Goal: Task Accomplishment & Management: Manage account settings

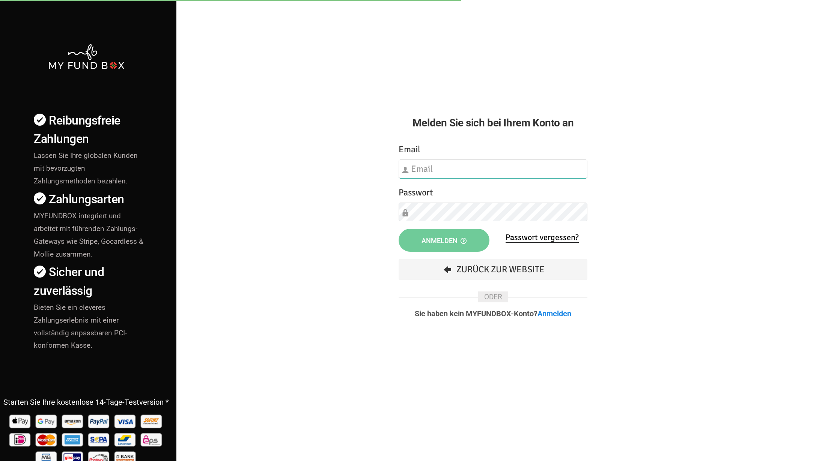
type input "[EMAIL_ADDRESS][DOMAIN_NAME]"
click at [445, 251] on button "Anmelden" at bounding box center [444, 240] width 90 height 23
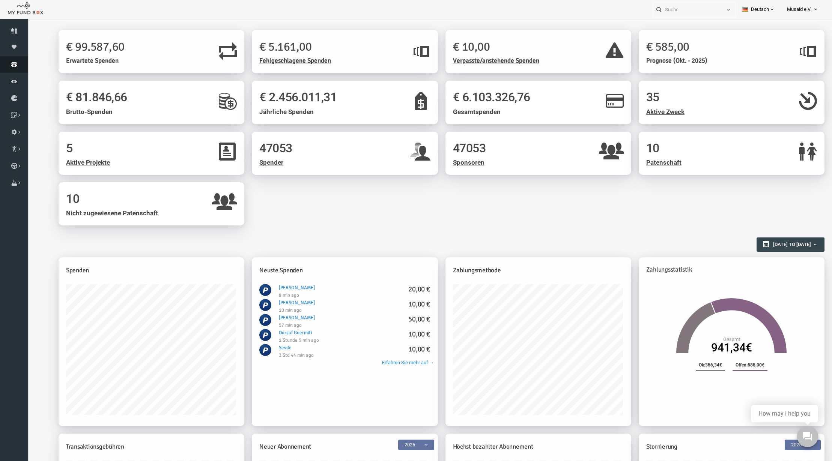
click at [12, 68] on link "Spenden" at bounding box center [14, 64] width 28 height 17
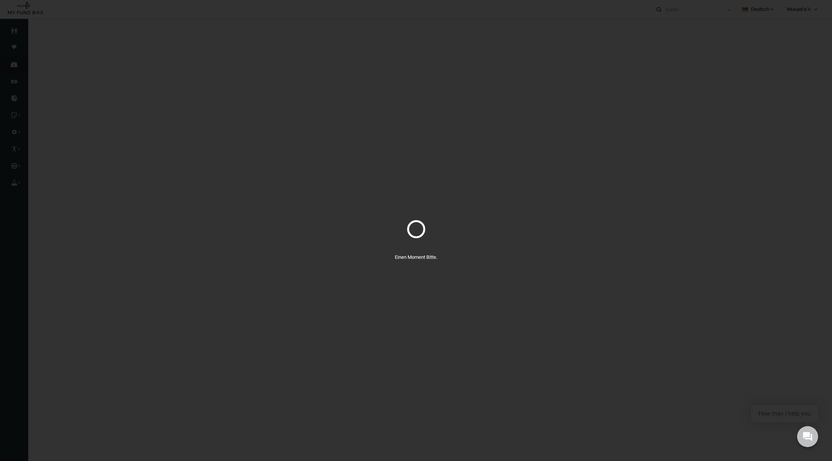
select select "100"
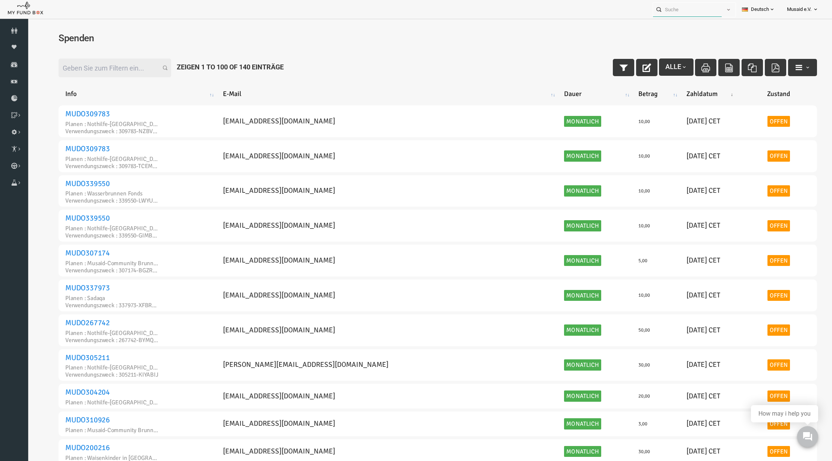
click at [690, 6] on input "text" at bounding box center [687, 10] width 69 height 14
paste input "MUDO340330"
click at [692, 22] on label "Lele Nuri MUDO340330" at bounding box center [676, 23] width 54 height 8
type input "Lele Nuri MUDO340330"
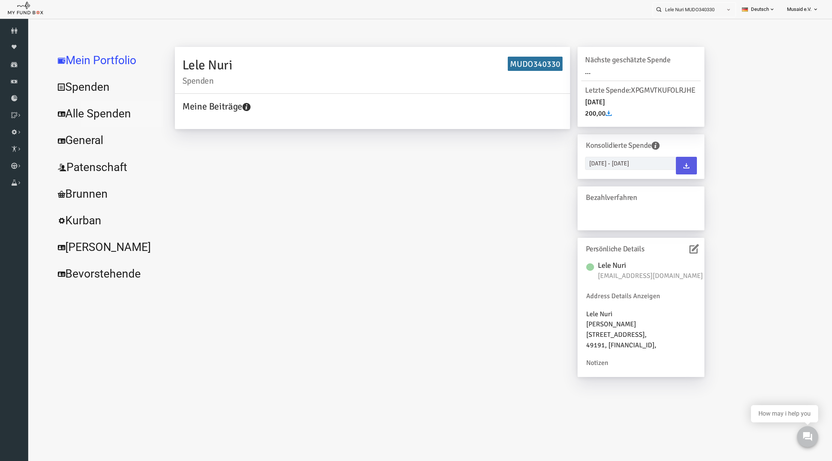
click at [83, 120] on link "Alle Spenden" at bounding box center [91, 113] width 113 height 27
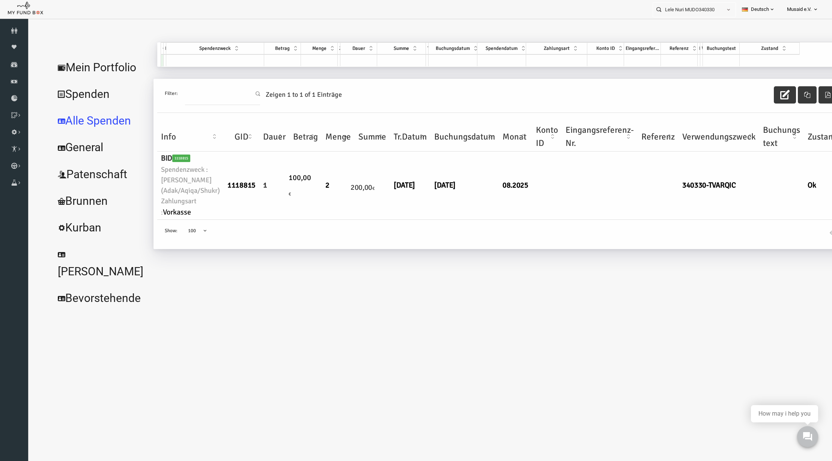
drag, startPoint x: 45, startPoint y: 75, endPoint x: 257, endPoint y: 84, distance: 211.8
click at [46, 75] on link "Mein Portfolio" at bounding box center [84, 67] width 99 height 27
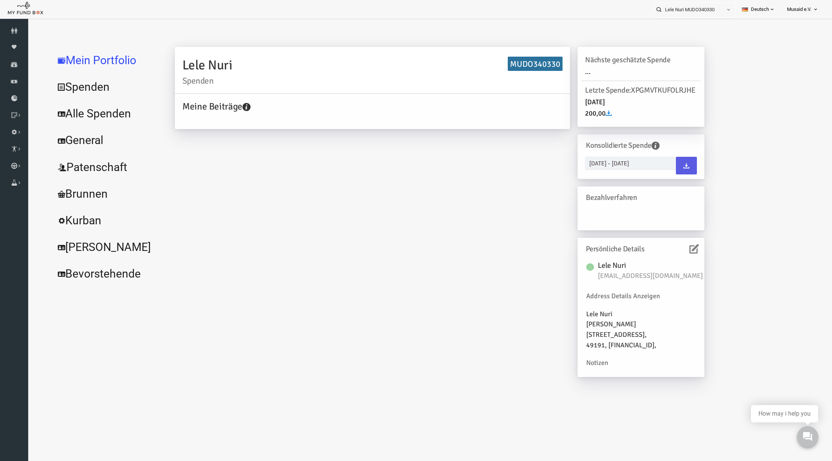
click at [675, 254] on icon at bounding box center [677, 248] width 9 height 9
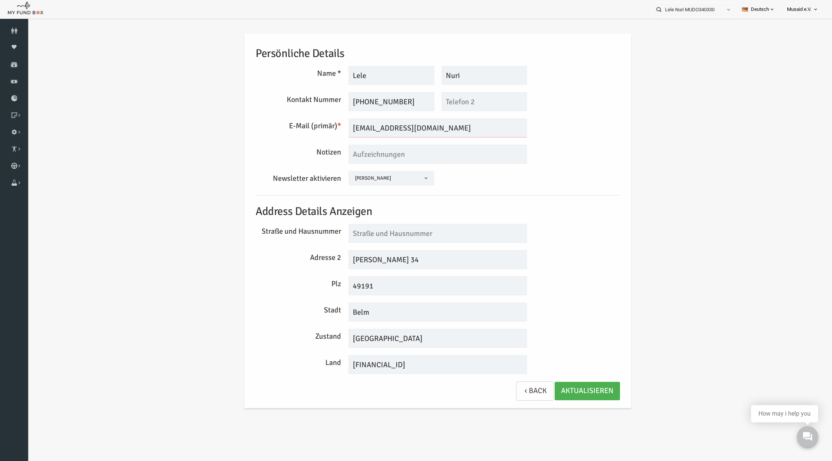
click at [378, 125] on input "[EMAIL_ADDRESS][DOMAIN_NAME]" at bounding box center [421, 128] width 178 height 19
click at [377, 126] on input "[EMAIL_ADDRESS][DOMAIN_NAME]" at bounding box center [421, 128] width 178 height 19
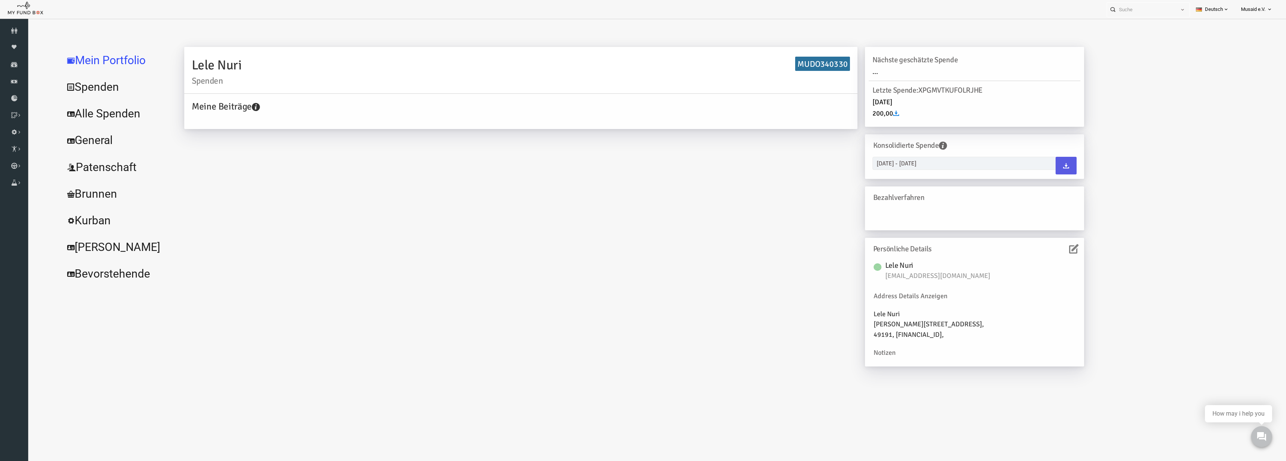
click at [86, 110] on link "Alle Spenden" at bounding box center [91, 113] width 113 height 27
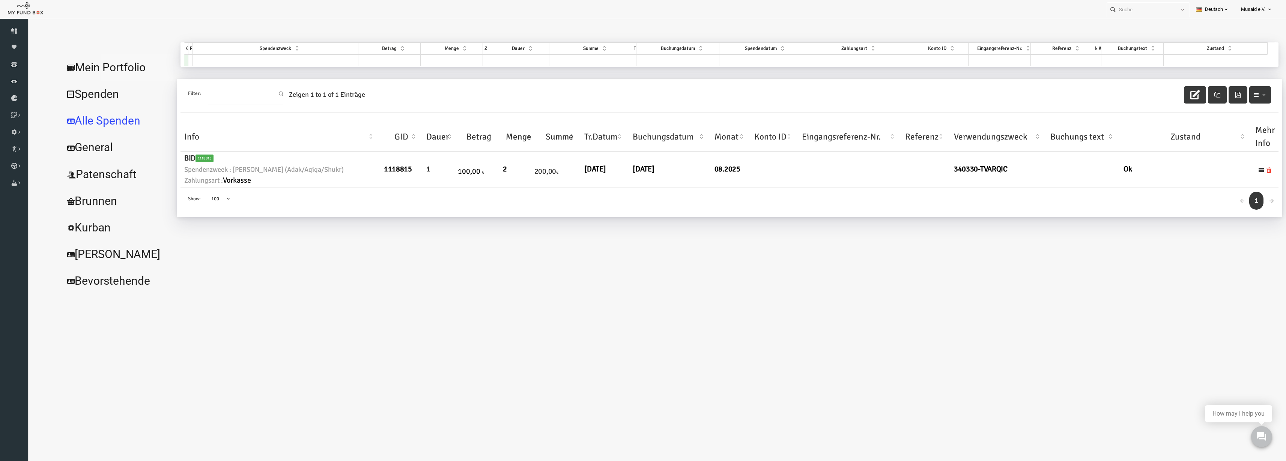
click at [95, 66] on link "Mein Portfolio" at bounding box center [91, 67] width 113 height 27
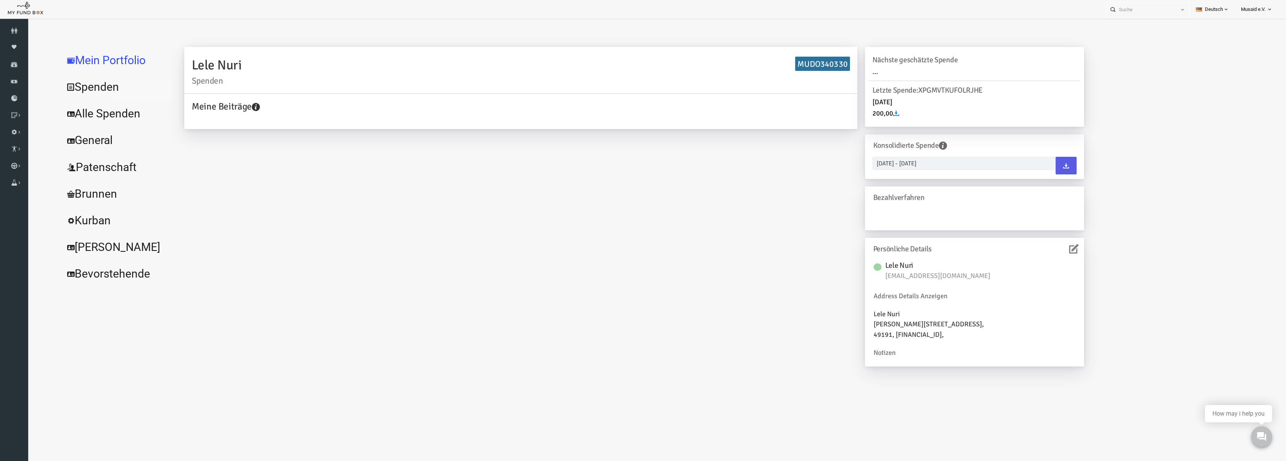
click at [104, 99] on link "Spenden" at bounding box center [91, 87] width 113 height 27
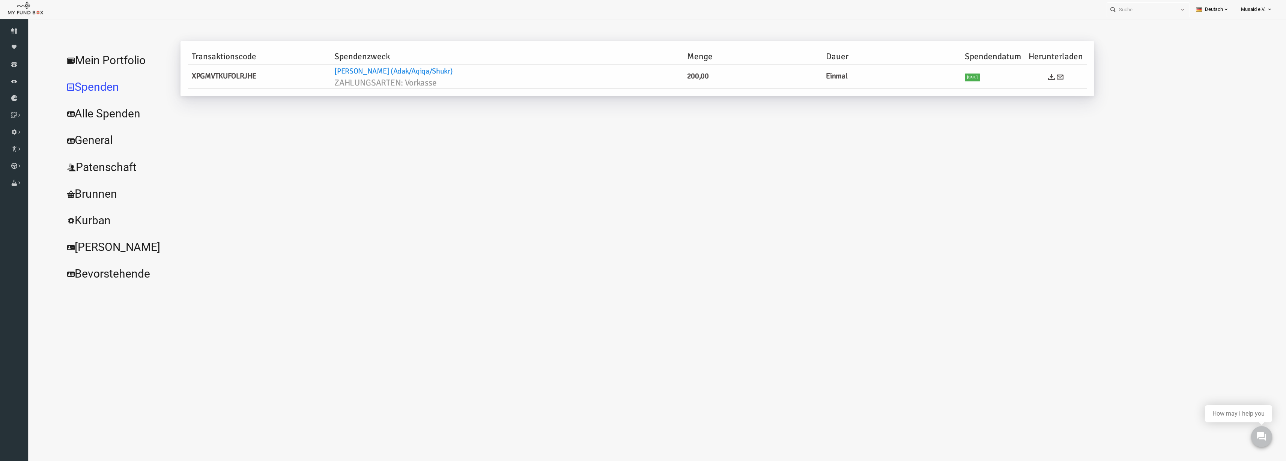
click at [93, 72] on link "Mein Portfolio" at bounding box center [91, 60] width 113 height 27
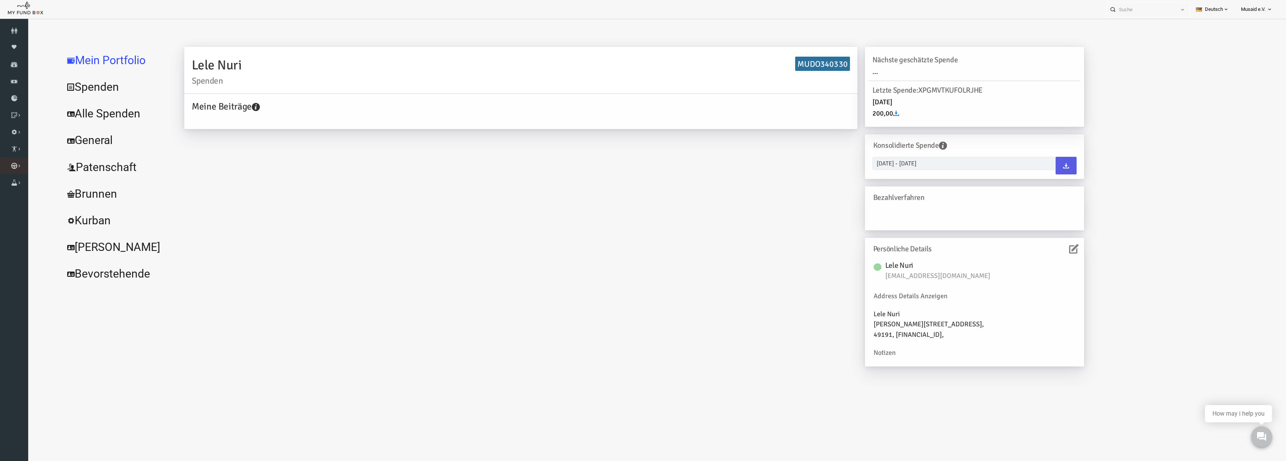
click at [0, 0] on link "Kurban Liste" at bounding box center [0, 0] width 0 height 0
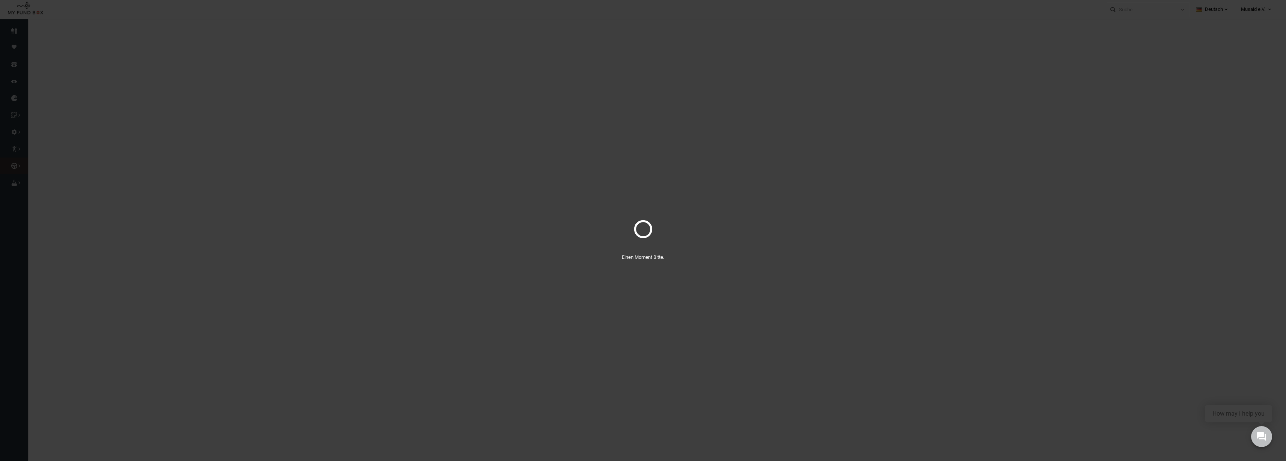
select select "100"
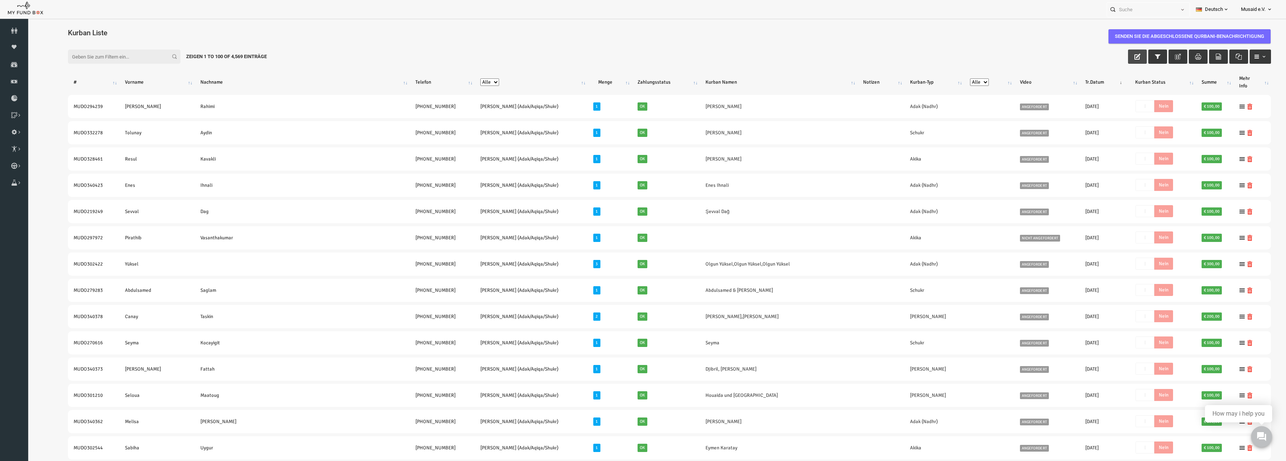
click at [1103, 54] on button "button" at bounding box center [1112, 57] width 19 height 14
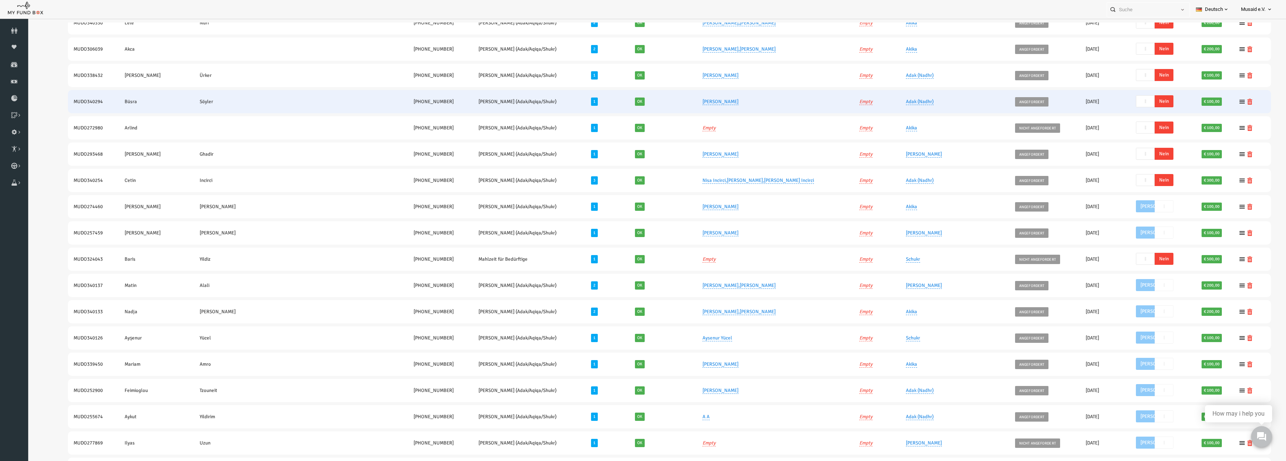
scroll to position [516, 0]
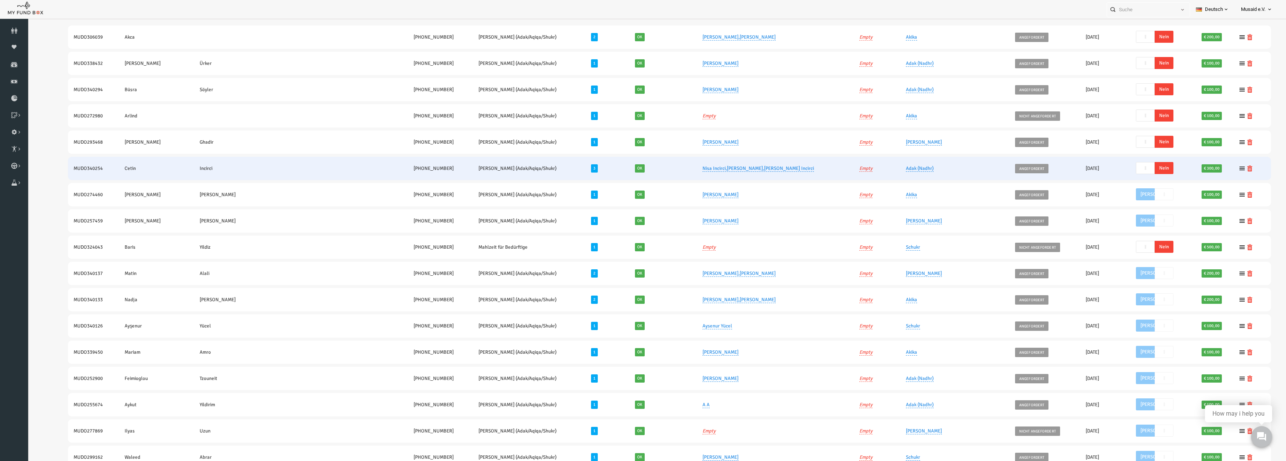
click at [1129, 169] on span "Nein" at bounding box center [1138, 168] width 19 height 12
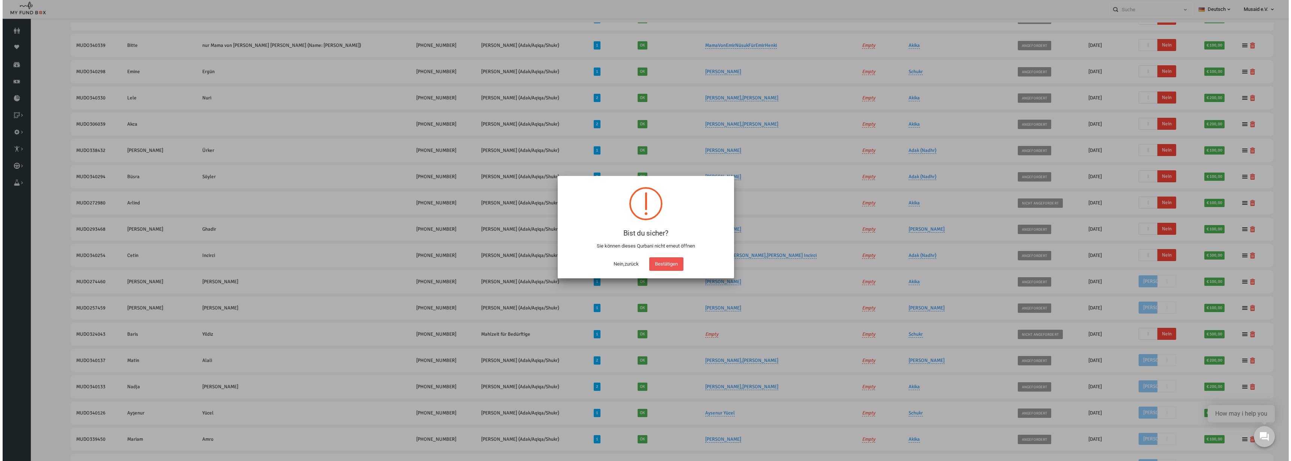
scroll to position [23, 0]
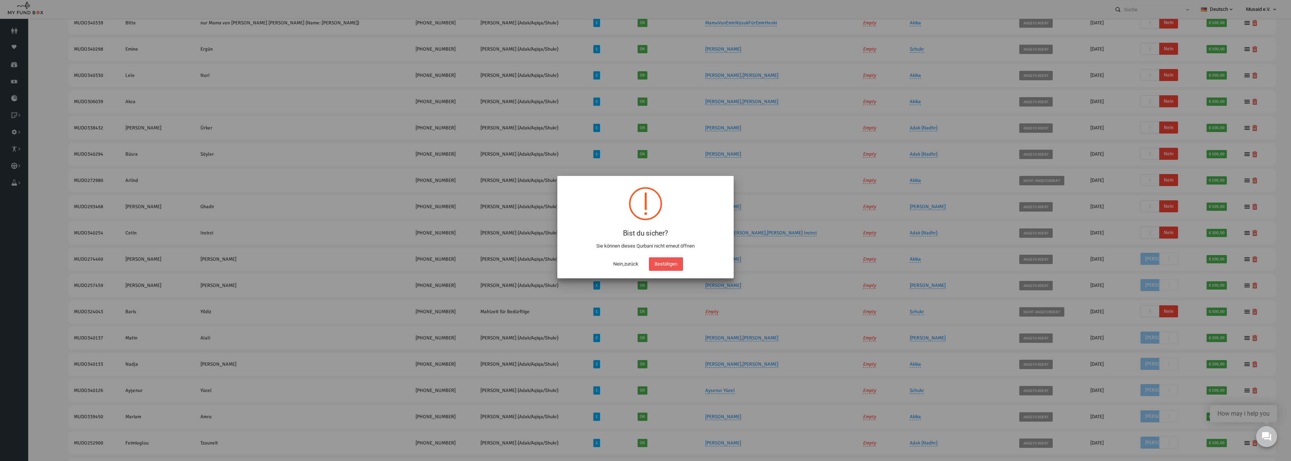
click at [678, 262] on button "Bestätigen" at bounding box center [666, 264] width 34 height 14
checkbox input "true"
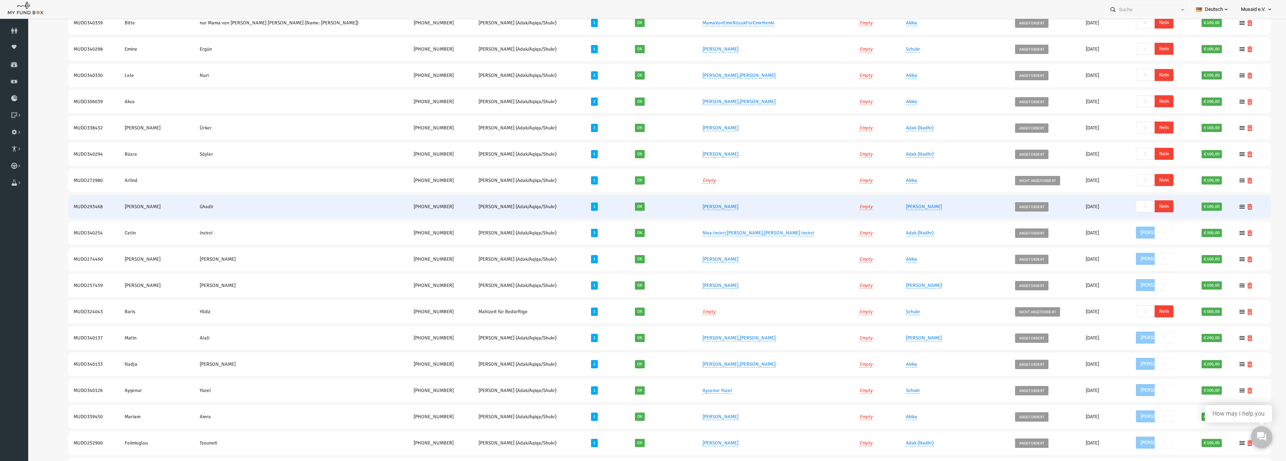
click at [1129, 205] on span "Nein" at bounding box center [1138, 206] width 19 height 12
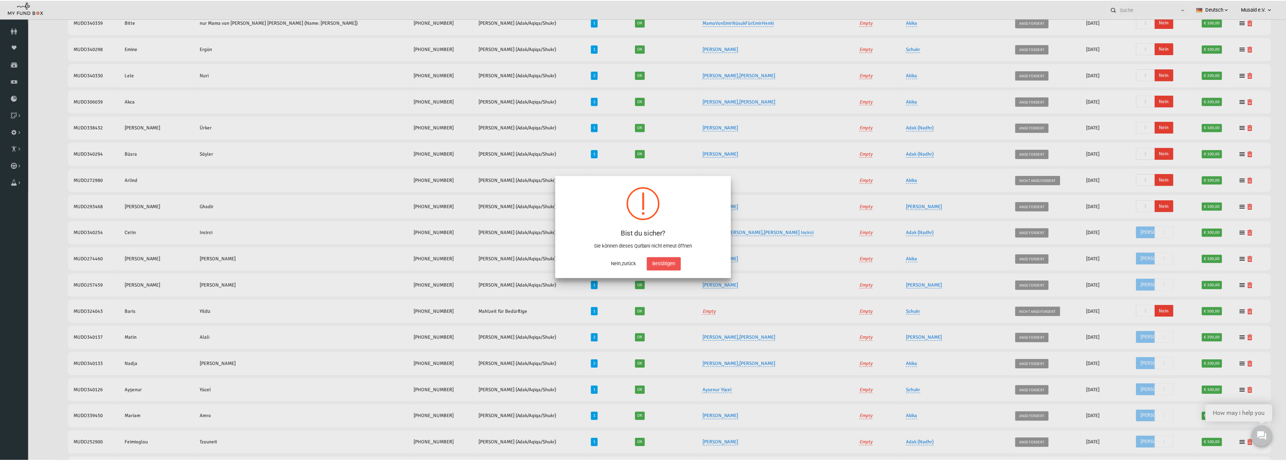
scroll to position [403, 0]
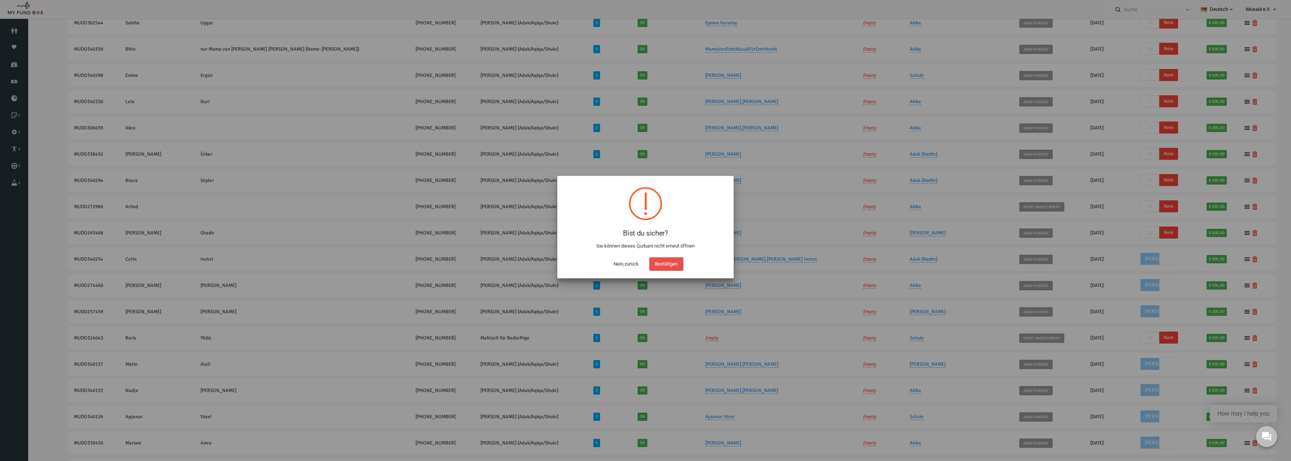
click at [664, 262] on button "Bestätigen" at bounding box center [666, 264] width 34 height 14
checkbox input "true"
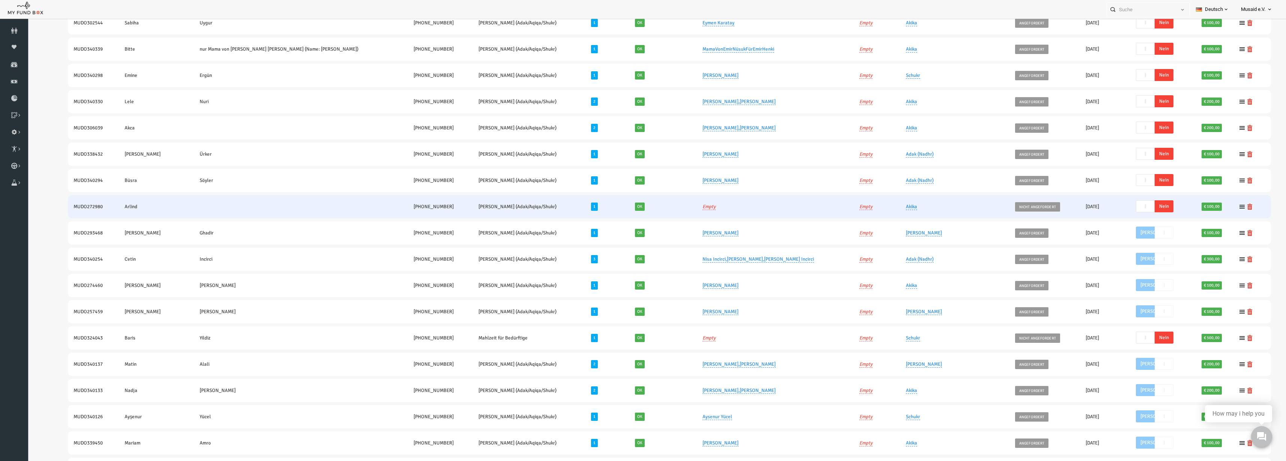
click at [1134, 206] on span "Nein" at bounding box center [1138, 206] width 19 height 12
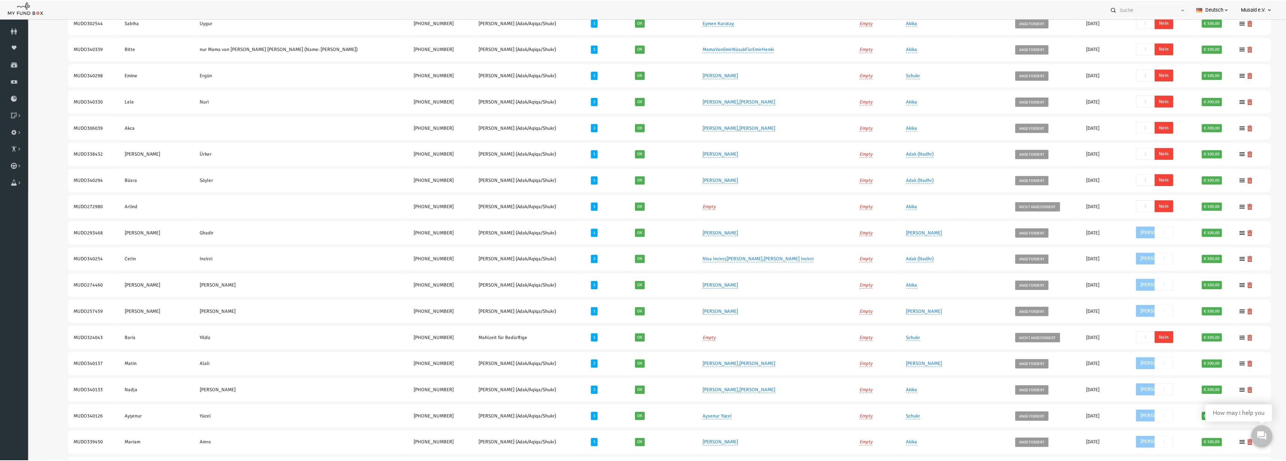
scroll to position [376, 0]
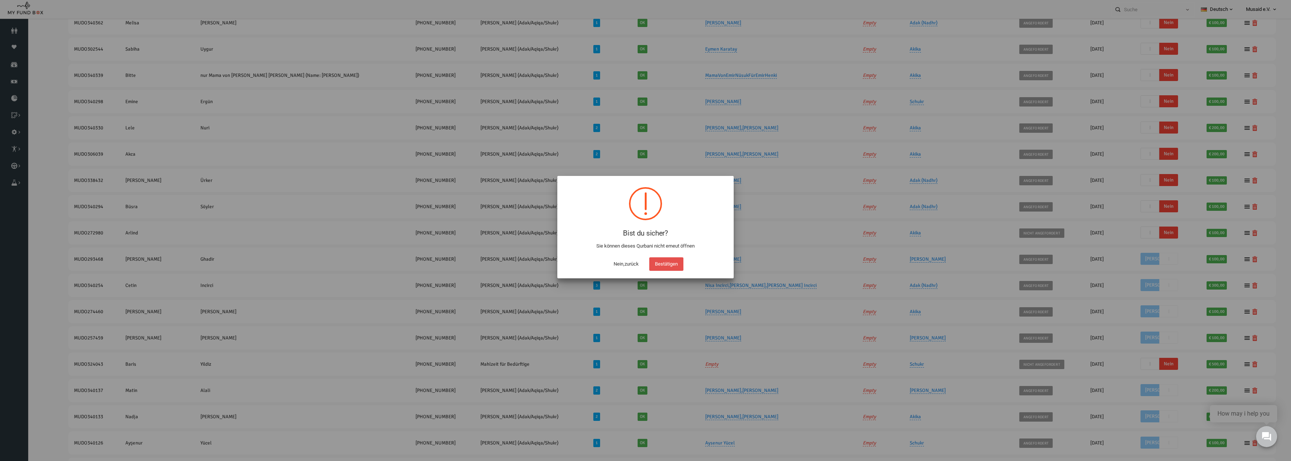
click at [662, 263] on button "Bestätigen" at bounding box center [666, 264] width 34 height 14
checkbox input "true"
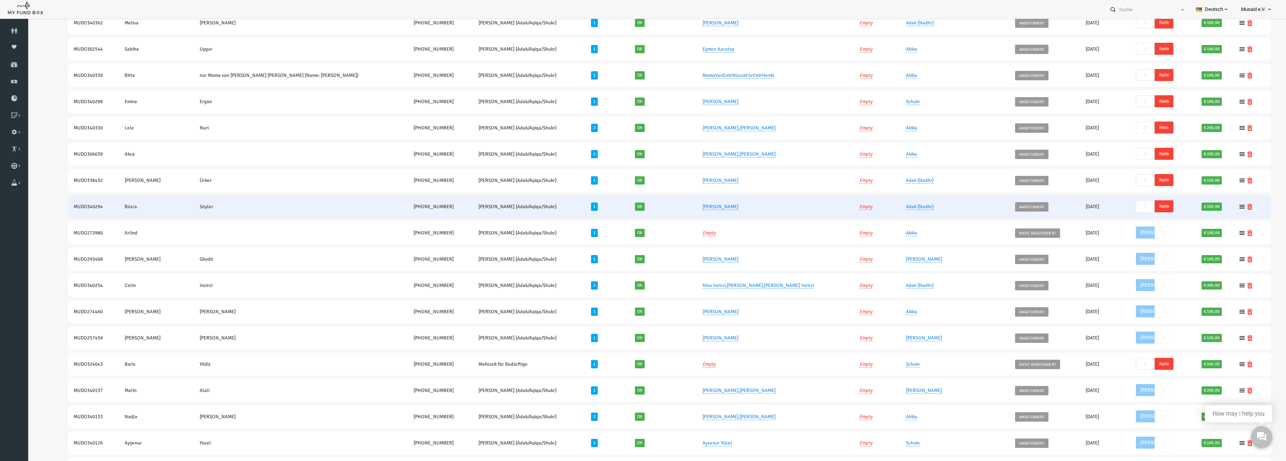
click at [1137, 211] on span "Nein" at bounding box center [1138, 206] width 19 height 12
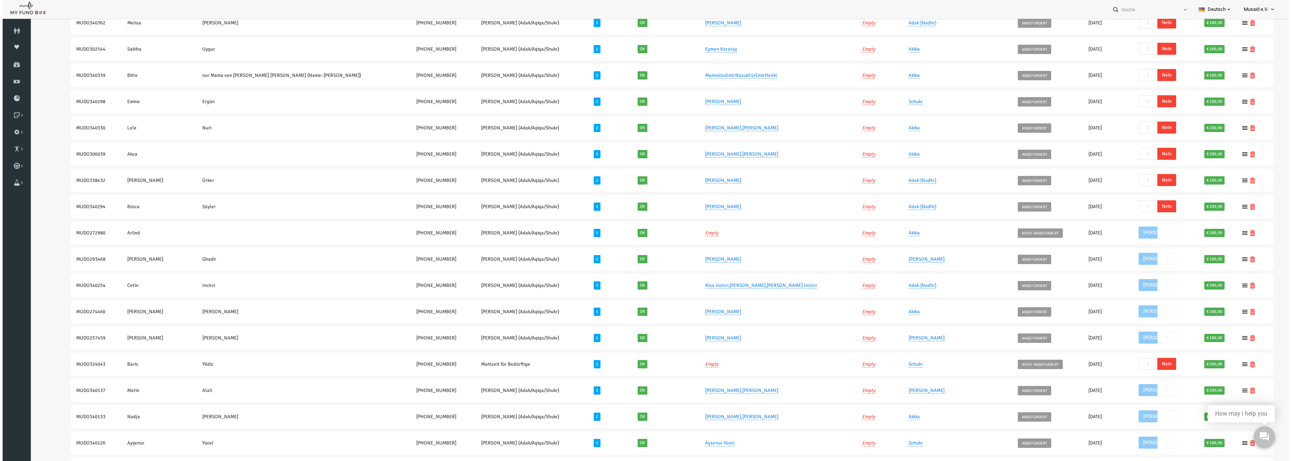
scroll to position [350, 0]
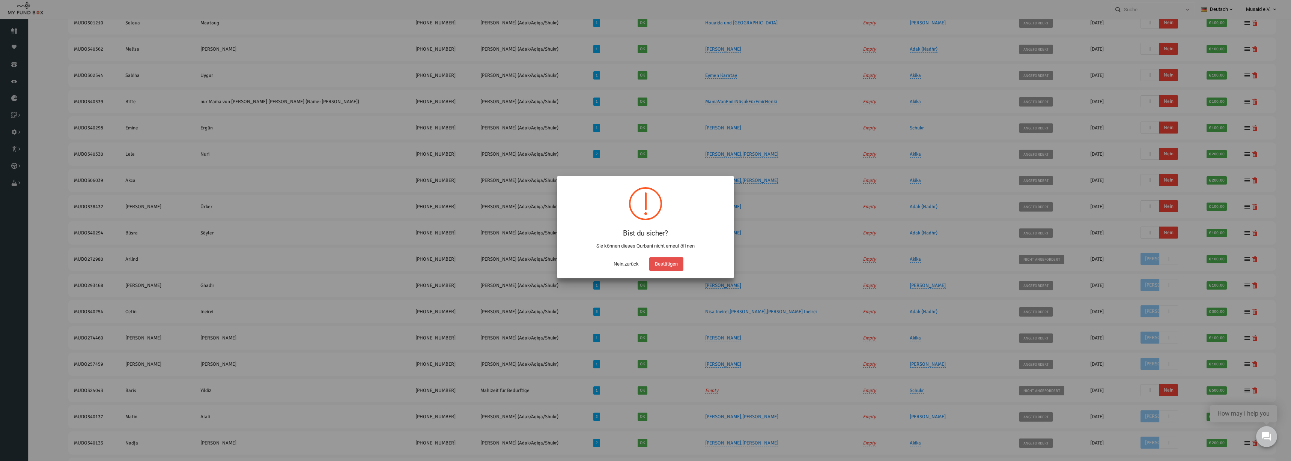
click at [679, 266] on button "Bestätigen" at bounding box center [666, 264] width 34 height 14
checkbox input "true"
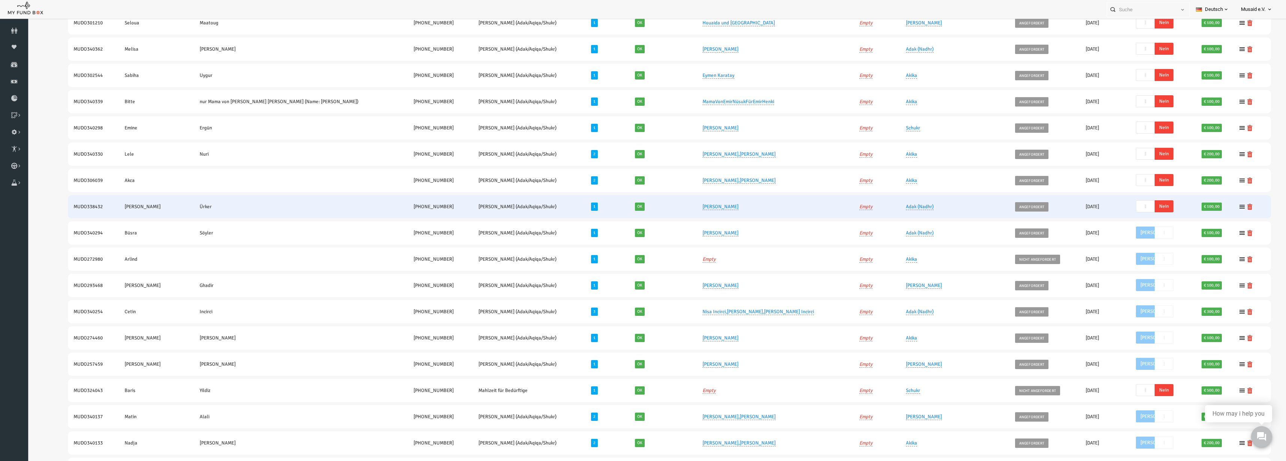
click at [1140, 206] on label "Ja Nein -- Nein" at bounding box center [1130, 207] width 41 height 12
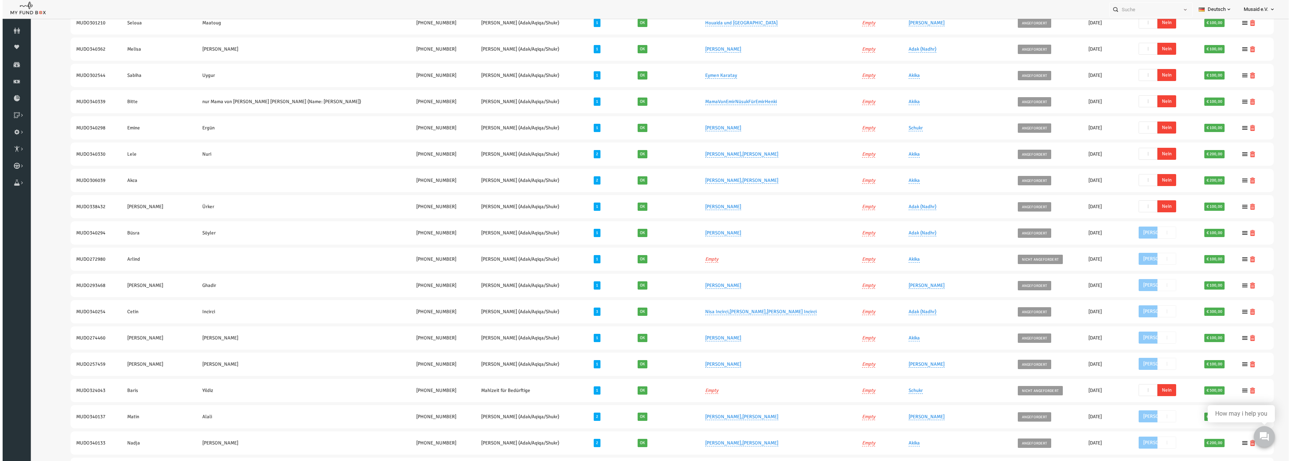
scroll to position [324, 0]
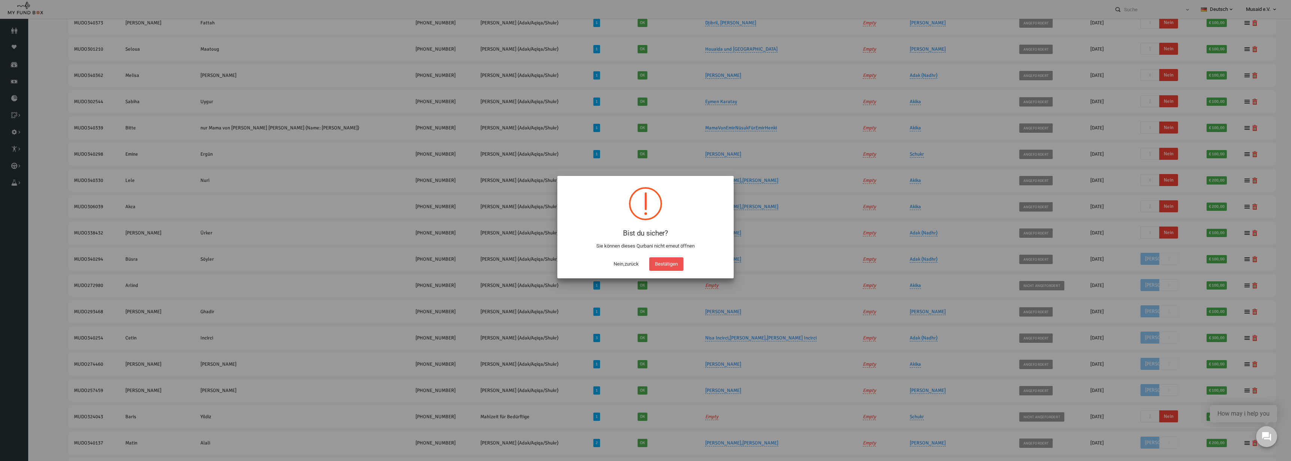
click at [667, 267] on button "Bestätigen" at bounding box center [666, 264] width 34 height 14
checkbox input "true"
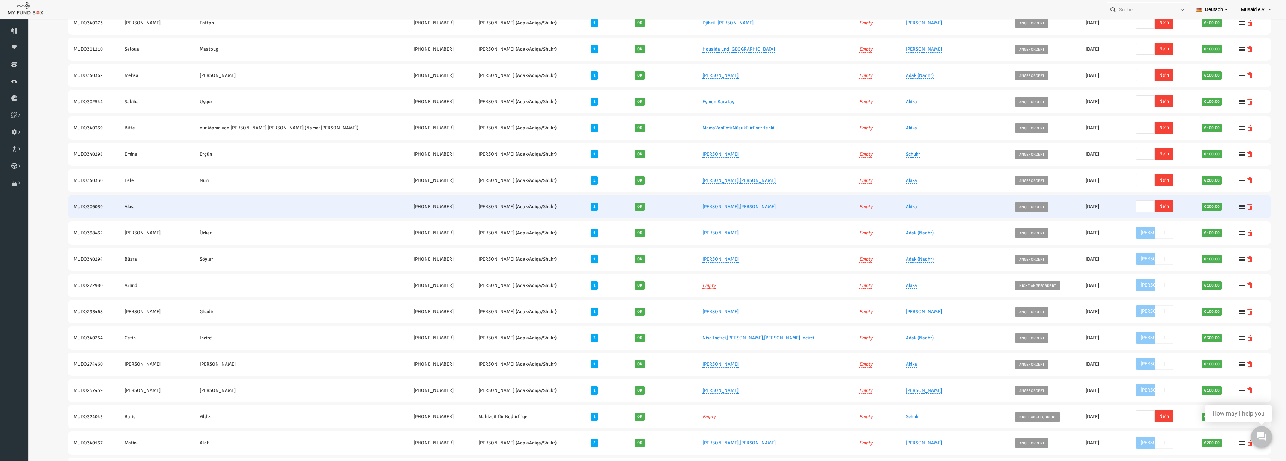
click at [1141, 207] on label "Ja Nein -- Nein" at bounding box center [1130, 207] width 41 height 12
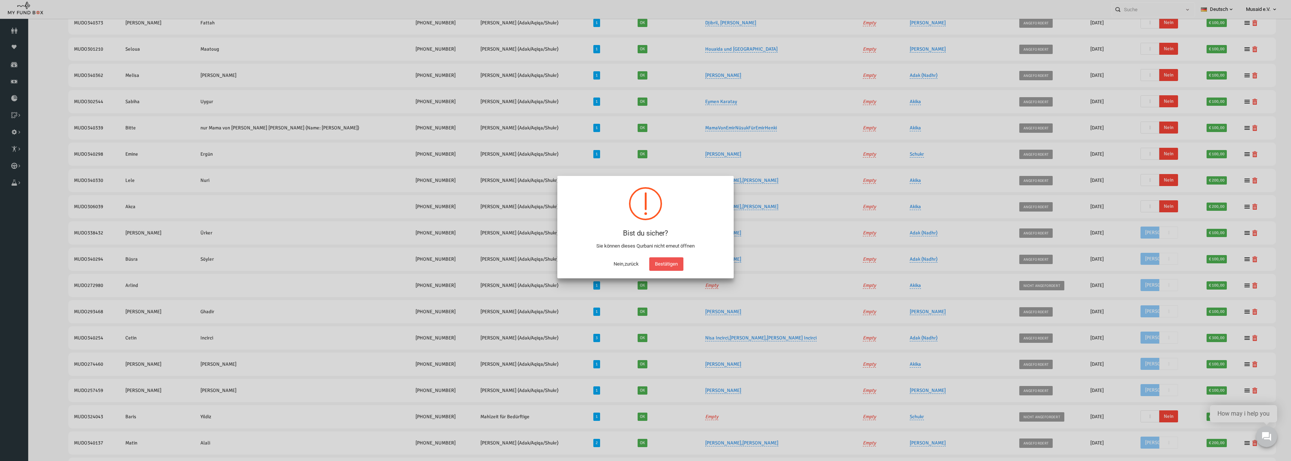
scroll to position [298, 0]
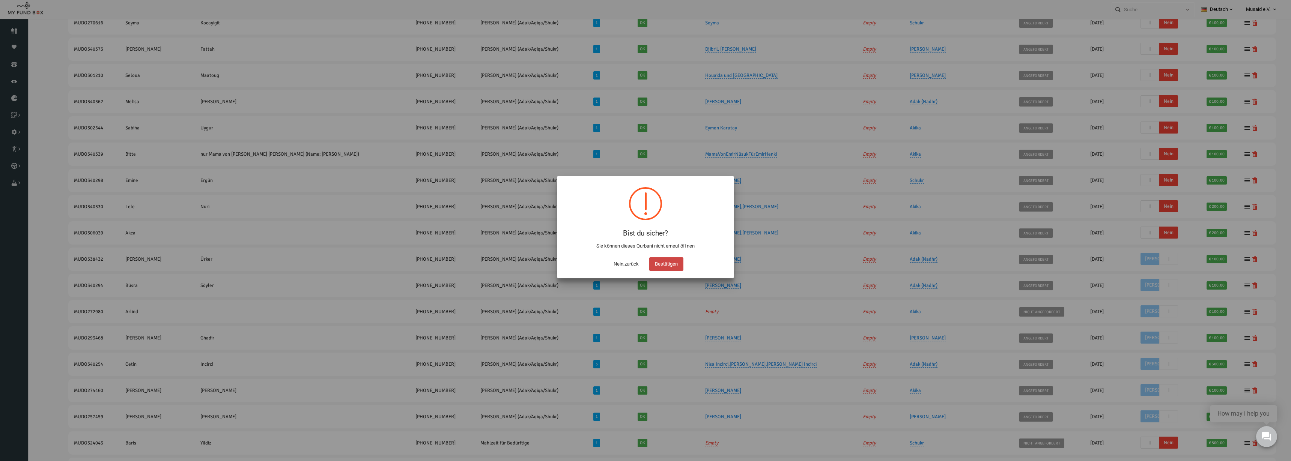
click at [679, 267] on button "Bestätigen" at bounding box center [666, 264] width 34 height 14
checkbox input "true"
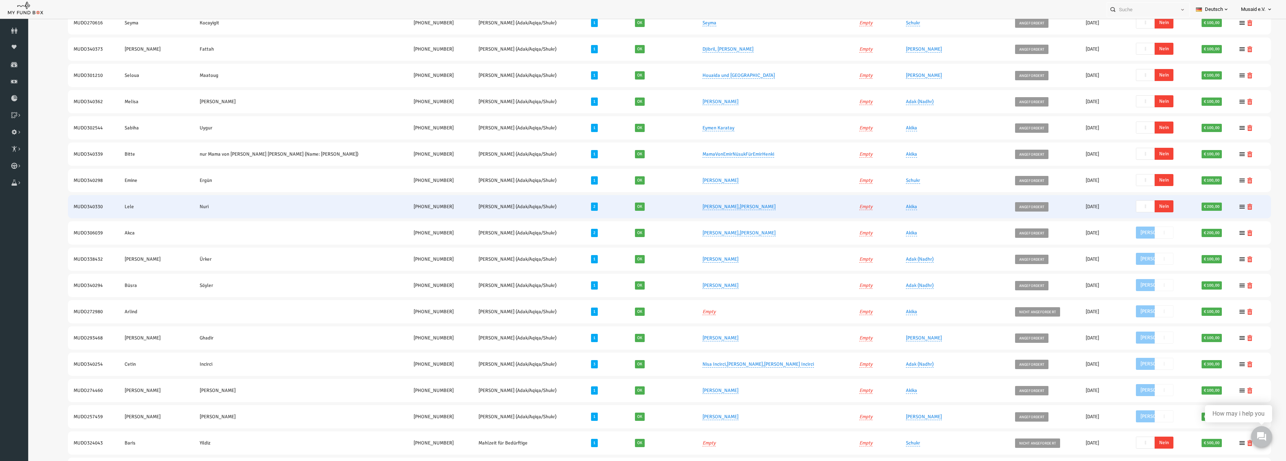
click at [1134, 206] on span "Nein" at bounding box center [1138, 206] width 19 height 12
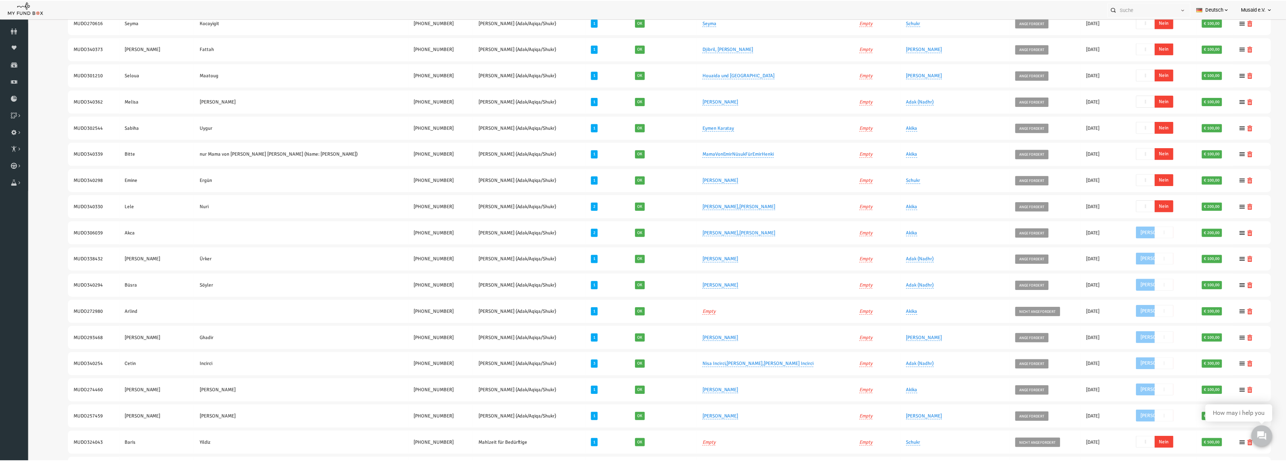
scroll to position [271, 0]
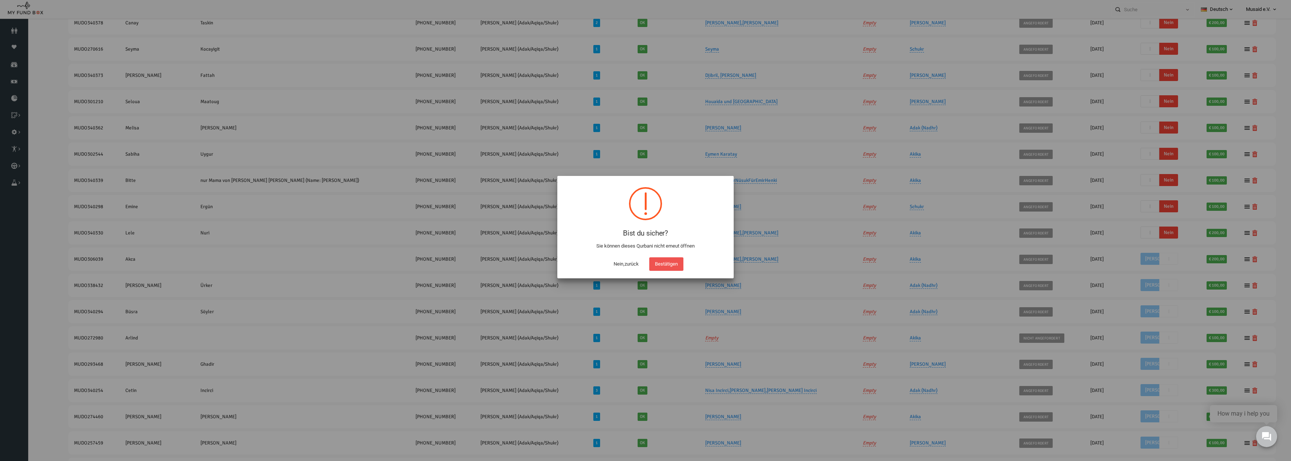
click at [688, 269] on div "Nein,zurück Bestätigen" at bounding box center [645, 262] width 161 height 17
drag, startPoint x: 675, startPoint y: 269, endPoint x: 776, endPoint y: 248, distance: 103.5
click at [677, 268] on button "Bestätigen" at bounding box center [666, 264] width 34 height 14
checkbox input "true"
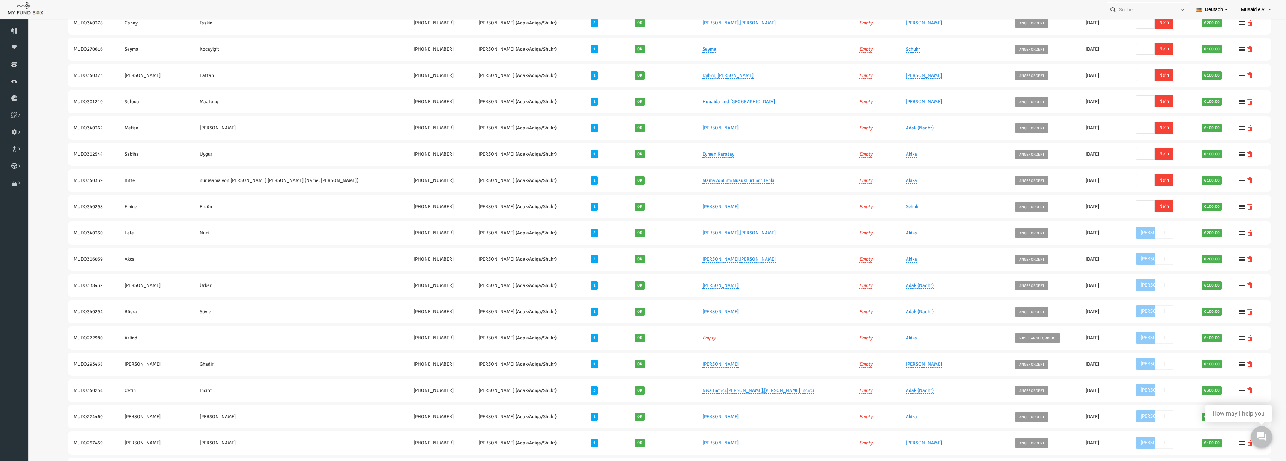
click at [1132, 206] on span "Nein" at bounding box center [1138, 206] width 19 height 12
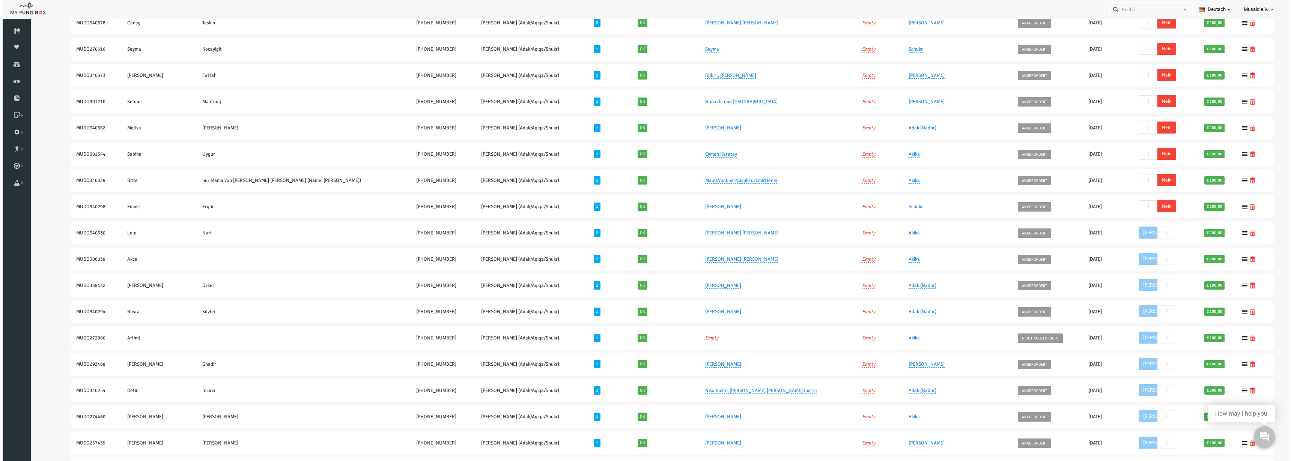
scroll to position [245, 0]
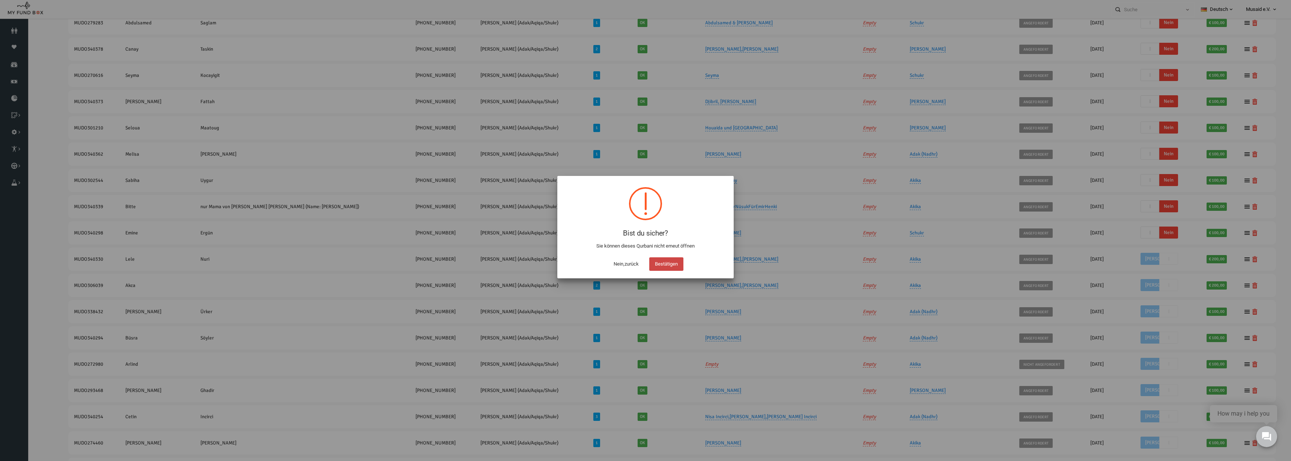
click at [669, 260] on button "Bestätigen" at bounding box center [666, 264] width 34 height 14
checkbox input "true"
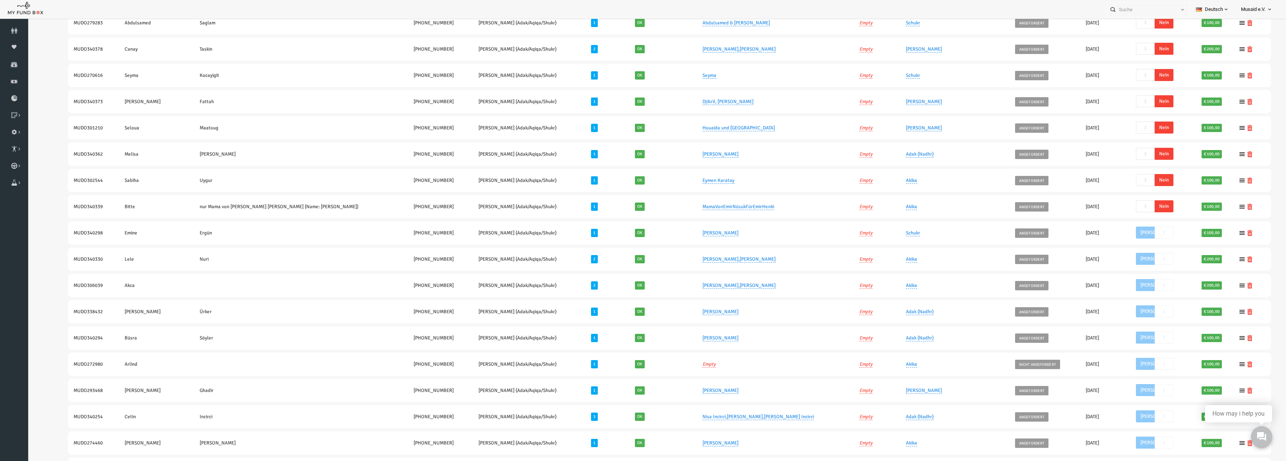
click at [1135, 206] on span "Nein" at bounding box center [1138, 206] width 19 height 12
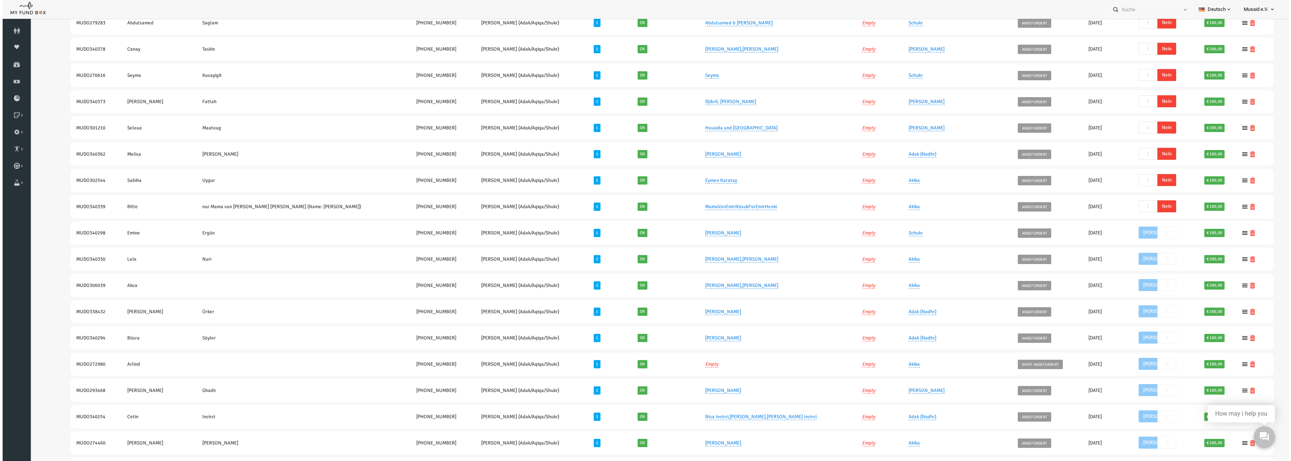
scroll to position [219, 0]
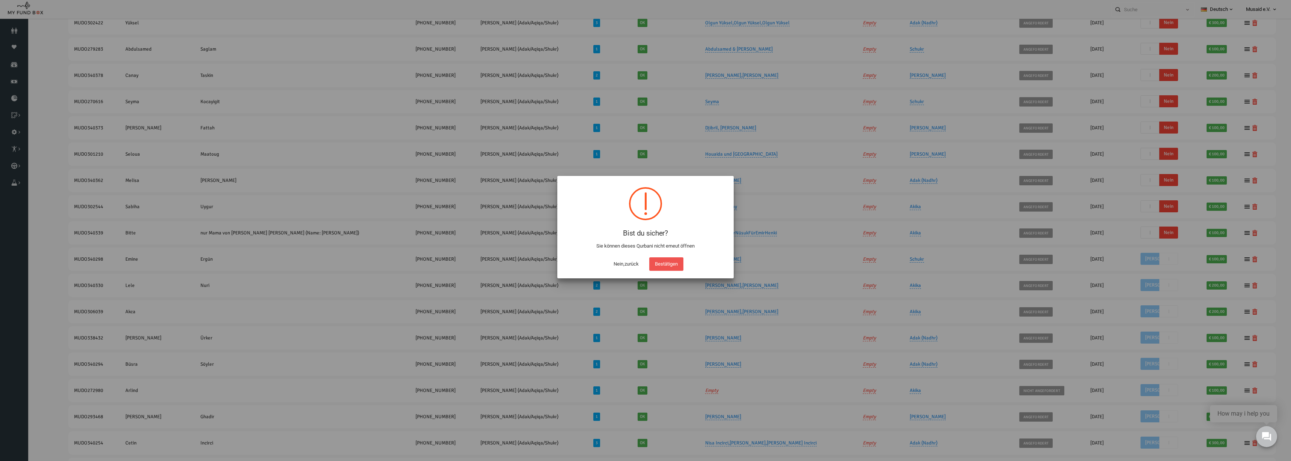
click at [671, 263] on button "Bestätigen" at bounding box center [666, 264] width 34 height 14
checkbox input "true"
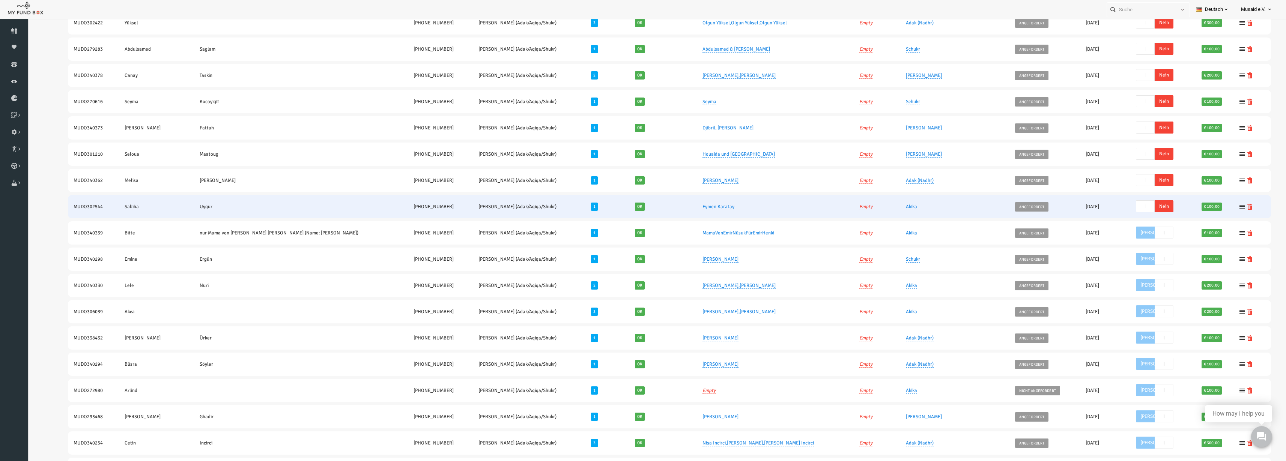
click at [1138, 206] on span "Nein" at bounding box center [1138, 206] width 19 height 12
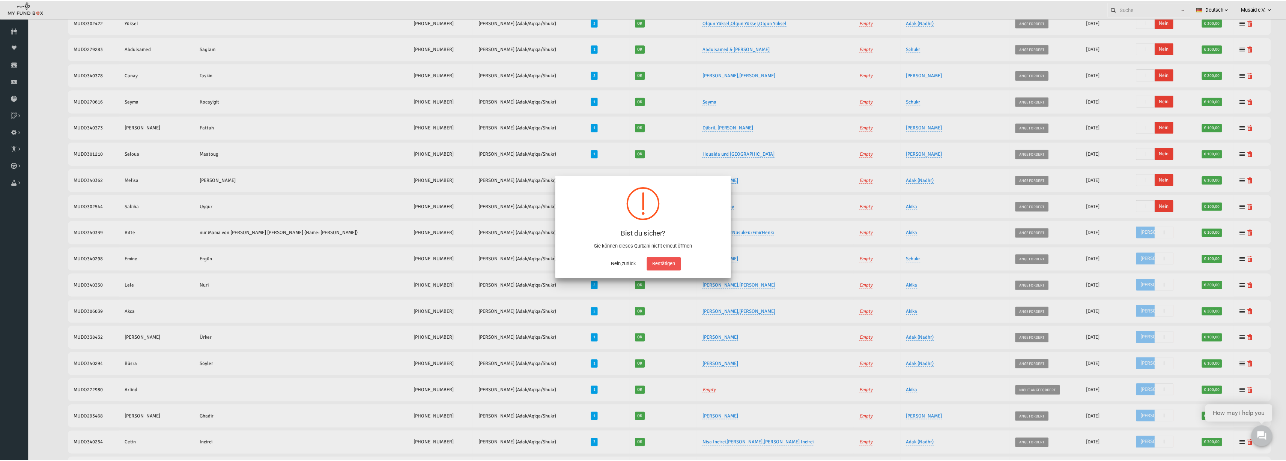
scroll to position [193, 0]
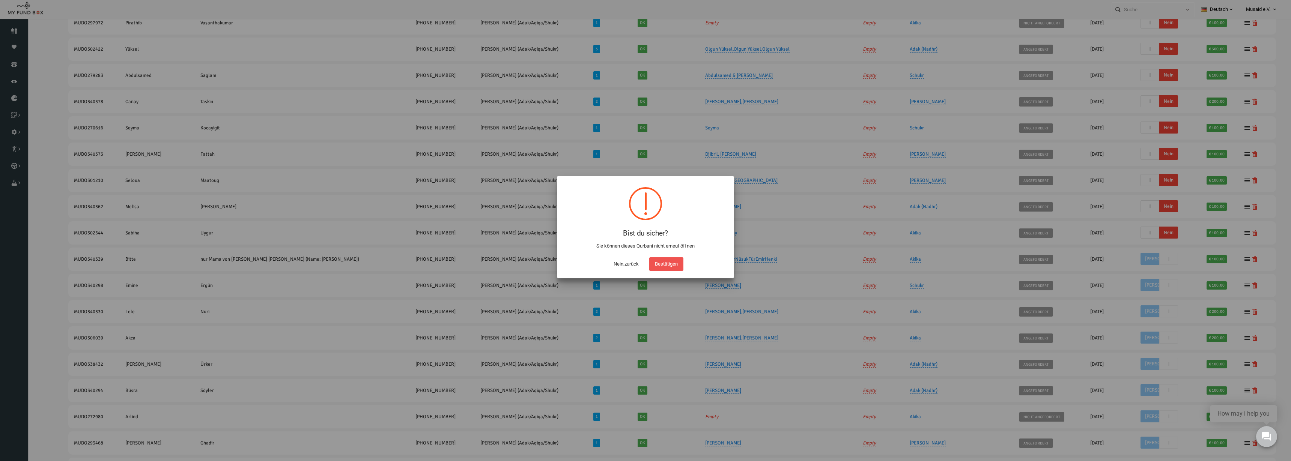
click at [681, 263] on button "Bestätigen" at bounding box center [666, 264] width 34 height 14
checkbox input "true"
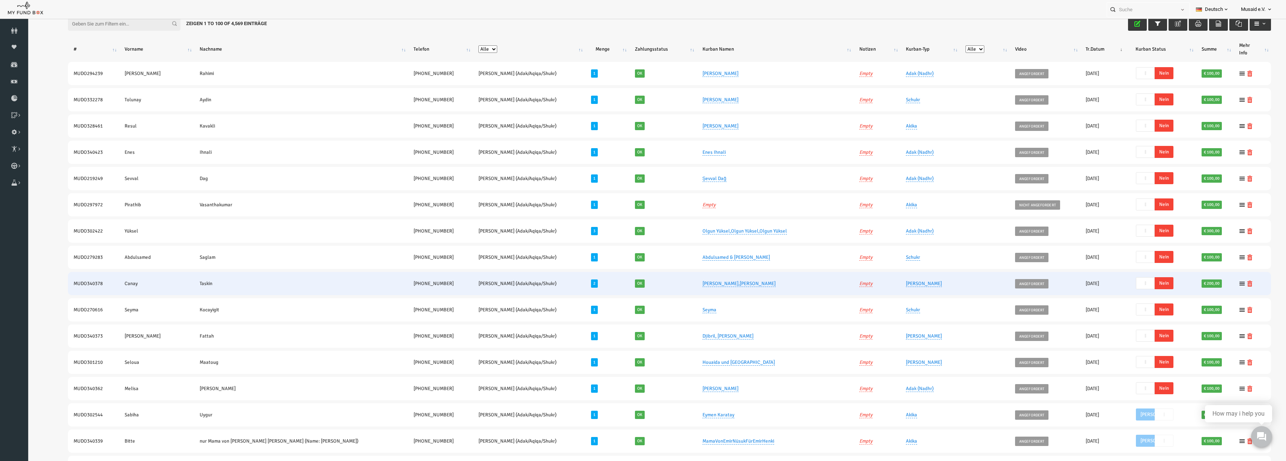
scroll to position [5, 0]
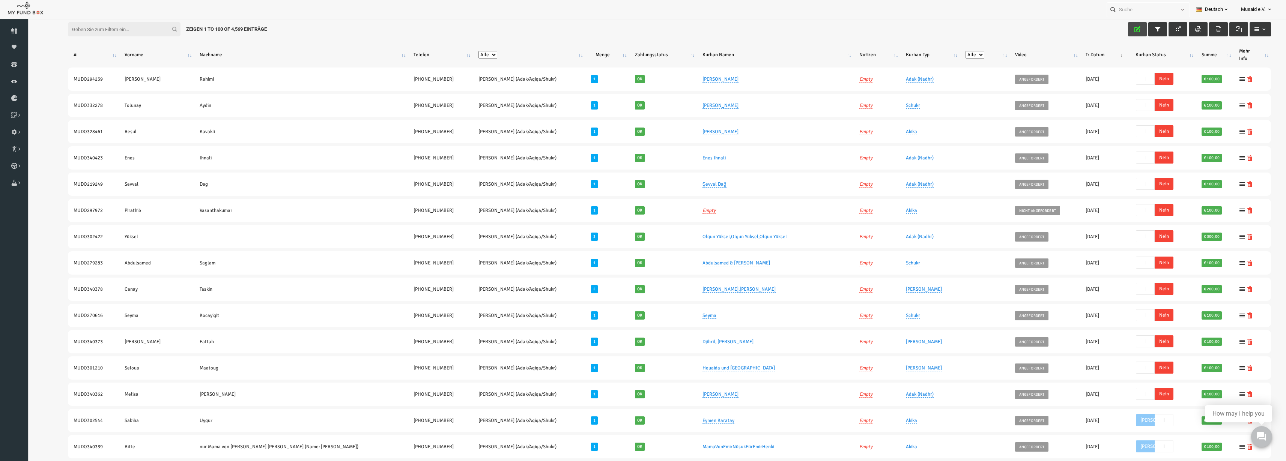
click at [1105, 33] on button "button" at bounding box center [1112, 29] width 19 height 14
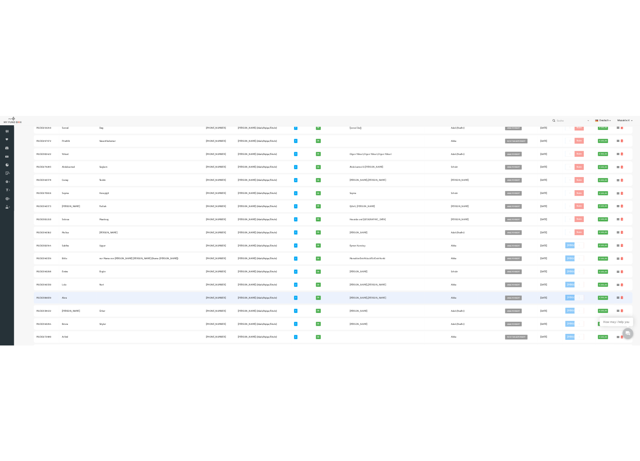
scroll to position [94, 0]
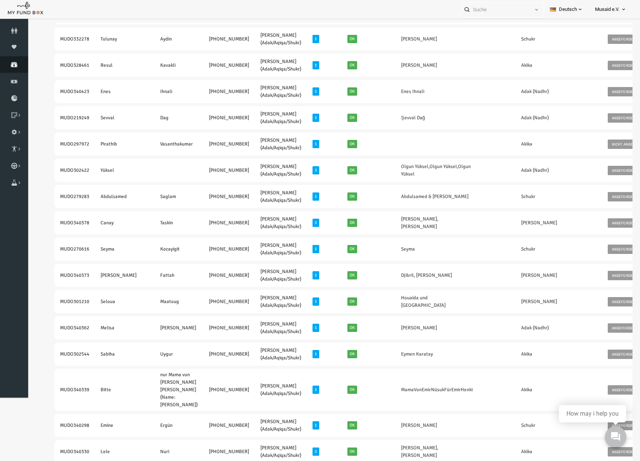
click at [1, 63] on icon at bounding box center [14, 65] width 28 height 6
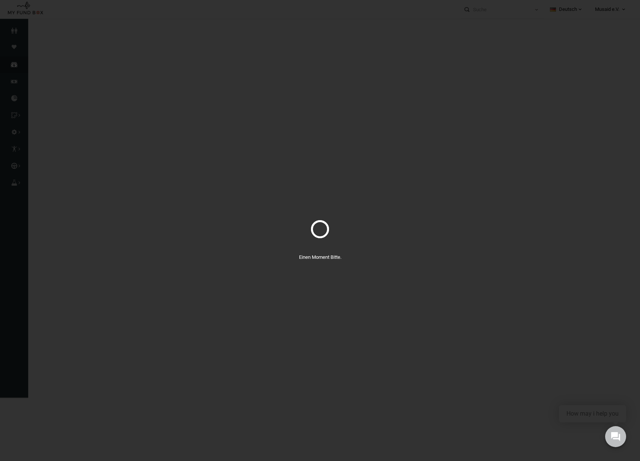
select select "100"
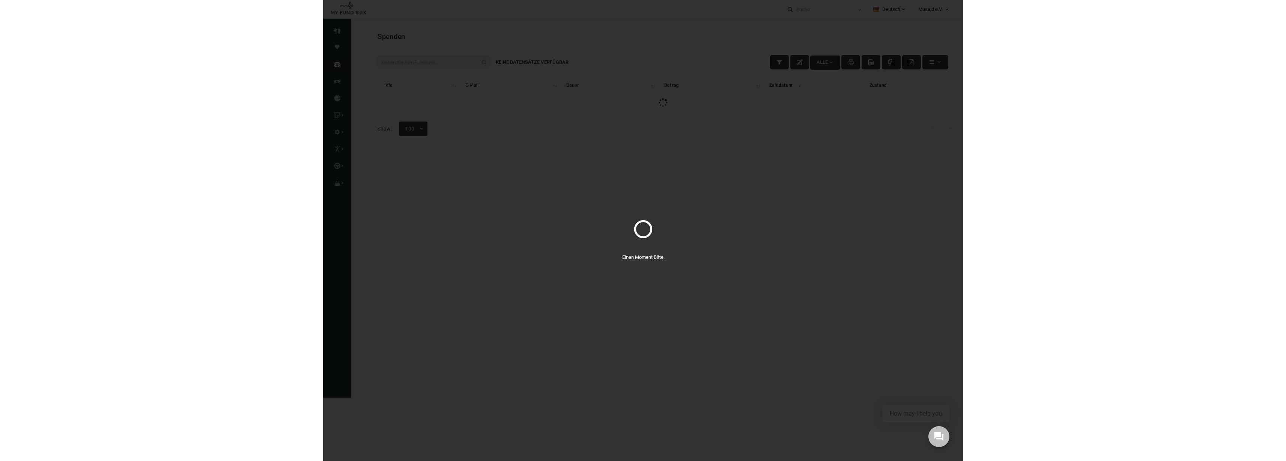
scroll to position [0, 0]
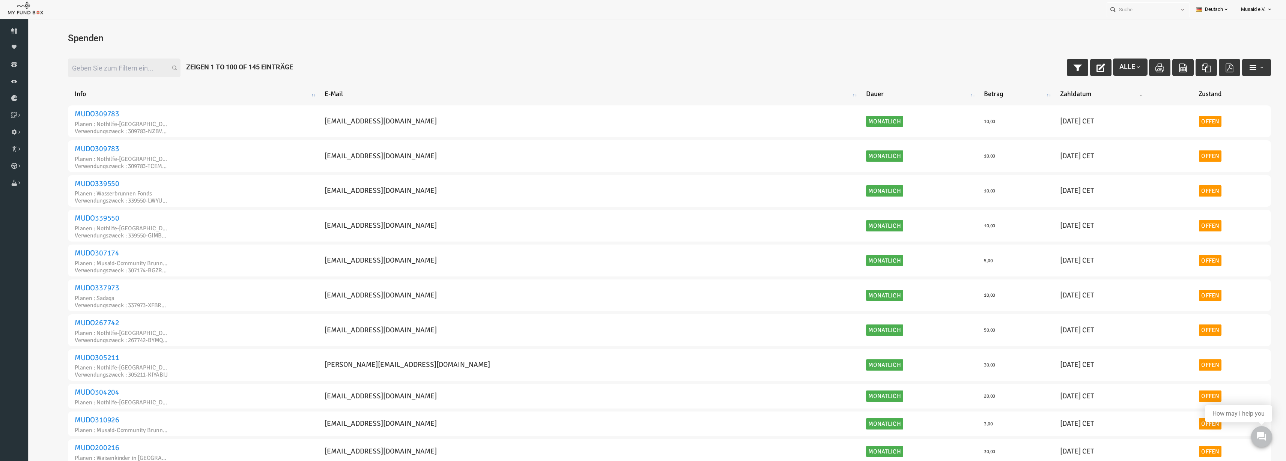
drag, startPoint x: 1044, startPoint y: 68, endPoint x: 935, endPoint y: 54, distance: 109.4
click at [1048, 68] on icon "button" at bounding box center [1052, 67] width 9 height 9
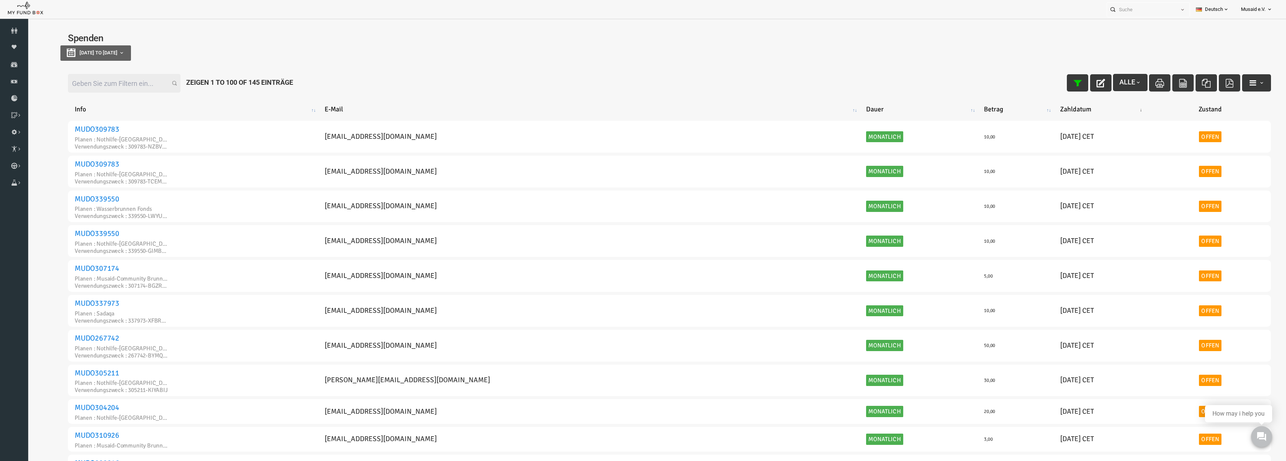
type input "[DATE]"
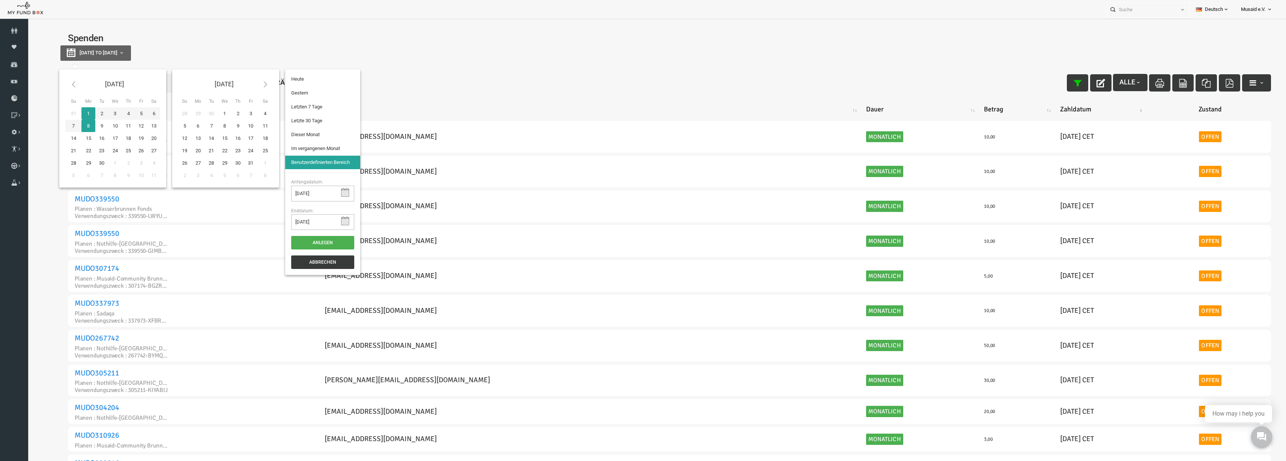
click at [96, 50] on button "[DATE] to [DATE]" at bounding box center [70, 52] width 71 height 15
type input "[DATE]"
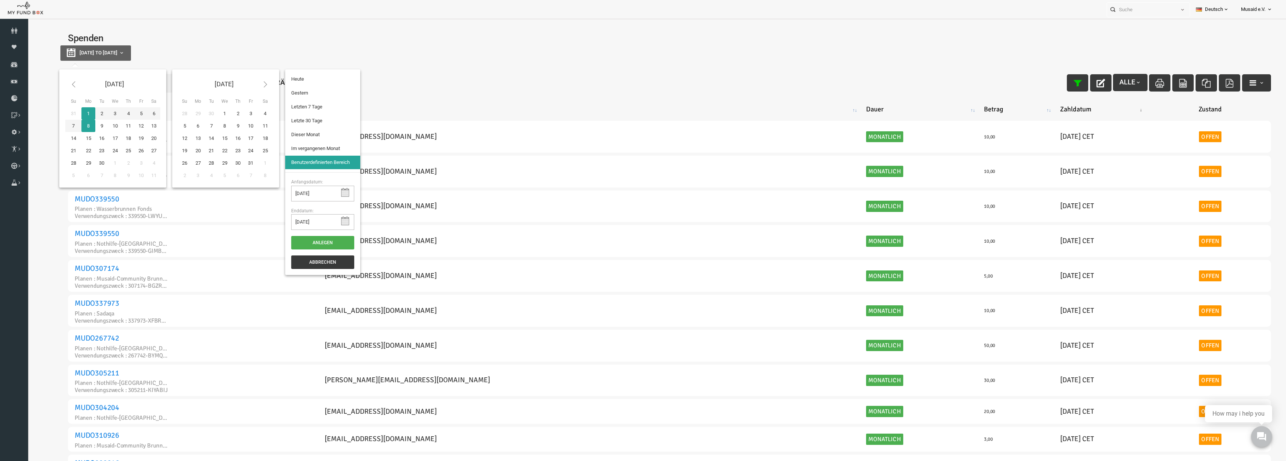
type input "[DATE]"
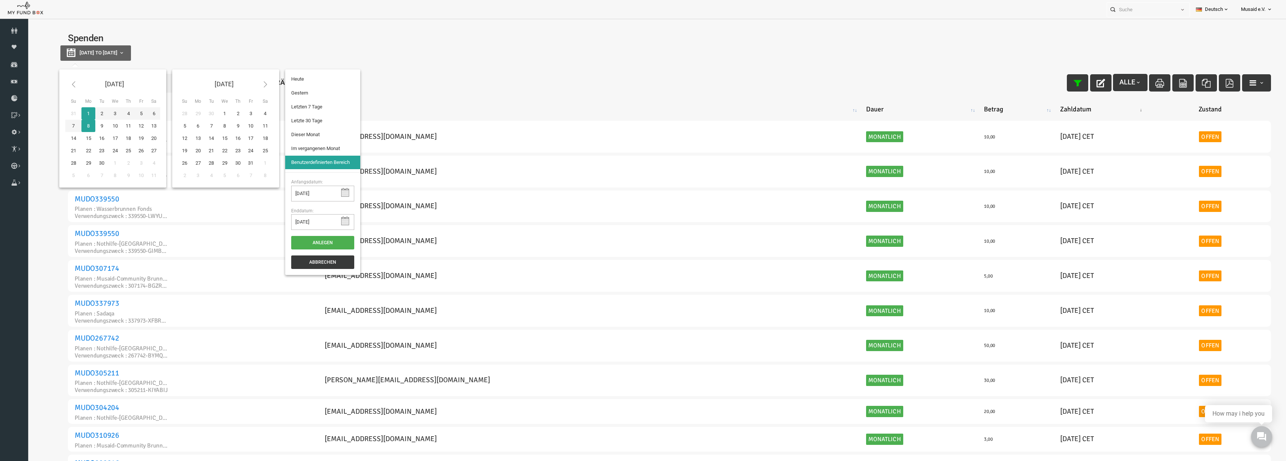
type input "[DATE]"
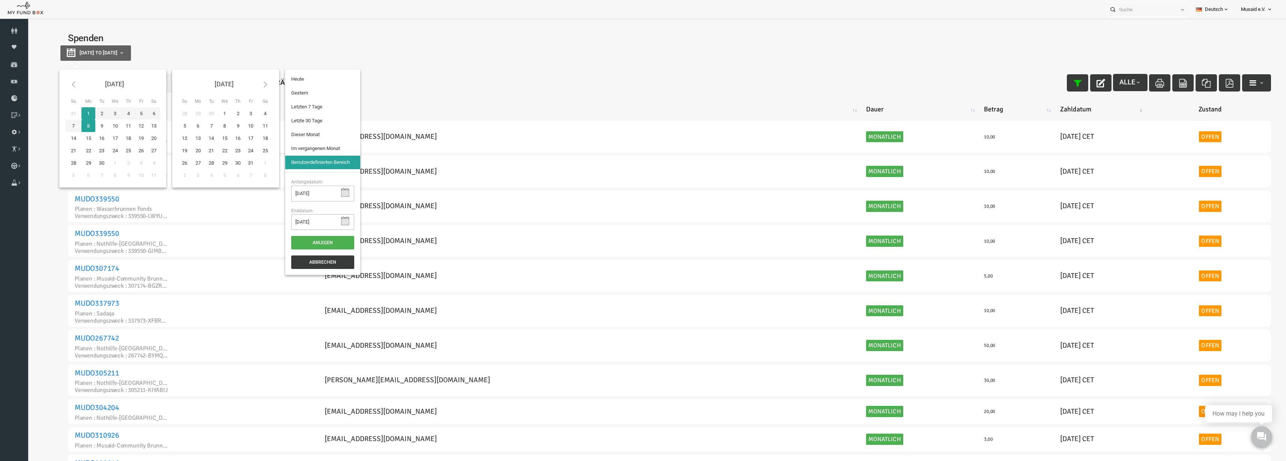
type input "[DATE]"
click at [302, 121] on li "Letzte 30 Tage" at bounding box center [297, 121] width 75 height 14
select select "100"
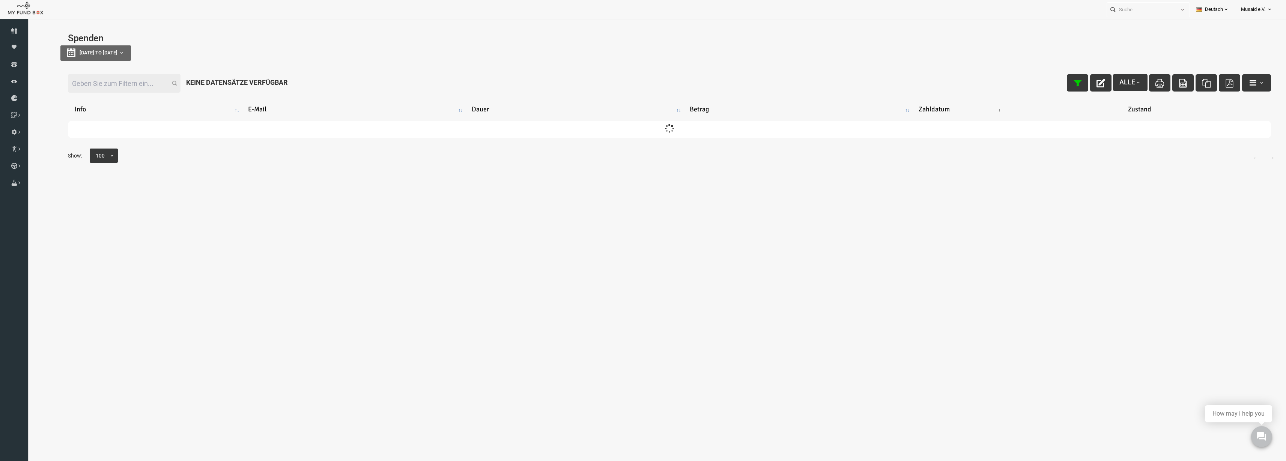
click at [117, 87] on input "Filter:" at bounding box center [99, 83] width 113 height 19
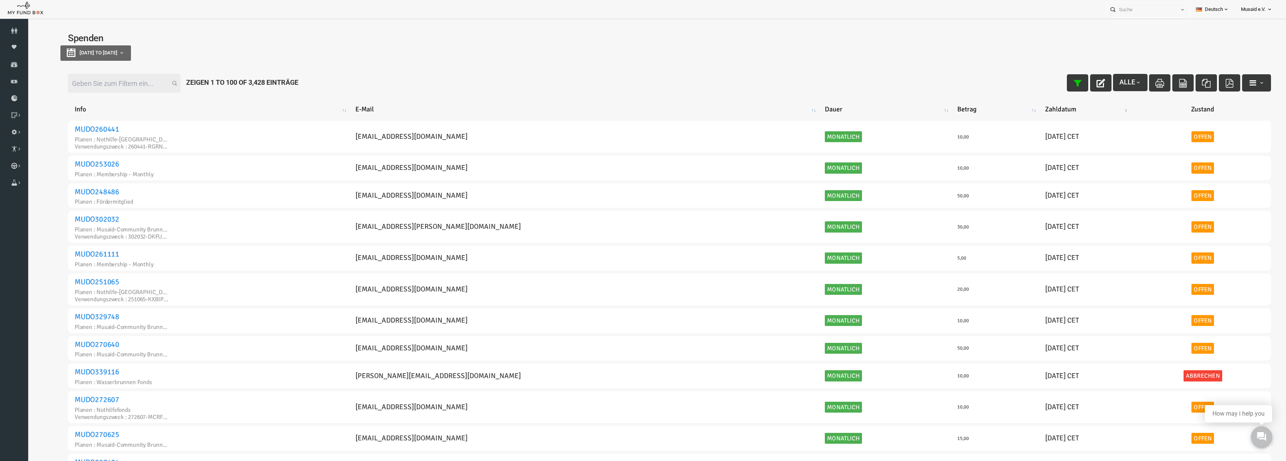
click at [134, 90] on input "Filter:" at bounding box center [99, 83] width 113 height 19
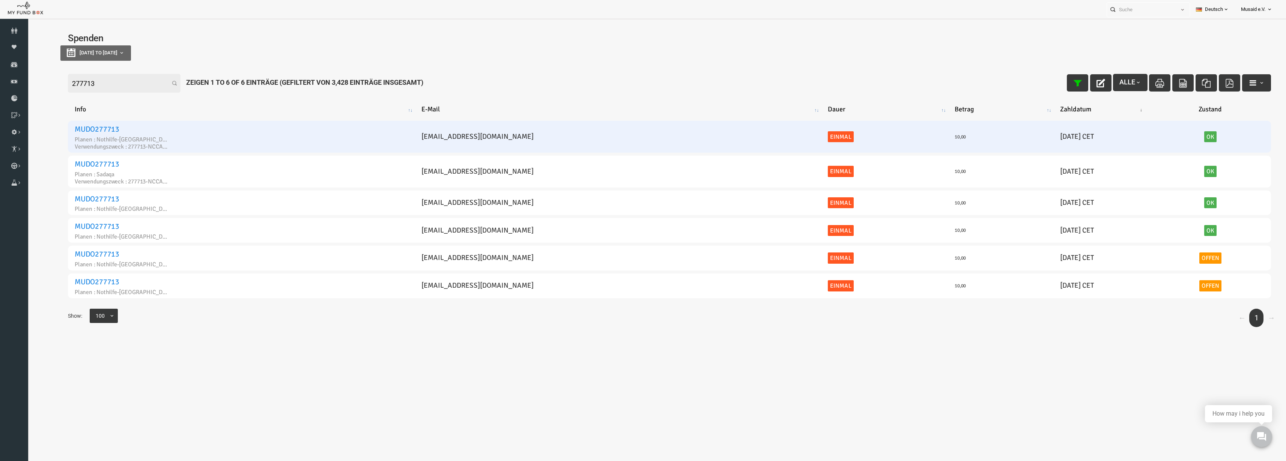
type input "277713"
click at [74, 127] on link "MUDO277713" at bounding box center [72, 129] width 45 height 9
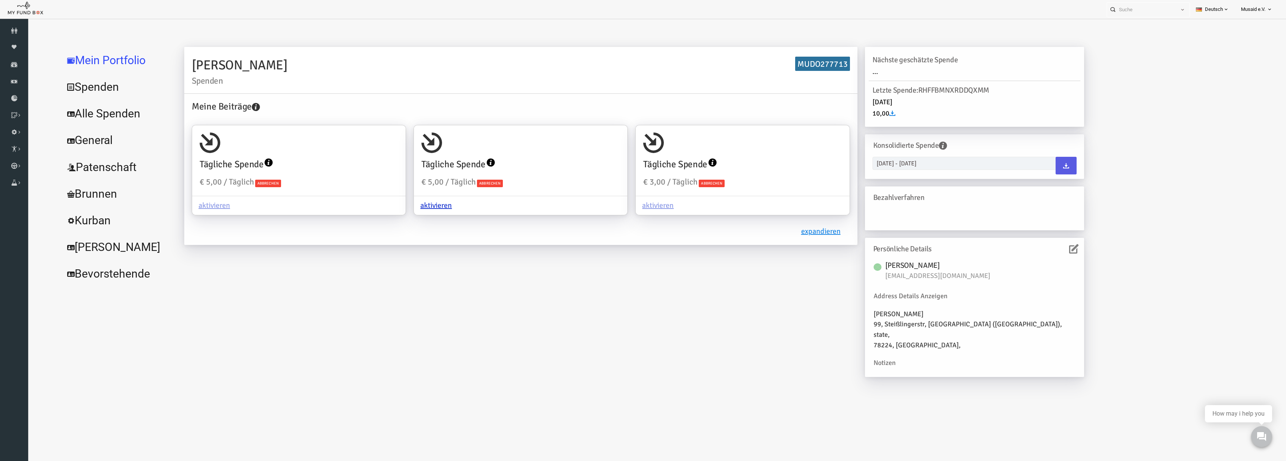
drag, startPoint x: 85, startPoint y: 108, endPoint x: 193, endPoint y: 95, distance: 108.6
click at [85, 108] on link "Alle Spenden" at bounding box center [91, 113] width 113 height 27
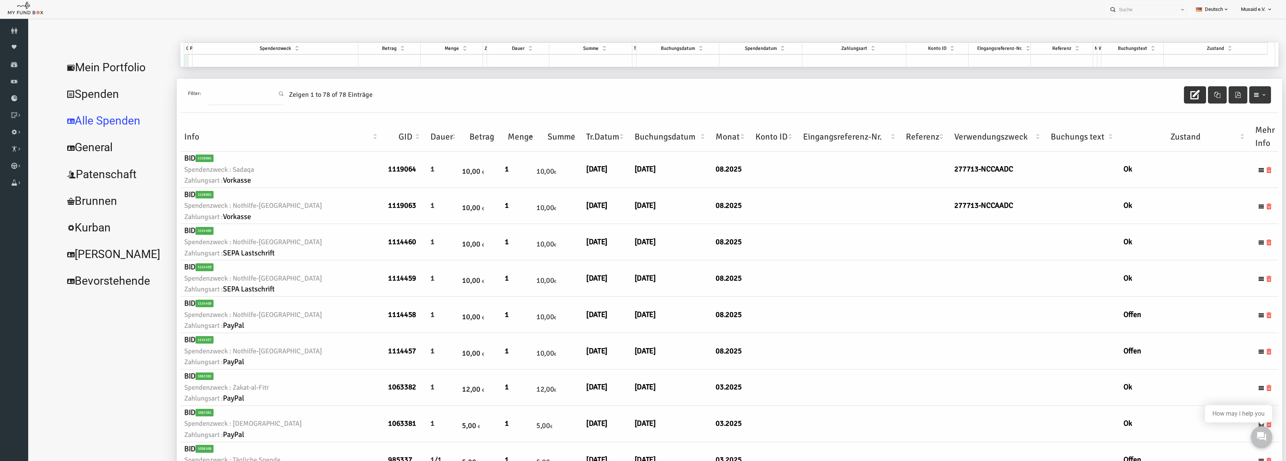
click at [1159, 89] on button "button" at bounding box center [1170, 94] width 22 height 17
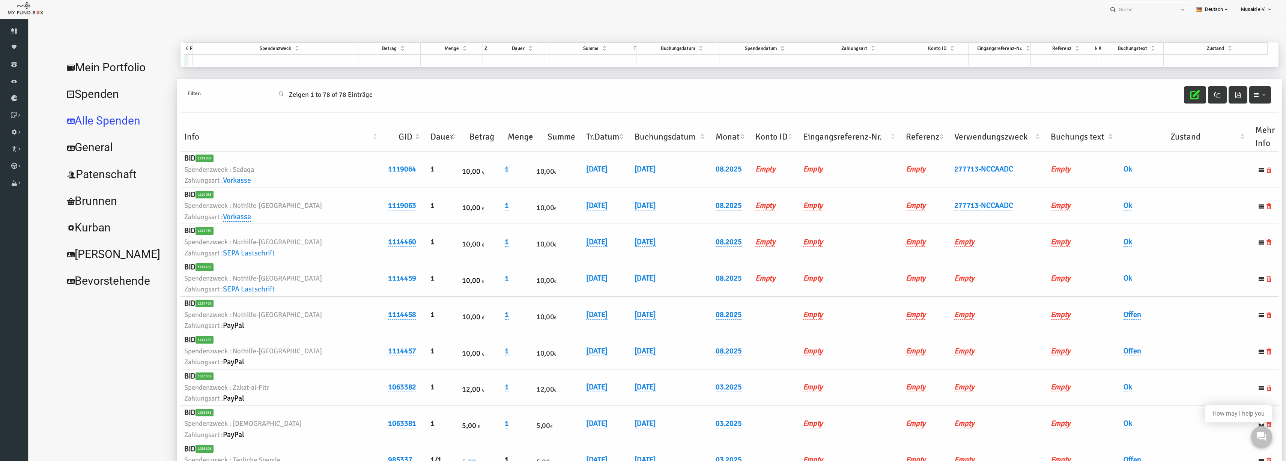
click at [952, 126] on th "Verwendungszweck" at bounding box center [973, 136] width 96 height 29
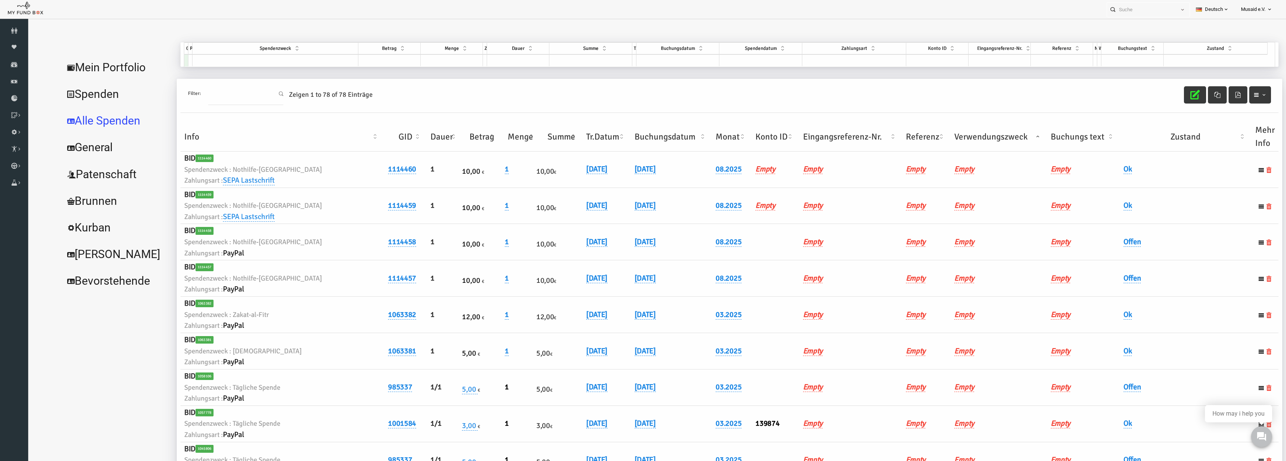
click at [953, 130] on th "Verwendungszweck" at bounding box center [973, 136] width 96 height 29
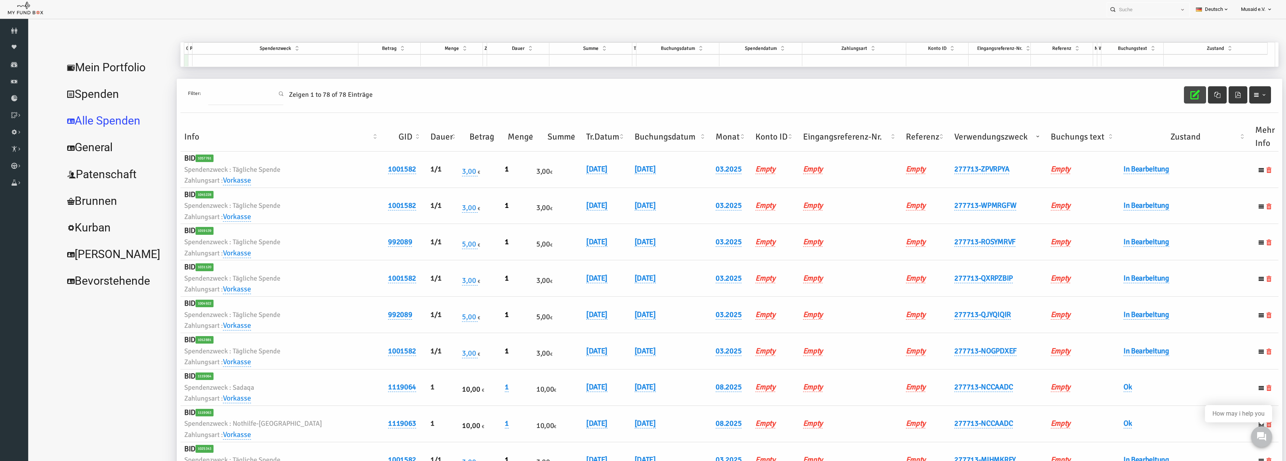
click at [1171, 98] on button "button" at bounding box center [1170, 94] width 22 height 17
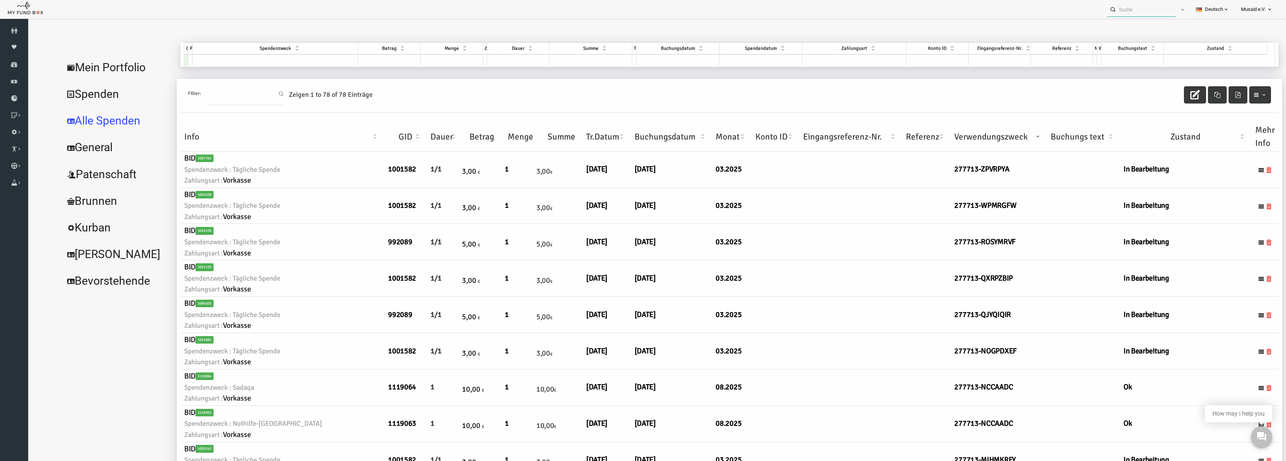
click at [1140, 12] on input "text" at bounding box center [1141, 10] width 69 height 14
click at [1138, 28] on div "Modou Fall MUDO340359" at bounding box center [1145, 28] width 88 height 23
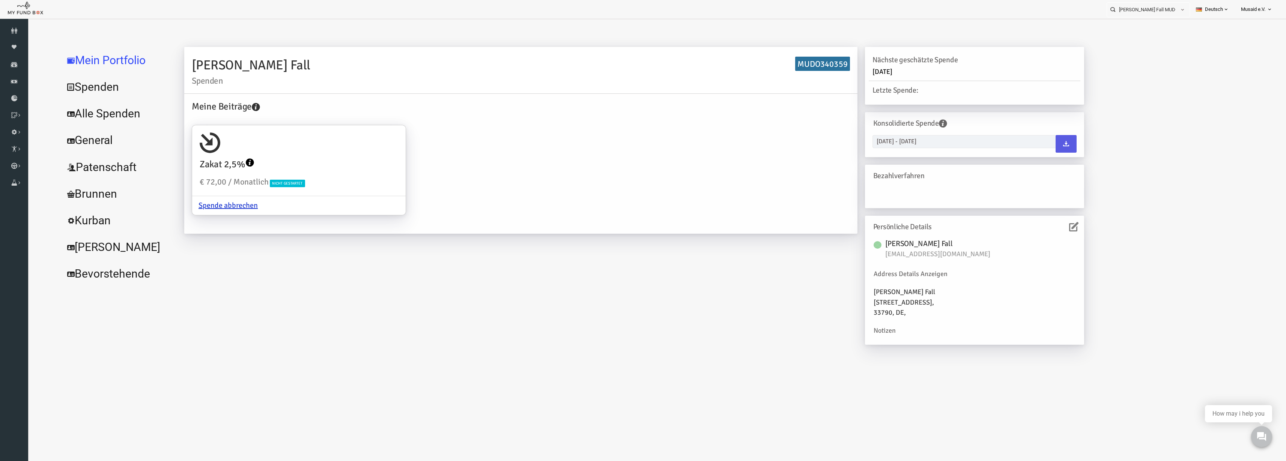
click at [95, 107] on link "Alle Spenden" at bounding box center [91, 113] width 113 height 27
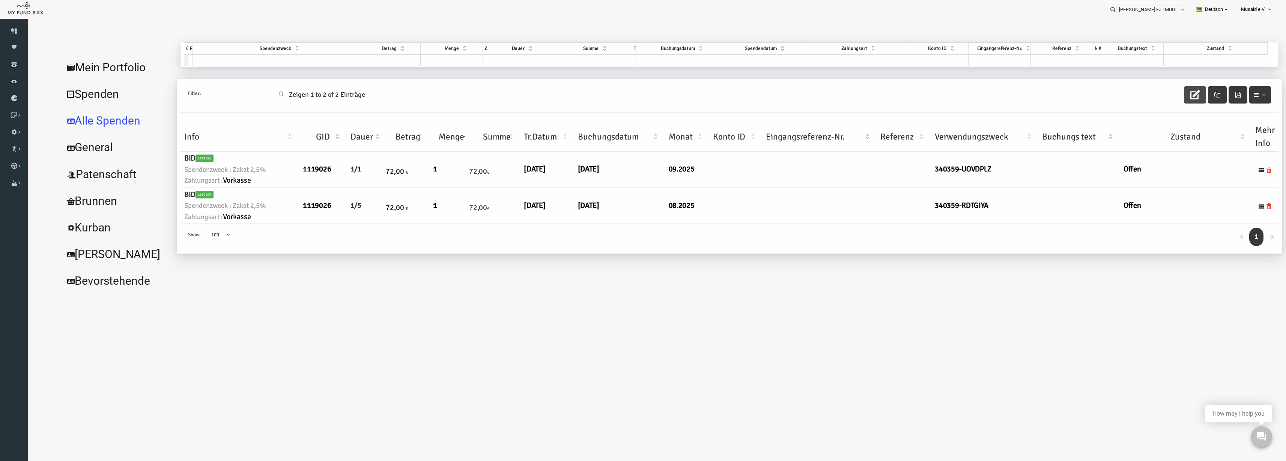
click at [1173, 92] on icon "button" at bounding box center [1169, 94] width 9 height 9
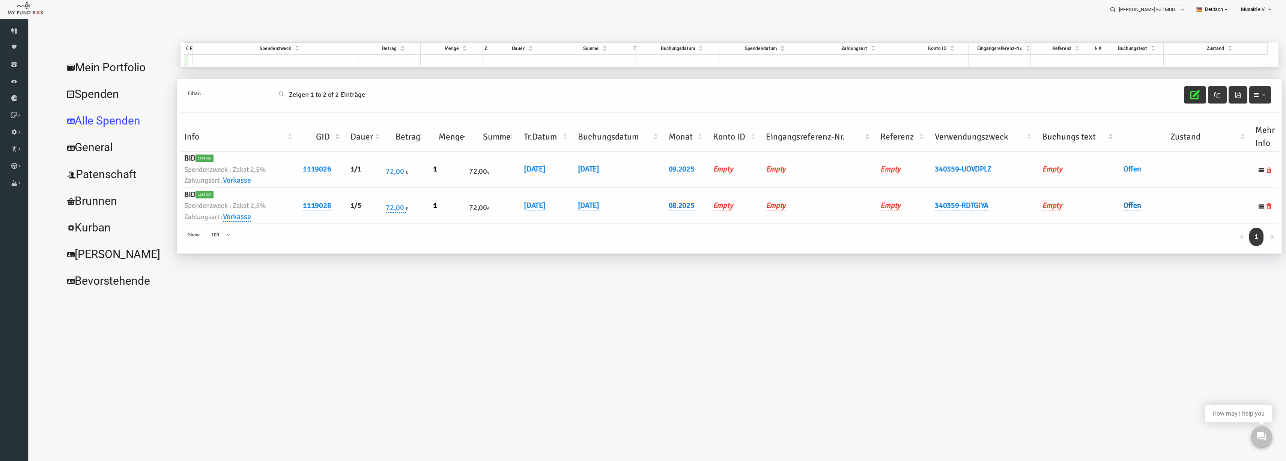
click at [1097, 206] on td "Offen" at bounding box center [1161, 206] width 132 height 36
click at [1106, 206] on link "Offen" at bounding box center [1107, 206] width 18 height 10
click at [1104, 215] on span "× Offen" at bounding box center [1130, 218] width 68 height 8
click at [1179, 215] on icon "submit" at bounding box center [1179, 218] width 6 height 6
click at [1111, 171] on link "Offen" at bounding box center [1107, 169] width 18 height 10
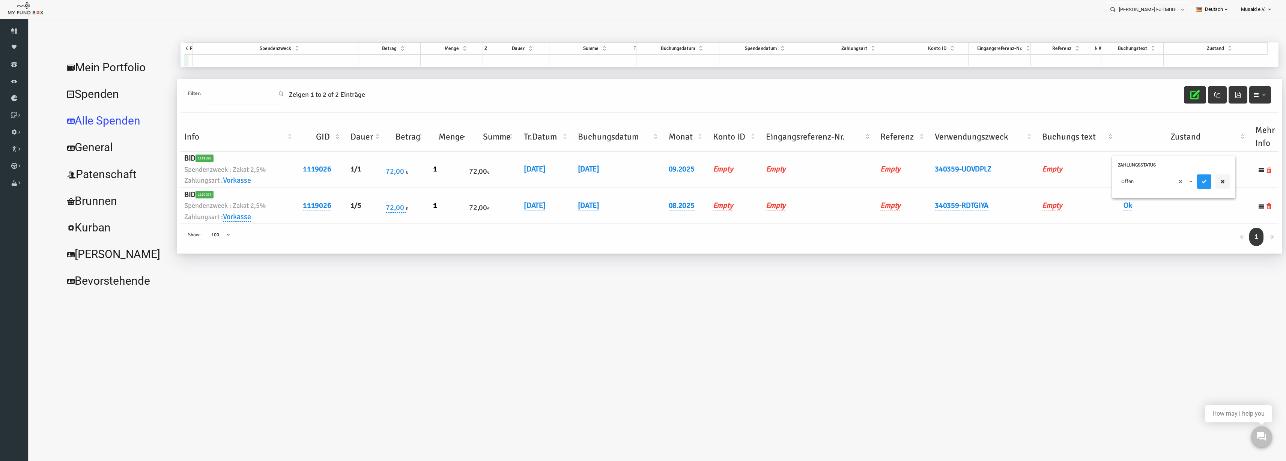
click at [1115, 185] on span "× Offen" at bounding box center [1130, 181] width 75 height 14
click at [1181, 188] on button "submit" at bounding box center [1179, 181] width 14 height 14
click at [1167, 98] on icon "button" at bounding box center [1169, 94] width 9 height 9
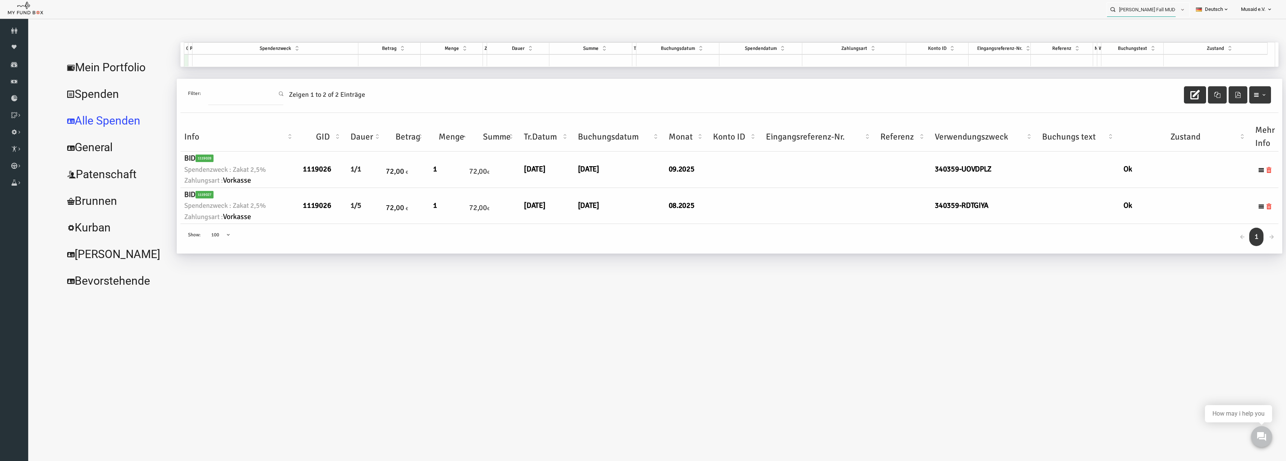
click at [1151, 8] on input "Modou Fall MUDO340359" at bounding box center [1141, 10] width 69 height 14
click at [1150, 8] on input "Modou Fall MUDO340359" at bounding box center [1141, 10] width 69 height 14
click at [1146, 23] on label "Meryem Darwich MUDO283835" at bounding box center [1140, 23] width 74 height 8
type input "Meryem Darwich MUDO283835"
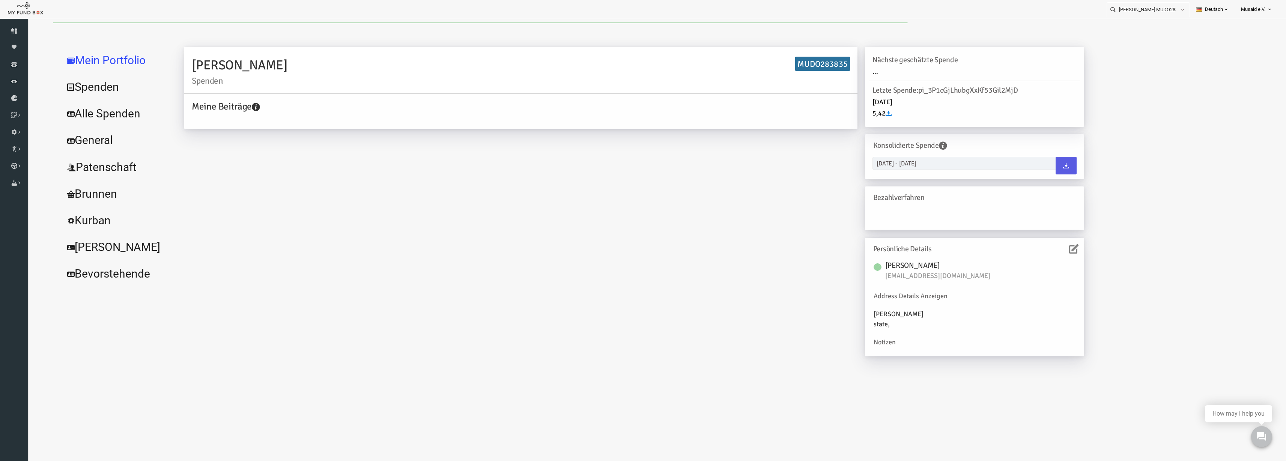
click at [83, 113] on link "Alle Spenden" at bounding box center [91, 113] width 113 height 27
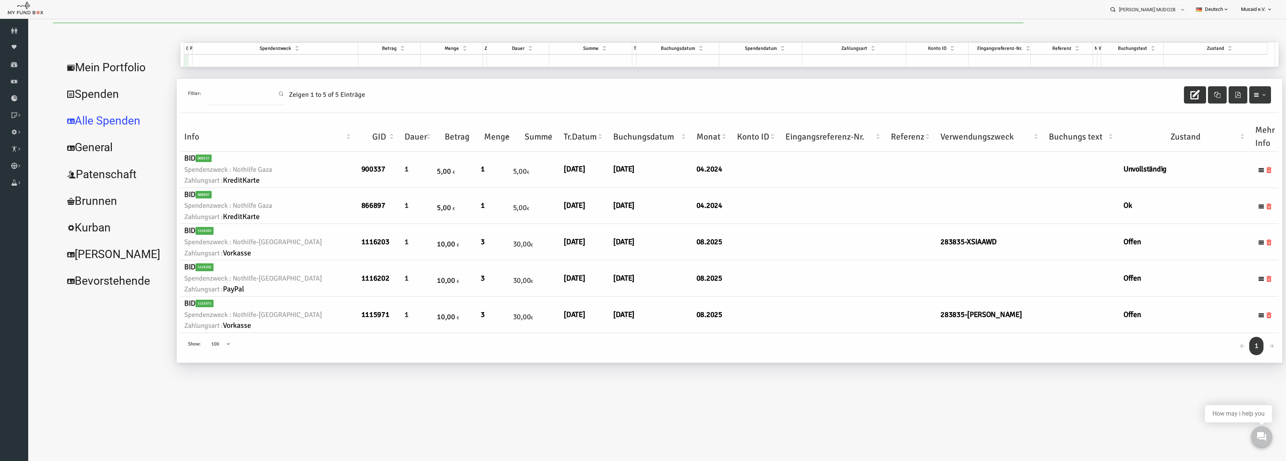
click at [1172, 93] on icon "button" at bounding box center [1169, 94] width 9 height 9
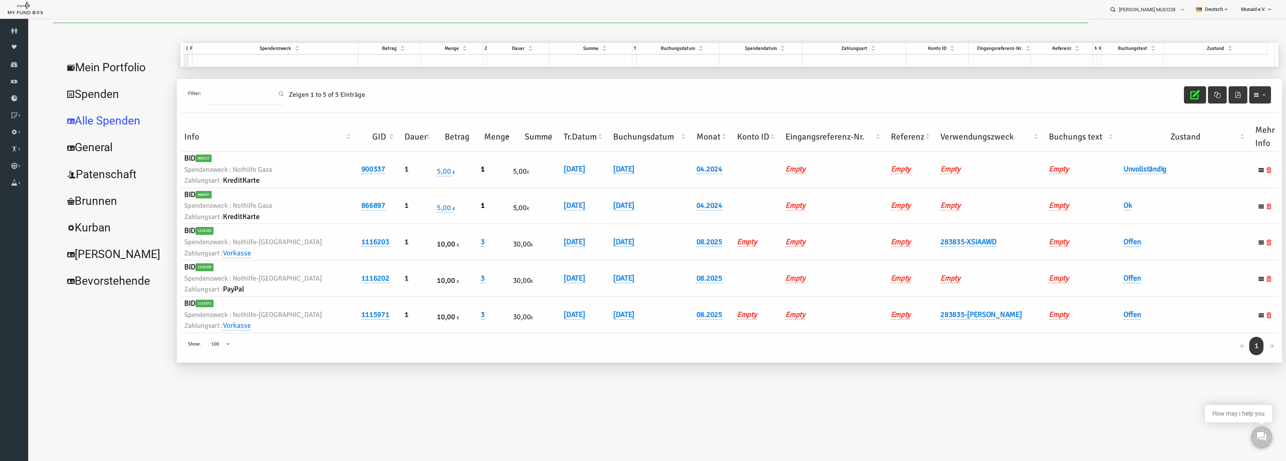
click at [946, 141] on th "Verwendungszweck" at bounding box center [965, 136] width 108 height 29
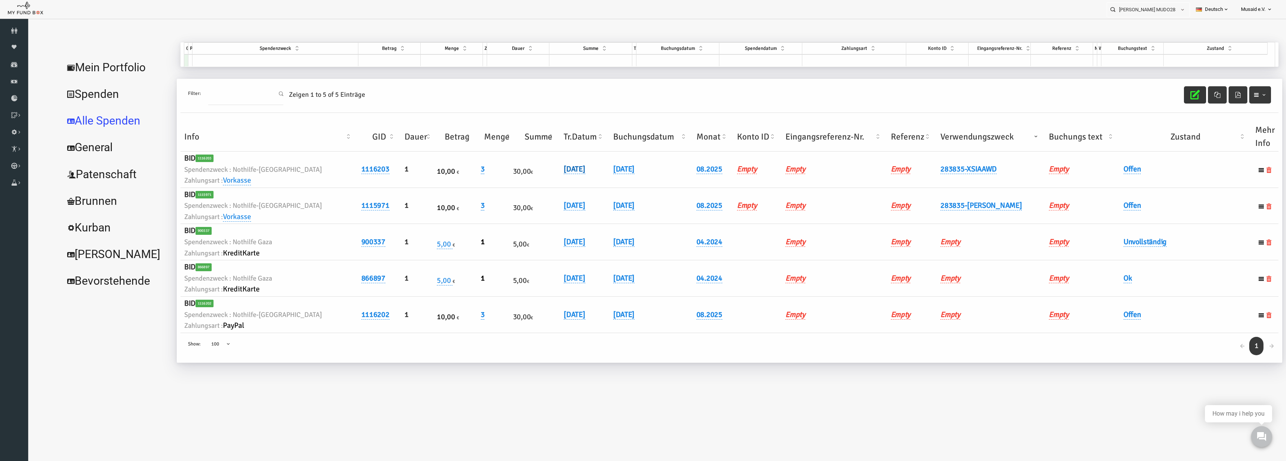
click at [538, 166] on link "15.08.2025" at bounding box center [548, 169] width 21 height 10
click at [516, 177] on input "15.08.2025" at bounding box center [553, 174] width 90 height 13
drag, startPoint x: 513, startPoint y: 176, endPoint x: 507, endPoint y: 176, distance: 6.4
click at [507, 176] on div "19.08.2025 DD.MM.YYYY" at bounding box center [572, 180] width 138 height 36
drag, startPoint x: 514, startPoint y: 176, endPoint x: 509, endPoint y: 178, distance: 5.6
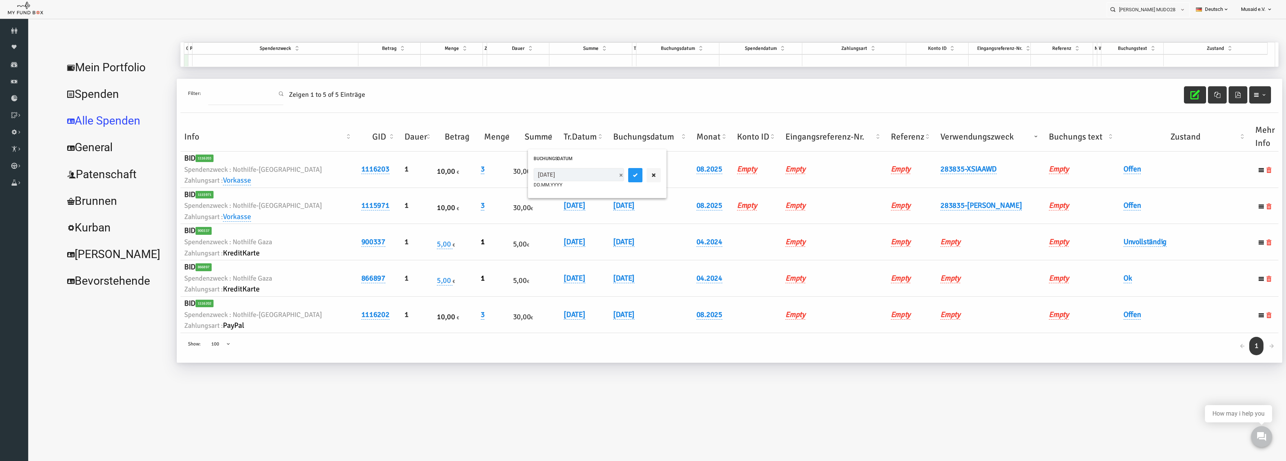
click at [509, 178] on input "[DATE]" at bounding box center [553, 174] width 90 height 13
type input "[DATE]"
click at [607, 174] on icon "submit" at bounding box center [610, 175] width 6 height 6
click at [1107, 169] on link "Offen" at bounding box center [1107, 169] width 18 height 10
drag, startPoint x: 1108, startPoint y: 174, endPoint x: 1115, endPoint y: 189, distance: 17.3
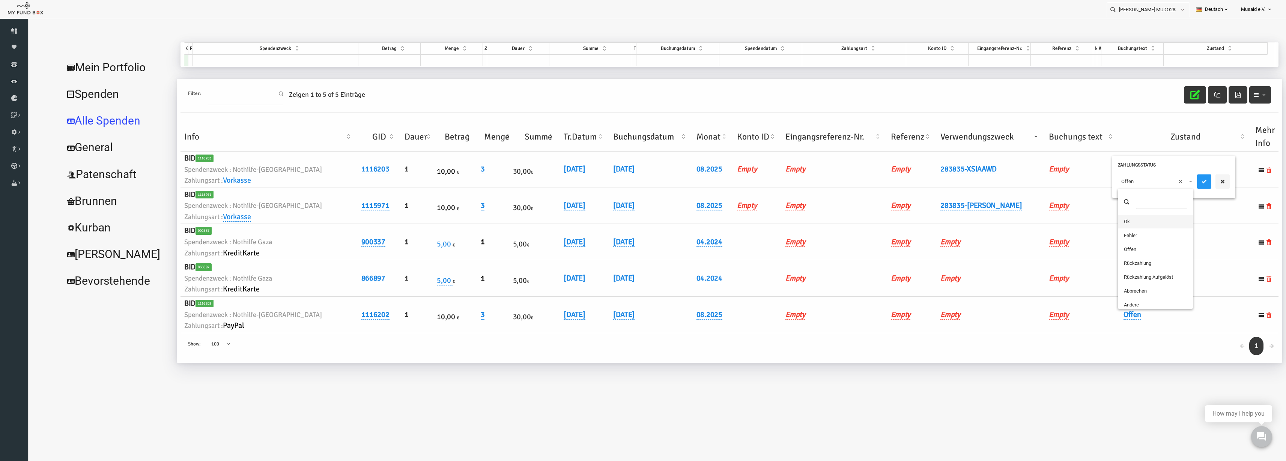
click at [1109, 176] on span "× Offen" at bounding box center [1130, 181] width 75 height 14
click at [1175, 182] on button "submit" at bounding box center [1179, 181] width 14 height 14
click at [1173, 92] on icon "button" at bounding box center [1169, 94] width 9 height 9
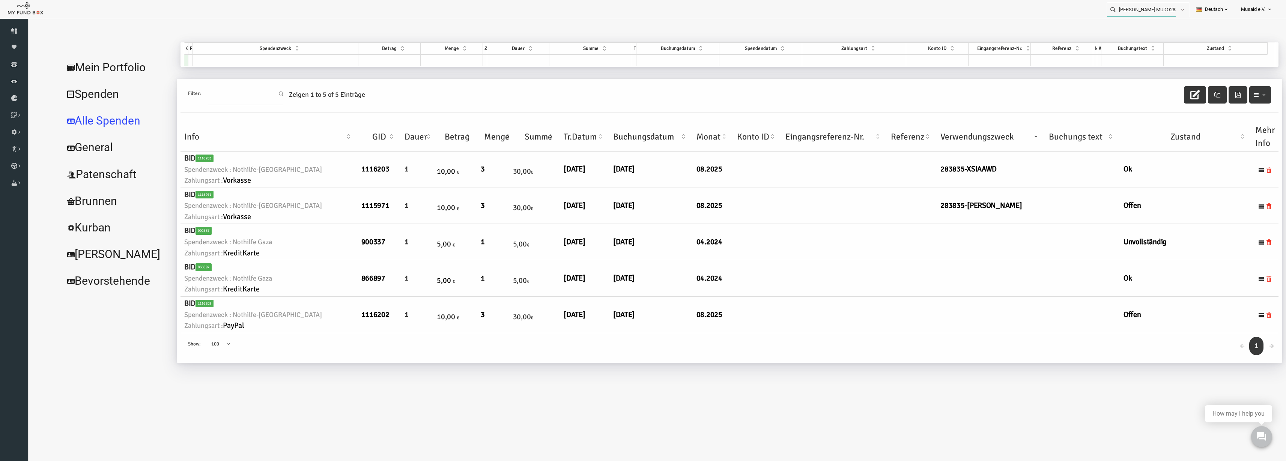
click at [1127, 5] on input "Meryem Darwich MUDO283835" at bounding box center [1141, 10] width 69 height 14
click at [1127, 19] on label "Angelique Erguz MUDO309701" at bounding box center [1140, 23] width 74 height 8
type input "Angelique Erguz MUDO309701"
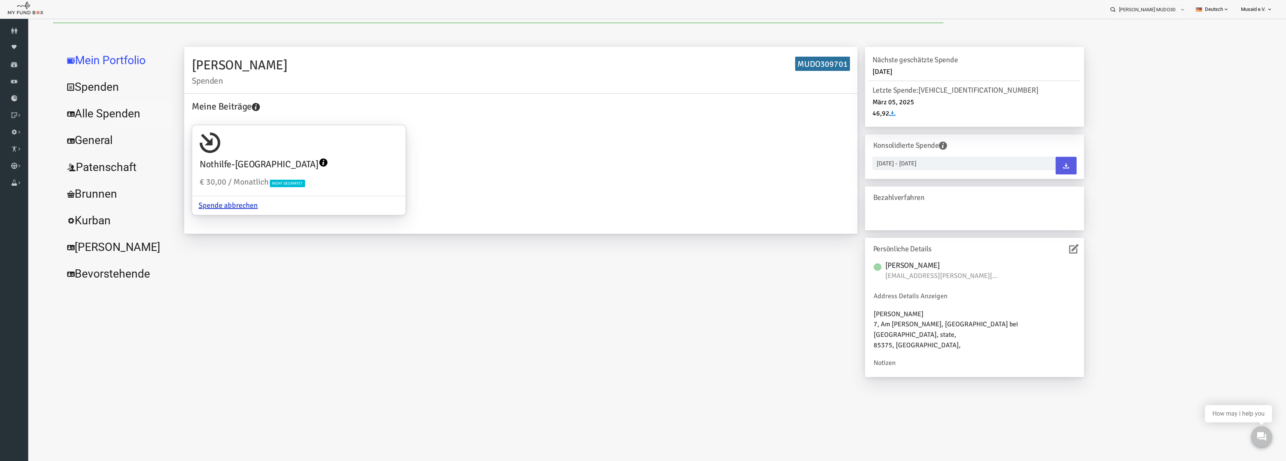
drag, startPoint x: 157, startPoint y: 136, endPoint x: 104, endPoint y: 114, distance: 57.8
click at [104, 114] on link "Alle Spenden" at bounding box center [91, 113] width 113 height 27
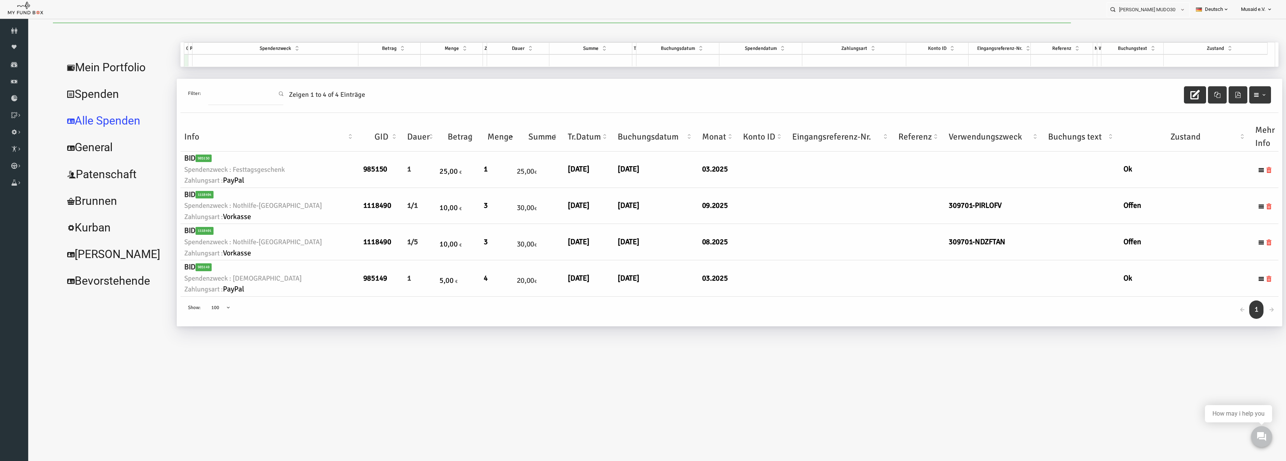
click at [1162, 95] on button "button" at bounding box center [1170, 94] width 22 height 17
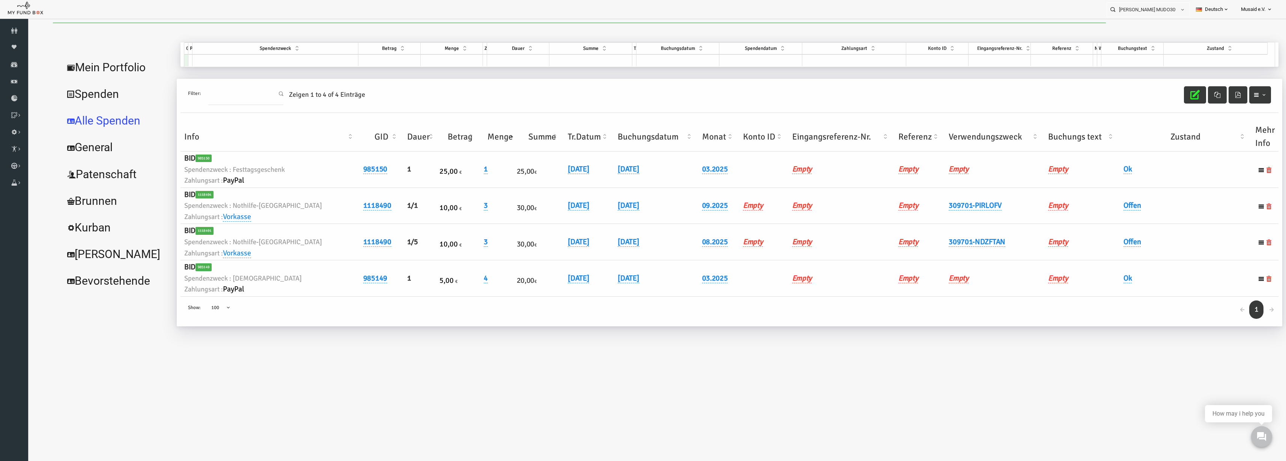
click at [944, 131] on th "Verwendungszweck" at bounding box center [969, 136] width 99 height 29
click at [543, 206] on link "[DATE]" at bounding box center [553, 206] width 21 height 10
click at [527, 214] on input "[DATE]" at bounding box center [563, 211] width 90 height 13
type input "[DATE]"
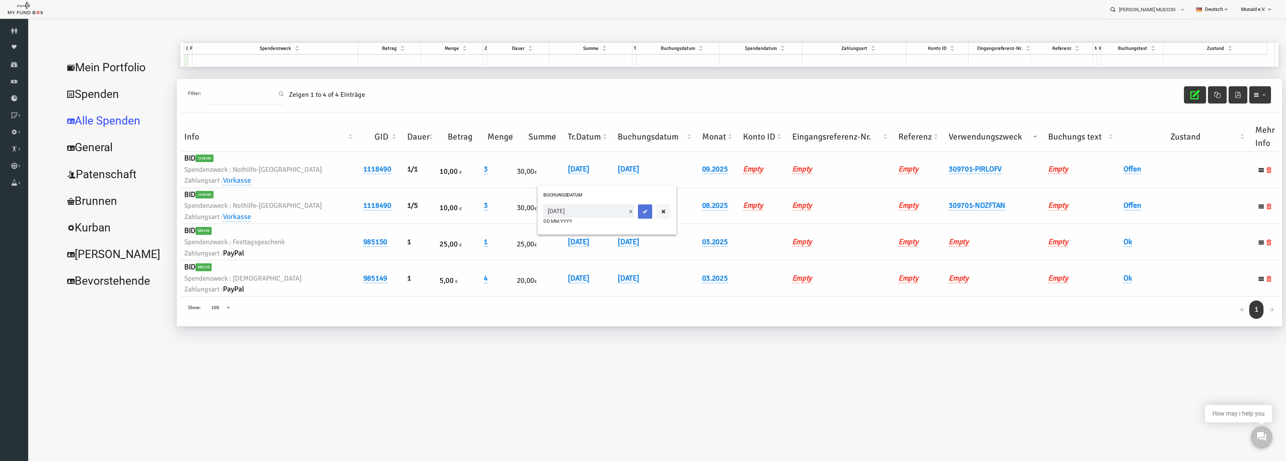
click at [613, 215] on button "submit" at bounding box center [620, 212] width 14 height 14
click at [1110, 202] on link "Offen" at bounding box center [1107, 206] width 18 height 10
drag, startPoint x: 1106, startPoint y: 209, endPoint x: 1111, endPoint y: 224, distance: 15.0
click at [1109, 220] on div "× Offen" at bounding box center [1148, 219] width 123 height 29
click at [1114, 228] on div "× Offen" at bounding box center [1148, 219] width 123 height 29
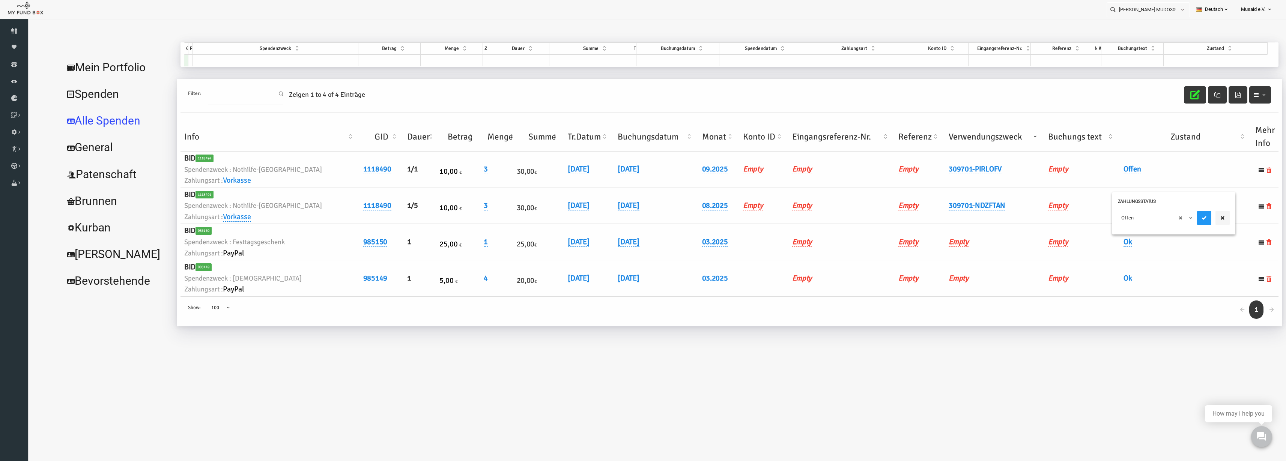
click at [1114, 226] on div "× Offen" at bounding box center [1148, 219] width 123 height 29
click at [1117, 224] on span "× Offen" at bounding box center [1130, 218] width 75 height 14
click at [1180, 217] on icon "submit" at bounding box center [1179, 218] width 6 height 6
click at [1167, 94] on icon "button" at bounding box center [1169, 94] width 9 height 9
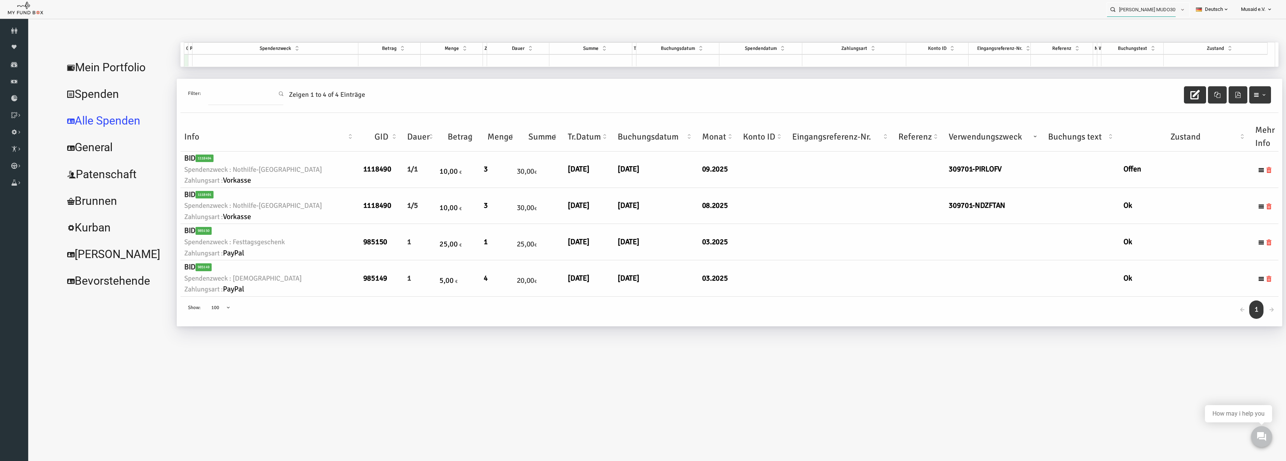
click at [1148, 12] on input "Angelique Erguz MUDO309701" at bounding box center [1141, 10] width 69 height 14
click at [1157, 23] on label "Mehmet Tak MUDO260432" at bounding box center [1140, 23] width 74 height 8
type input "Mehmet Tak MUDO260432"
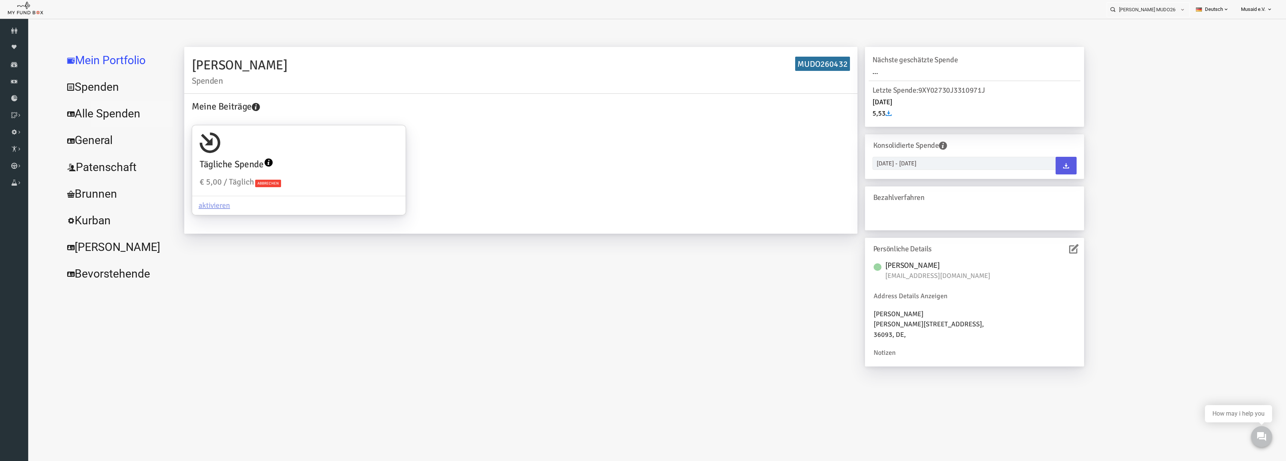
click at [84, 107] on link "Alle Spenden" at bounding box center [91, 113] width 113 height 27
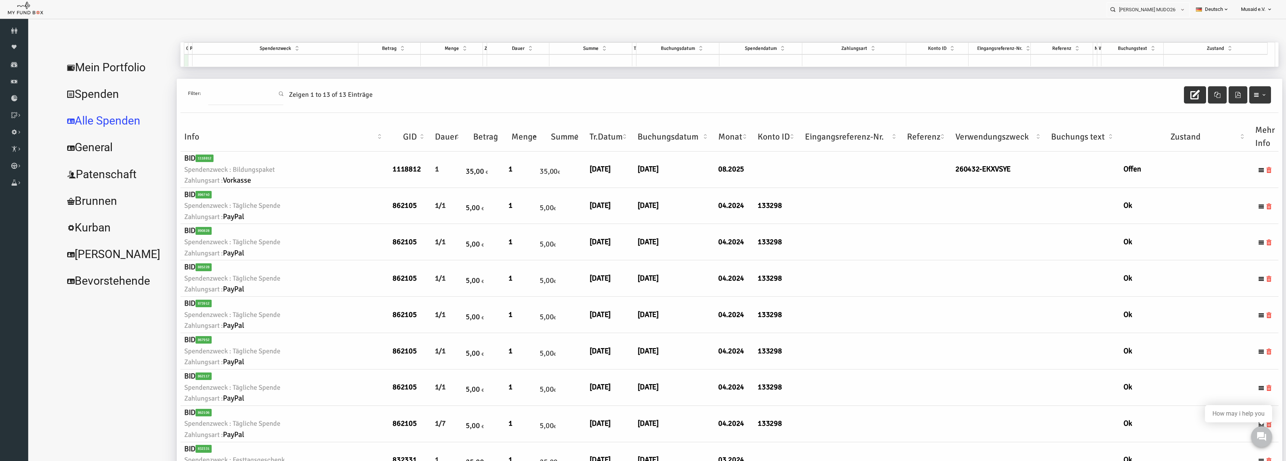
click at [1165, 92] on icon "button" at bounding box center [1169, 94] width 9 height 9
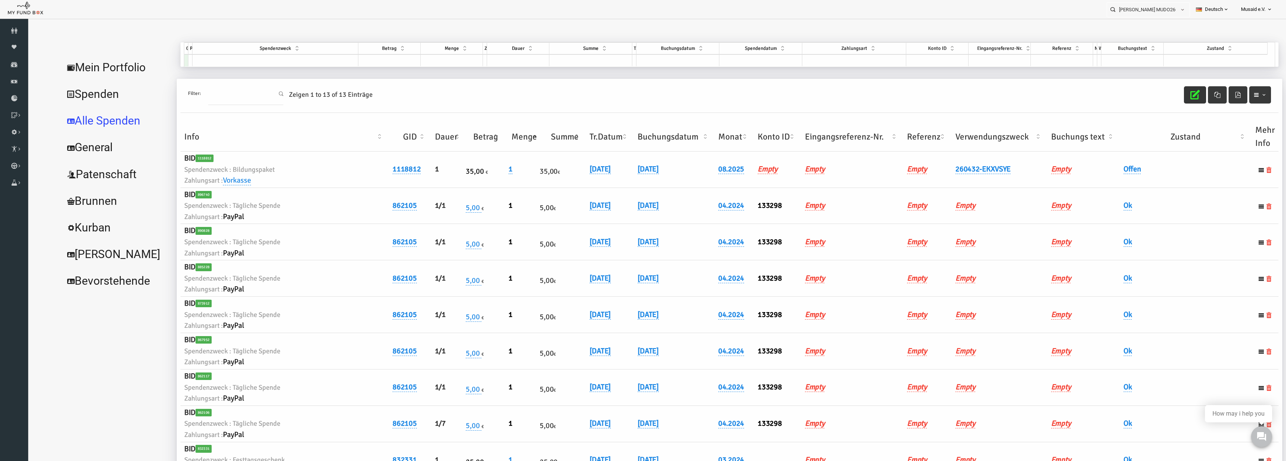
click at [958, 141] on th "Verwendungszweck" at bounding box center [974, 136] width 96 height 29
click at [564, 173] on link "[DATE]" at bounding box center [574, 169] width 21 height 10
click at [544, 178] on input "[DATE]" at bounding box center [579, 174] width 90 height 13
type input "[DATE]"
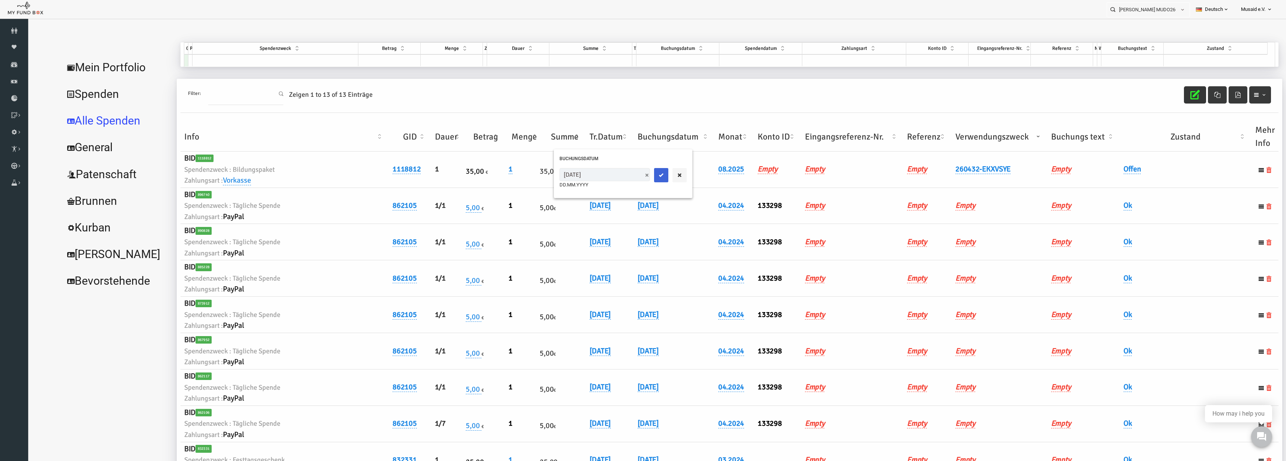
click at [633, 174] on icon "submit" at bounding box center [636, 175] width 6 height 6
click at [1101, 171] on link "Offen" at bounding box center [1107, 169] width 18 height 10
click at [1095, 182] on span "× Offen" at bounding box center [1126, 182] width 68 height 8
click at [1174, 180] on icon "submit" at bounding box center [1175, 182] width 6 height 6
click at [1166, 90] on icon "button" at bounding box center [1169, 94] width 9 height 9
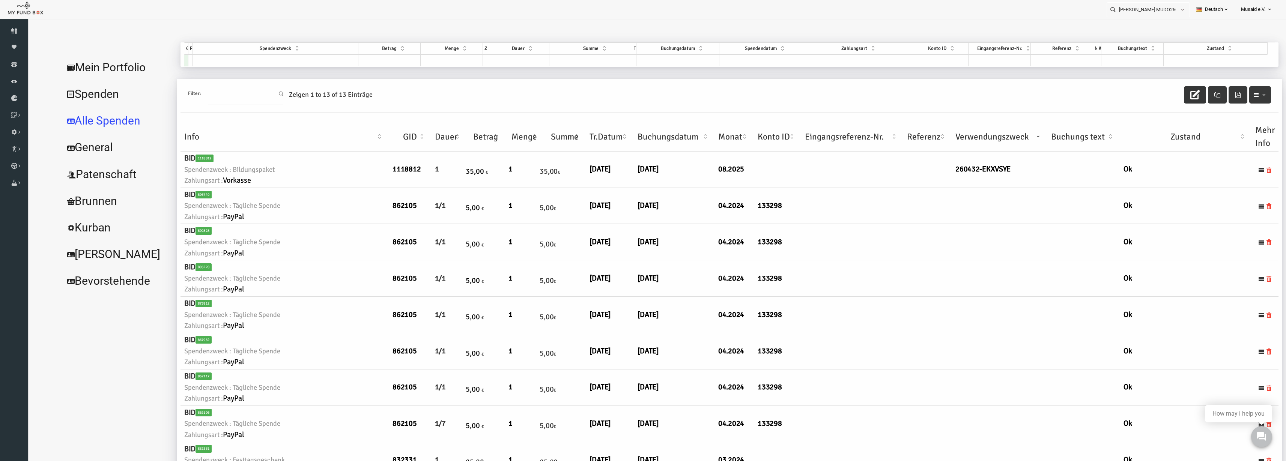
click at [1139, 2] on li "Mehmet Tak MUDO260432 Personal Contact BID Orphan GID Zahlungsstatus Partner OI…" at bounding box center [1148, 8] width 83 height 17
click at [1138, 9] on input "Mehmet Tak MUDO260432" at bounding box center [1141, 10] width 69 height 14
click at [1140, 19] on label "SUN MUDO297030" at bounding box center [1125, 23] width 44 height 8
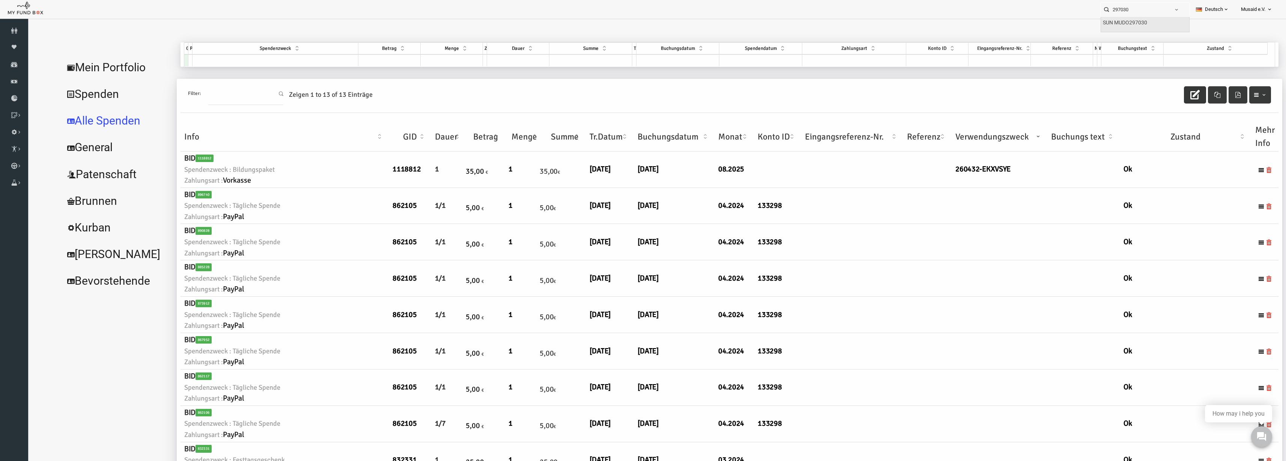
type input "SUN MUDO297030"
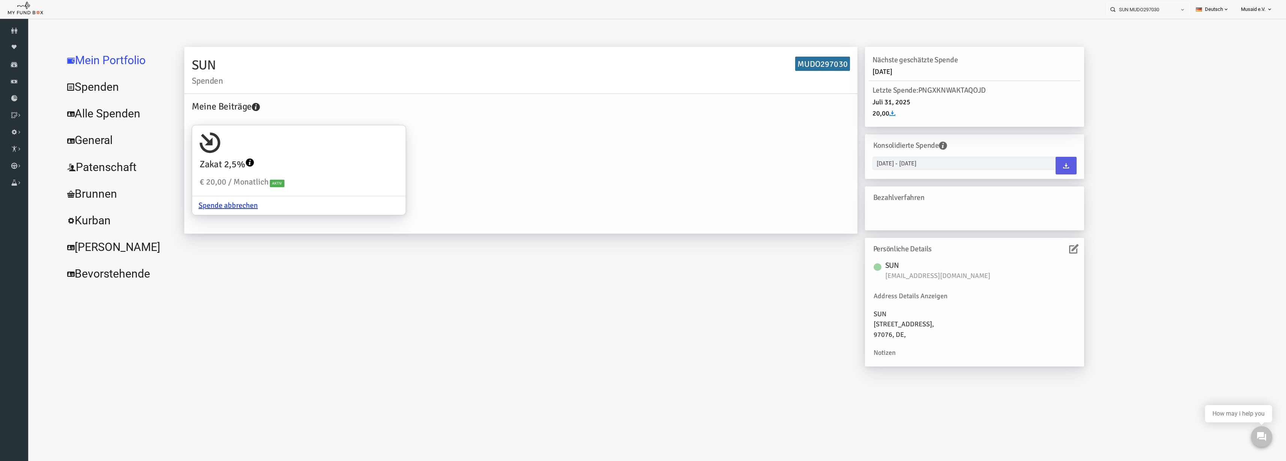
click at [89, 102] on link "Alle Spenden" at bounding box center [91, 113] width 113 height 27
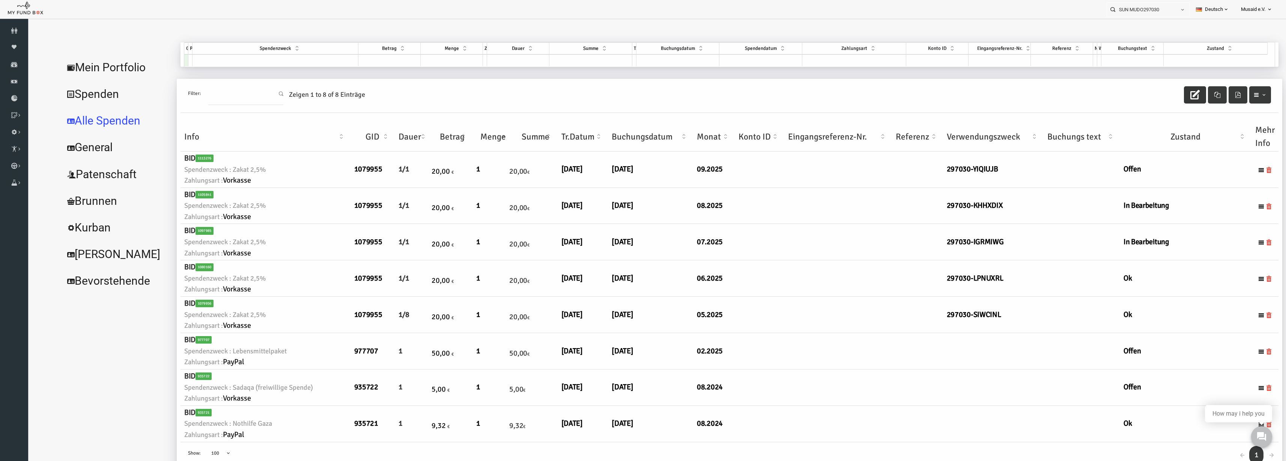
click at [1165, 95] on icon "button" at bounding box center [1169, 94] width 9 height 9
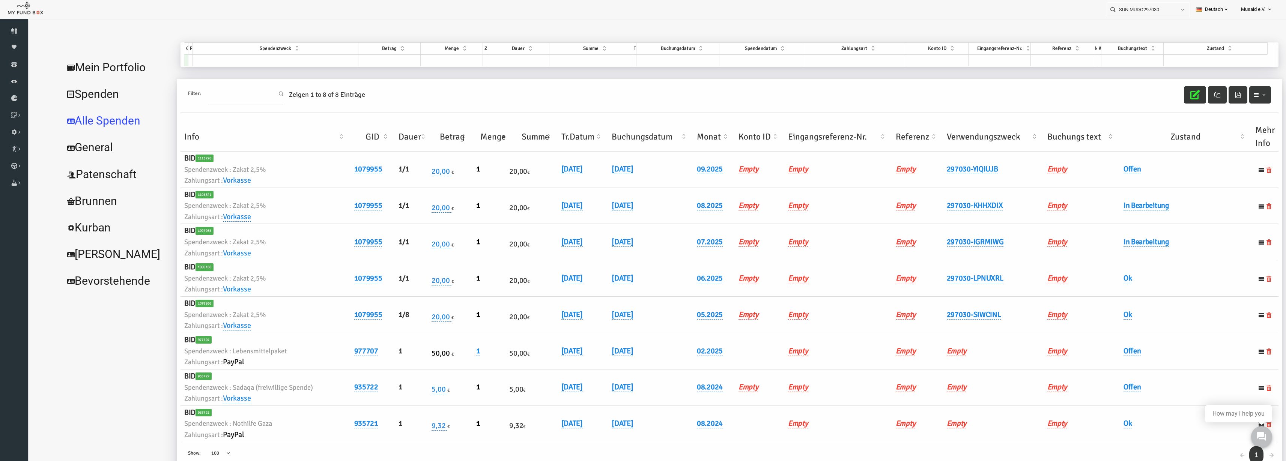
click at [955, 137] on th "Verwendungszweck" at bounding box center [968, 136] width 101 height 29
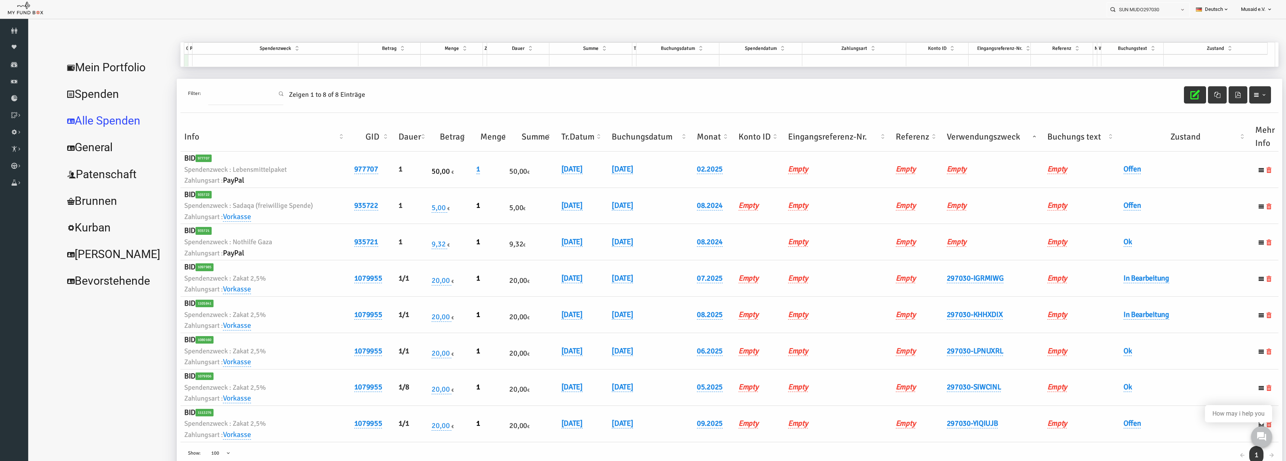
click at [955, 137] on th "Verwendungszweck" at bounding box center [968, 136] width 101 height 29
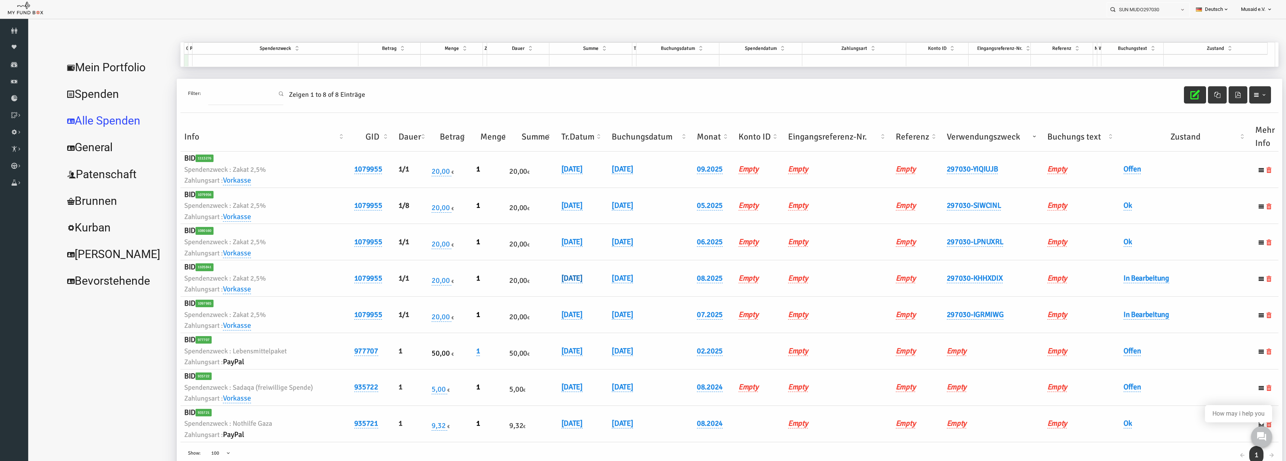
click at [555, 280] on link "[DATE]" at bounding box center [546, 279] width 21 height 10
click at [547, 287] on input "[DATE]" at bounding box center [583, 283] width 90 height 13
click at [543, 288] on input "[DATE]" at bounding box center [583, 283] width 90 height 13
type input "[DATE]"
click at [633, 290] on button "submit" at bounding box center [640, 284] width 14 height 14
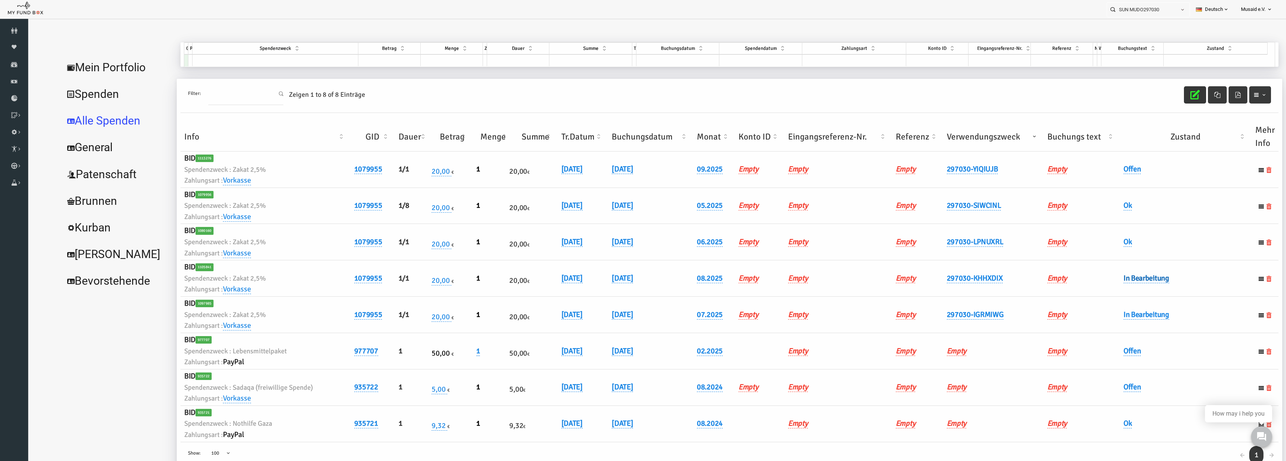
click at [1133, 278] on link "In Bearbeitung" at bounding box center [1121, 279] width 46 height 10
click at [1114, 289] on span "× In Bearbeitung" at bounding box center [1140, 291] width 68 height 8
click at [1189, 287] on button "submit" at bounding box center [1189, 291] width 14 height 14
click at [955, 201] on link "297030-SIWCINL" at bounding box center [949, 206] width 54 height 10
click at [953, 214] on input "297030-SIWCINL" at bounding box center [977, 217] width 90 height 13
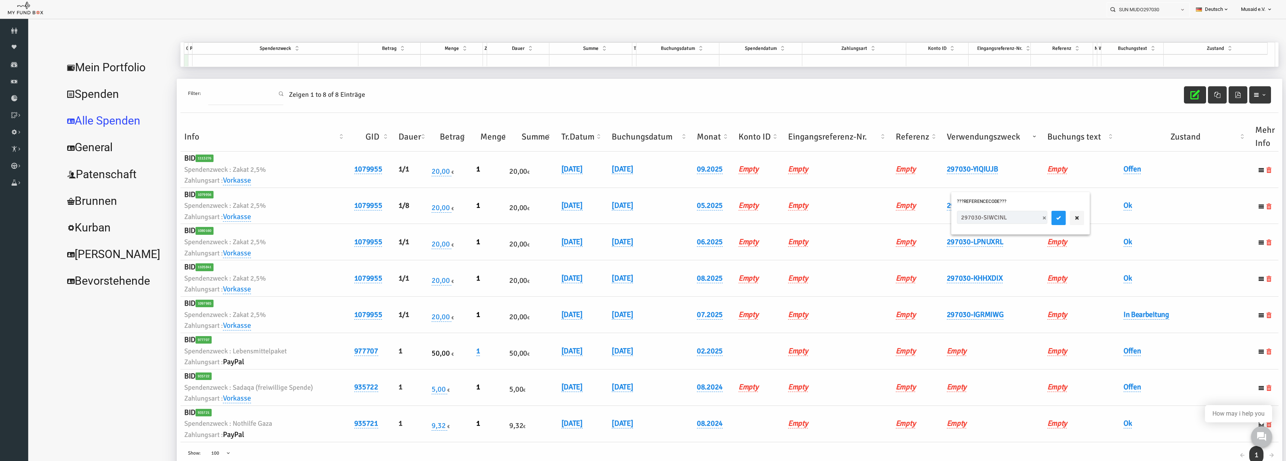
click at [953, 214] on input "297030-SIWCINL" at bounding box center [977, 217] width 90 height 13
click at [1045, 223] on button "button" at bounding box center [1052, 218] width 14 height 14
click at [934, 275] on link "297030-KHHXDIX" at bounding box center [950, 279] width 56 height 10
click at [953, 290] on input "297030-KHHXDIX" at bounding box center [978, 290] width 90 height 13
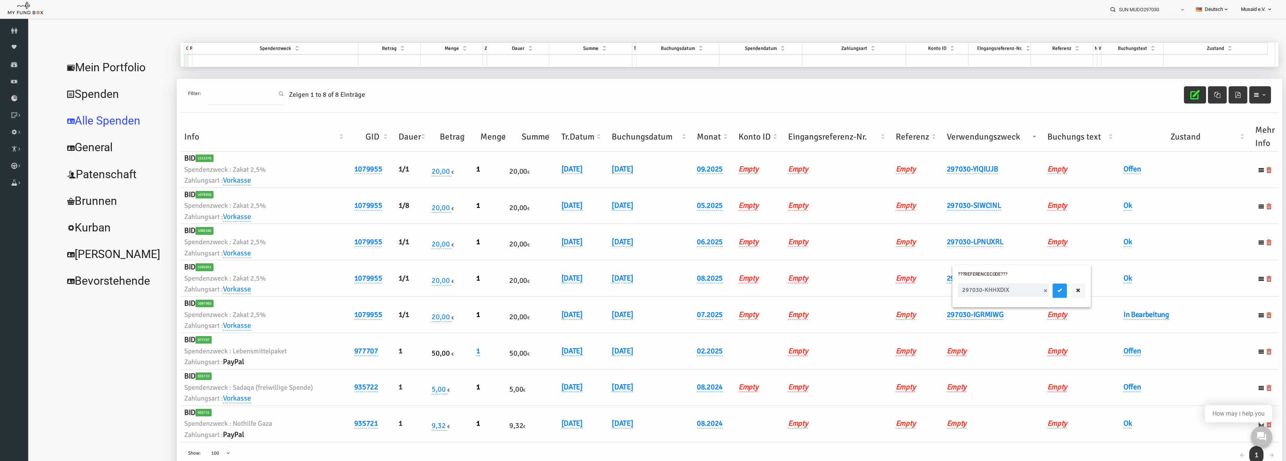
click at [953, 290] on input "297030-KHHXDIX" at bounding box center [978, 290] width 90 height 13
type input "297030-SIWCINL"
click at [1027, 293] on button "submit" at bounding box center [1034, 291] width 14 height 14
click at [1159, 95] on button "button" at bounding box center [1170, 94] width 22 height 17
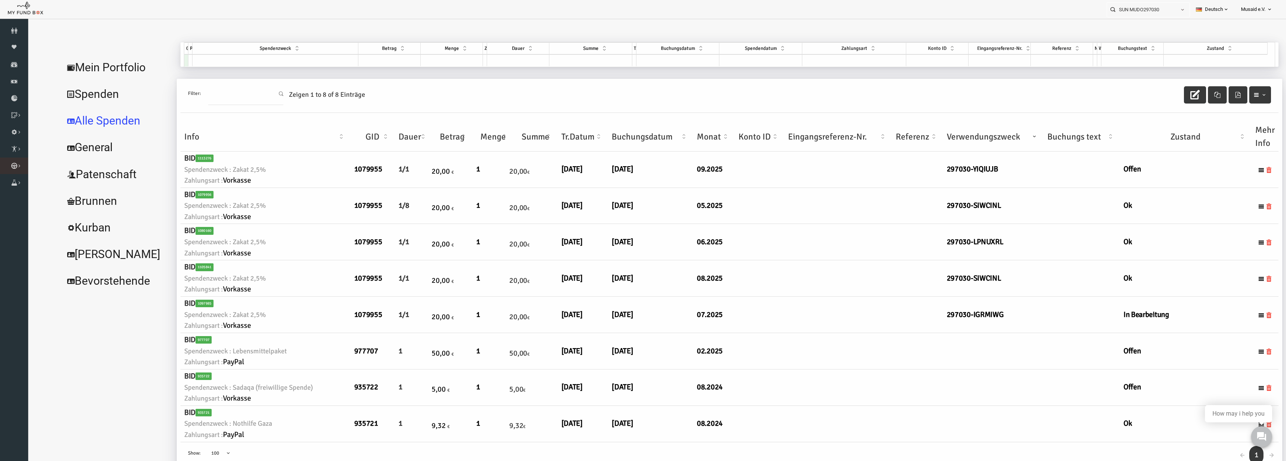
click at [0, 0] on link "Kurban Liste" at bounding box center [0, 0] width 0 height 0
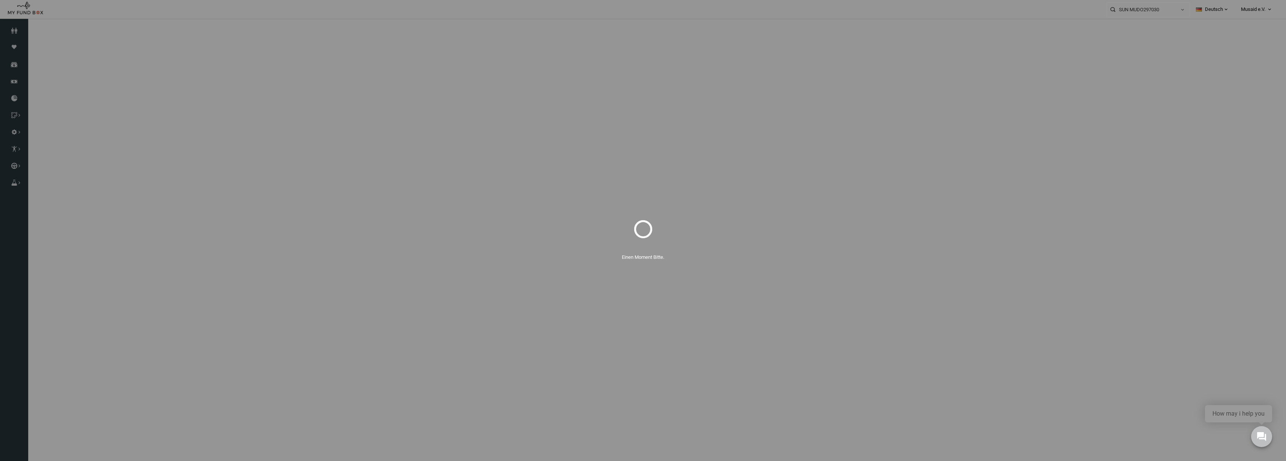
select select "100"
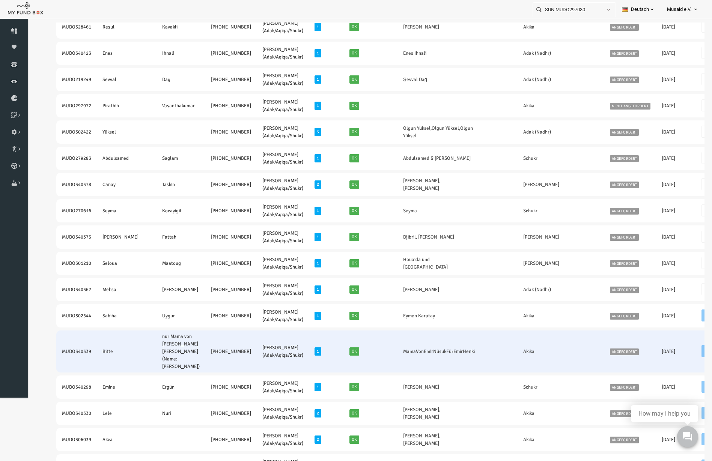
scroll to position [153, 0]
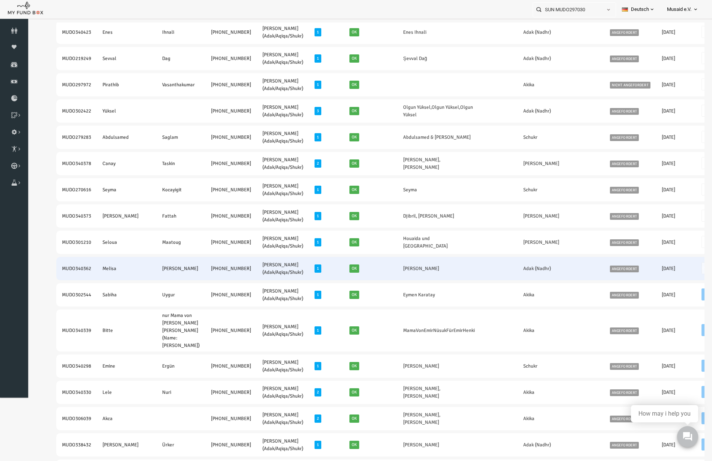
drag, startPoint x: 47, startPoint y: 272, endPoint x: 191, endPoint y: 277, distance: 143.4
click at [191, 277] on tr "MUDO340362 Melisa Zeynep Bayram +49 179 5028463 Nafilah Kurban (Adak/Aqiqa/Shuk…" at bounding box center [421, 268] width 759 height 23
copy tr "MUDO340362 Melisa Zeynep Bayram +49 179 5028463"
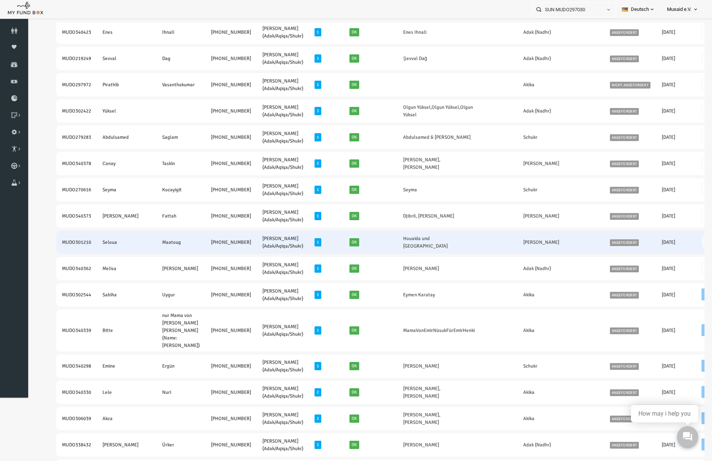
drag, startPoint x: 46, startPoint y: 242, endPoint x: 201, endPoint y: 249, distance: 155.1
click at [201, 249] on tr "MUDO301210 Seloua Maatoug +49 172 7233953 Nafilah Kurban (Adak/Aqiqa/Shukr) 1 O…" at bounding box center [421, 242] width 759 height 23
copy tr "MUDO301210 Seloua Maatoug +49 172 7233953"
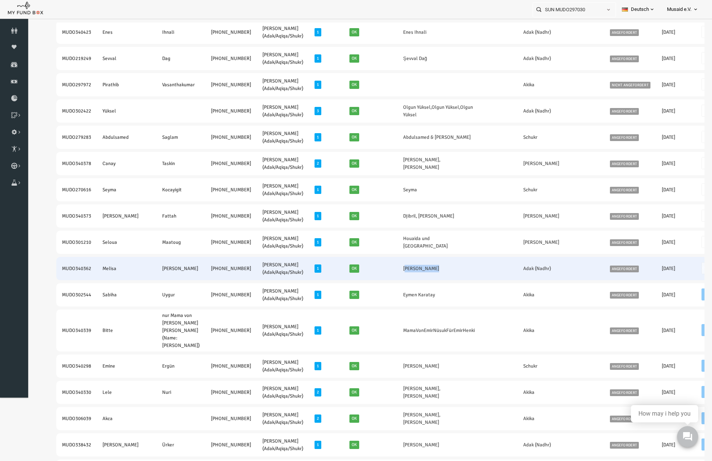
drag, startPoint x: 349, startPoint y: 268, endPoint x: 390, endPoint y: 275, distance: 41.2
click at [390, 275] on td "[PERSON_NAME]" at bounding box center [424, 268] width 83 height 23
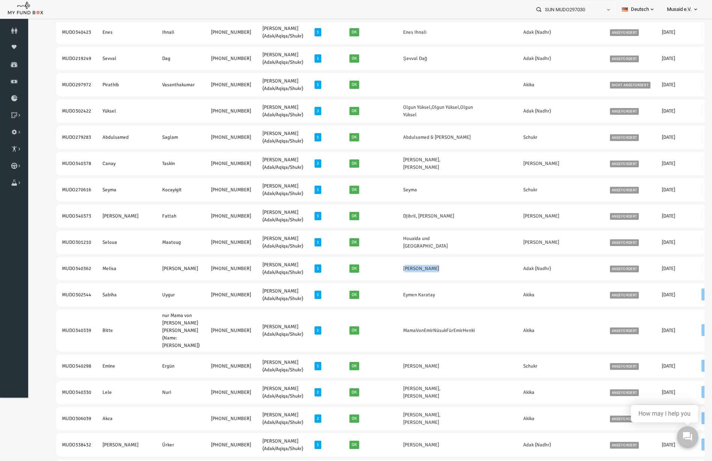
copy link "[PERSON_NAME]"
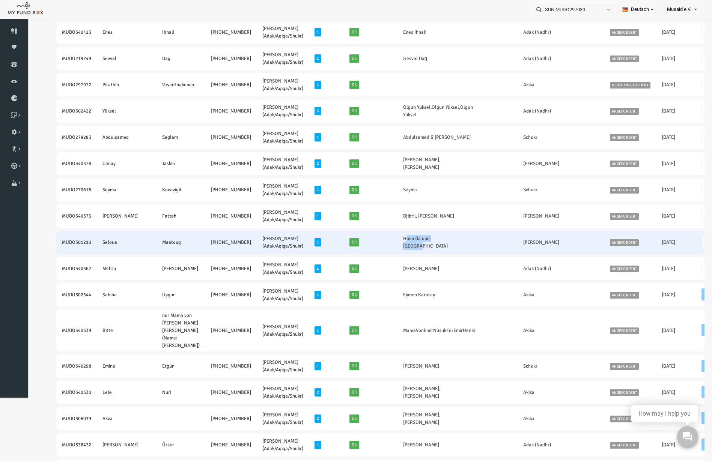
drag, startPoint x: 351, startPoint y: 244, endPoint x: 394, endPoint y: 244, distance: 42.8
click at [394, 244] on td "Houaida und [GEOGRAPHIC_DATA]" at bounding box center [424, 242] width 83 height 23
copy link "Houaida und [GEOGRAPHIC_DATA]"
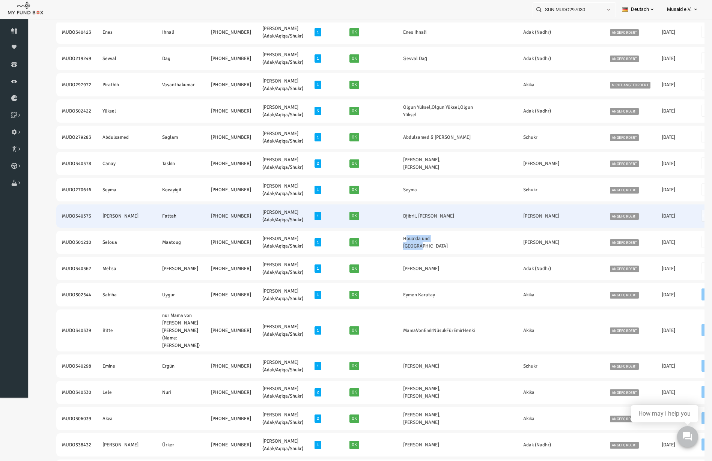
drag, startPoint x: 47, startPoint y: 217, endPoint x: 202, endPoint y: 221, distance: 155.4
click at [202, 221] on tr "MUDO340373 Ahmed Fattah +49 015786601627 Nafilah Kurban (Adak/Aqiqa/Shukr) 1 Ok…" at bounding box center [421, 216] width 759 height 23
copy tr "MUDO340373 Ahmed Fattah +49 015786601627"
drag, startPoint x: 355, startPoint y: 216, endPoint x: 402, endPoint y: 220, distance: 47.5
click at [402, 220] on td "Djibril, [PERSON_NAME]" at bounding box center [424, 216] width 83 height 23
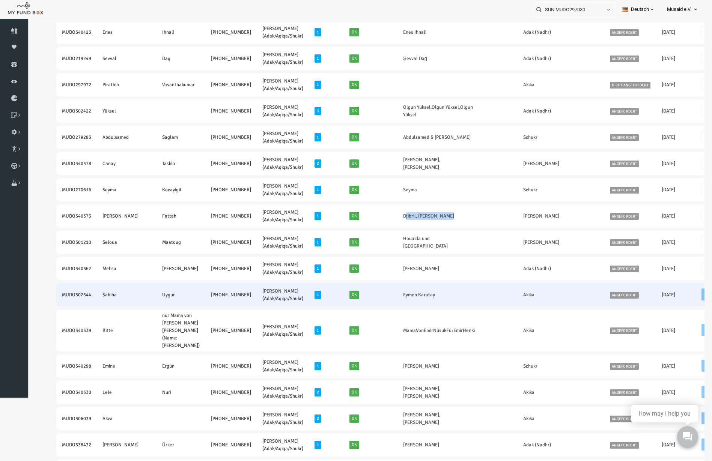
copy link "Djibril, [PERSON_NAME]"
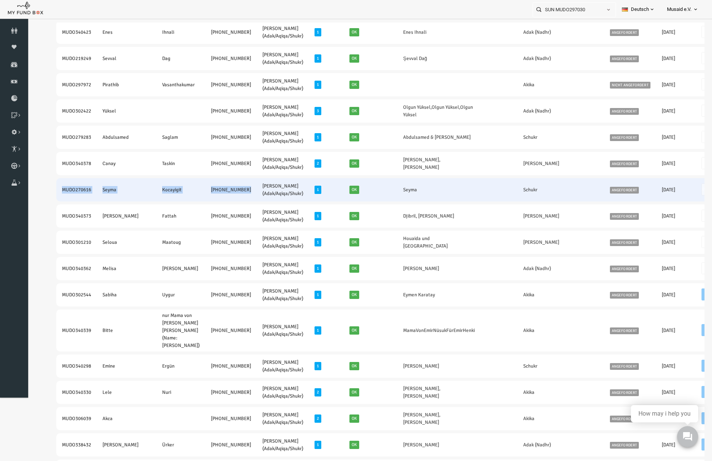
drag, startPoint x: 57, startPoint y: 189, endPoint x: 199, endPoint y: 195, distance: 141.6
click at [199, 195] on tr "MUDO270616 Seyma Kocayigit +49 1775440176 Nafilah Kurban (Adak/Aqiqa/Shukr) 1 O…" at bounding box center [421, 189] width 759 height 23
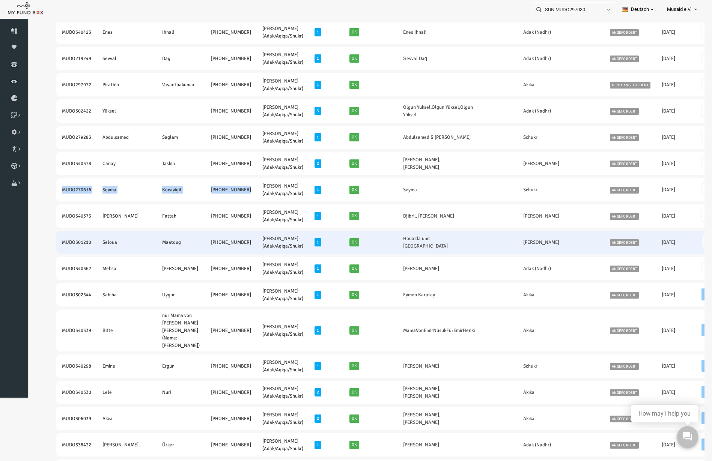
copy tr "MUDO270616 Seyma Kocayigit +49 1775440176"
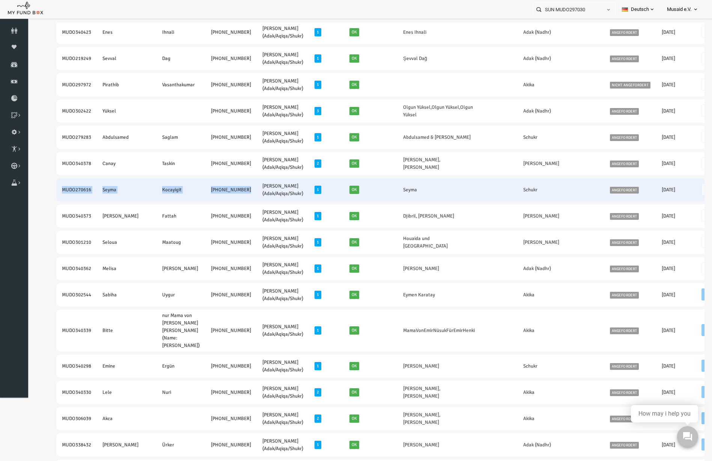
drag, startPoint x: 352, startPoint y: 186, endPoint x: 367, endPoint y: 193, distance: 16.8
click at [383, 193] on td "Seyma" at bounding box center [424, 189] width 83 height 23
copy link "Seyma"
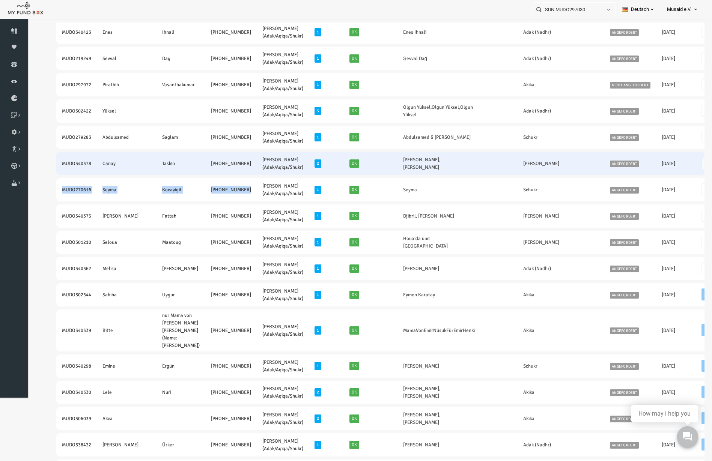
drag, startPoint x: 48, startPoint y: 164, endPoint x: 189, endPoint y: 173, distance: 141.7
click at [189, 173] on tr "MUDO340378 Canay Taskin +49 177 7871779 Nafilah Kurban (Adak/Aqiqa/Shukr) 2 Ok …" at bounding box center [421, 163] width 759 height 23
copy tr "MUDO340378 Canay Taskin +49 177 7871779"
drag, startPoint x: 350, startPoint y: 167, endPoint x: 374, endPoint y: 169, distance: 23.7
click at [383, 169] on td "[PERSON_NAME],[PERSON_NAME]" at bounding box center [424, 163] width 83 height 23
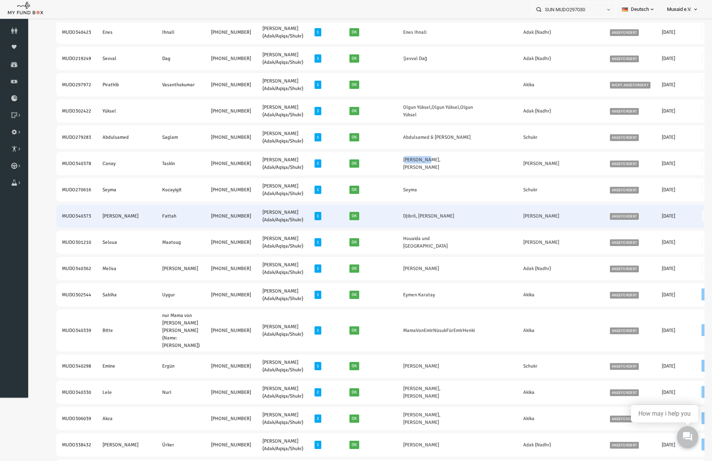
copy link "Yesim Aga"
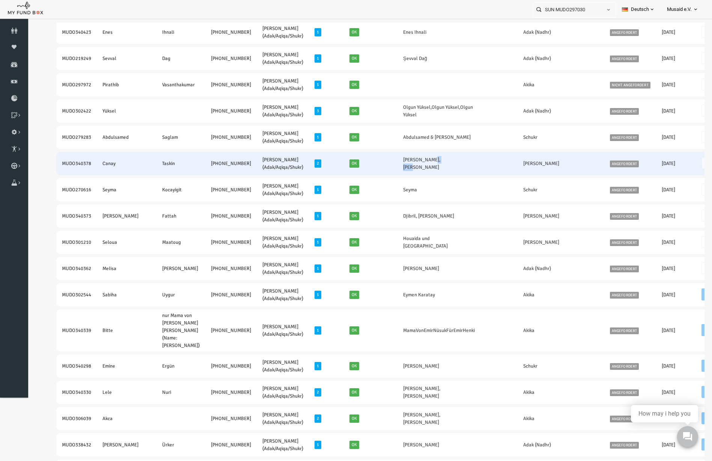
drag, startPoint x: 378, startPoint y: 164, endPoint x: 393, endPoint y: 165, distance: 14.7
click at [393, 165] on td "[PERSON_NAME],[PERSON_NAME]" at bounding box center [424, 163] width 83 height 23
drag, startPoint x: 377, startPoint y: 165, endPoint x: 402, endPoint y: 165, distance: 24.8
click at [402, 165] on td "[PERSON_NAME],[PERSON_NAME]" at bounding box center [424, 163] width 83 height 23
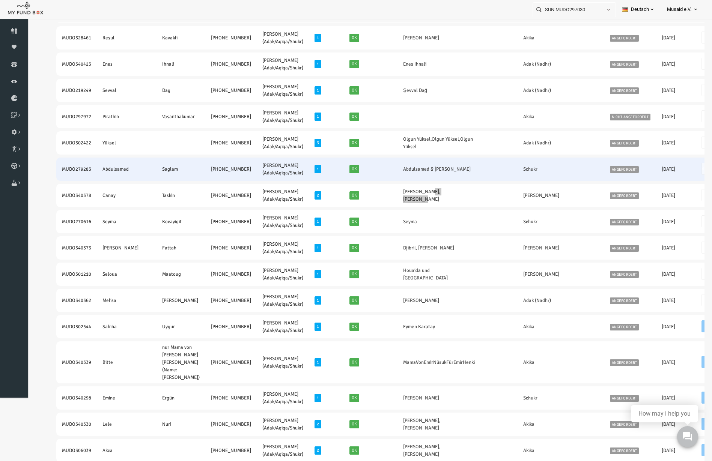
scroll to position [106, 0]
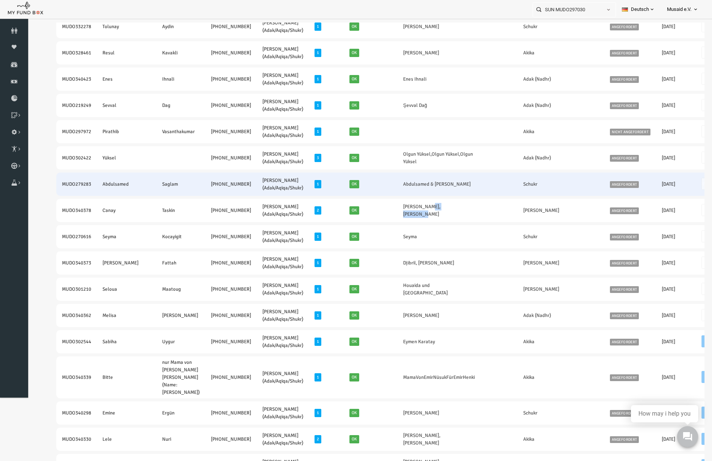
drag, startPoint x: 40, startPoint y: 186, endPoint x: 197, endPoint y: 193, distance: 156.6
drag, startPoint x: 351, startPoint y: 185, endPoint x: 422, endPoint y: 192, distance: 71.2
click at [422, 192] on td "Abdulsamed & [PERSON_NAME]" at bounding box center [424, 184] width 83 height 23
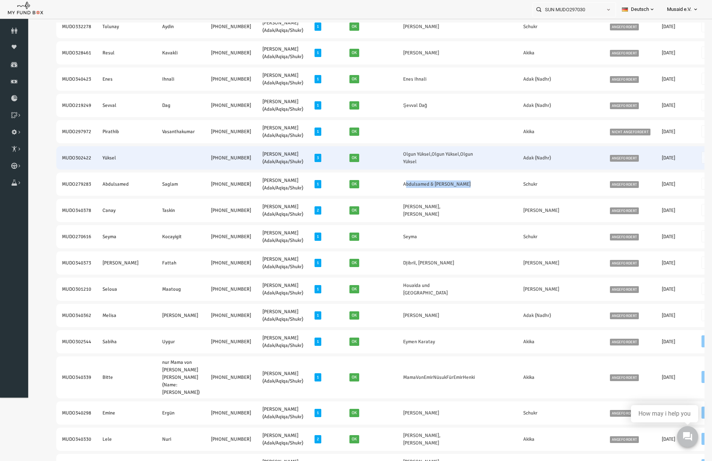
drag, startPoint x: 43, startPoint y: 159, endPoint x: 206, endPoint y: 164, distance: 163.3
click at [206, 164] on tr "MUDO302422 Yüksel +49 17663302404 Nafilah Kurban (Adak/Aqiqa/Shukr) 3 Ok Olgun …" at bounding box center [421, 157] width 759 height 23
drag, startPoint x: 351, startPoint y: 153, endPoint x: 381, endPoint y: 157, distance: 29.9
click at [383, 157] on td "Olgun Yüksel,Olgun Yüksel,Olgun Yüksel" at bounding box center [424, 157] width 83 height 23
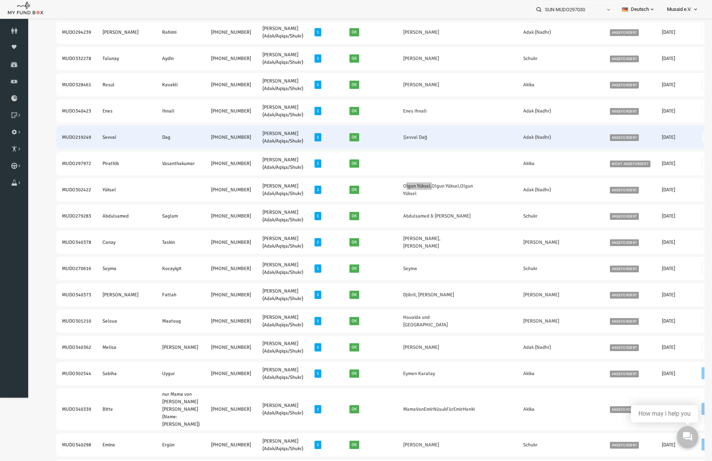
scroll to position [59, 0]
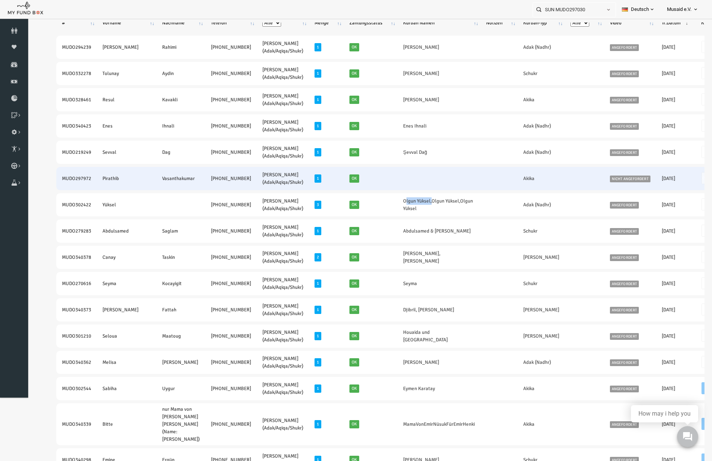
drag, startPoint x: 124, startPoint y: 180, endPoint x: 200, endPoint y: 184, distance: 76.7
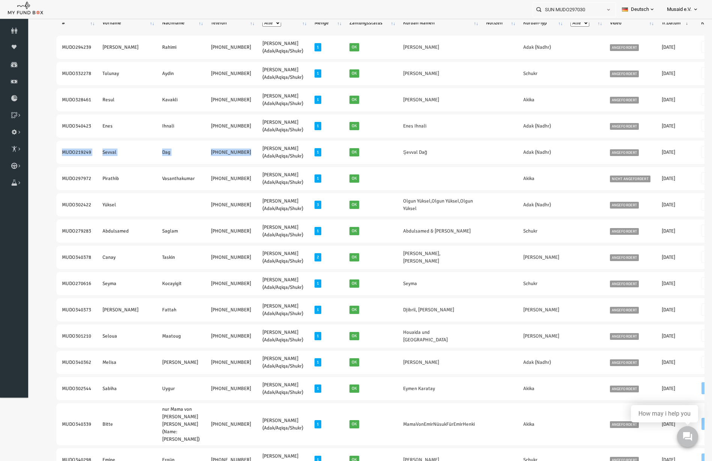
drag, startPoint x: 47, startPoint y: 154, endPoint x: 196, endPoint y: 165, distance: 149.4
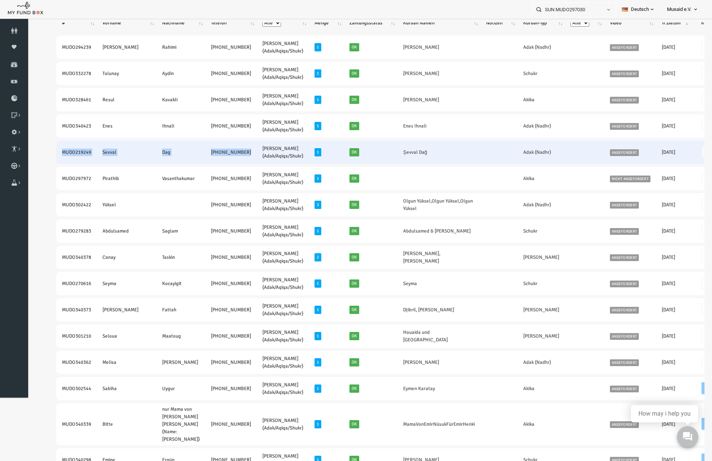
drag, startPoint x: 352, startPoint y: 153, endPoint x: 378, endPoint y: 154, distance: 26.7
click at [383, 154] on td "Şevval Dağ" at bounding box center [424, 152] width 83 height 23
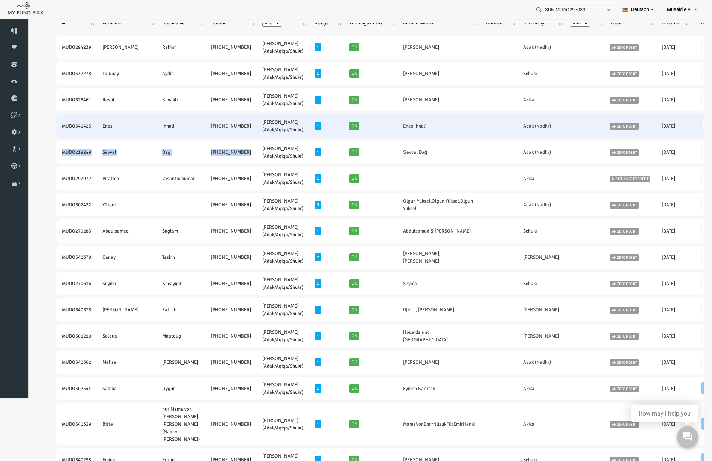
drag, startPoint x: 42, startPoint y: 129, endPoint x: 190, endPoint y: 133, distance: 147.9
click at [190, 133] on tr "MUDO340423 Enes Ihnali +49 172 1719474 Nafilah Kurban (Adak/Aqiqa/Shukr) 1 Ok E…" at bounding box center [421, 125] width 759 height 23
drag, startPoint x: 355, startPoint y: 125, endPoint x: 377, endPoint y: 129, distance: 22.4
click at [383, 129] on td "Enes Ihnali" at bounding box center [424, 125] width 83 height 23
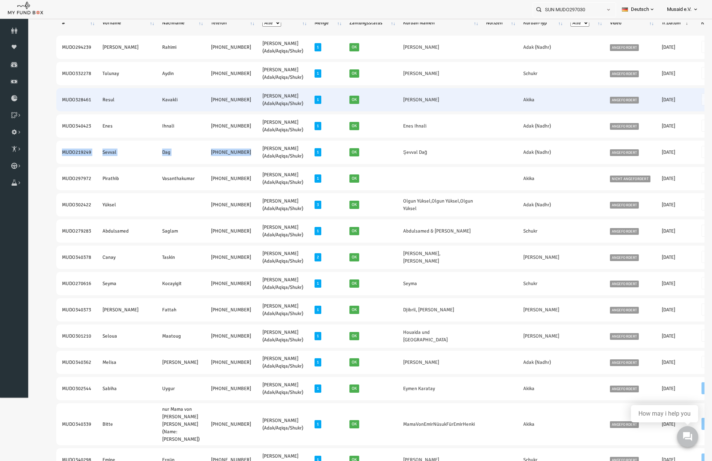
drag, startPoint x: 47, startPoint y: 99, endPoint x: 201, endPoint y: 106, distance: 154.8
click at [201, 106] on tr "MUDO328461 Resul Kavakli +49 15168463673 Nafilah Kurban (Adak/Aqiqa/Shukr) 1 Ok…" at bounding box center [421, 99] width 759 height 23
drag, startPoint x: 349, startPoint y: 98, endPoint x: 392, endPoint y: 104, distance: 42.8
click at [392, 104] on tr "MUDO328461 Resul Kavakli +49 15168463673 Nafilah Kurban (Adak/Aqiqa/Shukr) 1 Ok…" at bounding box center [421, 99] width 759 height 23
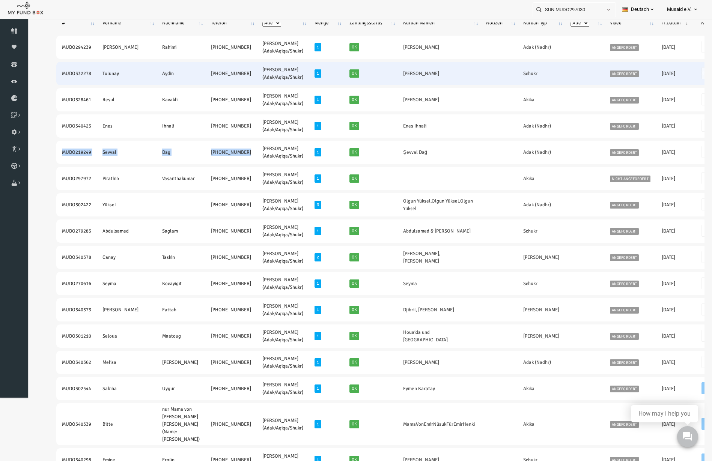
drag, startPoint x: 45, startPoint y: 74, endPoint x: 200, endPoint y: 83, distance: 155.2
click at [200, 83] on tr "MUDO332278 Tolunay Aydin +49 17656740554 Nafilah Kurban (Adak/Aqiqa/Shukr) 1 Ok…" at bounding box center [421, 73] width 759 height 23
drag, startPoint x: 352, startPoint y: 74, endPoint x: 382, endPoint y: 72, distance: 30.8
click at [383, 72] on td "[PERSON_NAME]" at bounding box center [424, 73] width 83 height 23
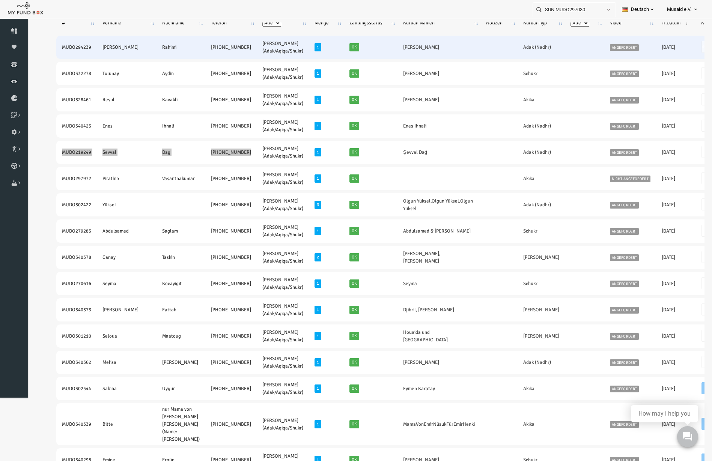
drag, startPoint x: 68, startPoint y: 72, endPoint x: 58, endPoint y: 50, distance: 23.9
drag, startPoint x: 47, startPoint y: 46, endPoint x: 189, endPoint y: 52, distance: 142.0
click at [189, 52] on tr "MUDO294239 Ali Rahimi +49 174 1516966 Nafilah Kurban (Adak/Aqiqa/Shukr) 1 Ok Al…" at bounding box center [421, 47] width 759 height 23
drag, startPoint x: 352, startPoint y: 51, endPoint x: 380, endPoint y: 51, distance: 28.5
click at [383, 51] on td "[PERSON_NAME]" at bounding box center [424, 47] width 83 height 23
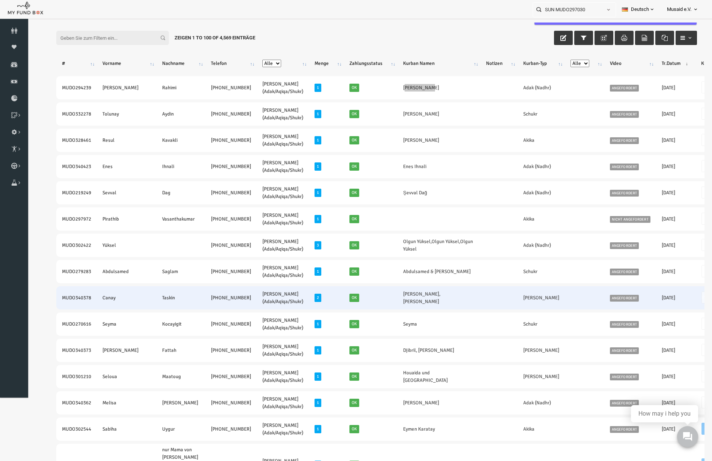
scroll to position [0, 0]
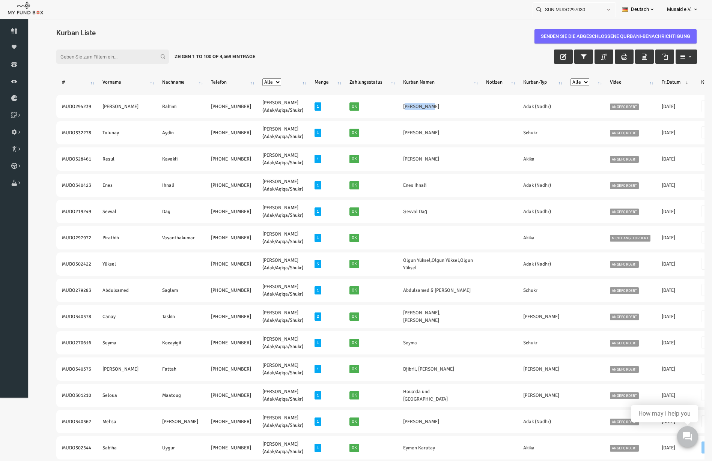
click at [118, 75] on th "Vorname" at bounding box center [113, 82] width 60 height 20
click at [108, 66] on div "Filter: Zeigen 1 to 100 of 4,569 Einträge" at bounding box center [363, 56] width 656 height 29
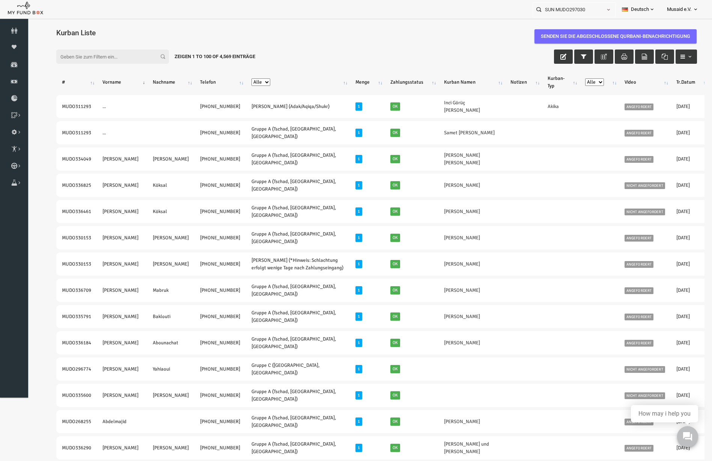
click at [110, 58] on input "Filter:" at bounding box center [98, 57] width 113 height 14
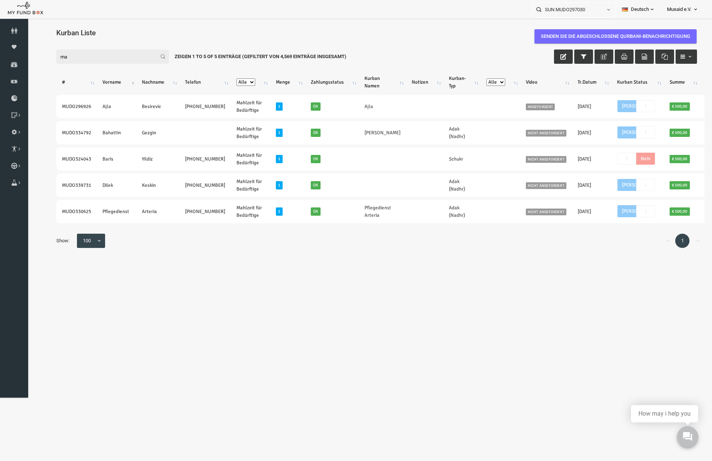
type input "m"
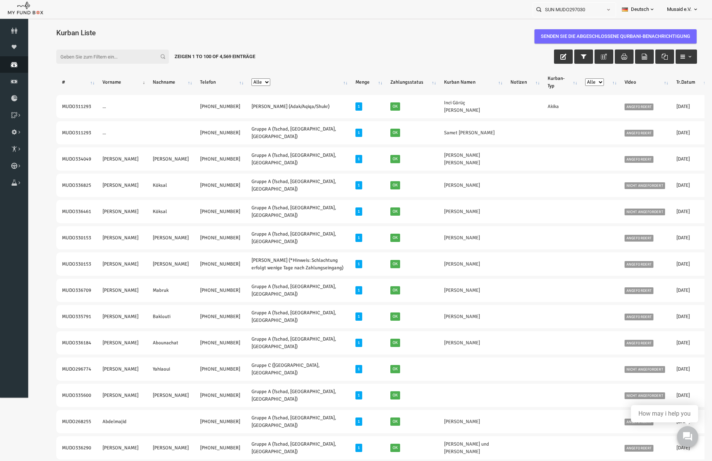
click at [14, 60] on link "Spenden" at bounding box center [14, 64] width 28 height 17
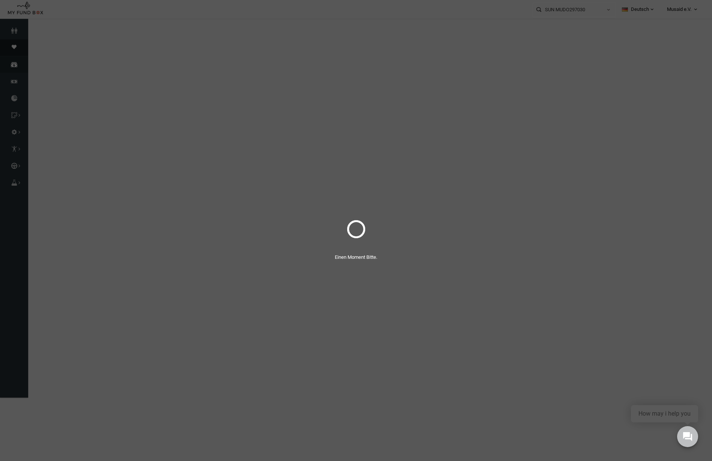
select select "100"
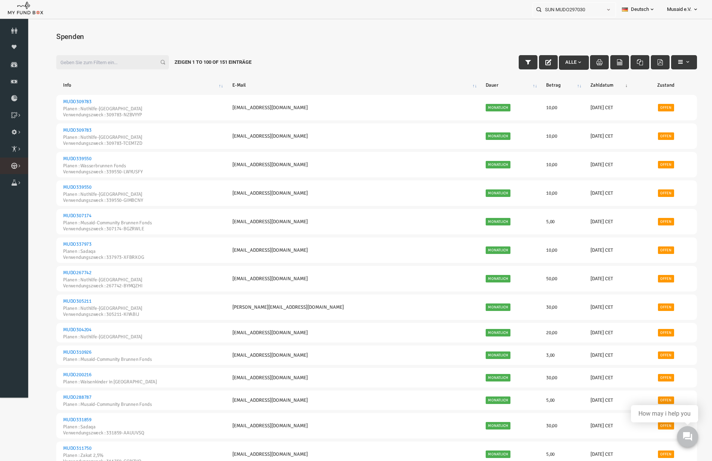
click at [0, 0] on icon at bounding box center [0, 0] width 0 height 0
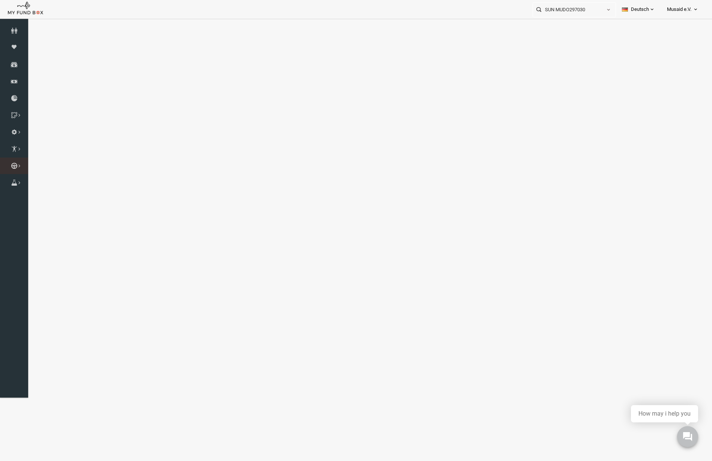
select select "100"
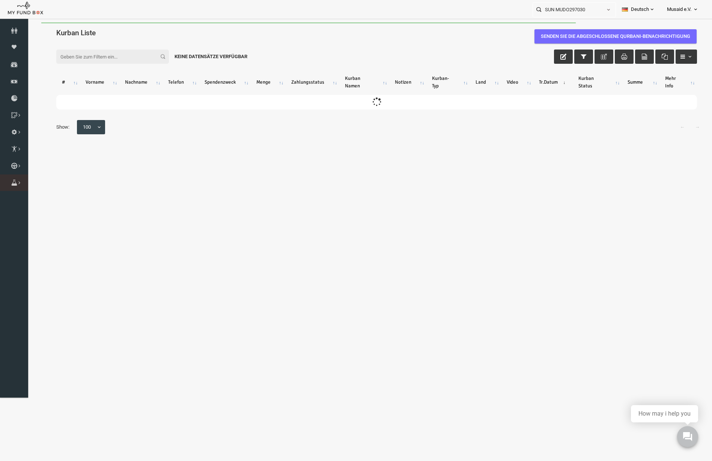
click at [0, 0] on link "Brunnen Liste" at bounding box center [0, 0] width 0 height 0
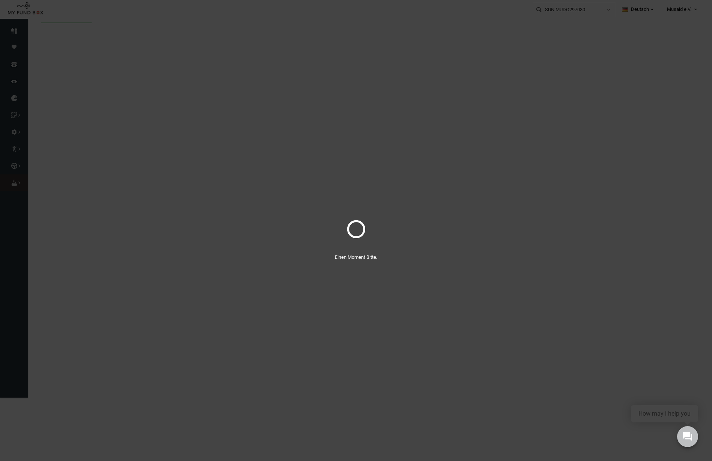
select select "100"
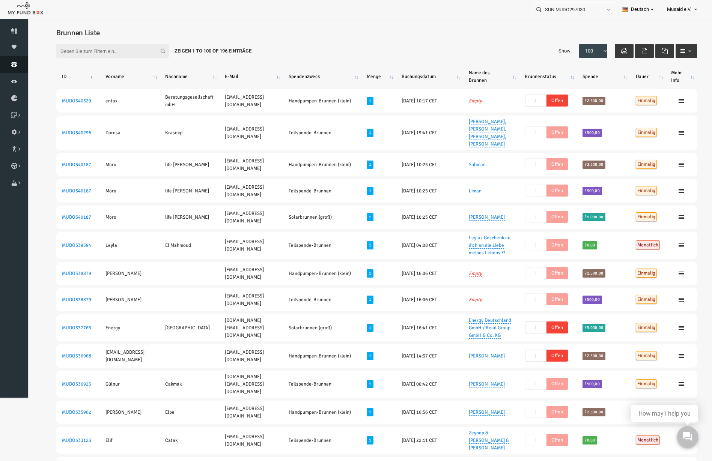
click at [9, 61] on link "Spenden" at bounding box center [14, 64] width 28 height 17
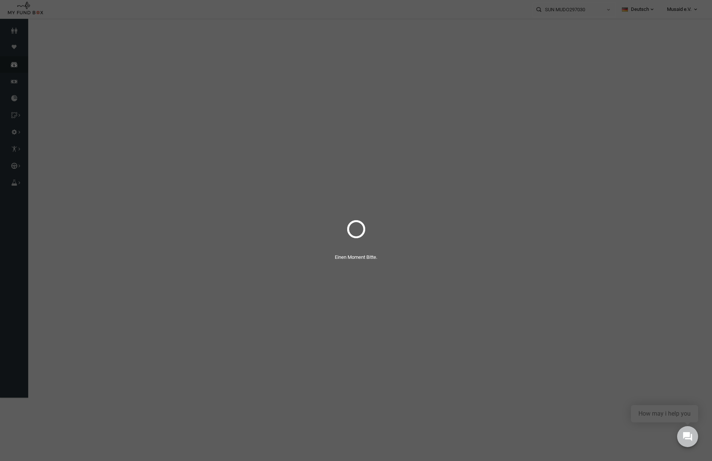
select select "100"
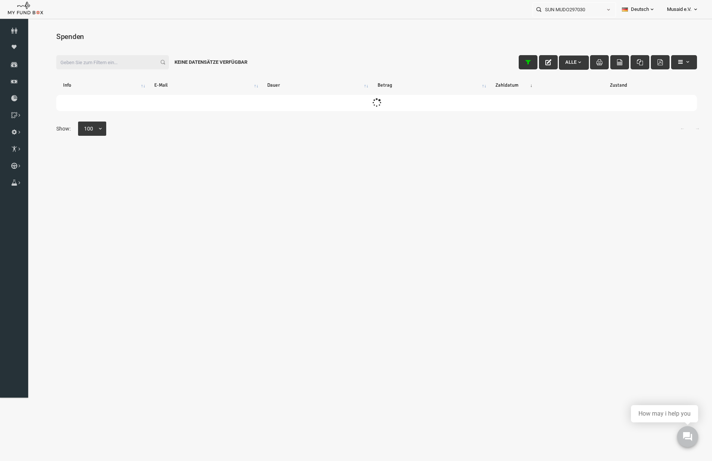
click at [505, 66] on button "button" at bounding box center [514, 62] width 19 height 14
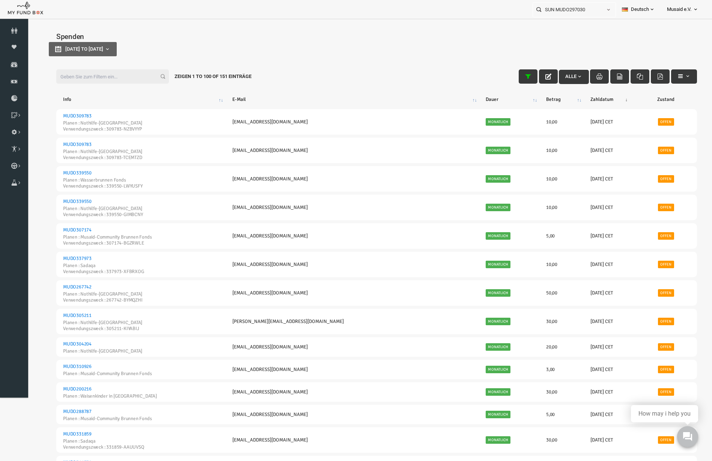
type input "[DATE]"
click at [103, 54] on button "[DATE] to [DATE]" at bounding box center [69, 49] width 68 height 14
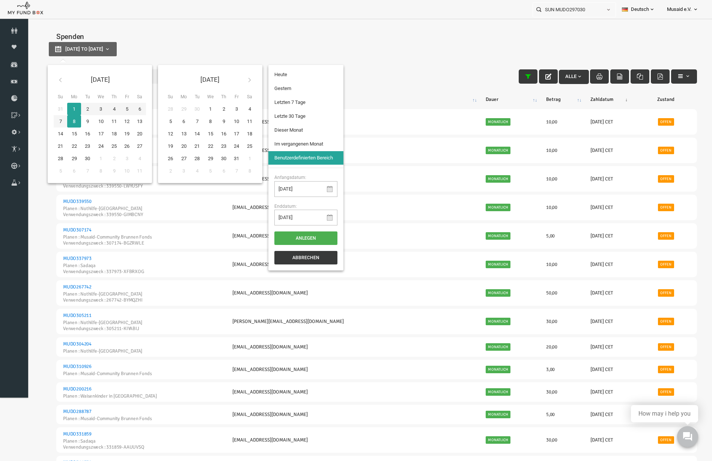
type input "[DATE]"
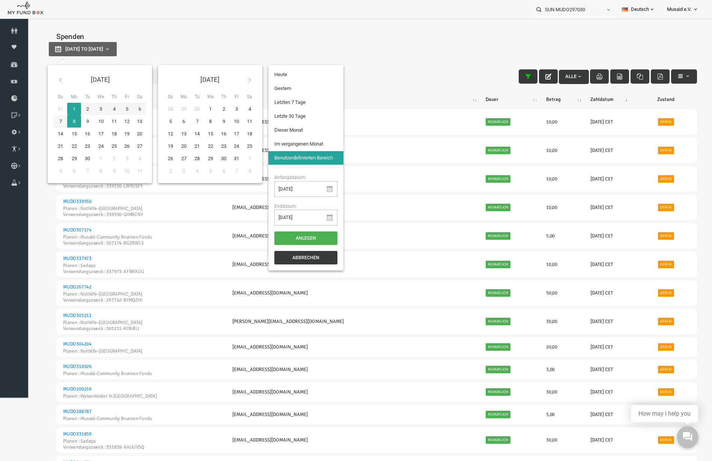
type input "[DATE]"
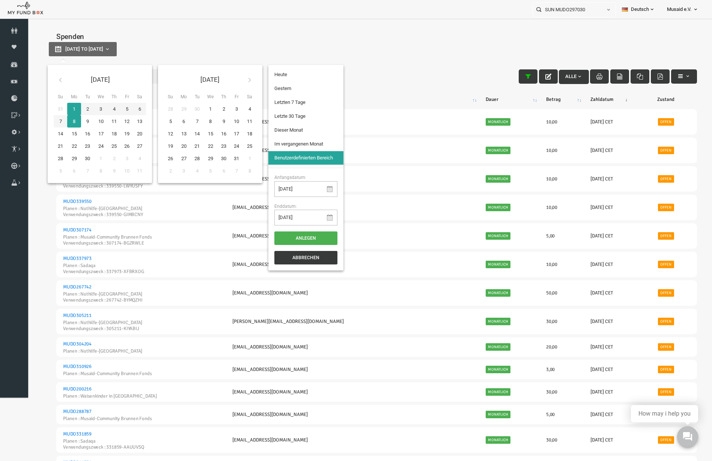
click at [293, 98] on li "Letzten 7 Tage" at bounding box center [291, 103] width 75 height 14
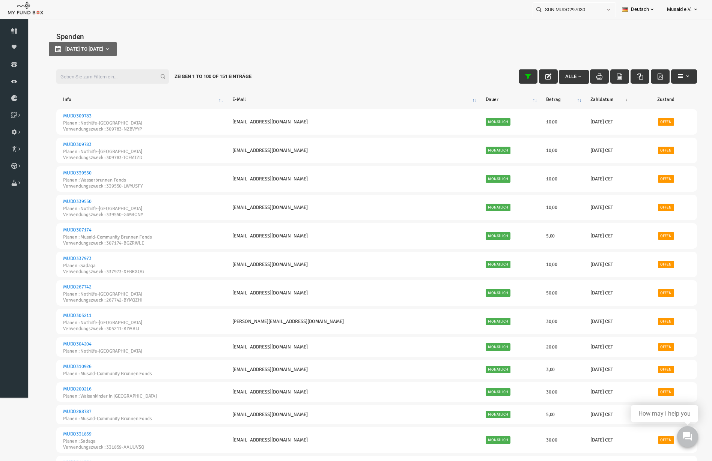
select select "100"
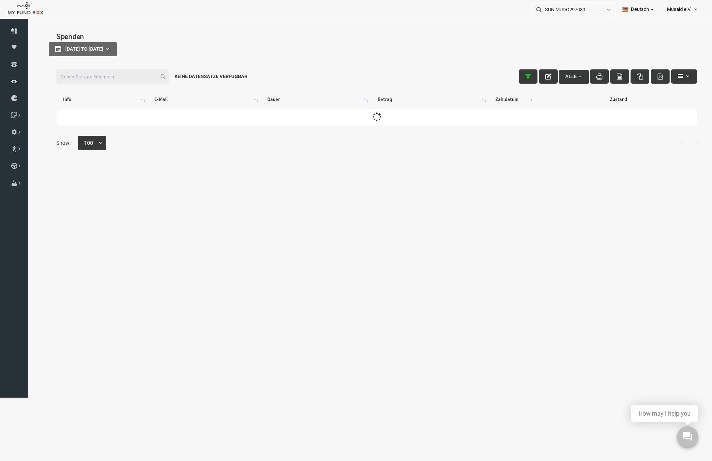
click at [86, 80] on input "Filter:" at bounding box center [98, 76] width 113 height 14
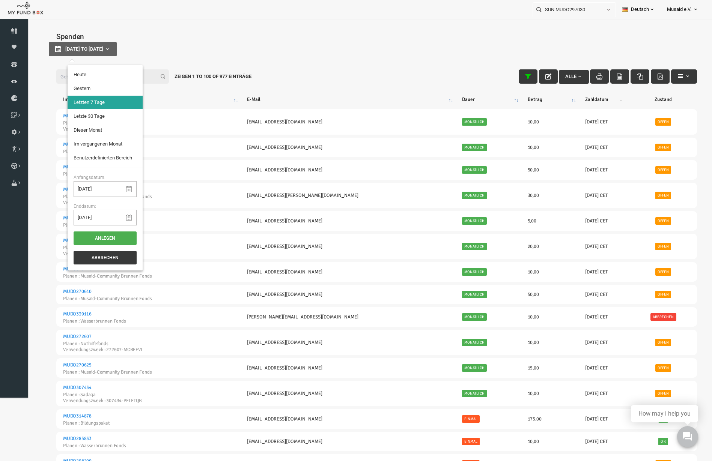
click at [103, 52] on button "[DATE] to [DATE]" at bounding box center [69, 49] width 68 height 14
type input "[DATE]"
click at [98, 116] on li "Letzte 30 Tage" at bounding box center [91, 117] width 75 height 14
select select "100"
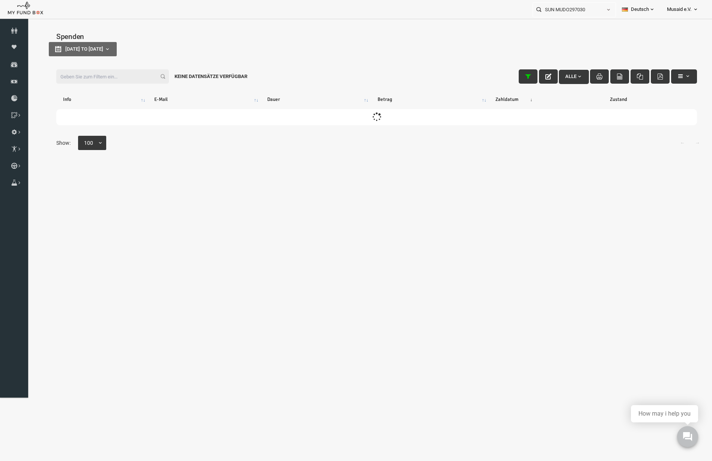
click at [117, 83] on input "Filter:" at bounding box center [98, 76] width 113 height 14
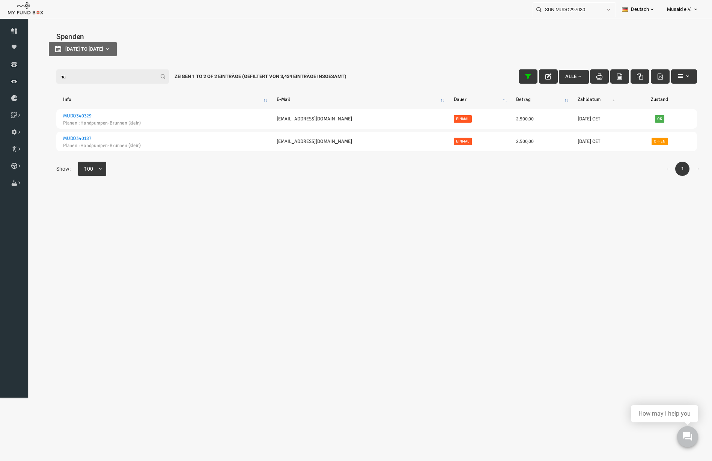
type input "h"
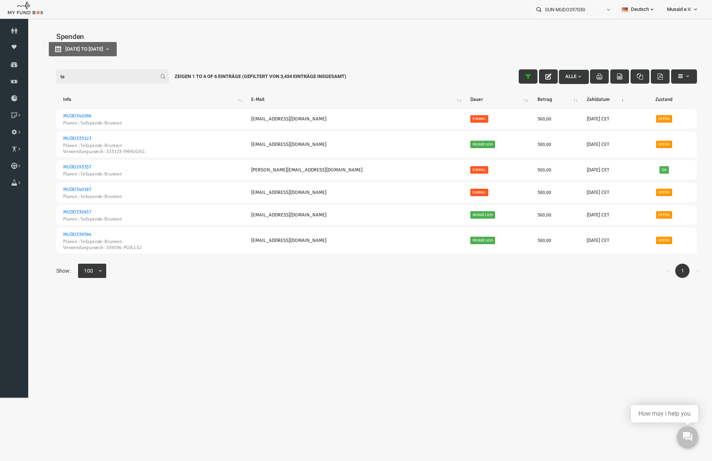
type input "t"
type input "teilspe"
click at [671, 76] on span "button" at bounding box center [674, 76] width 6 height 6
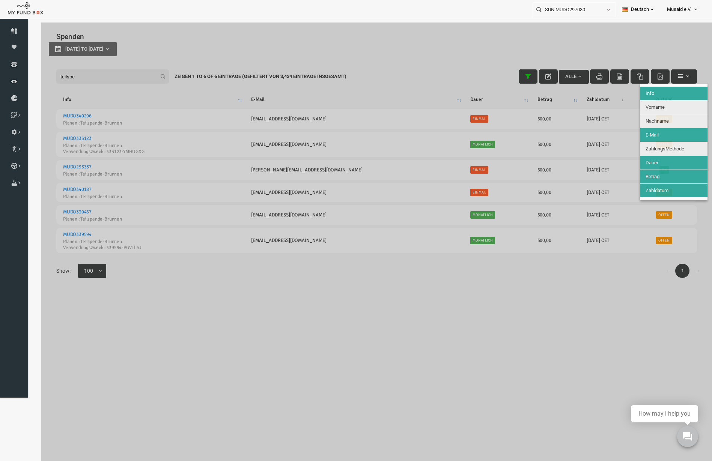
click at [663, 123] on button "Nachname" at bounding box center [660, 121] width 68 height 14
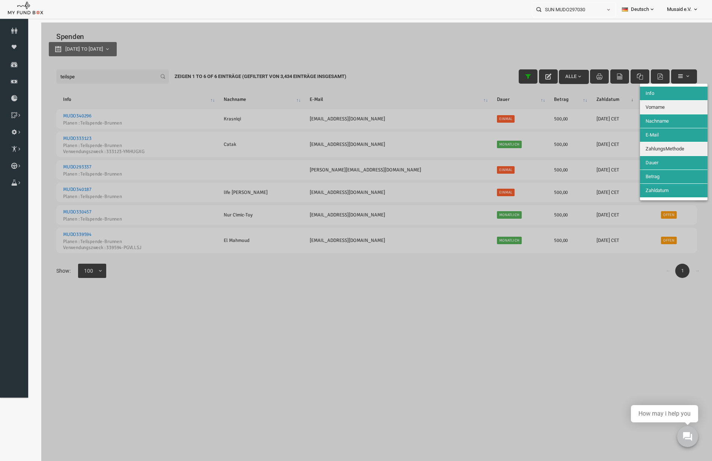
click at [664, 114] on button "Nachname" at bounding box center [660, 121] width 68 height 14
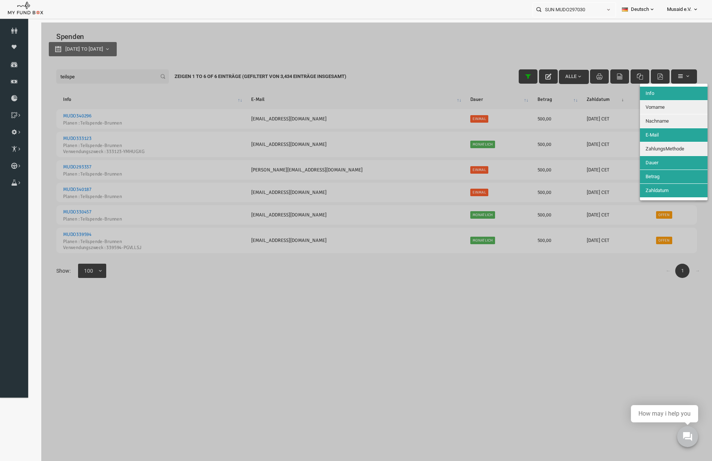
click at [664, 111] on button "Vorname" at bounding box center [660, 108] width 68 height 14
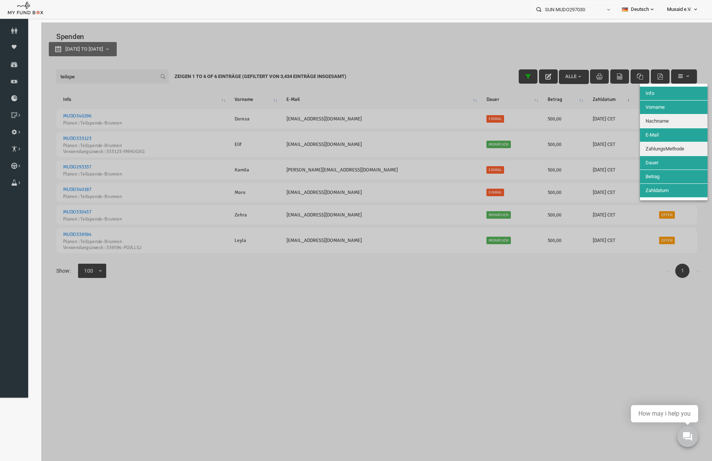
click at [666, 121] on button "Nachname" at bounding box center [660, 121] width 68 height 14
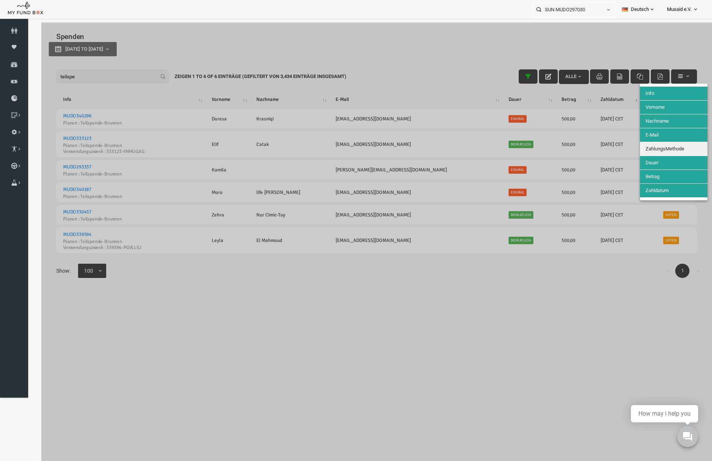
click at [672, 146] on button "ZahlungsMethode" at bounding box center [660, 149] width 68 height 14
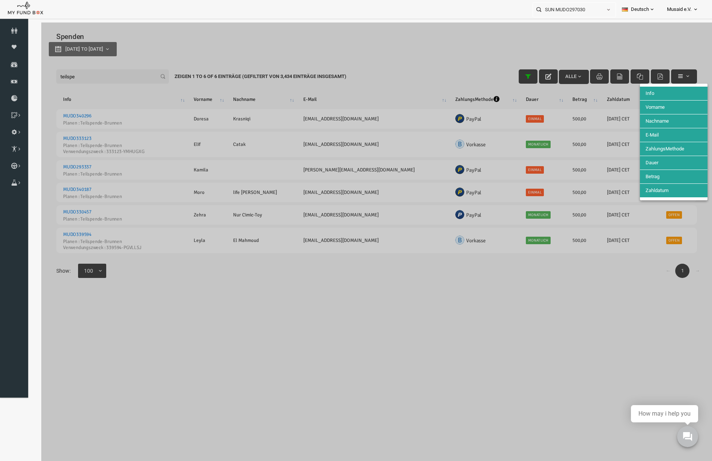
click at [457, 274] on div at bounding box center [362, 253] width 671 height 461
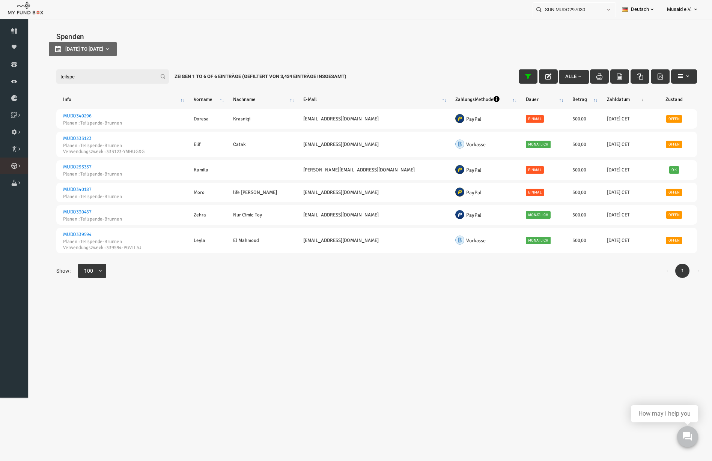
click at [0, 0] on link "Kurban Liste" at bounding box center [0, 0] width 0 height 0
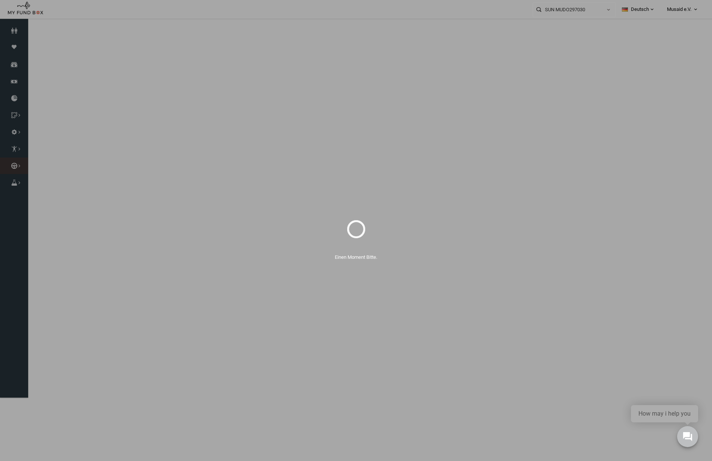
select select "100"
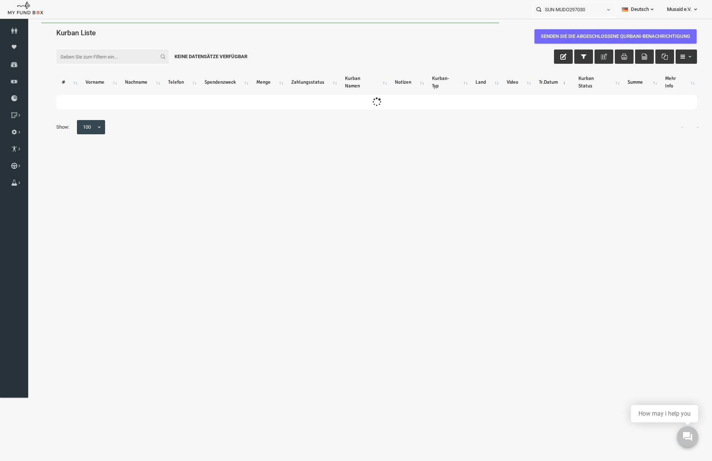
click at [114, 59] on input "Filter:" at bounding box center [98, 57] width 113 height 14
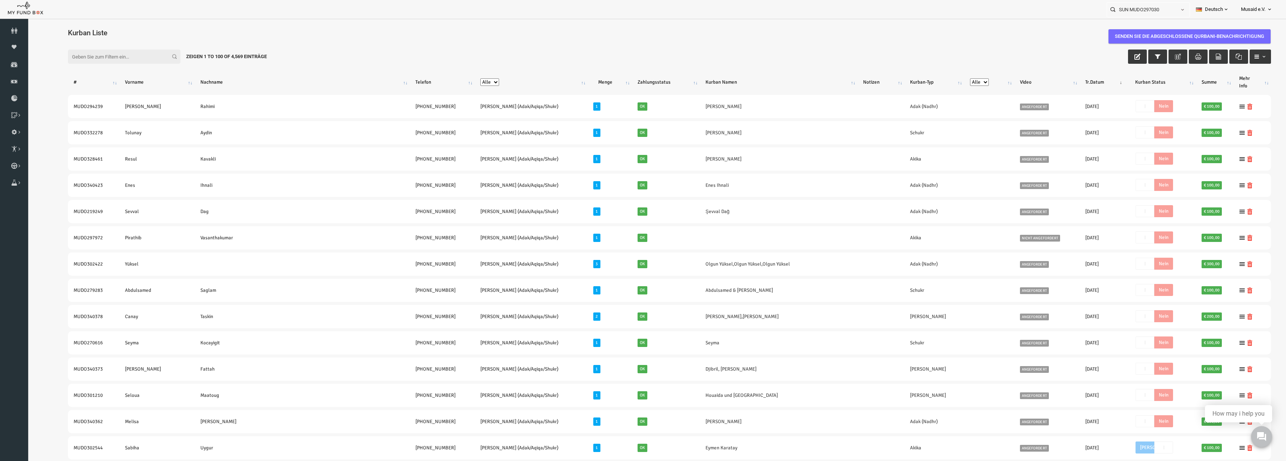
click at [120, 59] on input "Filter:" at bounding box center [99, 57] width 113 height 14
click at [0, 0] on link "Brunnen Liste" at bounding box center [0, 0] width 0 height 0
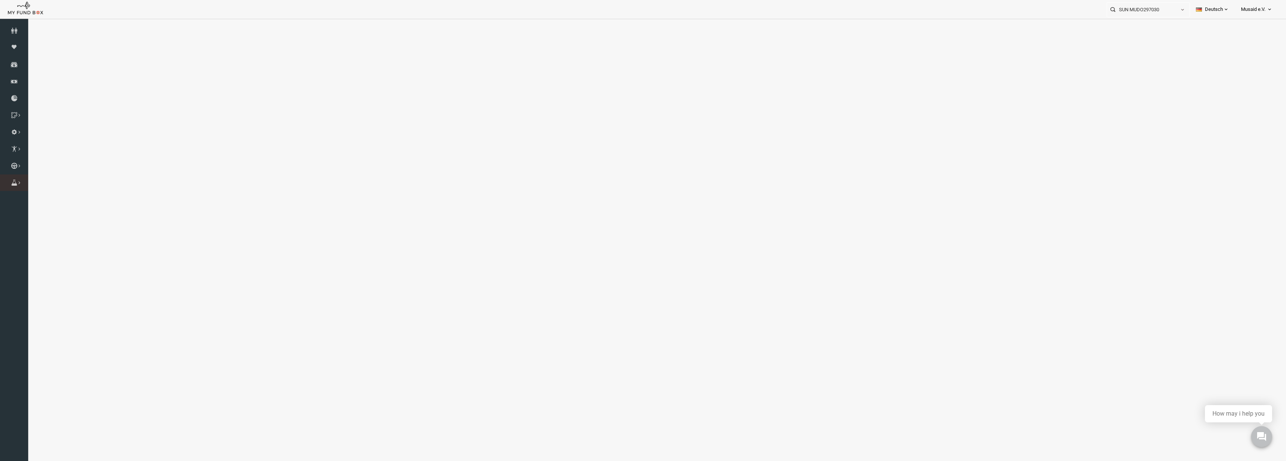
select select "100"
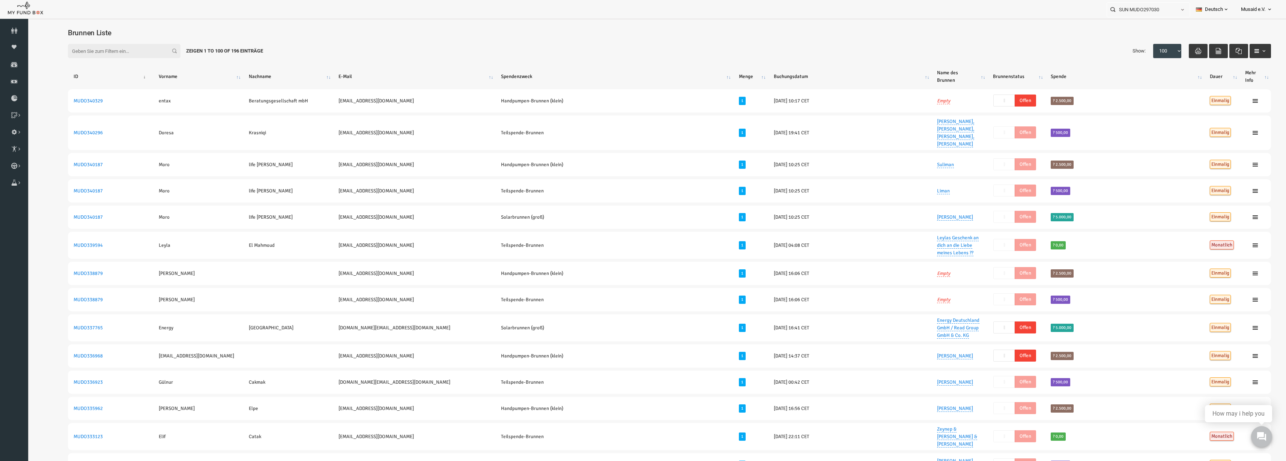
click at [104, 48] on input "Filter:" at bounding box center [99, 51] width 113 height 14
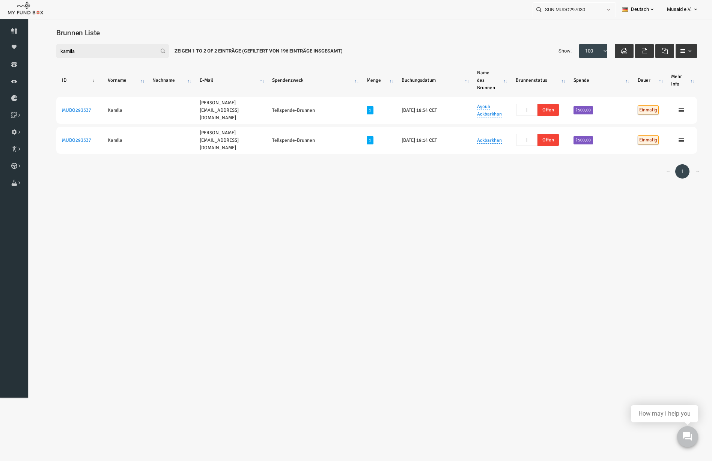
type input "kamila"
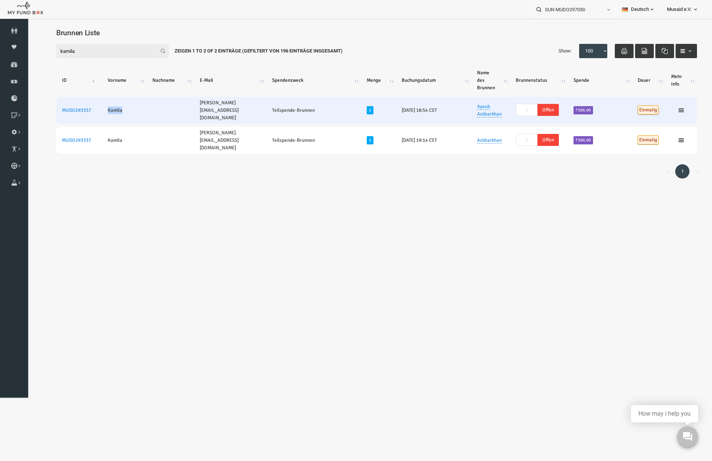
drag, startPoint x: 111, startPoint y: 112, endPoint x: 90, endPoint y: 112, distance: 20.6
click at [90, 112] on td "Kamila" at bounding box center [110, 110] width 45 height 27
drag, startPoint x: 77, startPoint y: 107, endPoint x: 48, endPoint y: 114, distance: 29.7
click at [48, 114] on td "MUDO293337" at bounding box center [65, 110] width 46 height 27
drag, startPoint x: 185, startPoint y: 108, endPoint x: 247, endPoint y: 114, distance: 61.8
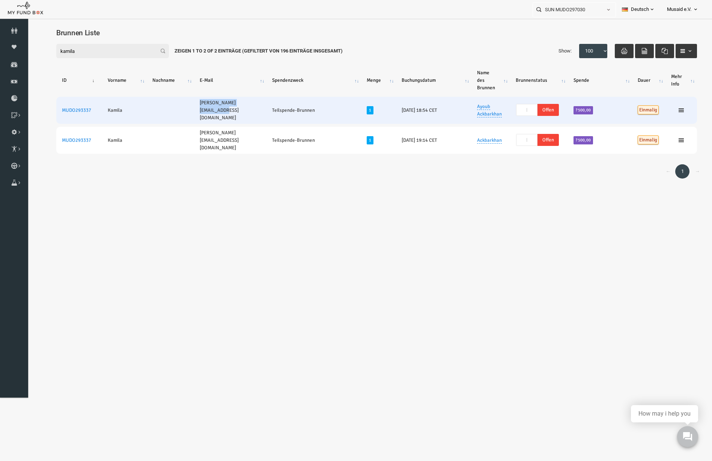
click at [247, 114] on td "[PERSON_NAME][EMAIL_ADDRESS][DOMAIN_NAME]" at bounding box center [216, 110] width 72 height 27
drag, startPoint x: 488, startPoint y: 110, endPoint x: 501, endPoint y: 114, distance: 13.2
click at [501, 114] on tr "MUDO293337 Kamila kamila.ackbarkhan@web.de Teilspende-Brunnen 1 25.08.2025 18:5…" at bounding box center [362, 110] width 641 height 27
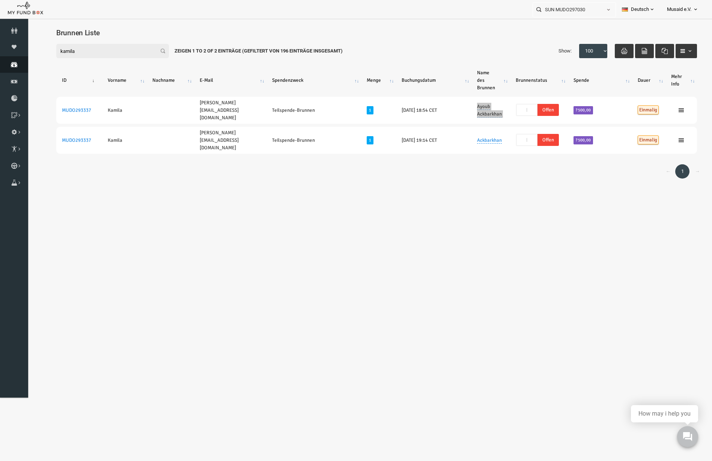
click at [21, 66] on icon at bounding box center [14, 65] width 28 height 6
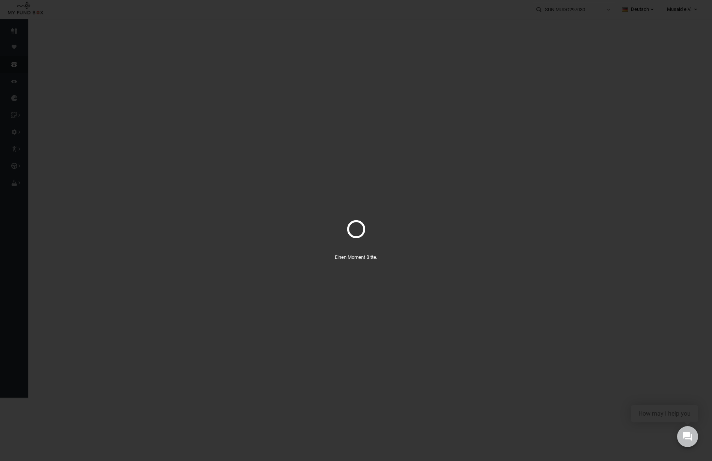
select select "100"
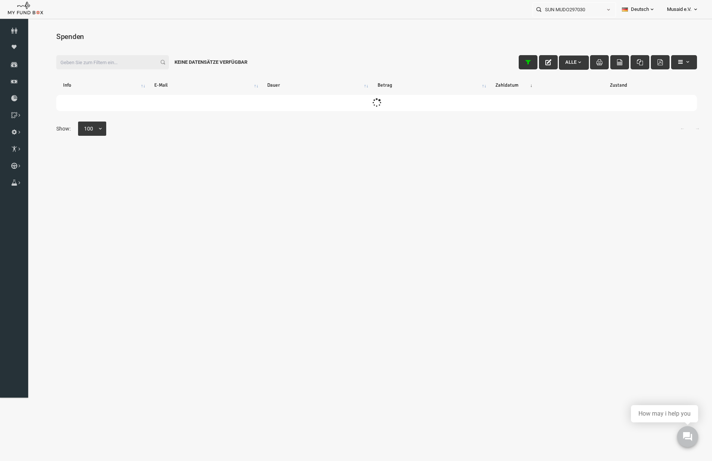
click at [511, 60] on icon "button" at bounding box center [514, 62] width 6 height 6
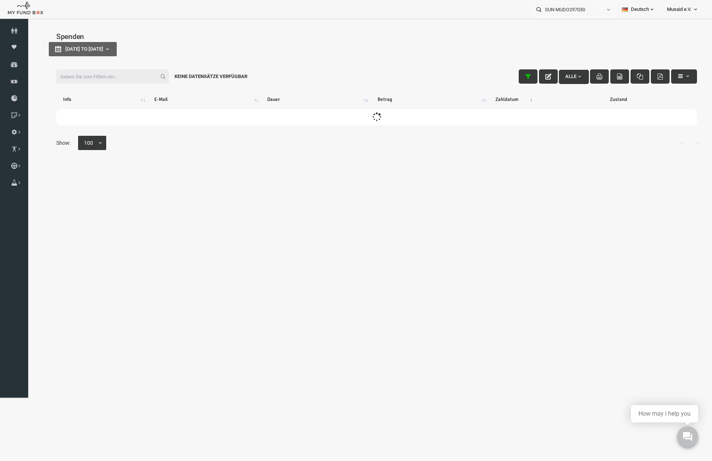
type input "[DATE]"
click at [87, 43] on button "[DATE] to [DATE]" at bounding box center [69, 49] width 68 height 14
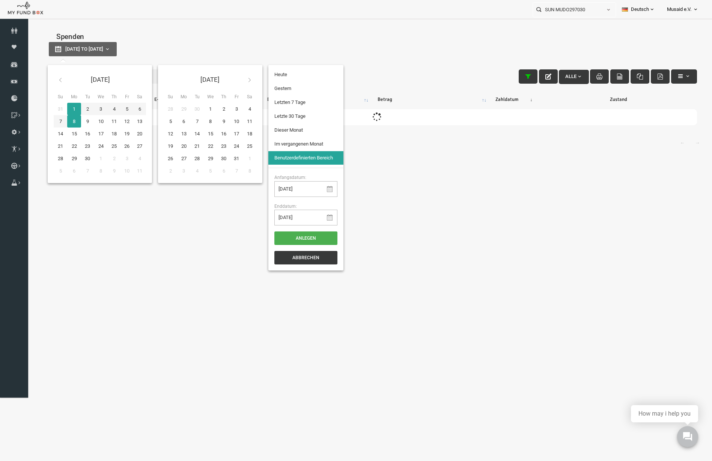
type input "[DATE]"
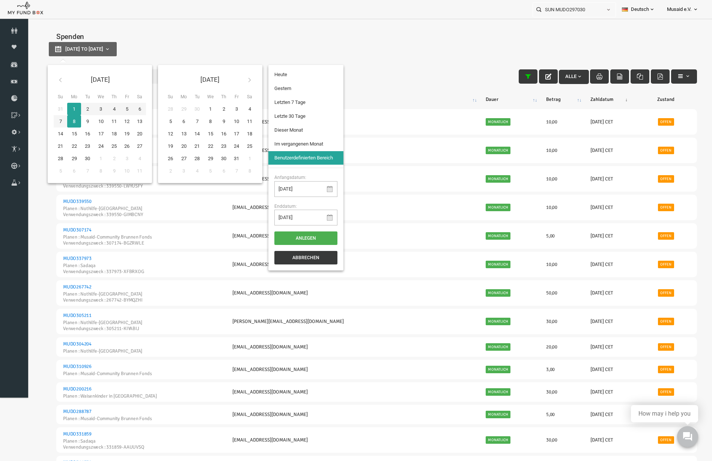
type input "[DATE]"
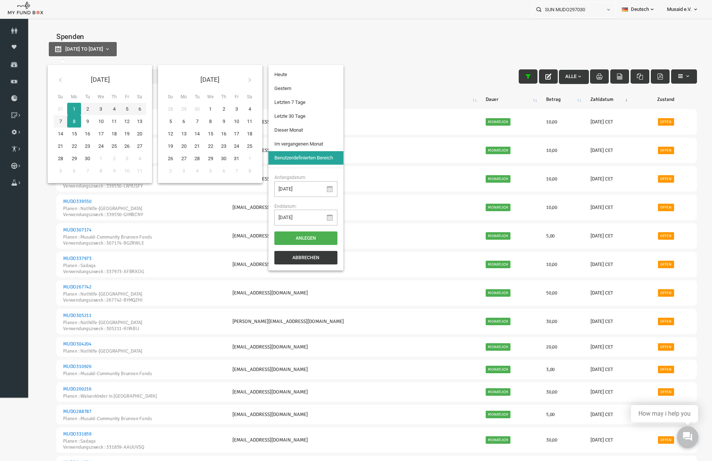
type input "[DATE]"
click at [294, 119] on li "Letzte 30 Tage" at bounding box center [291, 117] width 75 height 14
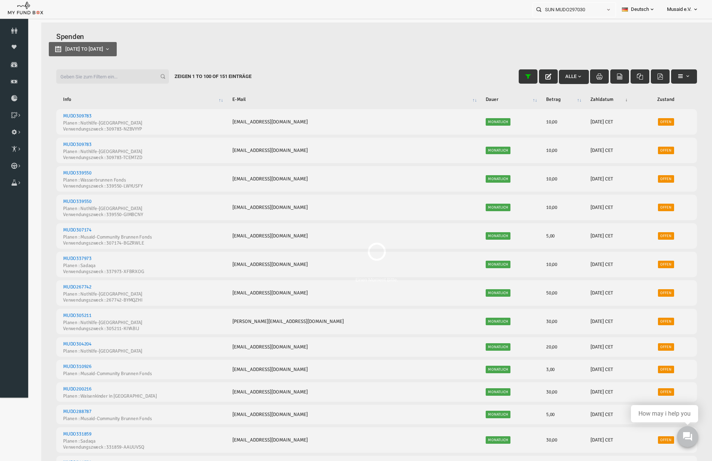
select select "100"
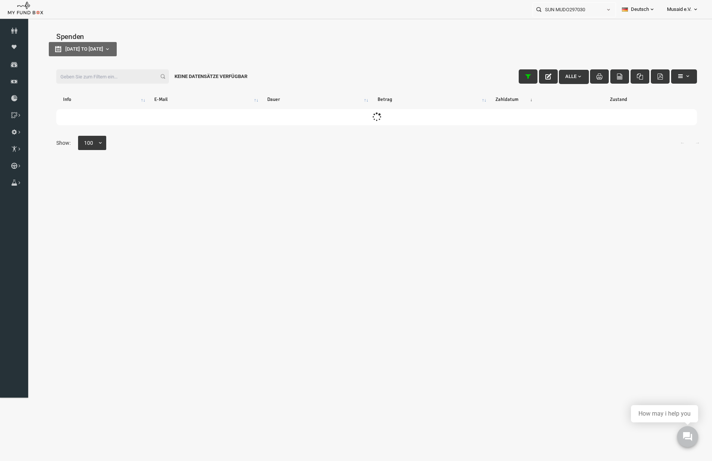
click at [75, 81] on input "Filter:" at bounding box center [98, 76] width 113 height 14
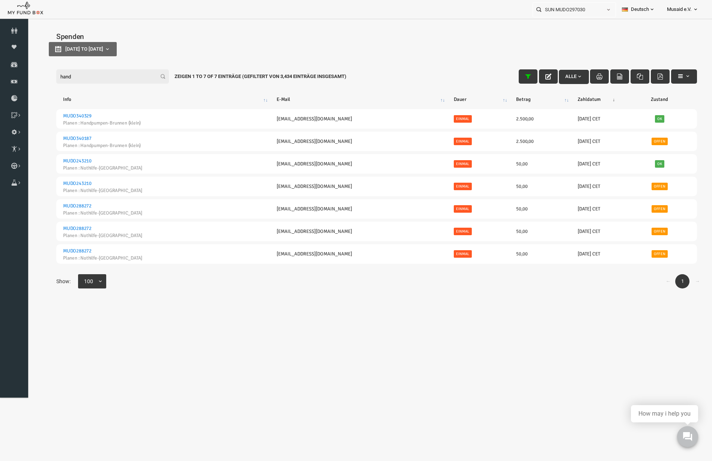
drag, startPoint x: 90, startPoint y: 80, endPoint x: 21, endPoint y: 84, distance: 69.5
click at [27, 84] on html "Spender nicht gefunden Patenschaft nicht gefunden Partner nicht gefunden !!!! B…" at bounding box center [362, 253] width 671 height 461
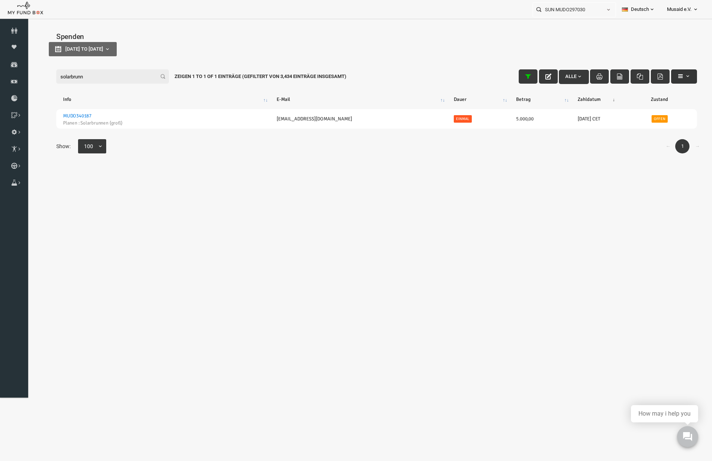
type input "solarbrunn"
click at [673, 73] on button "button" at bounding box center [670, 76] width 26 height 14
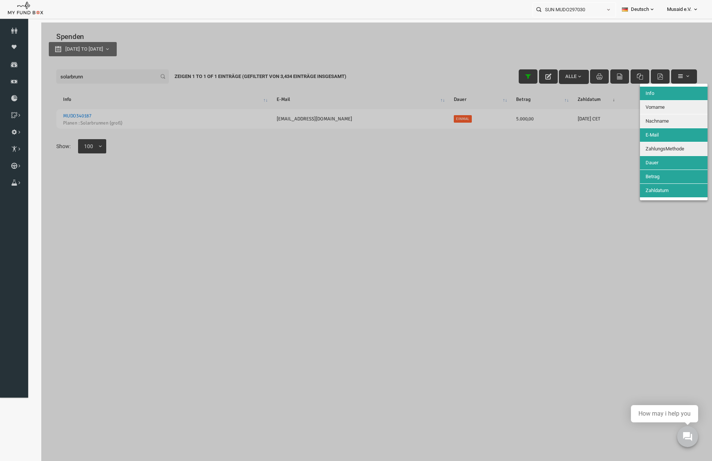
click at [653, 114] on div "Info Vorname Nachname E-Mail ZahlungsMethode Dauer Betrag Zahldatum" at bounding box center [660, 142] width 68 height 117
click at [654, 108] on button "Vorname" at bounding box center [660, 108] width 68 height 14
click at [660, 122] on button "Nachname" at bounding box center [660, 121] width 68 height 14
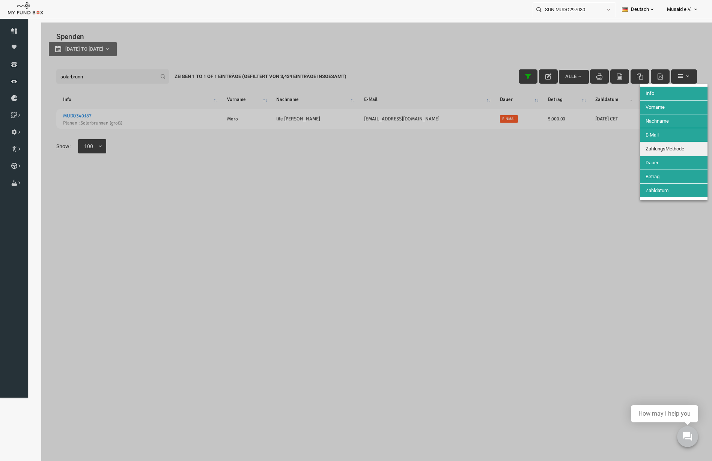
click at [660, 150] on span "ZahlungsMethode" at bounding box center [651, 149] width 39 height 6
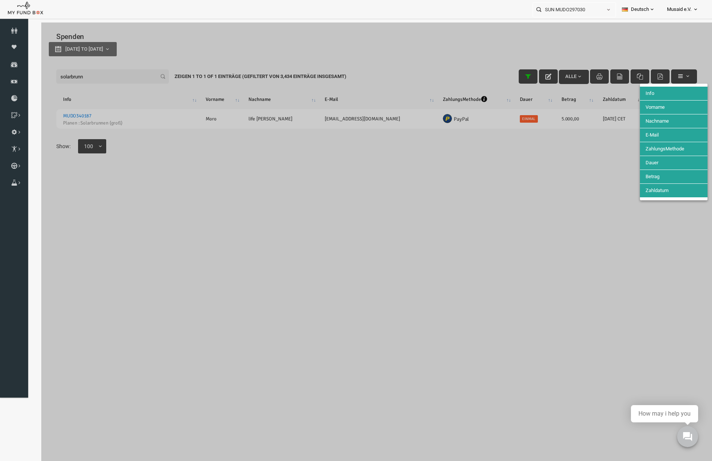
click at [452, 176] on div at bounding box center [362, 253] width 671 height 461
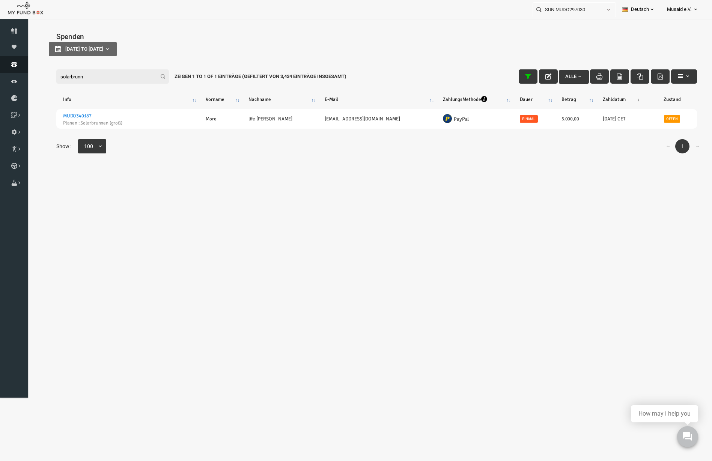
click at [5, 69] on link "Spenden" at bounding box center [14, 64] width 28 height 17
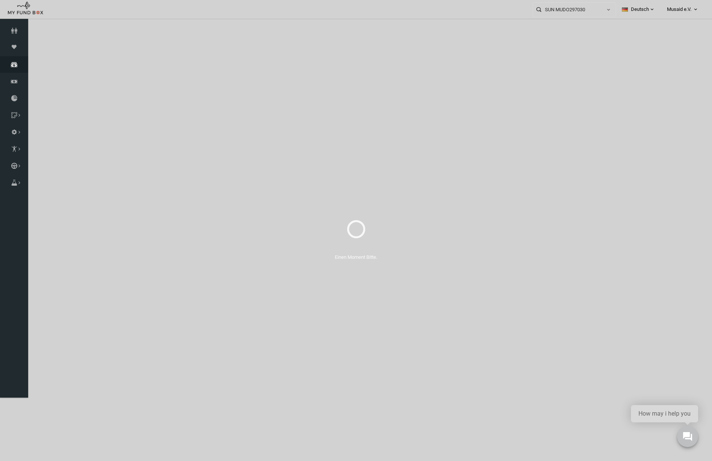
select select "100"
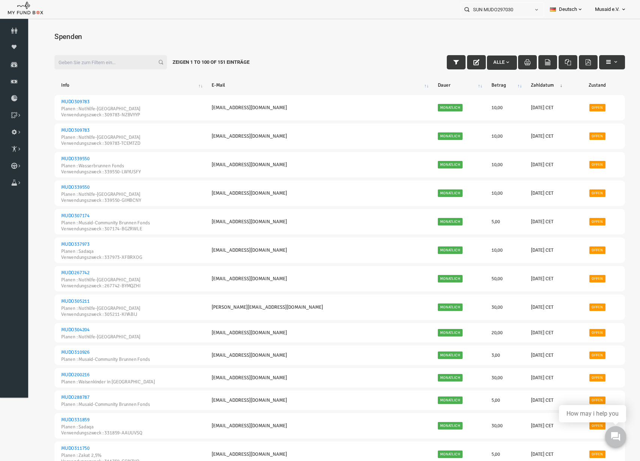
click at [95, 68] on input "Filter:" at bounding box center [98, 62] width 113 height 14
click at [505, 2] on li "SUN MUDO297030 Personal Contact BID Orphan GID Zahlungsstatus Partner OID Verwe…" at bounding box center [502, 8] width 83 height 17
click at [514, 11] on input "SUN MUDO297030" at bounding box center [495, 10] width 69 height 14
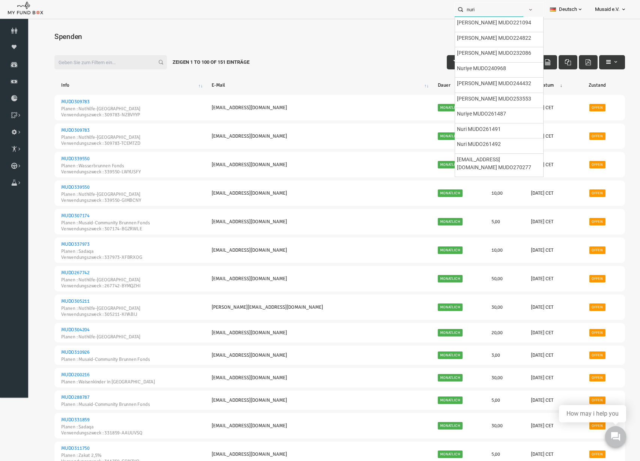
click at [480, 12] on input "nuri" at bounding box center [489, 10] width 69 height 14
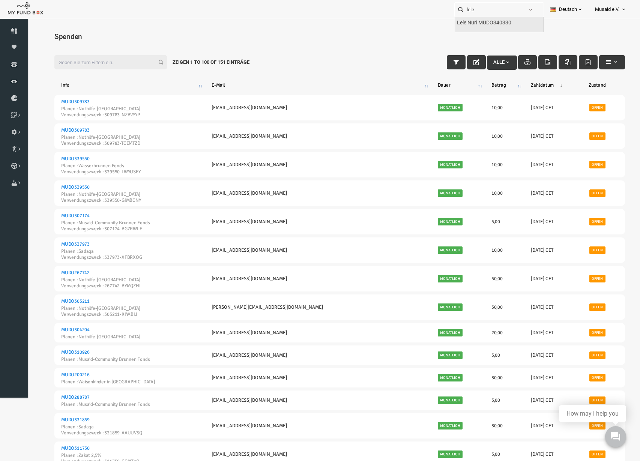
click at [480, 22] on label "Lele Nuri MUDO340330" at bounding box center [484, 23] width 54 height 8
type input "Lele Nuri MUDO340330"
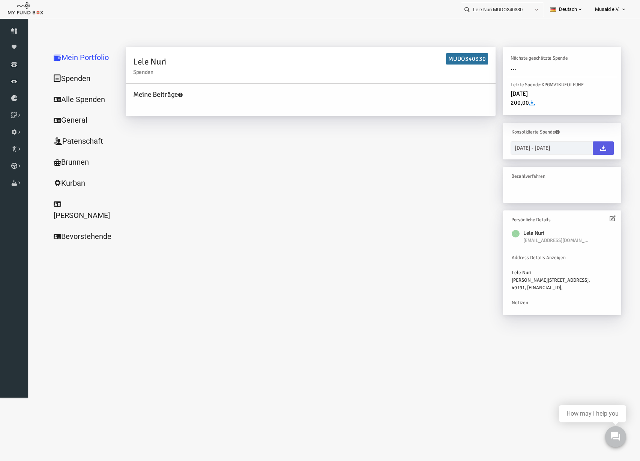
click at [600, 217] on icon at bounding box center [600, 218] width 6 height 6
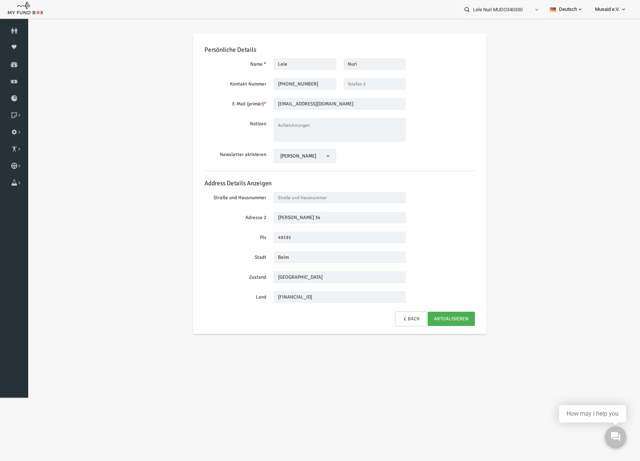
click at [367, 78] on input "text" at bounding box center [362, 83] width 62 height 11
click at [373, 91] on div "Persönliche Details Name * Lele Maximal 255 Zeichen Beschreibung erlaubt Bitte …" at bounding box center [328, 184] width 286 height 300
click at [372, 87] on input "text" at bounding box center [362, 83] width 62 height 11
paste input "1638093002"
drag, startPoint x: 333, startPoint y: 80, endPoint x: 345, endPoint y: 86, distance: 13.3
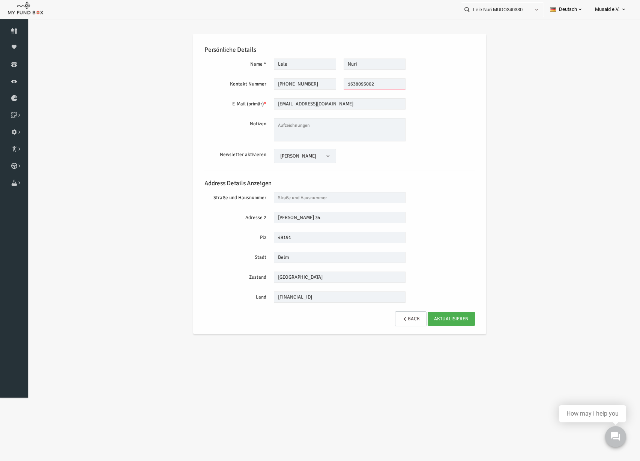
click at [334, 80] on input "1638093002" at bounding box center [362, 83] width 62 height 11
type input "[PHONE_NUMBER]"
click at [346, 77] on div "Persönliche Details Name * Lele Maximal 255 Zeichen Beschreibung erlaubt Bitte …" at bounding box center [328, 184] width 286 height 300
click at [348, 82] on input "[PHONE_NUMBER]" at bounding box center [362, 83] width 62 height 11
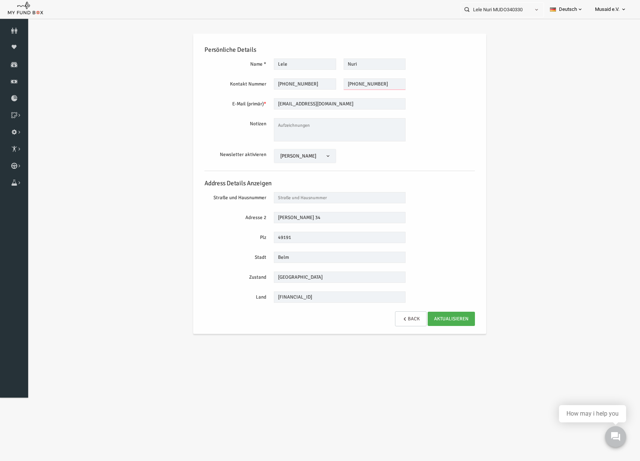
click at [348, 82] on input "[PHONE_NUMBER]" at bounding box center [362, 83] width 62 height 11
drag, startPoint x: 308, startPoint y: 81, endPoint x: 259, endPoint y: 91, distance: 50.2
click at [259, 91] on div "Persönliche Details Name * Lele Maximal 255 Zeichen Beschreibung erlaubt Bitte …" at bounding box center [328, 184] width 286 height 300
paste input "638093002"
type input "[PHONE_NUMBER]"
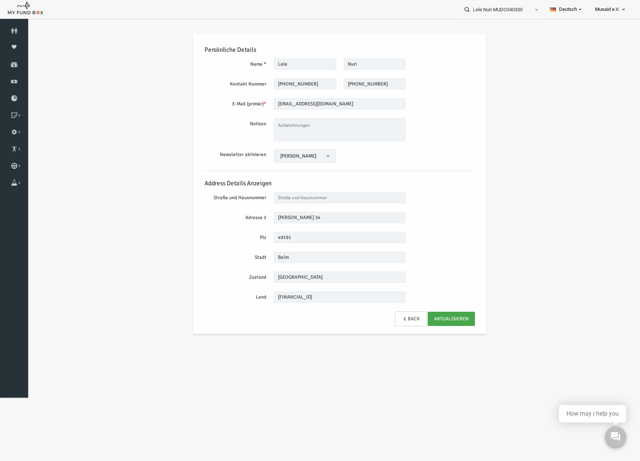
click at [439, 323] on link "AKTUALISIEREN" at bounding box center [438, 319] width 47 height 14
click at [16, 60] on link "Spenden" at bounding box center [14, 64] width 28 height 17
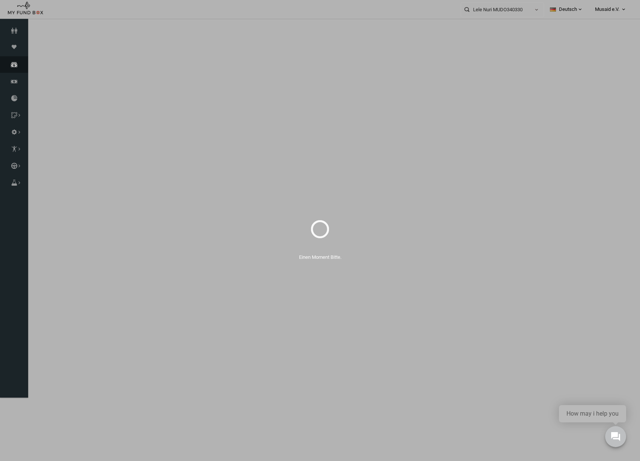
select select "100"
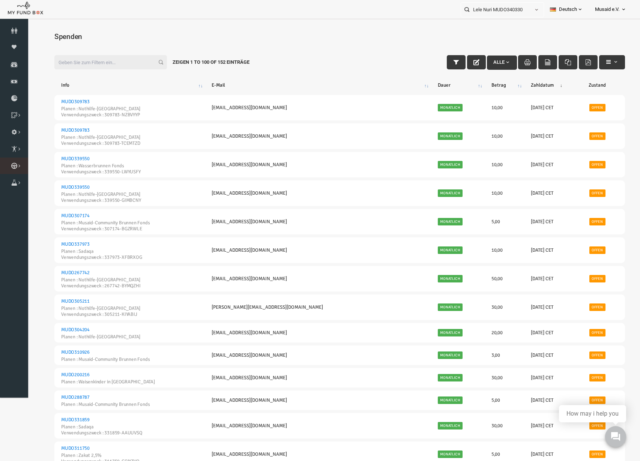
click at [0, 0] on link "Kurban Liste" at bounding box center [0, 0] width 0 height 0
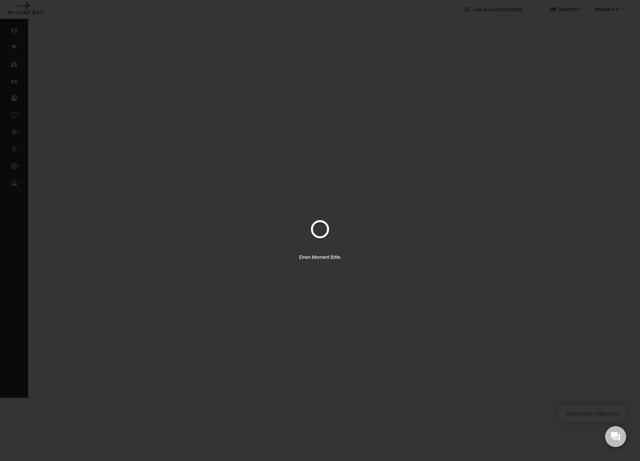
select select "100"
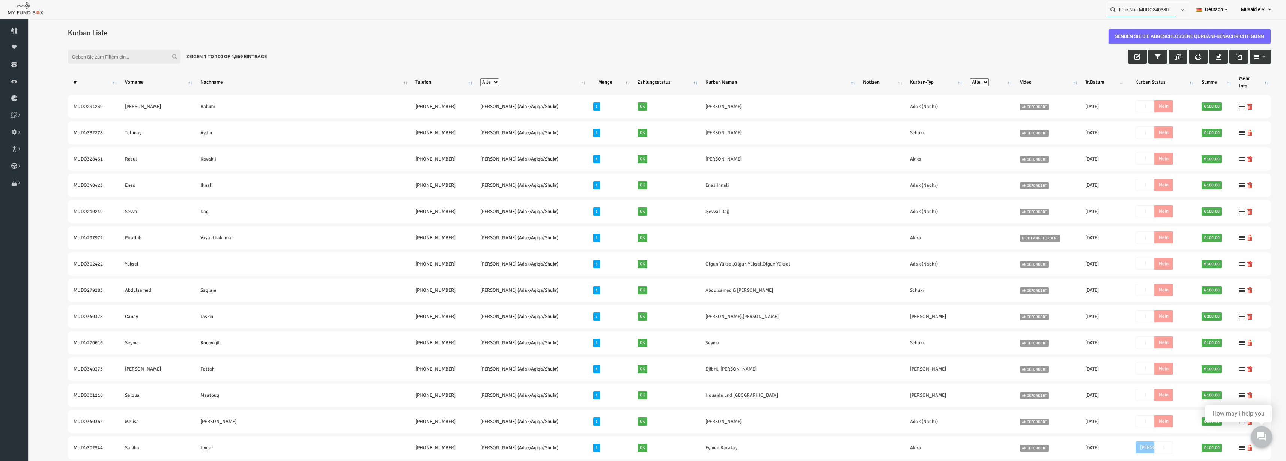
click at [1139, 7] on input "Lele Nuri MUDO340330" at bounding box center [1141, 10] width 69 height 14
click at [1136, 23] on label "Semi Akbaba MUDO308226" at bounding box center [1135, 23] width 65 height 8
type input "Semi Akbaba MUDO308226"
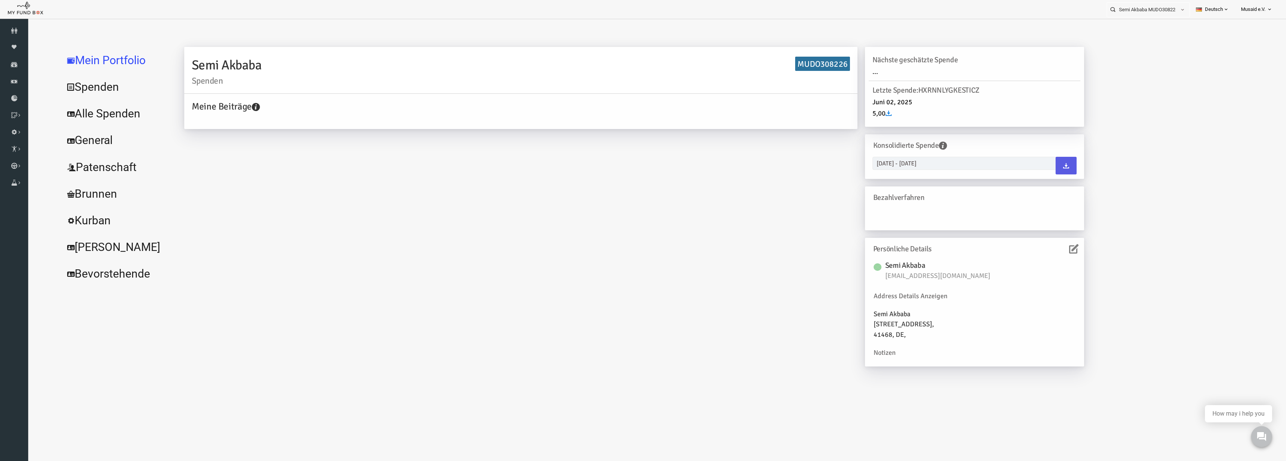
click at [99, 111] on link "Alle Spenden" at bounding box center [91, 113] width 113 height 27
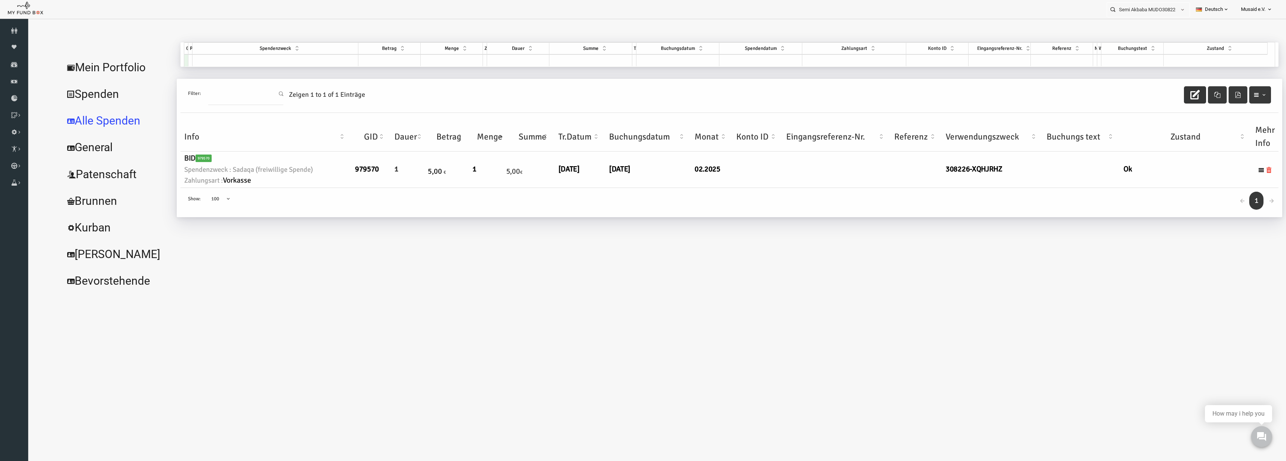
click at [1175, 96] on button "button" at bounding box center [1170, 94] width 22 height 17
click at [1174, 94] on icon "button" at bounding box center [1169, 94] width 9 height 9
click at [253, 63] on td at bounding box center [250, 60] width 166 height 12
type input "sada"
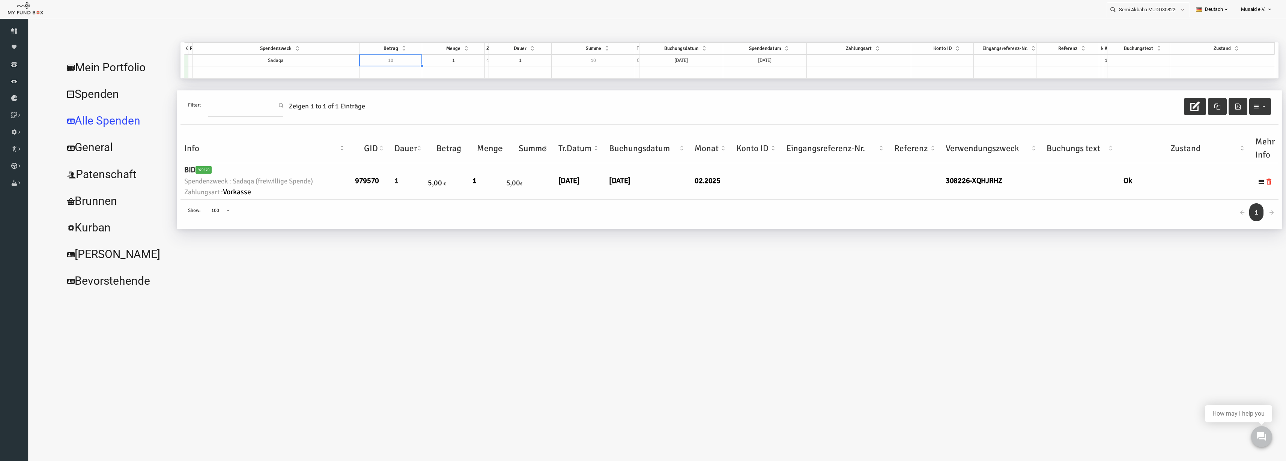
click at [376, 61] on td "10" at bounding box center [365, 60] width 63 height 12
click at [497, 59] on td "1" at bounding box center [495, 60] width 63 height 12
click at [376, 60] on td "10" at bounding box center [365, 60] width 63 height 12
click at [450, 183] on link "1" at bounding box center [449, 180] width 4 height 9
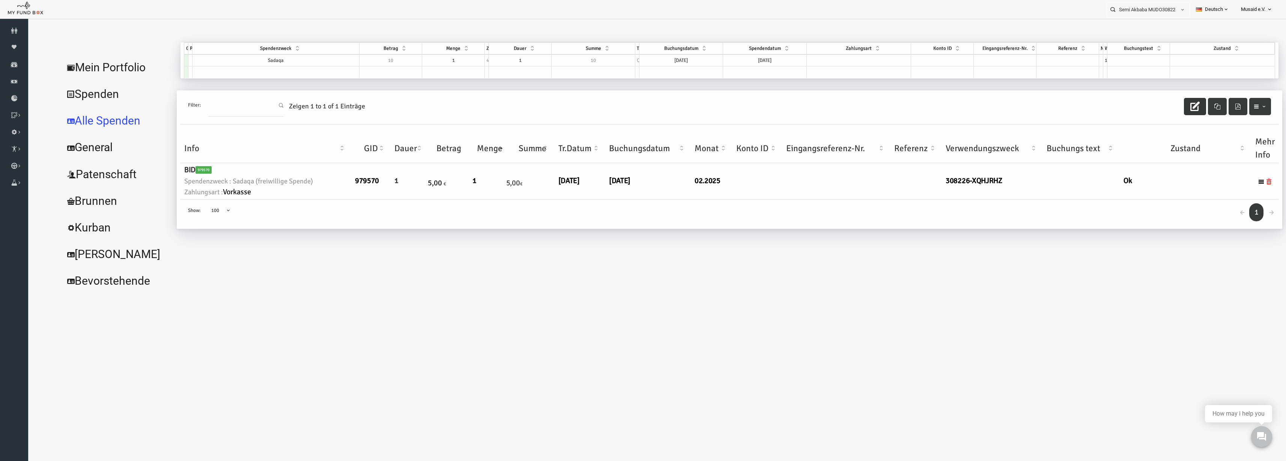
click at [562, 58] on td "10" at bounding box center [568, 60] width 84 height 12
click at [576, 54] on div "GID Partner Spendenzweck Betrag Menge Zyklus Dauer Summe Typ Buchungsdatum Spen…" at bounding box center [704, 49] width 1090 height 14
drag, startPoint x: 576, startPoint y: 54, endPoint x: 579, endPoint y: 60, distance: 6.2
click at [576, 55] on div "GID Partner Spendenzweck Betrag Menge Zyklus Dauer Summe Typ Buchungsdatum Spen…" at bounding box center [704, 49] width 1090 height 14
click at [579, 60] on td "10" at bounding box center [568, 60] width 84 height 12
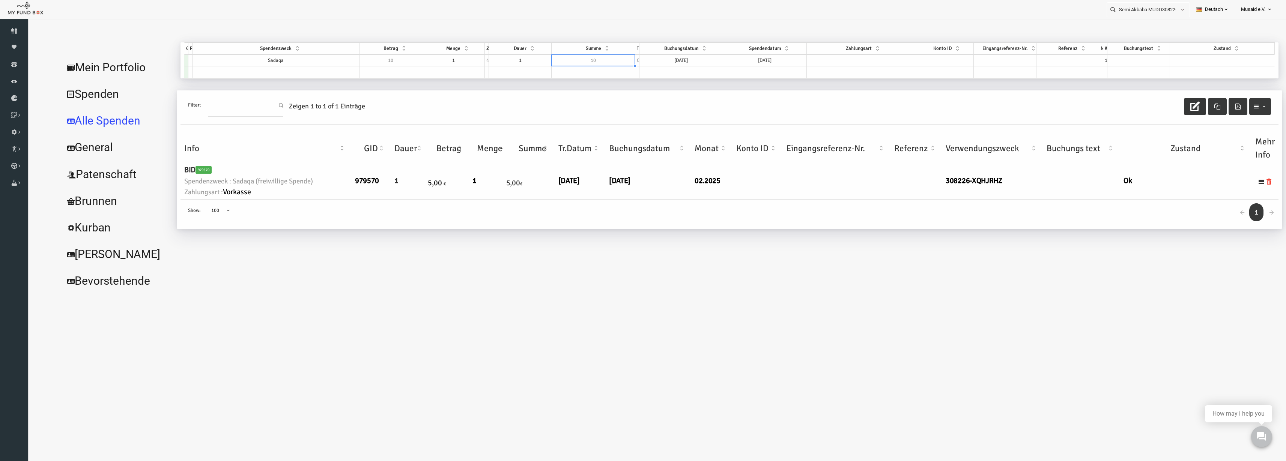
click at [579, 60] on td "10" at bounding box center [568, 60] width 84 height 12
click at [441, 63] on td "1" at bounding box center [428, 60] width 63 height 12
type textarea "1"
click at [439, 57] on td "5" at bounding box center [427, 60] width 62 height 12
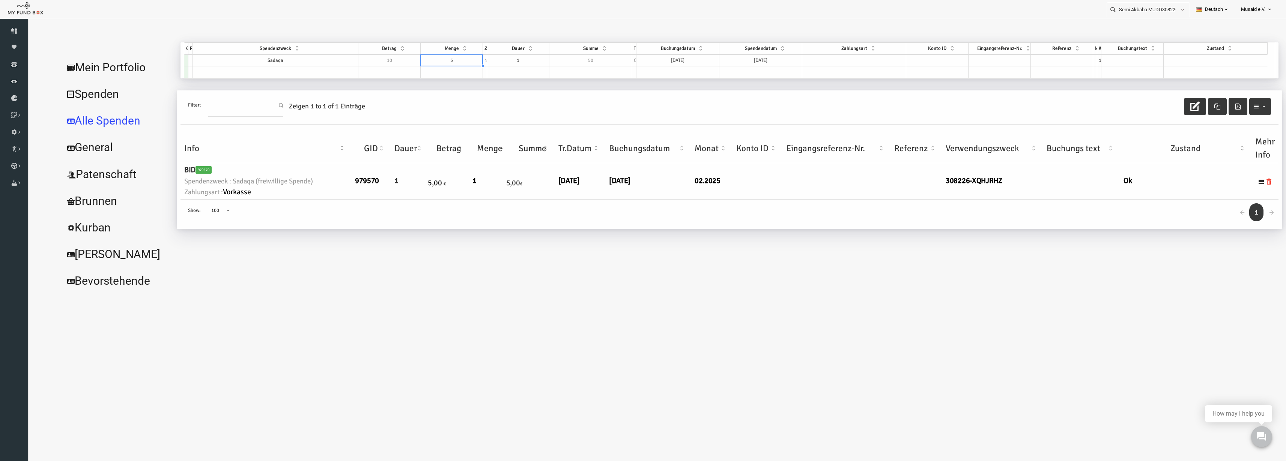
click at [439, 57] on td "5" at bounding box center [427, 60] width 62 height 12
type textarea "5"
type textarea "1"
click at [540, 57] on td "10" at bounding box center [565, 60] width 83 height 12
click at [751, 62] on td "[DATE]" at bounding box center [735, 60] width 83 height 12
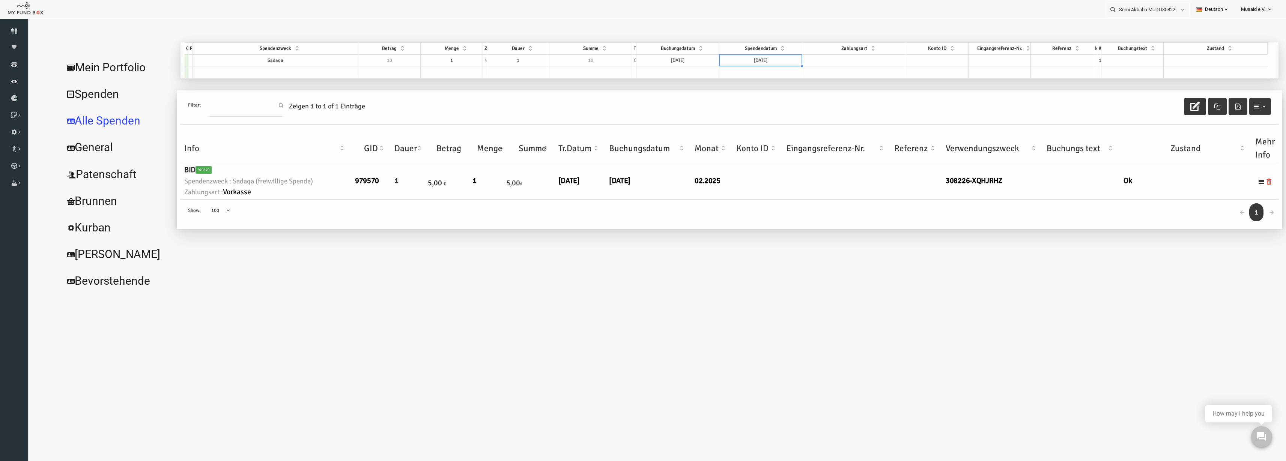
click at [801, 58] on td at bounding box center [829, 60] width 104 height 12
click at [667, 59] on td "[DATE]" at bounding box center [656, 60] width 84 height 12
click at [617, 81] on div "September January February March April May June July August September October N…" at bounding box center [667, 123] width 106 height 114
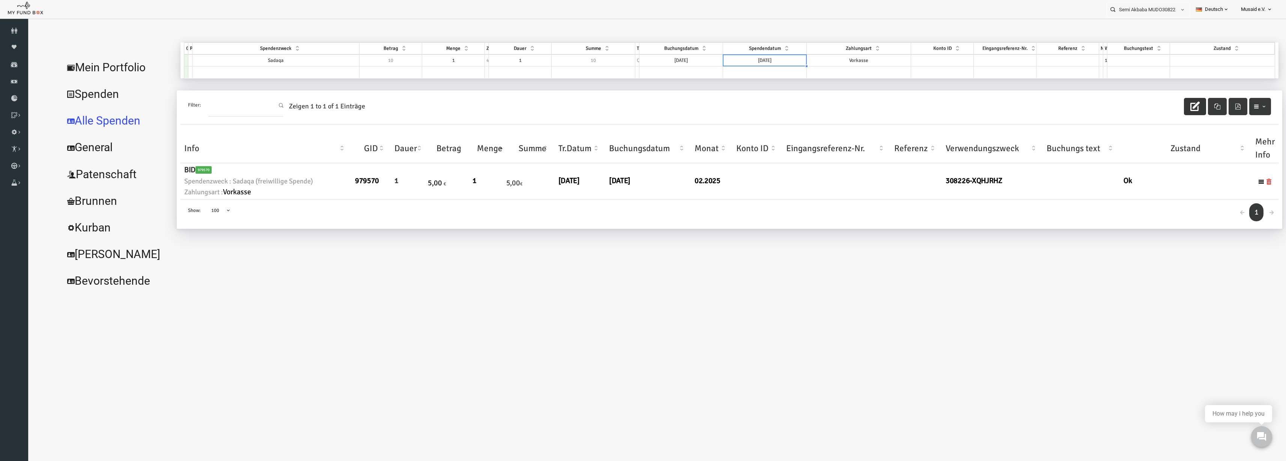
click at [753, 60] on td "[DATE]" at bounding box center [740, 60] width 84 height 12
type textarea "[DATE]"
click at [753, 60] on td "[DATE]" at bounding box center [740, 60] width 84 height 12
click at [1167, 63] on td at bounding box center [1197, 60] width 105 height 12
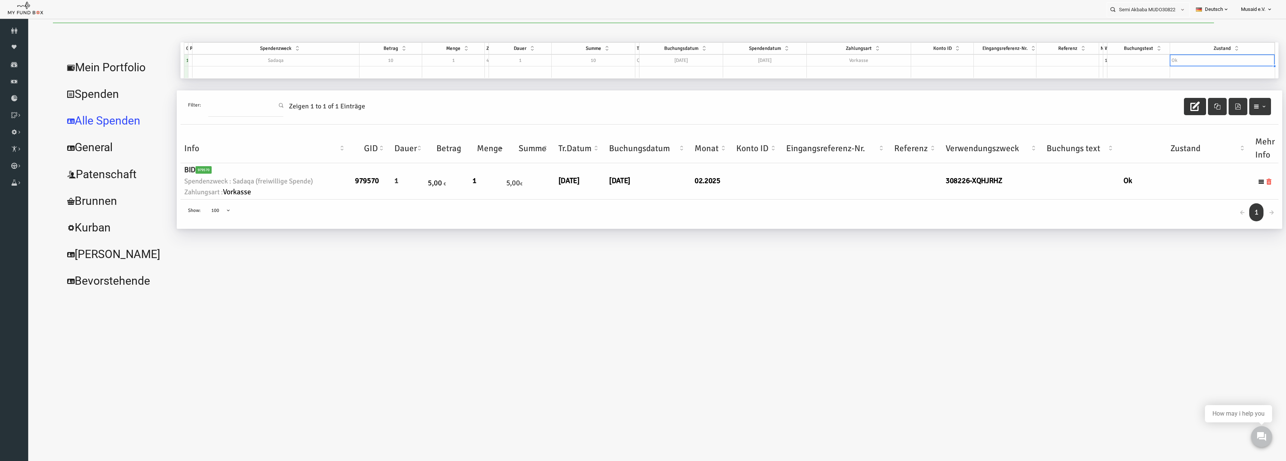
select select "100"
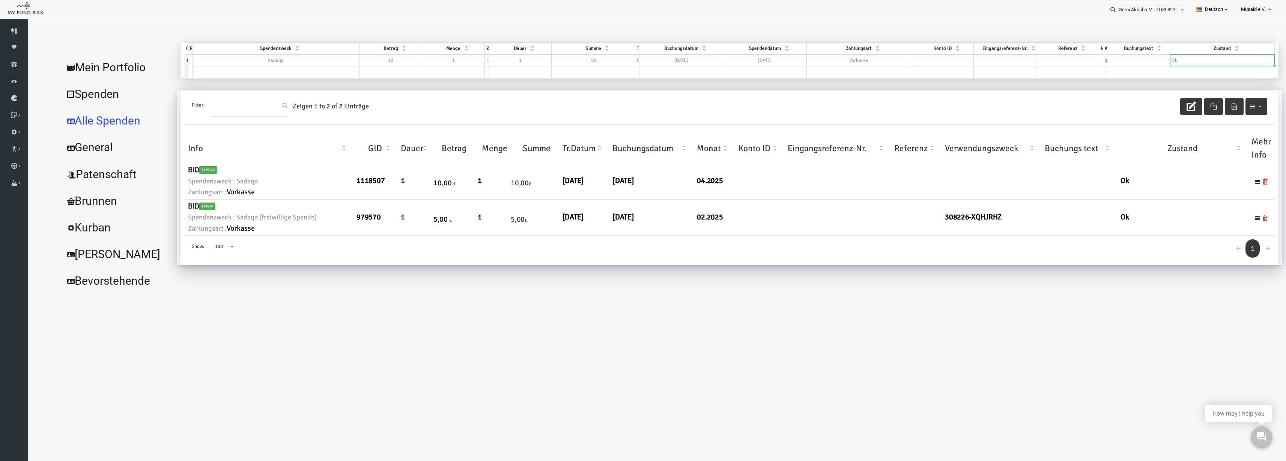
click at [1154, 106] on div "Filter: Zeigen 1 to 2 of 2 Einträge" at bounding box center [704, 107] width 1090 height 34
click at [1164, 110] on icon "button" at bounding box center [1165, 106] width 9 height 9
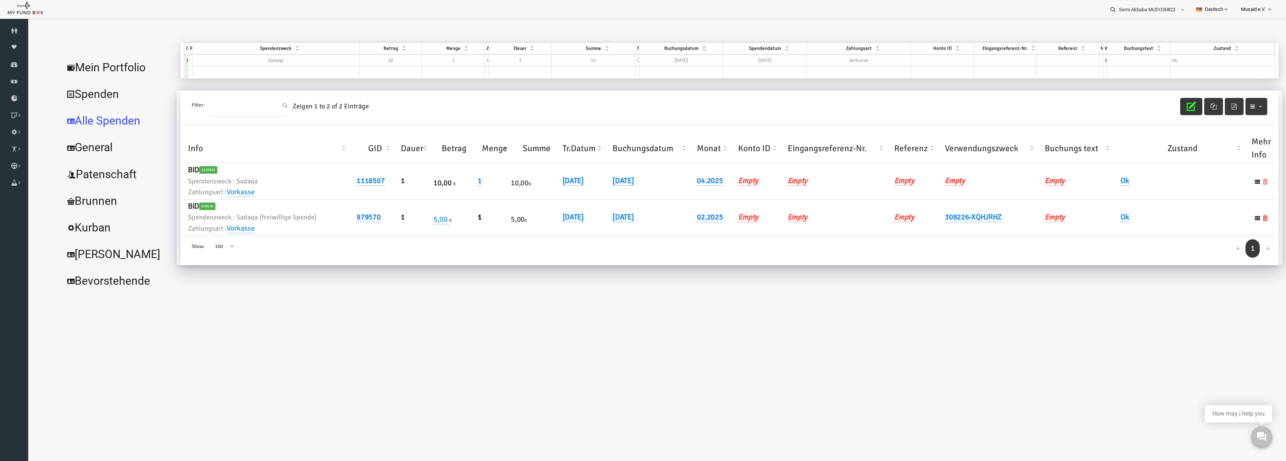
click at [1239, 182] on icon at bounding box center [1240, 182] width 6 height 6
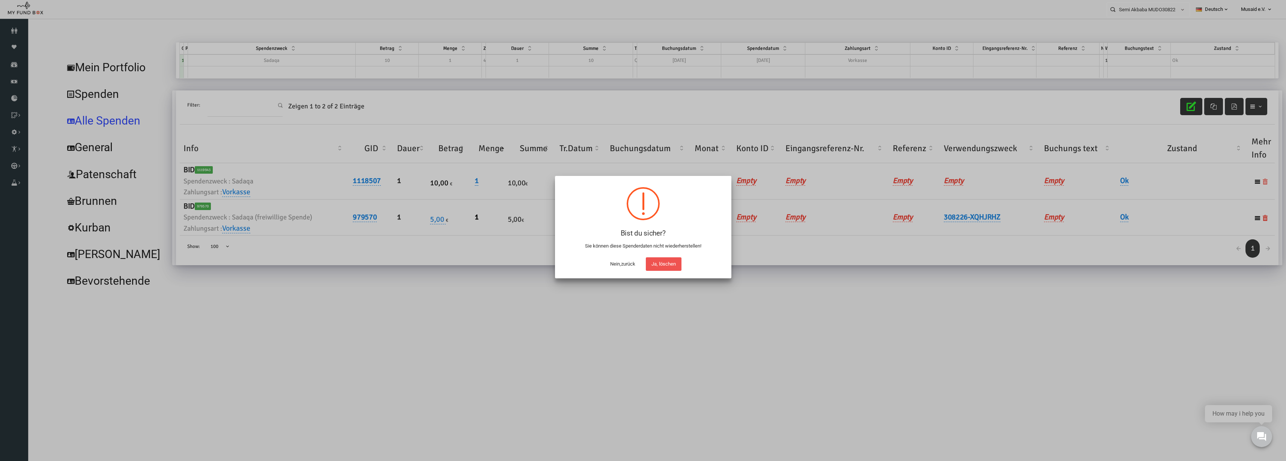
scroll to position [23, 0]
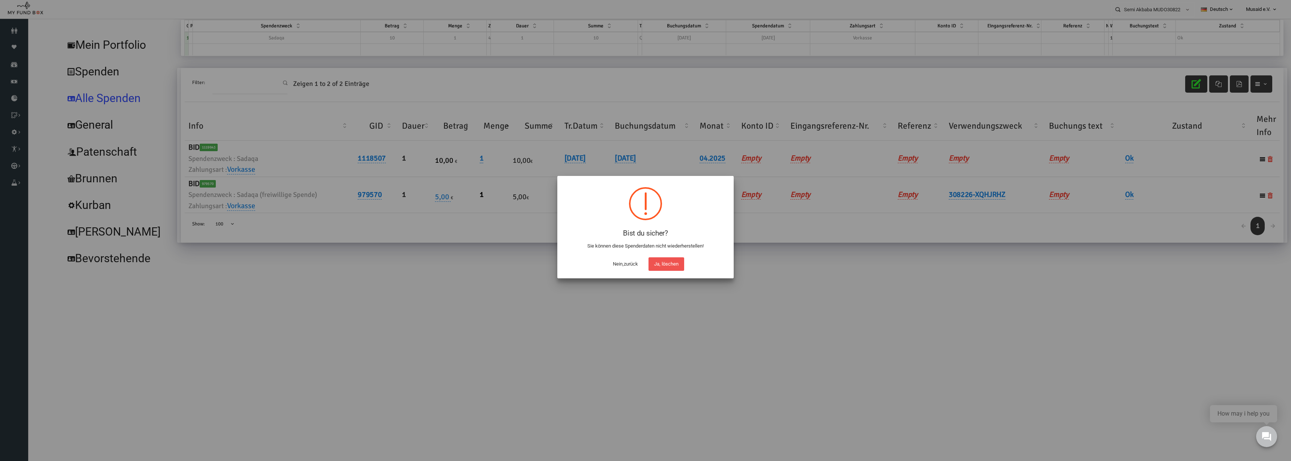
click at [622, 265] on button "Nein,zurück" at bounding box center [625, 264] width 36 height 14
click at [1128, 159] on div at bounding box center [645, 230] width 1291 height 461
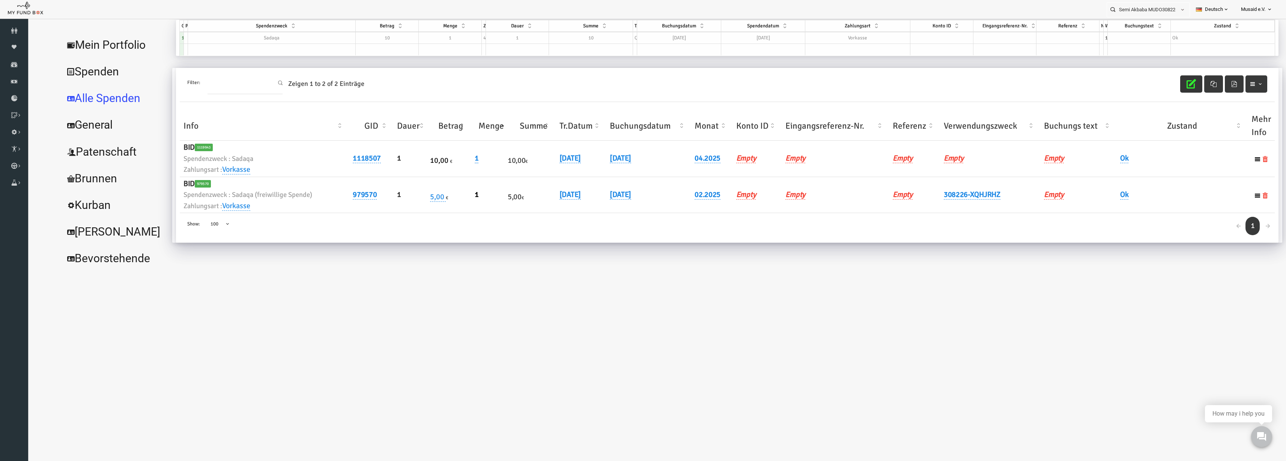
click at [1104, 161] on h6 "Ok" at bounding box center [1157, 159] width 124 height 12
click at [1101, 161] on link "Ok" at bounding box center [1099, 158] width 8 height 10
drag, startPoint x: 1095, startPoint y: 168, endPoint x: 1097, endPoint y: 175, distance: 7.0
click at [1095, 170] on span "× Ok" at bounding box center [1122, 171] width 68 height 8
click at [1170, 171] on icon "submit" at bounding box center [1171, 171] width 6 height 6
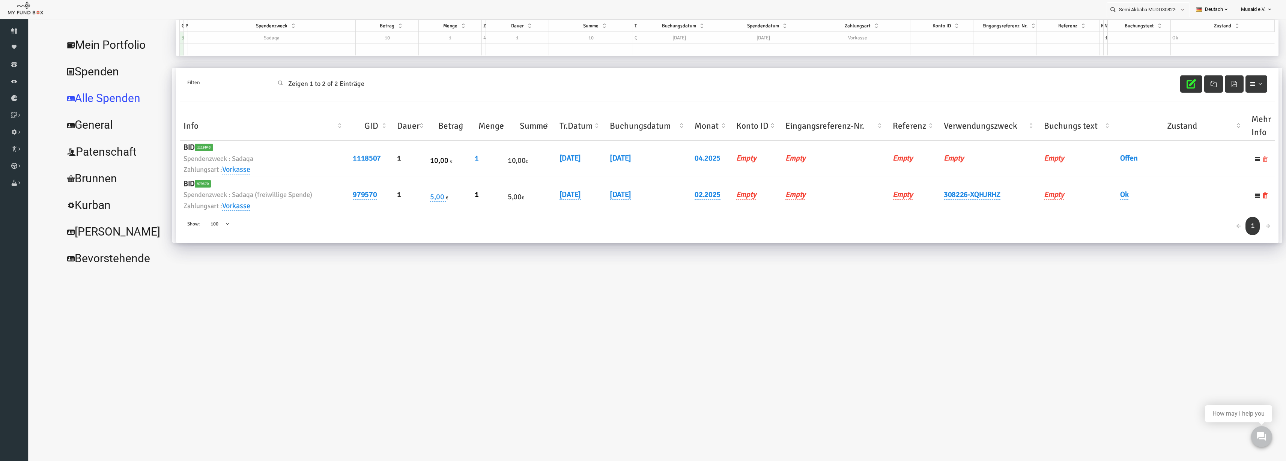
click at [1241, 159] on icon at bounding box center [1240, 159] width 6 height 6
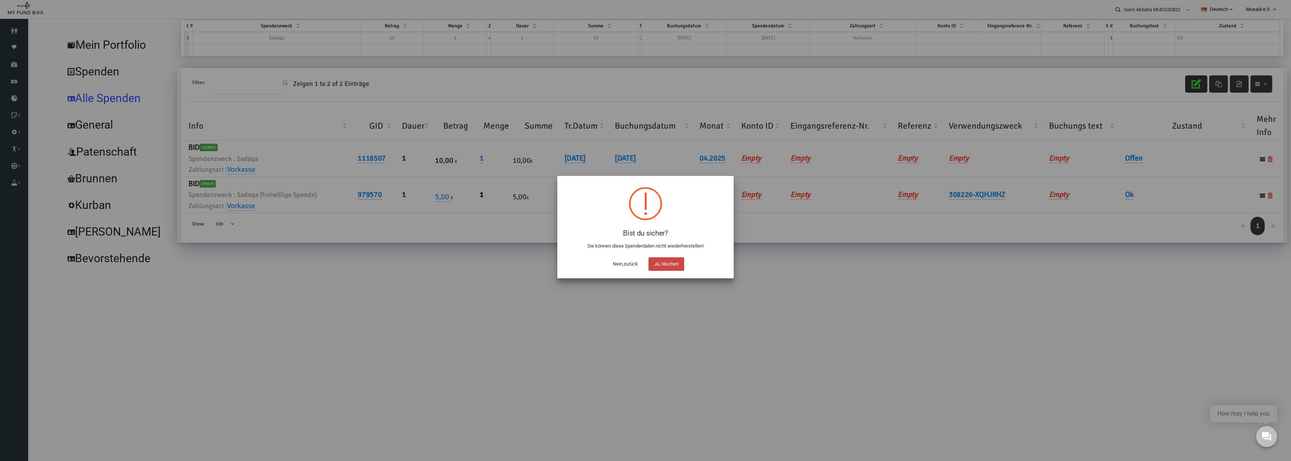
click at [673, 263] on button "Ja, löschen" at bounding box center [666, 264] width 36 height 14
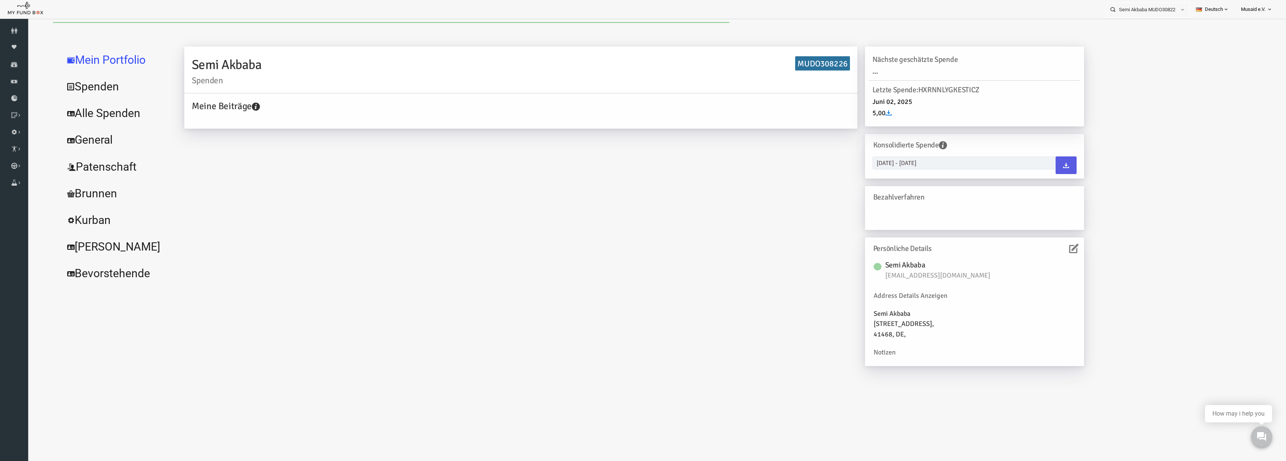
scroll to position [0, 0]
click at [114, 107] on link "Alle Spenden" at bounding box center [91, 113] width 113 height 27
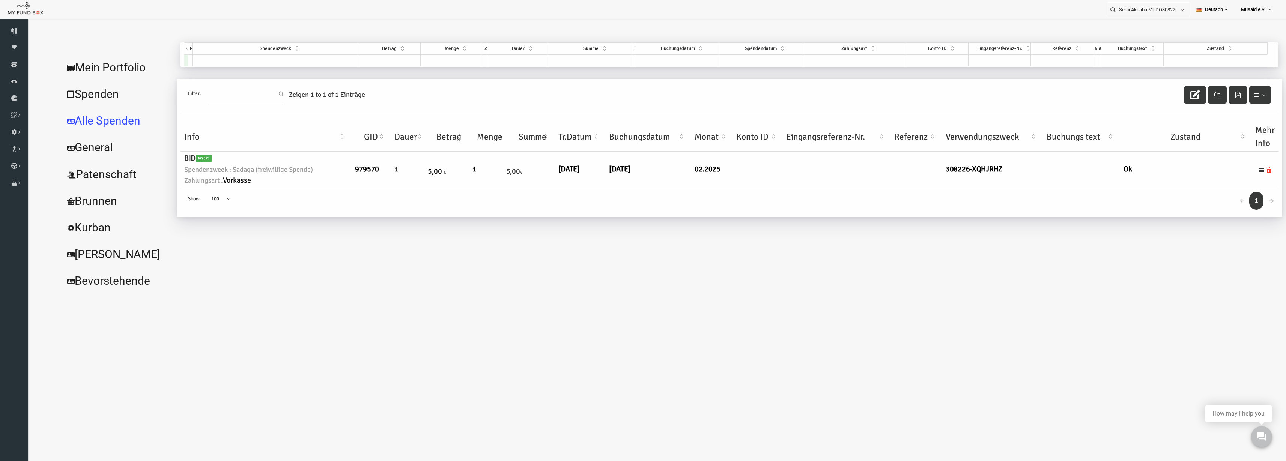
click at [277, 50] on div "Spendenzweck" at bounding box center [249, 48] width 165 height 9
click at [278, 59] on td at bounding box center [250, 60] width 166 height 12
type input "feerr"
drag, startPoint x: 208, startPoint y: 86, endPoint x: 146, endPoint y: 92, distance: 62.2
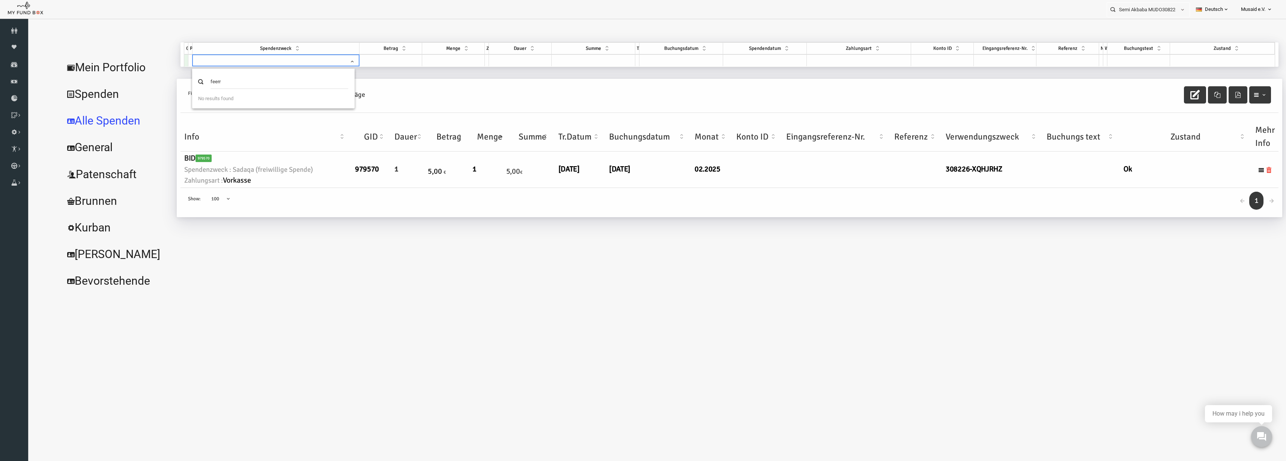
click at [141, 81] on body "Spender nicht gefunden Patenschaft nicht gefunden Partner nicht gefunden !!!! B…" at bounding box center [644, 253] width 1233 height 461
click at [284, 244] on div "Semi Akbaba Spenden MUDO308226 Meine Beiträge Holen Sie sich kostenloses Kontog…" at bounding box center [700, 168] width 1105 height 252
click at [248, 64] on span at bounding box center [248, 61] width 162 height 14
type input "fre"
click at [235, 80] on input "fre" at bounding box center [254, 82] width 138 height 14
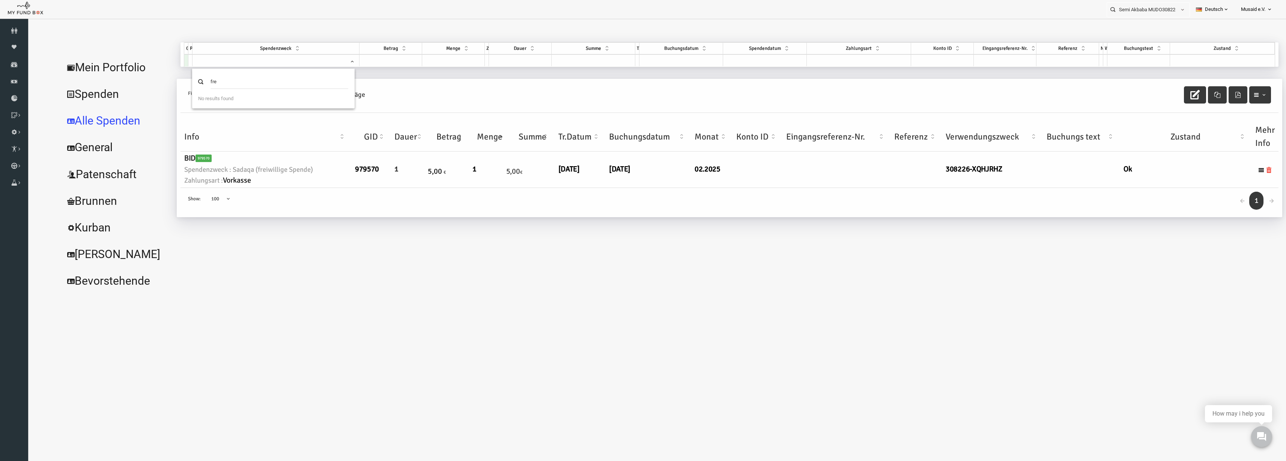
click at [235, 80] on input "fre" at bounding box center [254, 82] width 138 height 14
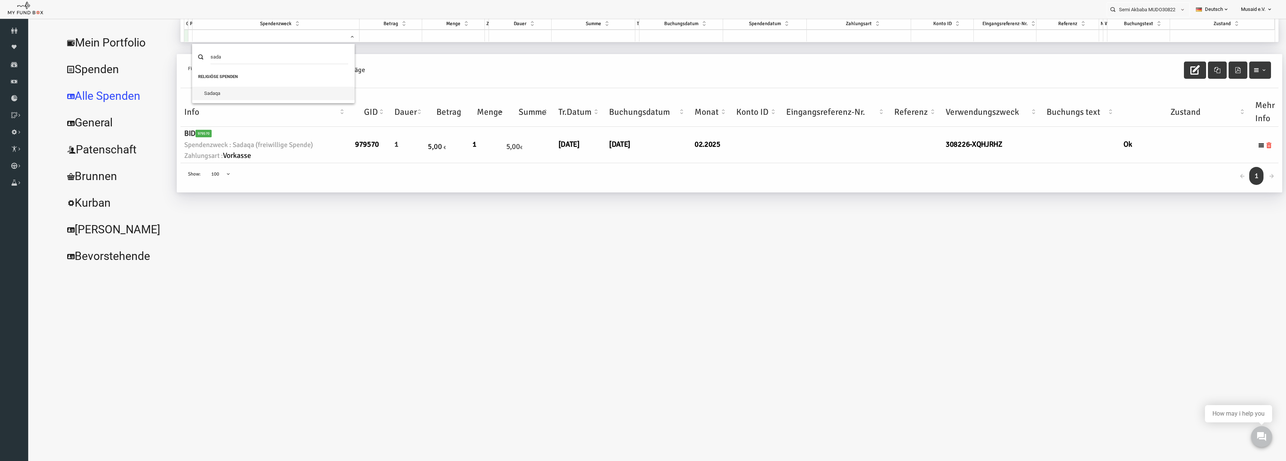
type input "sada"
click at [384, 35] on td at bounding box center [365, 36] width 63 height 12
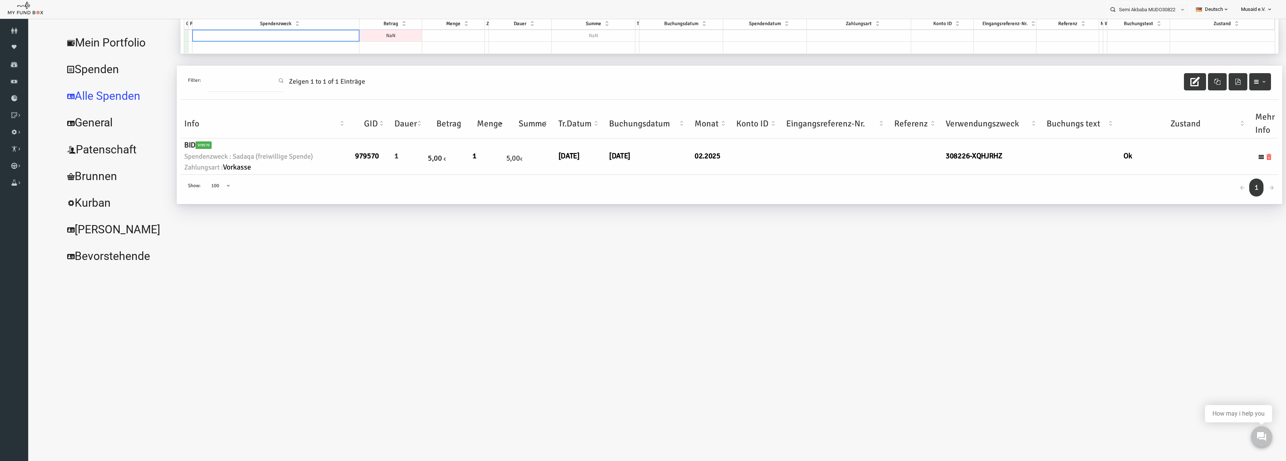
click at [236, 35] on td at bounding box center [250, 36] width 167 height 12
click at [537, 393] on body "Spender nicht gefunden Patenschaft nicht gefunden Partner nicht gefunden !!!! B…" at bounding box center [644, 228] width 1233 height 461
click at [320, 33] on td at bounding box center [250, 36] width 167 height 12
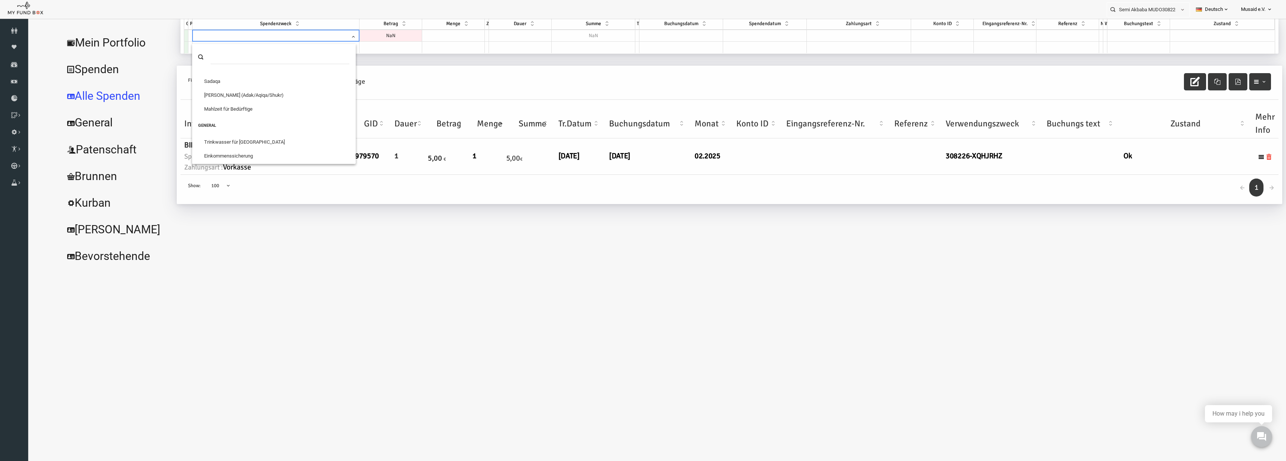
scroll to position [184, 0]
click at [380, 33] on td "10" at bounding box center [365, 36] width 63 height 12
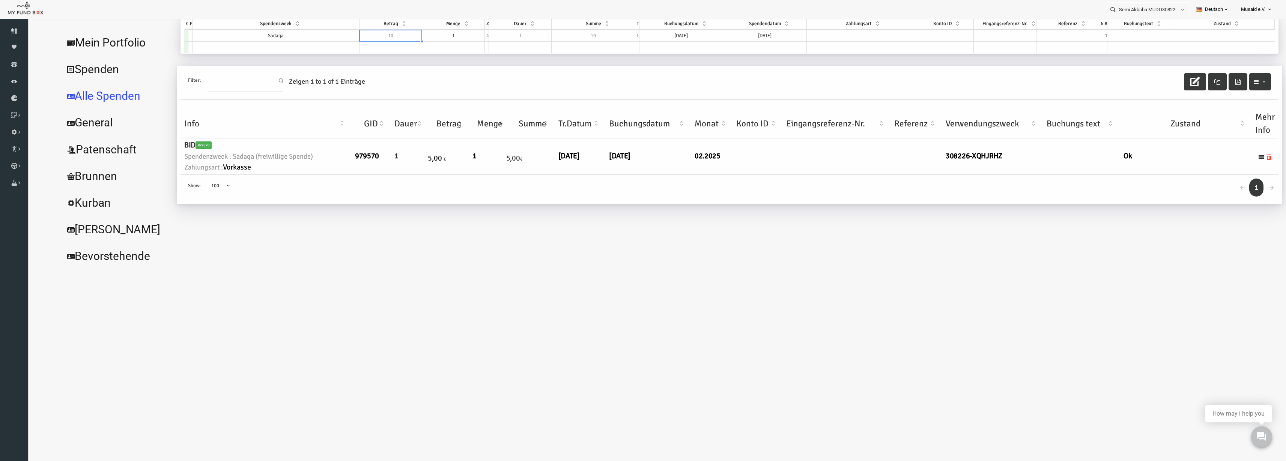
click at [380, 33] on td "10" at bounding box center [365, 36] width 63 height 12
click at [383, 33] on td "10" at bounding box center [365, 36] width 63 height 12
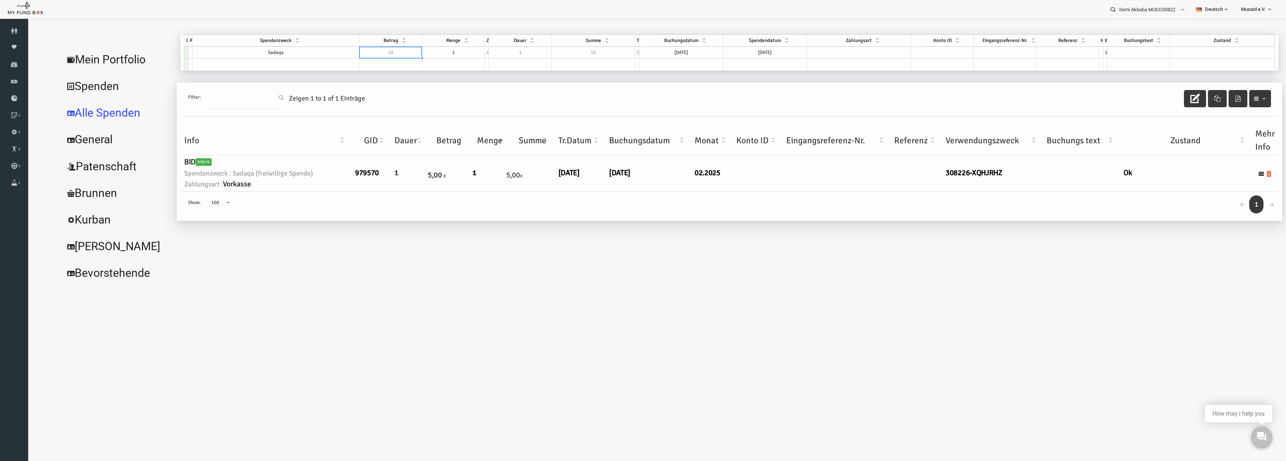
scroll to position [0, 0]
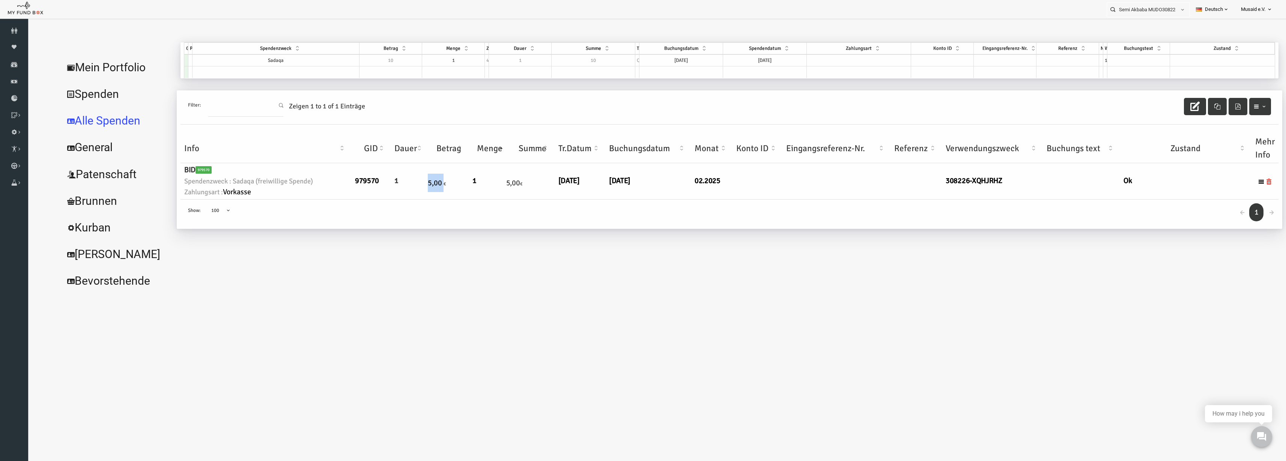
drag, startPoint x: 420, startPoint y: 184, endPoint x: 392, endPoint y: 185, distance: 28.5
click at [392, 185] on tr "BID 979570 Spendenzweck : Sadaqa (freiwillige Spende) Zahlungsart : Vorkasse 97…" at bounding box center [704, 181] width 1098 height 36
drag, startPoint x: 424, startPoint y: 177, endPoint x: 402, endPoint y: 173, distance: 22.5
click at [402, 173] on tr "BID 979570 Spendenzweck : Sadaqa (freiwillige Spende) Zahlungsart : Vorkasse 97…" at bounding box center [704, 181] width 1098 height 36
click at [1160, 9] on input "Semi Akbaba MUDO308226" at bounding box center [1141, 10] width 69 height 14
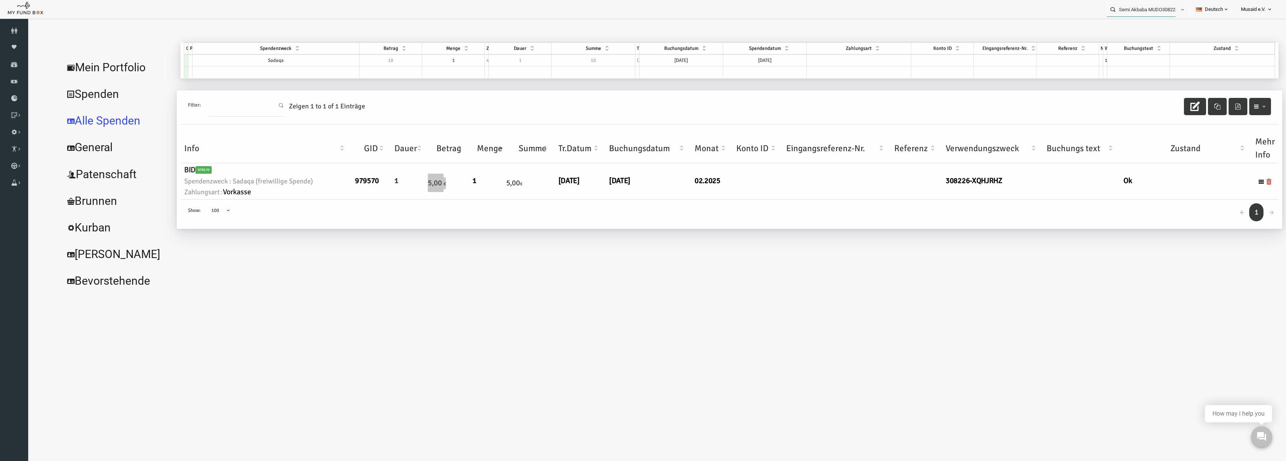
click at [1160, 9] on input "Semi Akbaba MUDO308226" at bounding box center [1141, 10] width 69 height 14
click at [1141, 30] on div "Fahmida Afroz MUDO300628" at bounding box center [1145, 24] width 88 height 15
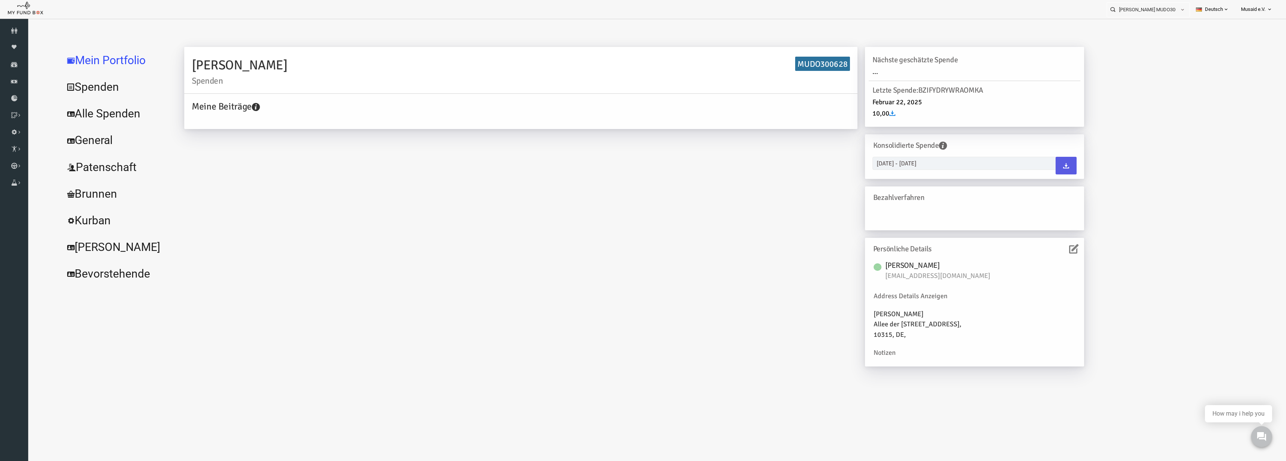
drag, startPoint x: 107, startPoint y: 111, endPoint x: 149, endPoint y: 104, distance: 42.6
click at [107, 111] on link "Alle Spenden" at bounding box center [91, 113] width 113 height 27
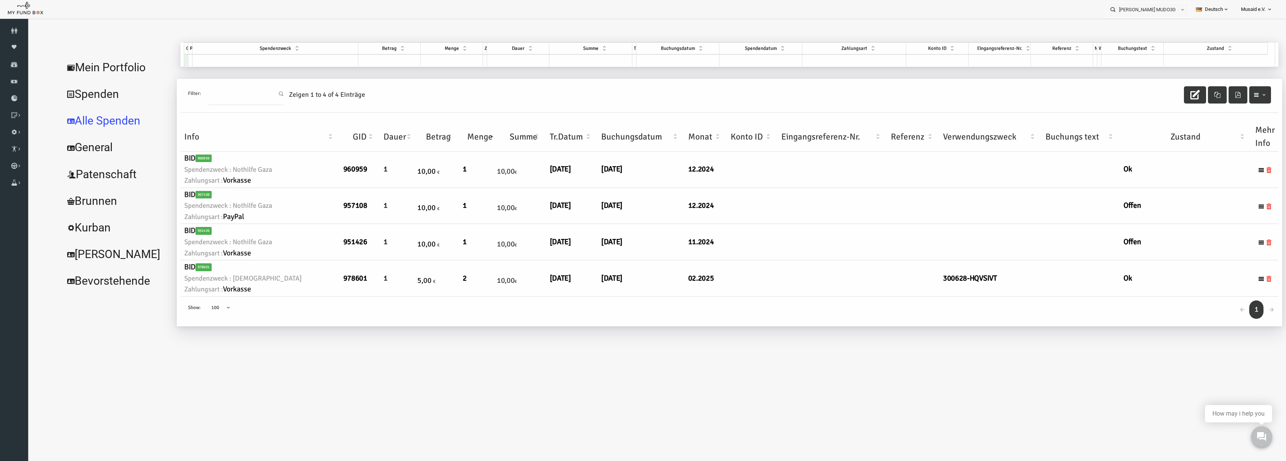
click at [1155, 18] on ul "Fahmida Afroz MUDO300628 Personal Contact BID Orphan GID Zahlungsstatus Partner…" at bounding box center [1193, 9] width 172 height 19
click at [1154, 10] on input "Fahmida Afroz MUDO300628" at bounding box center [1141, 10] width 69 height 14
click at [1155, 18] on div "Kubilay Siner MUDO302987" at bounding box center [1145, 24] width 88 height 15
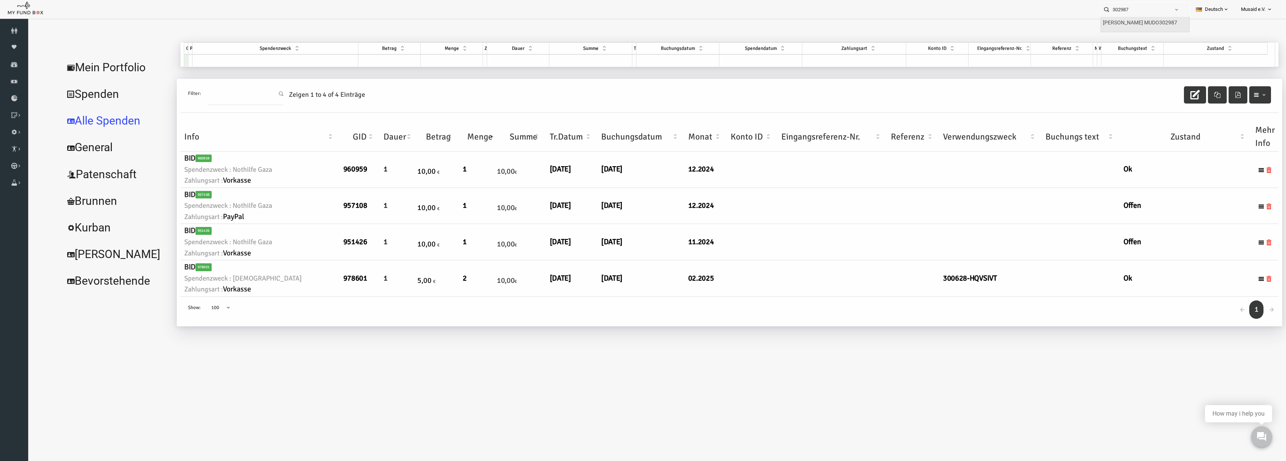
type input "Kubilay Siner MUDO302987"
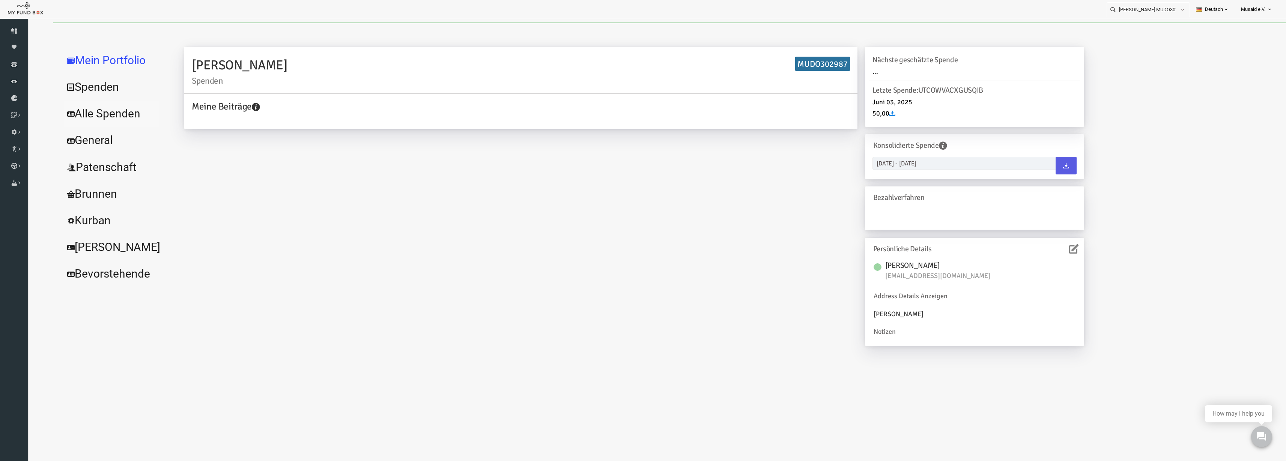
drag, startPoint x: 57, startPoint y: 105, endPoint x: 72, endPoint y: 104, distance: 15.0
click at [57, 105] on link "Alle Spenden" at bounding box center [91, 113] width 113 height 27
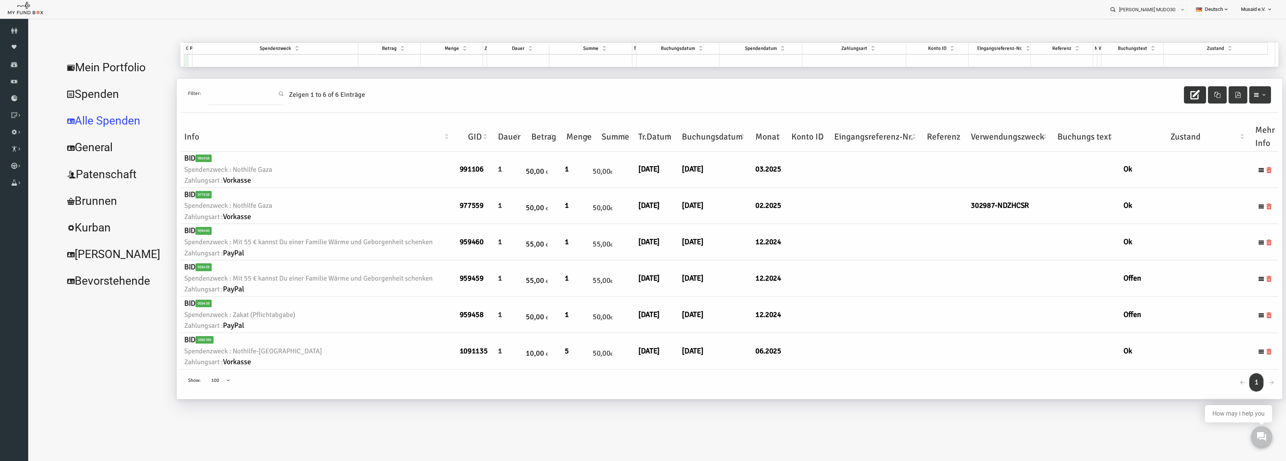
click at [1167, 96] on icon "button" at bounding box center [1169, 94] width 9 height 9
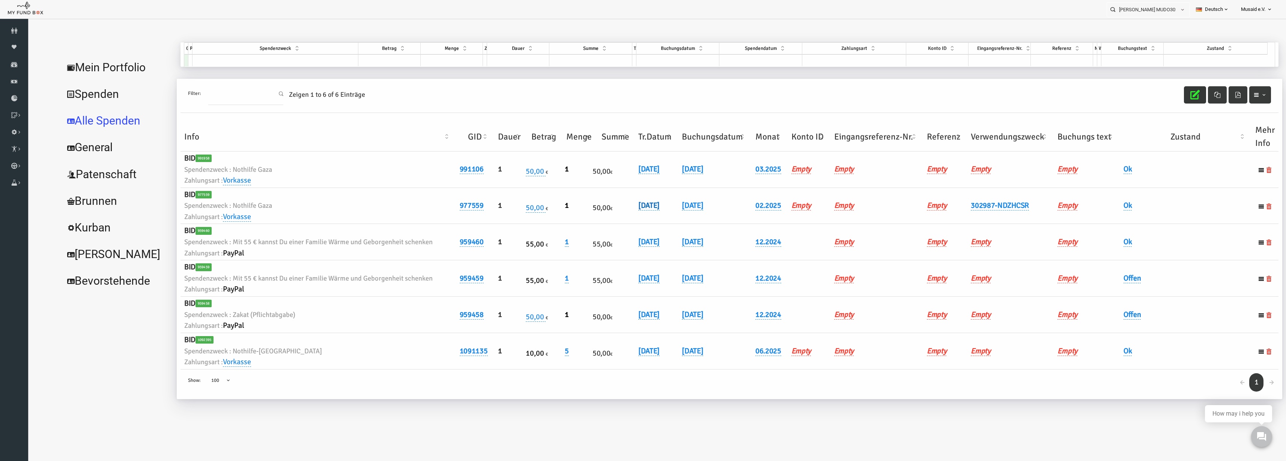
click at [622, 206] on link "16.02.2025" at bounding box center [623, 206] width 21 height 10
click at [625, 214] on input "16.02.2025" at bounding box center [663, 211] width 90 height 13
type input "19.02.2025"
click at [712, 211] on button "submit" at bounding box center [719, 212] width 14 height 14
click at [972, 214] on td "302987-NDZHCSR" at bounding box center [985, 206] width 87 height 36
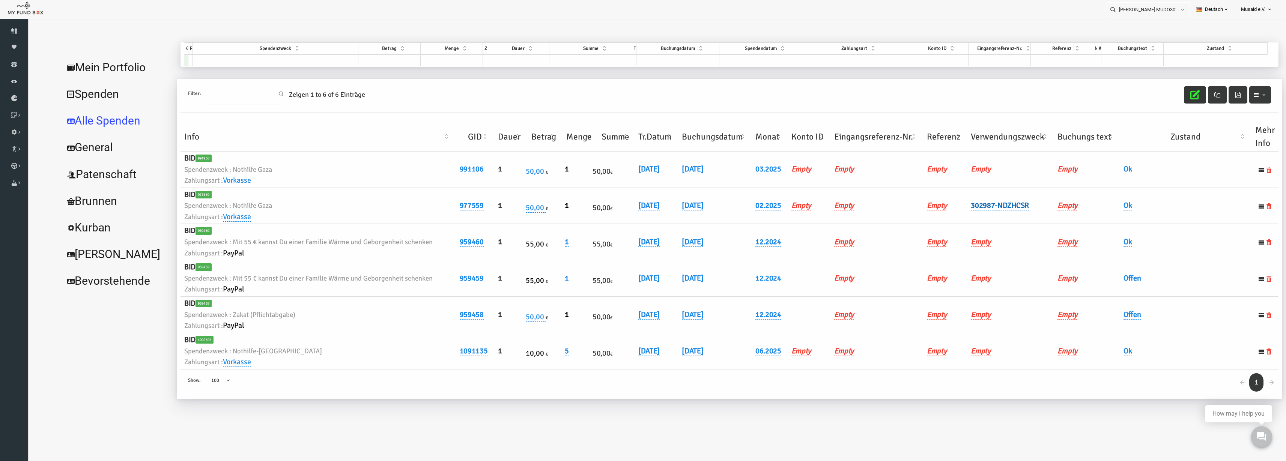
click at [969, 205] on link "302987-NDZHCSR" at bounding box center [975, 206] width 58 height 10
click at [979, 213] on input "302987-NDZHCSR" at bounding box center [1006, 217] width 90 height 13
click at [979, 214] on input "302987-NDZHCSR" at bounding box center [1006, 217] width 90 height 13
click at [979, 216] on input "302987-NDZHCSR" at bounding box center [1006, 217] width 90 height 13
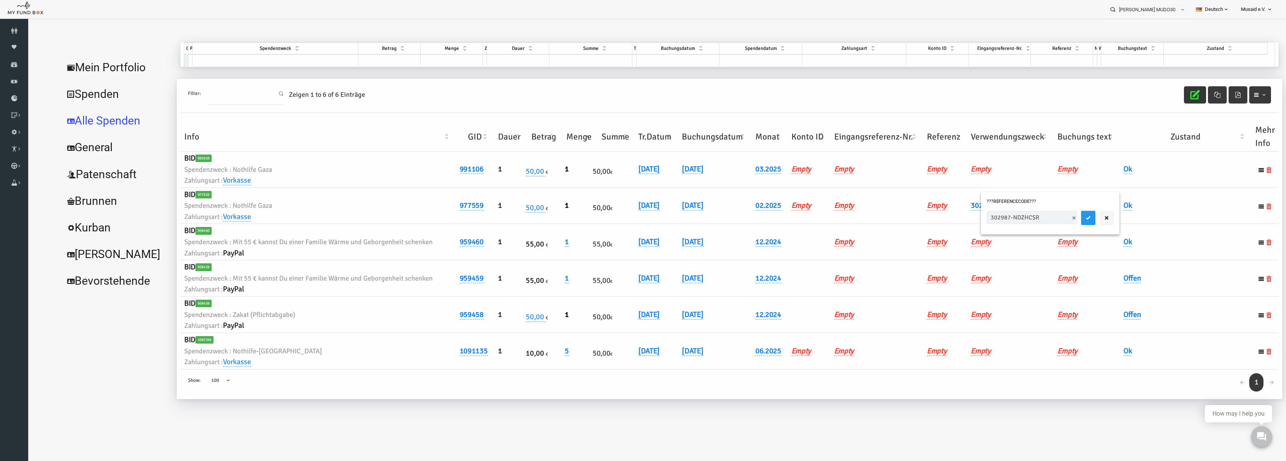
click at [979, 216] on input "302987-NDZHCSR" at bounding box center [1006, 217] width 90 height 13
click at [958, 170] on link "Empty" at bounding box center [956, 169] width 20 height 10
type input "302987-NDZHCSR"
click at [1037, 182] on button "submit" at bounding box center [1044, 181] width 14 height 14
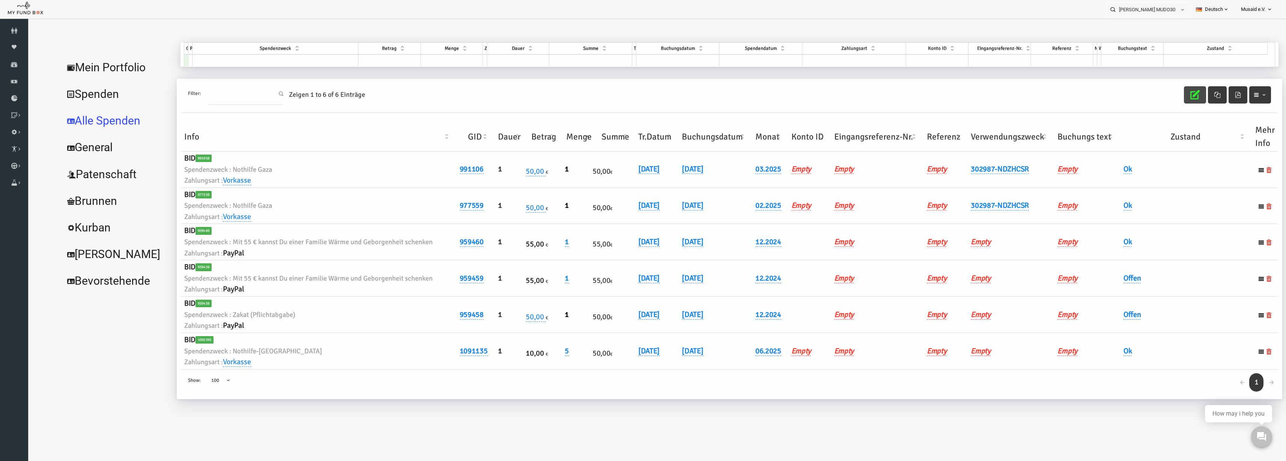
click at [1167, 98] on icon "button" at bounding box center [1169, 94] width 9 height 9
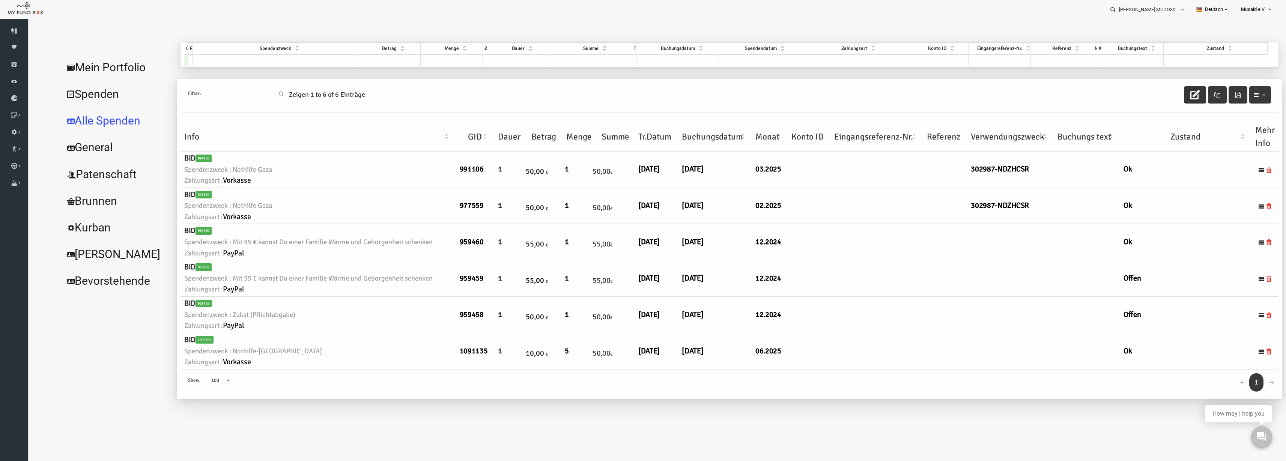
click at [236, 59] on td at bounding box center [250, 60] width 166 height 12
type input "nothi"
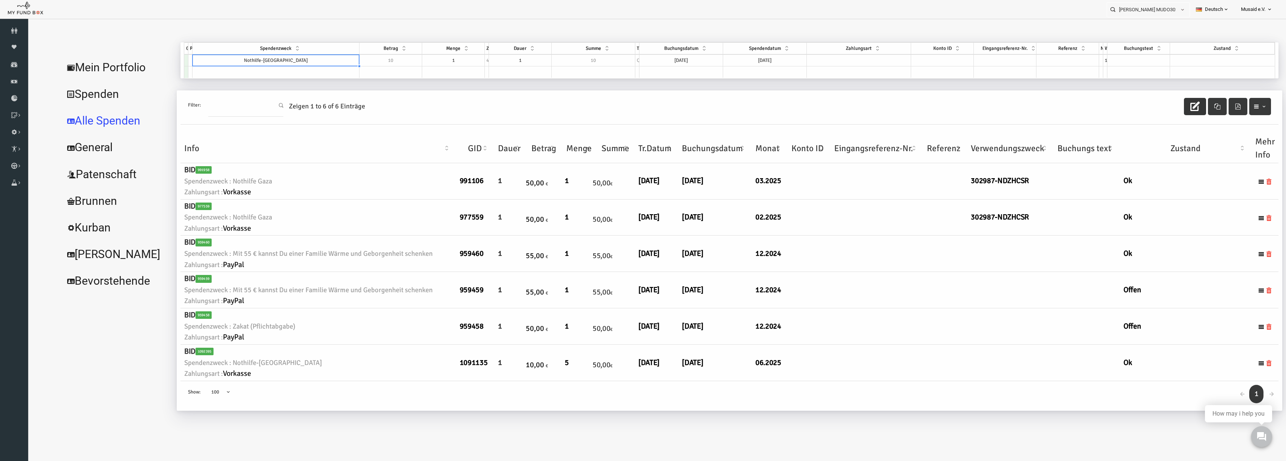
click at [439, 56] on td "1" at bounding box center [428, 60] width 63 height 12
click at [439, 57] on td "1" at bounding box center [428, 60] width 63 height 12
type textarea "1"
type textarea "5"
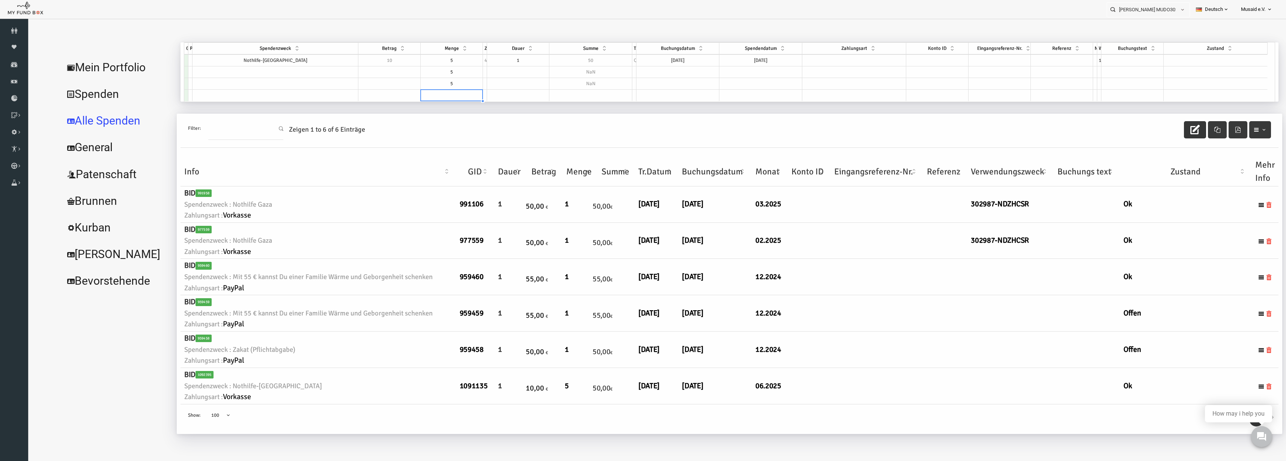
click at [240, 71] on td at bounding box center [250, 72] width 166 height 12
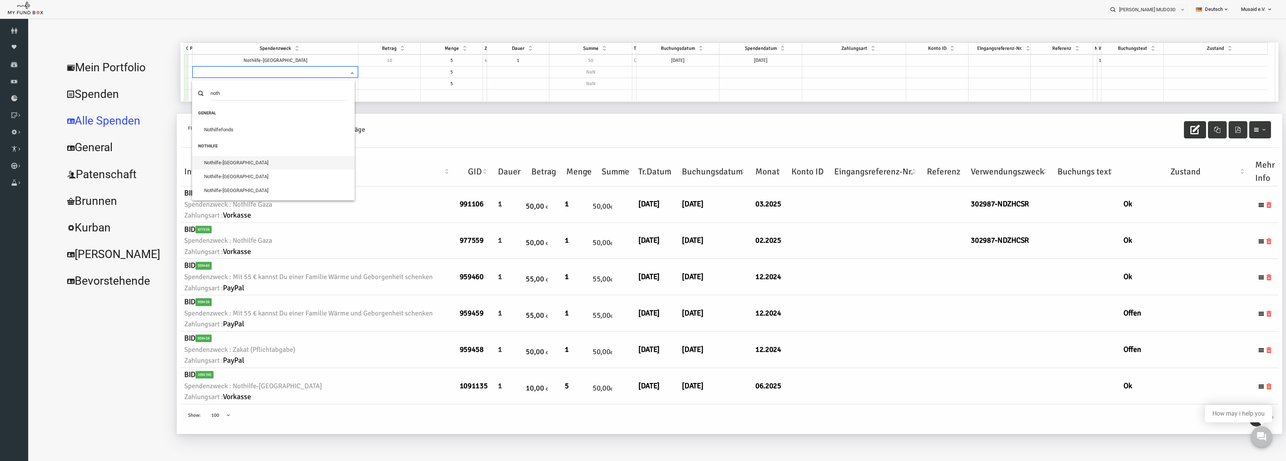
type input "noth"
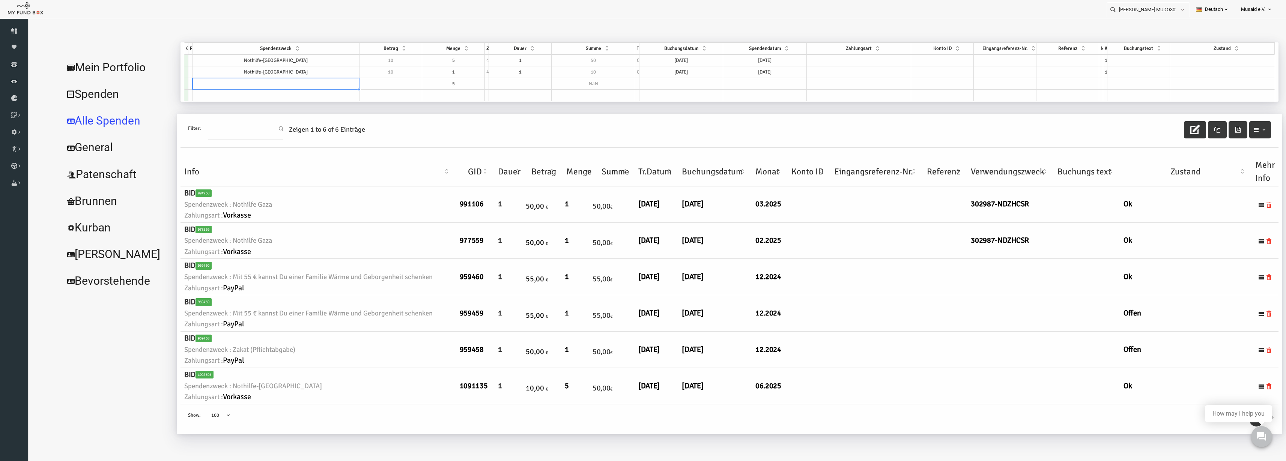
click at [274, 81] on td at bounding box center [250, 84] width 167 height 12
type input "nothil"
click at [248, 94] on td at bounding box center [250, 96] width 167 height 12
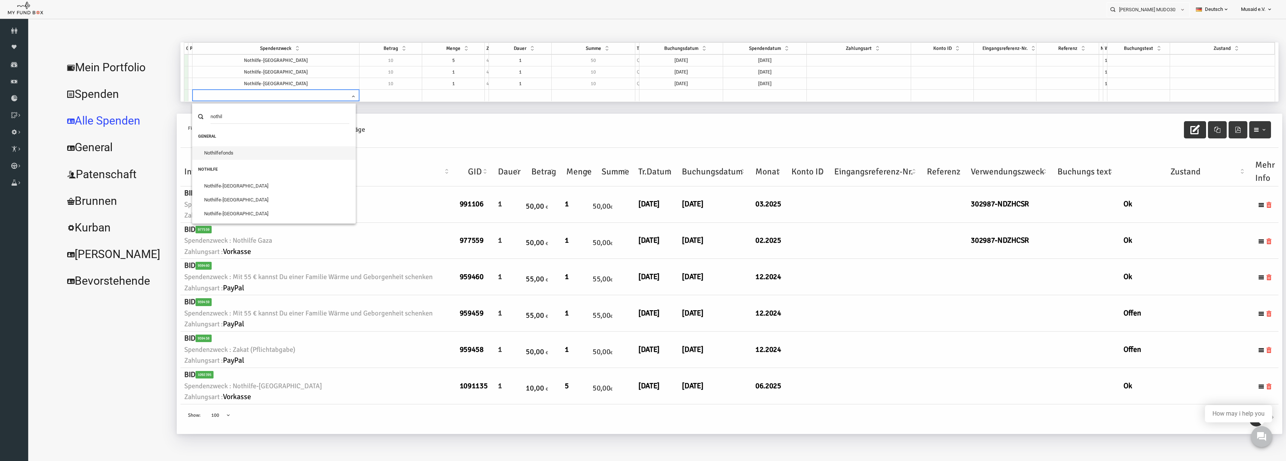
type input "nothil"
click at [221, 178] on li "Nothilfe Nothilfe-Gaza Nothilfe-Jemen Nothilfe-Afghanistan Nothilfe-Bosnien Not…" at bounding box center [249, 226] width 164 height 127
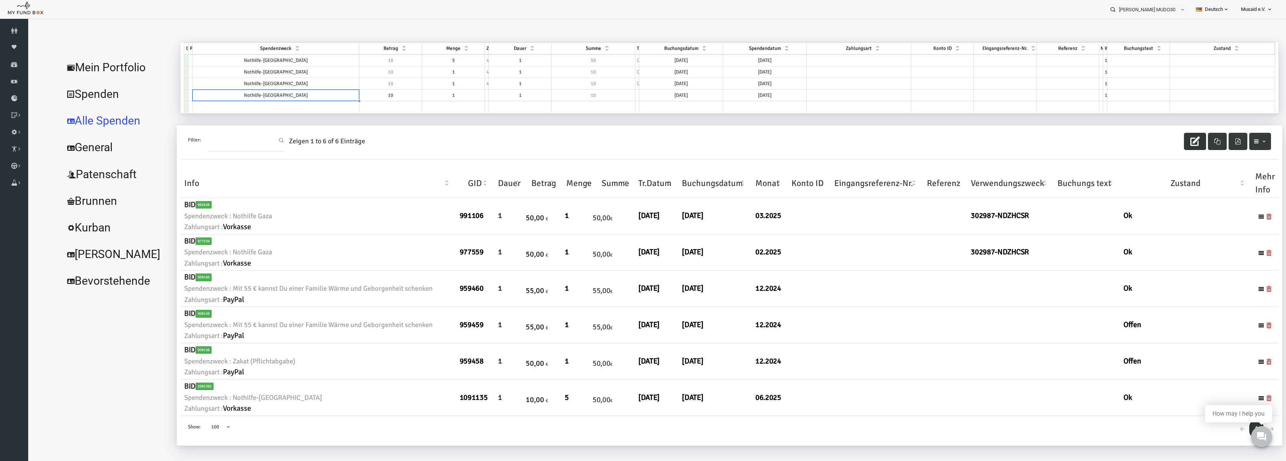
click at [239, 104] on td at bounding box center [250, 107] width 167 height 12
click at [239, 104] on td at bounding box center [250, 107] width 166 height 12
type input "nothi"
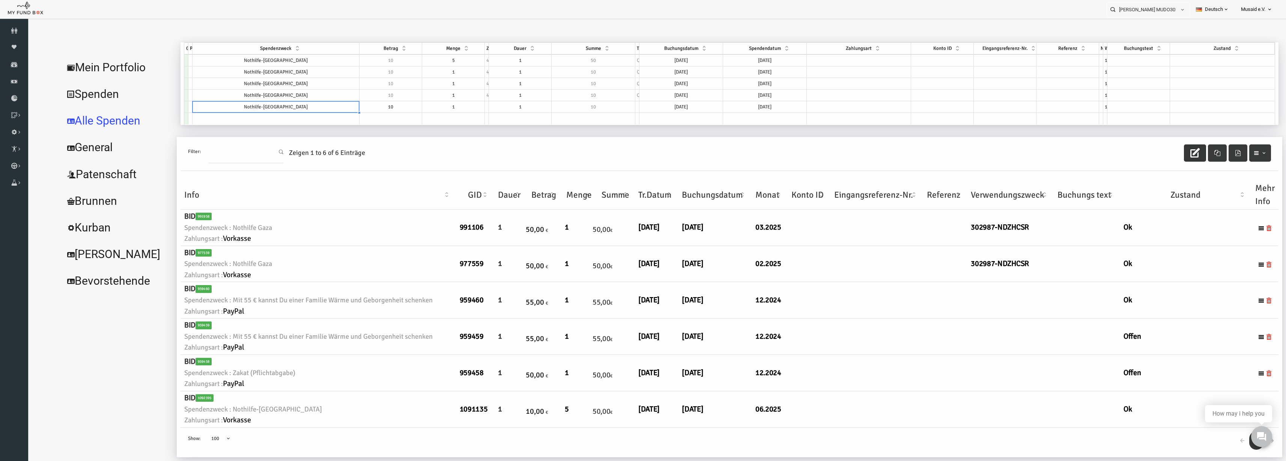
click at [245, 120] on td at bounding box center [250, 119] width 167 height 12
click at [245, 120] on td at bounding box center [250, 119] width 166 height 12
type input "nothilfe"
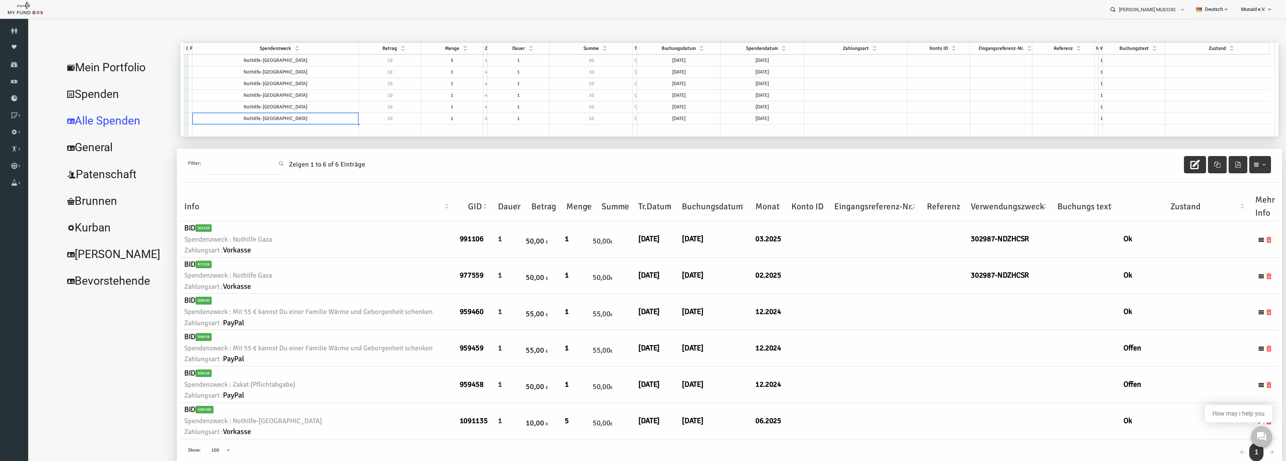
click at [427, 119] on td "1" at bounding box center [427, 119] width 62 height 12
type textarea "1"
click at [451, 107] on td "1" at bounding box center [425, 107] width 62 height 12
click at [443, 106] on td "1" at bounding box center [425, 107] width 62 height 12
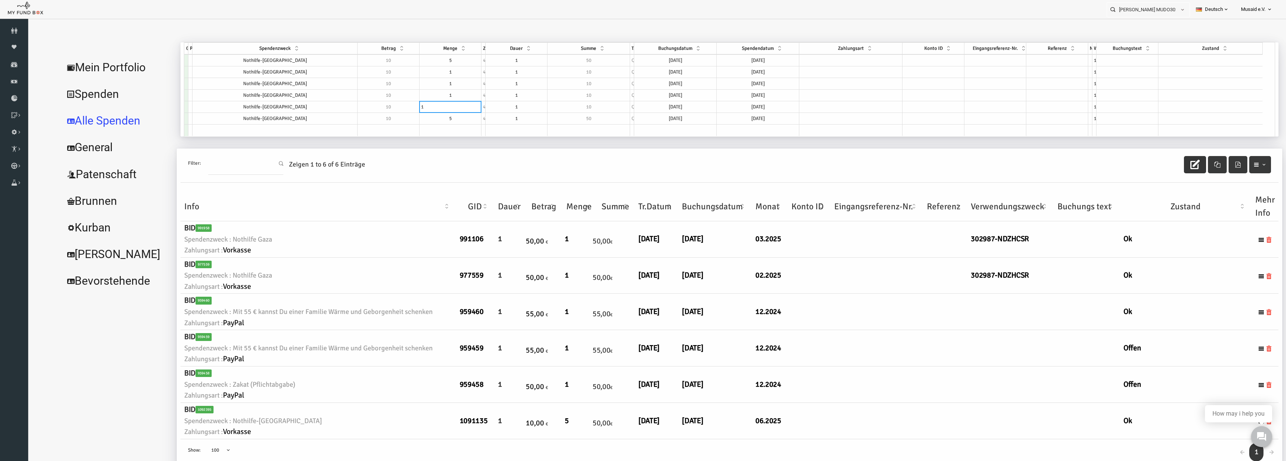
click at [443, 106] on textarea "1" at bounding box center [425, 107] width 62 height 12
click at [439, 95] on td "1" at bounding box center [427, 96] width 62 height 12
type textarea "1"
click at [433, 76] on td "1" at bounding box center [427, 72] width 62 height 12
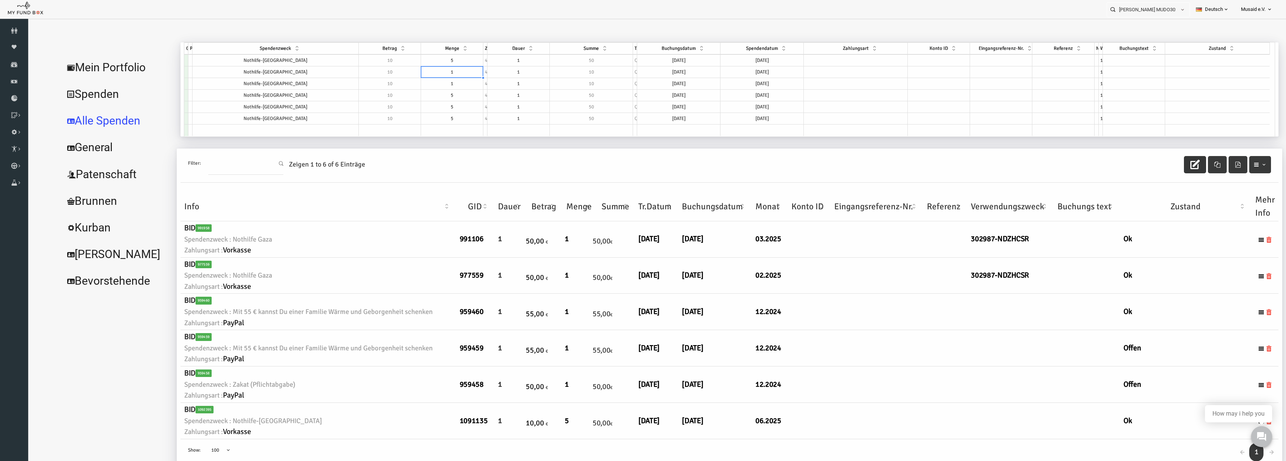
click at [432, 72] on td "1" at bounding box center [427, 72] width 62 height 12
click at [28, 23] on textarea "1" at bounding box center [28, 23] width 0 height 0
type textarea "5"
click at [642, 64] on td "[DATE]" at bounding box center [653, 60] width 83 height 12
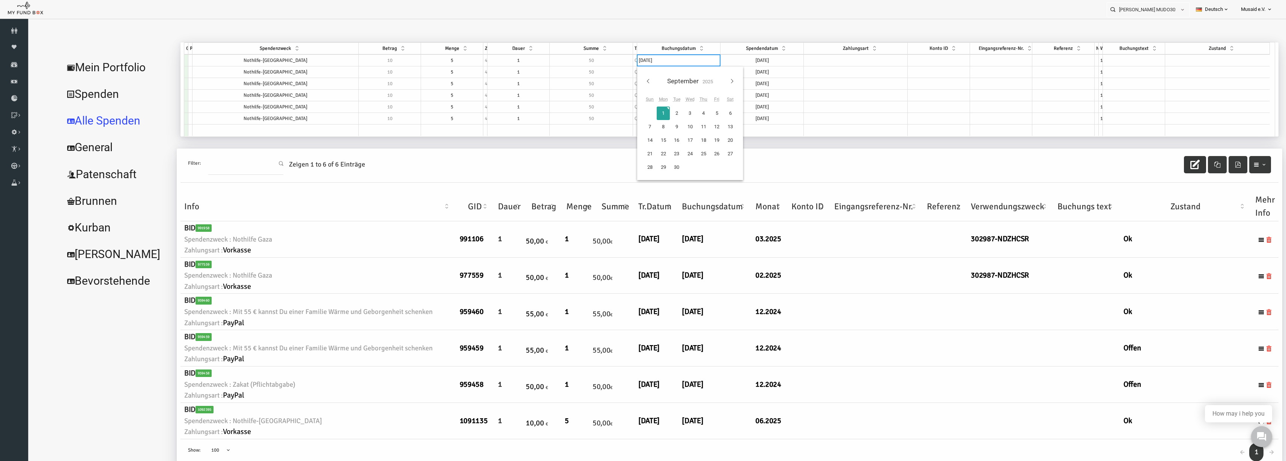
click at [617, 78] on div "September January February March April May June July August September October N…" at bounding box center [665, 123] width 106 height 114
click at [714, 81] on div "February January February March April May June July August September October No…" at bounding box center [665, 123] width 106 height 114
click at [740, 60] on td "[DATE]" at bounding box center [736, 60] width 83 height 12
click at [667, 71] on td "[DATE]" at bounding box center [653, 72] width 83 height 12
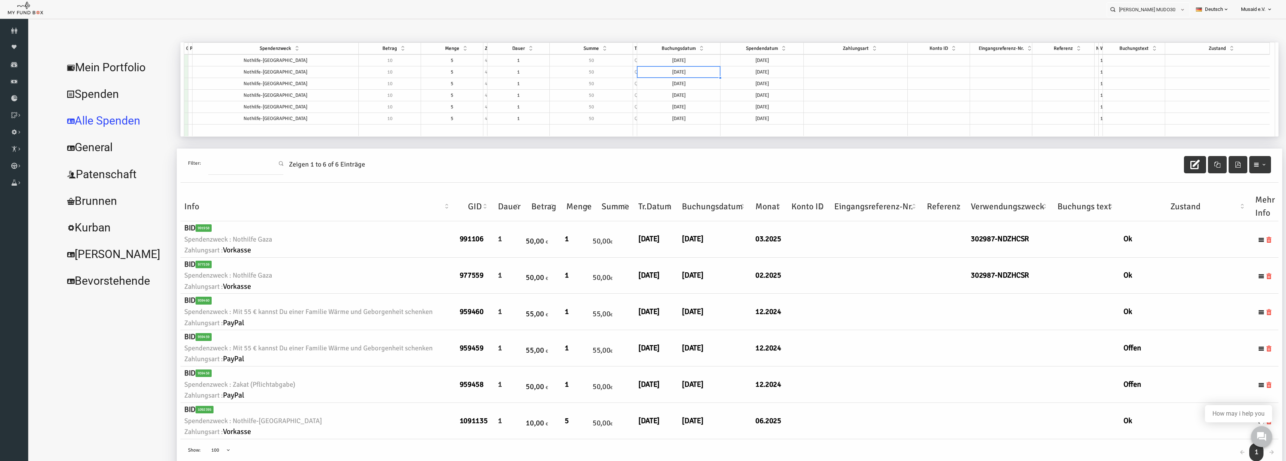
click at [667, 71] on td "[DATE]" at bounding box center [653, 72] width 83 height 12
click at [723, 73] on td "[DATE]" at bounding box center [736, 72] width 83 height 12
click at [669, 84] on td "[DATE]" at bounding box center [653, 84] width 83 height 12
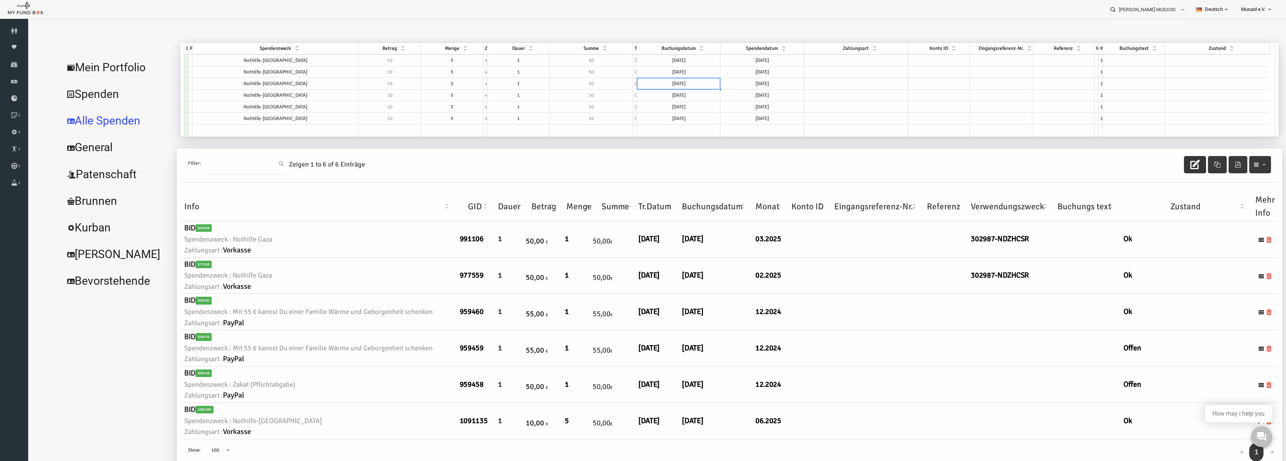
click at [728, 91] on td "[DATE]" at bounding box center [736, 96] width 83 height 12
click at [730, 86] on td "[DATE]" at bounding box center [736, 84] width 83 height 12
click at [659, 92] on td "[DATE]" at bounding box center [653, 96] width 83 height 12
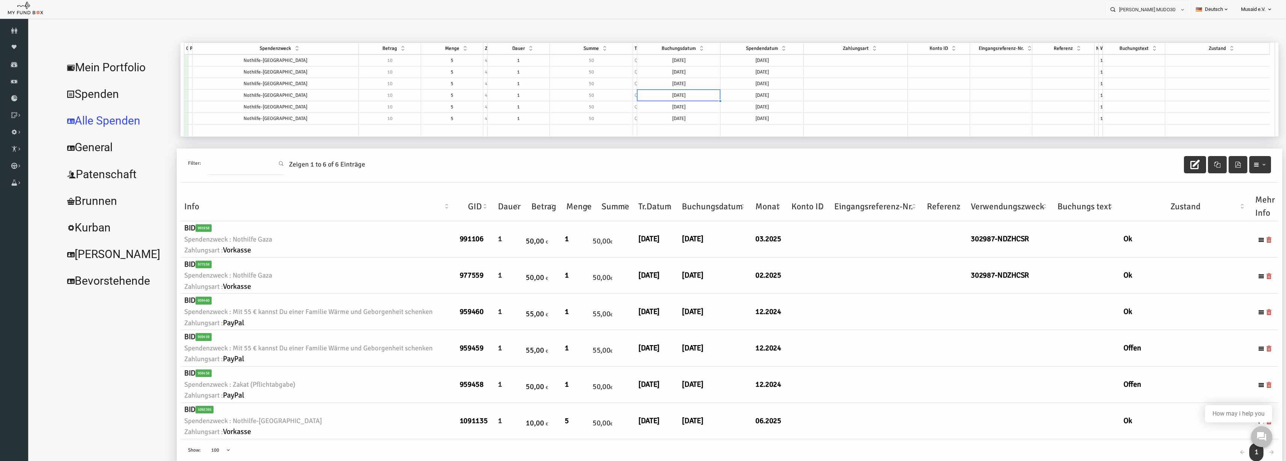
click at [714, 92] on td "[DATE]" at bounding box center [736, 96] width 83 height 12
click at [635, 105] on td "[DATE]" at bounding box center [653, 107] width 83 height 12
click at [719, 107] on td "[DATE]" at bounding box center [736, 107] width 83 height 12
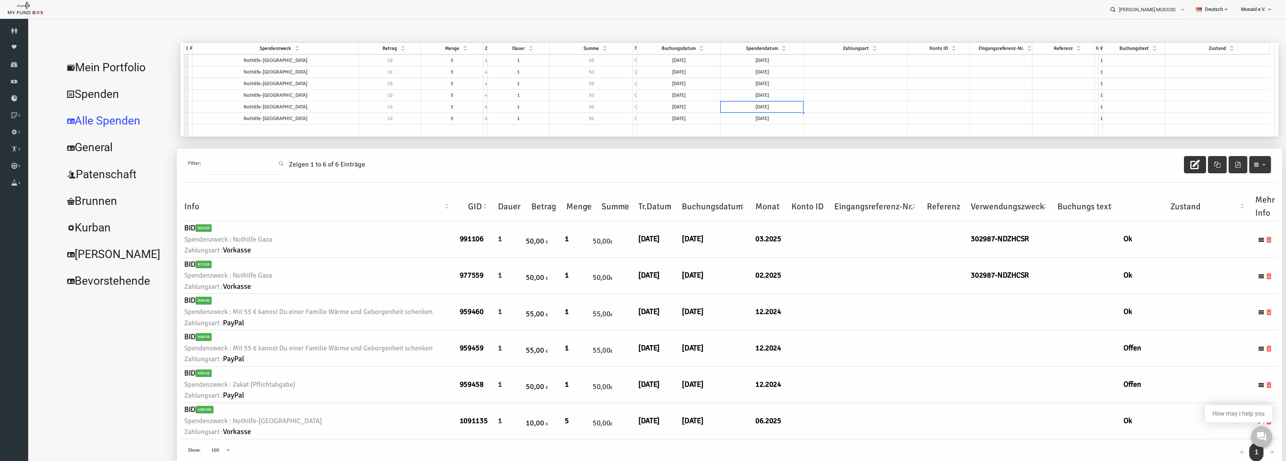
click at [719, 107] on td "[DATE]" at bounding box center [736, 107] width 83 height 12
click at [647, 116] on td "[DATE]" at bounding box center [653, 119] width 83 height 12
click at [725, 121] on td "[DATE]" at bounding box center [736, 119] width 83 height 12
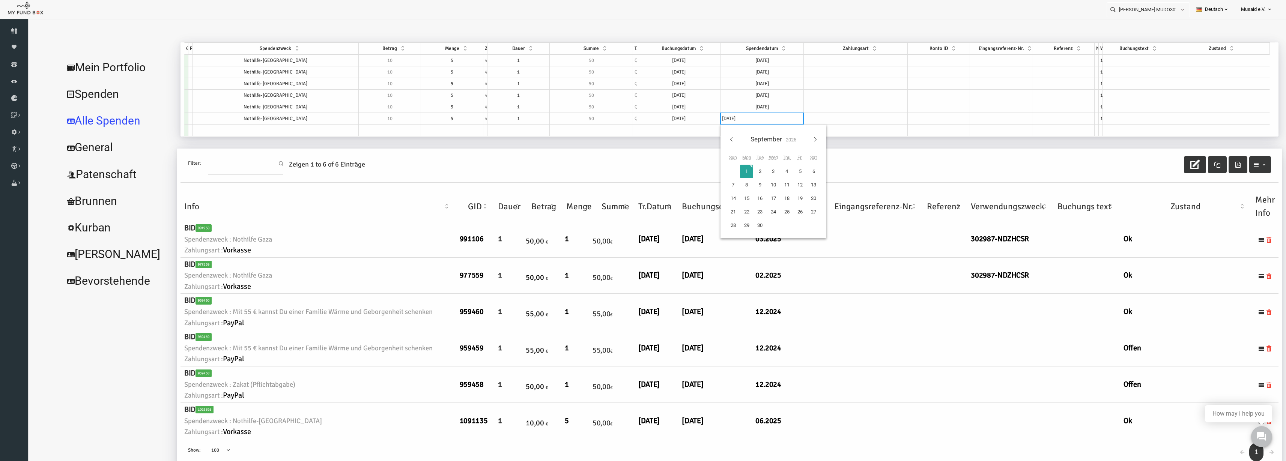
click at [711, 136] on div "September January February March April May June July August September October N…" at bounding box center [748, 141] width 94 height 20
click at [666, 111] on td "02.07.2025" at bounding box center [653, 107] width 83 height 12
click at [665, 119] on td "08.07.2025" at bounding box center [653, 119] width 83 height 12
type textarea "08.07.2025"
click at [665, 119] on td "08.07.2025" at bounding box center [653, 119] width 83 height 12
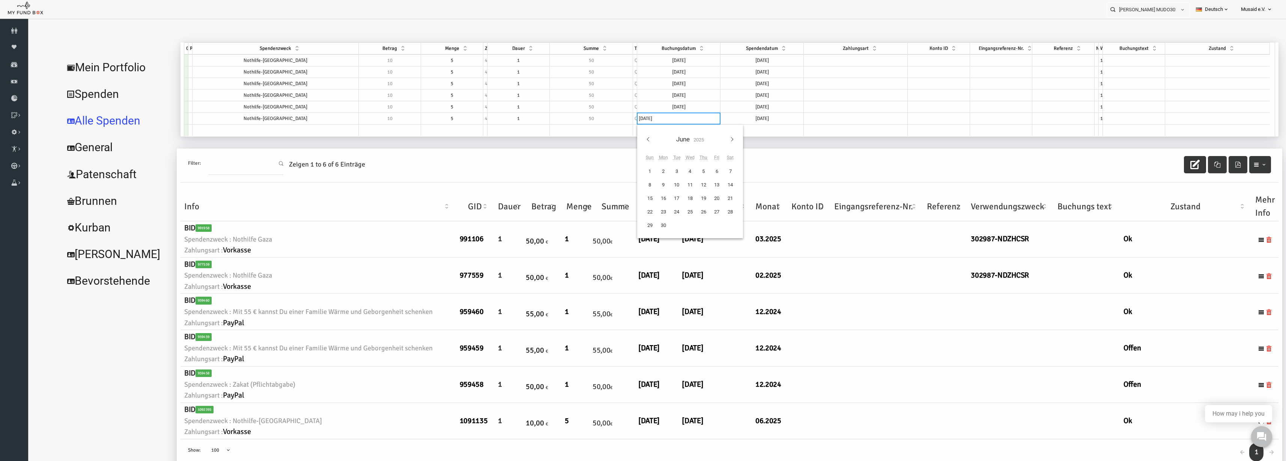
click at [710, 144] on div "June January February March April May June July August September October Novemb…" at bounding box center [665, 141] width 94 height 20
click at [707, 144] on div "June January February March April May June July August September October Novemb…" at bounding box center [665, 141] width 94 height 20
click at [834, 64] on td at bounding box center [831, 60] width 104 height 12
click at [826, 74] on td at bounding box center [831, 72] width 104 height 12
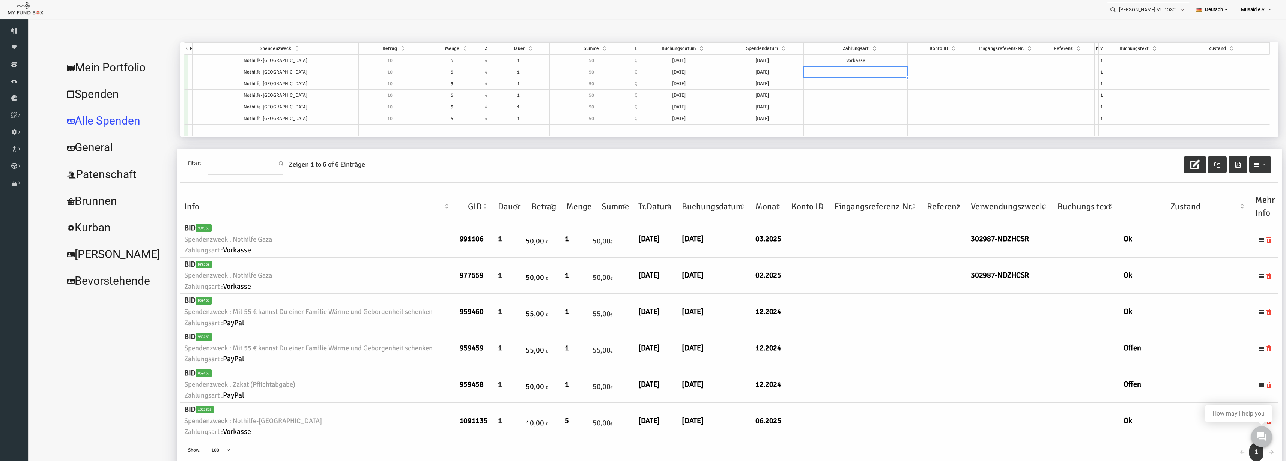
click at [826, 74] on td at bounding box center [831, 72] width 104 height 12
click at [829, 84] on td at bounding box center [831, 84] width 104 height 12
click at [829, 96] on td at bounding box center [831, 96] width 104 height 12
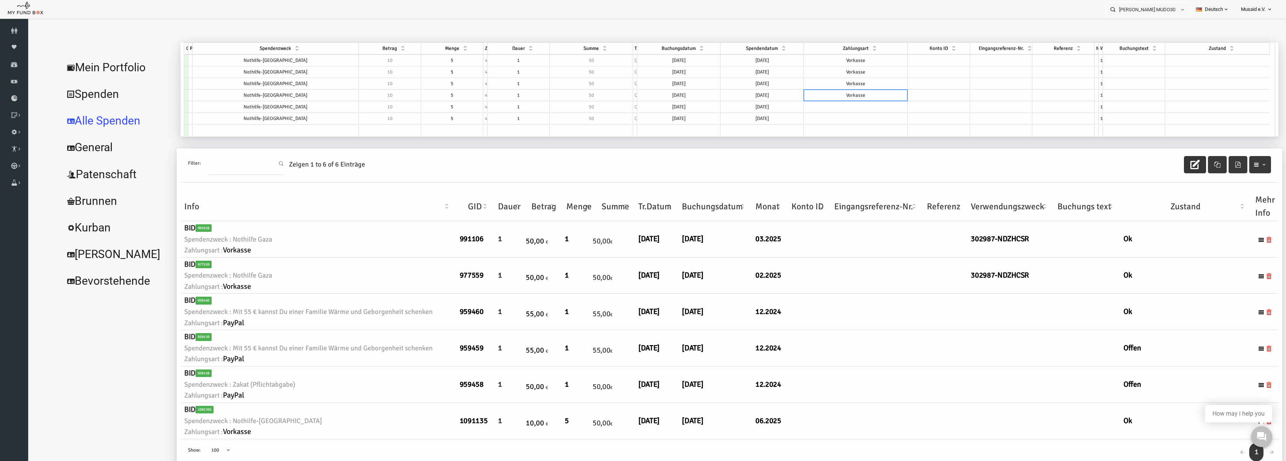
click at [820, 111] on td at bounding box center [831, 107] width 104 height 12
click at [821, 108] on td at bounding box center [831, 107] width 104 height 12
click at [826, 119] on td at bounding box center [831, 119] width 104 height 12
click at [1076, 48] on span "Wert" at bounding box center [1080, 48] width 10 height 6
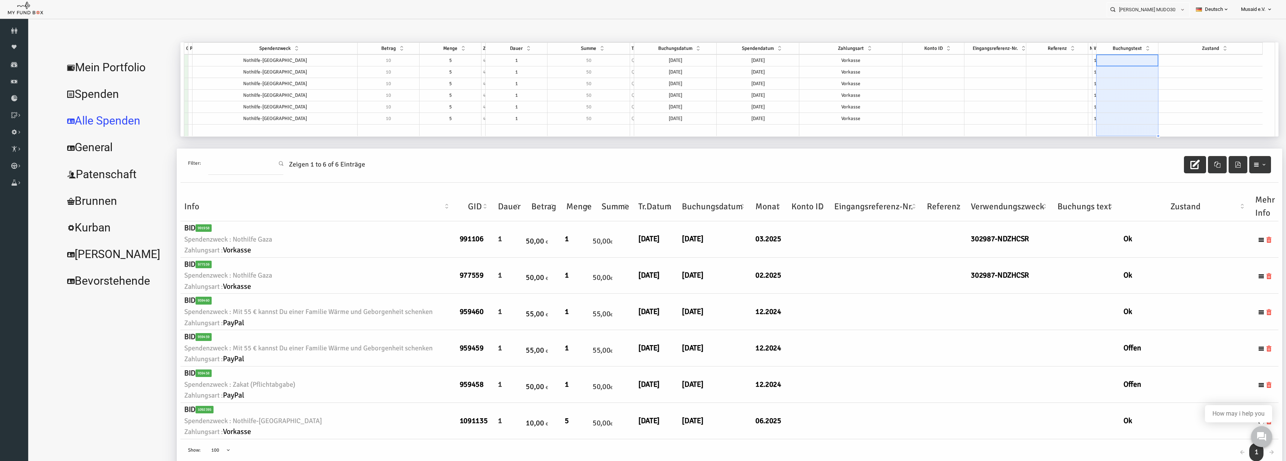
drag, startPoint x: 1072, startPoint y: 48, endPoint x: 1095, endPoint y: 52, distance: 23.6
click at [1095, 52] on div "Buchungstext" at bounding box center [1102, 48] width 62 height 9
drag, startPoint x: 1132, startPoint y: 49, endPoint x: 1138, endPoint y: 49, distance: 5.6
click at [1138, 49] on tr "GID Partner Spendenzweck Betrag Menge Zyklus Dauer Summe Typ Buchungsdatum Spen…" at bounding box center [698, 48] width 1078 height 12
click at [1202, 63] on td at bounding box center [1185, 60] width 104 height 12
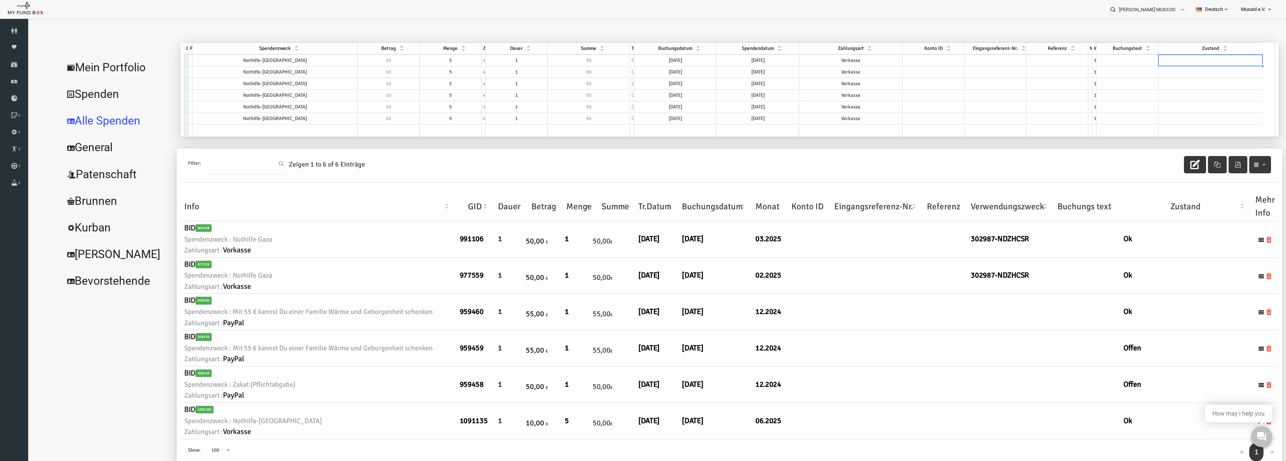
click at [1226, 61] on td at bounding box center [1185, 60] width 104 height 12
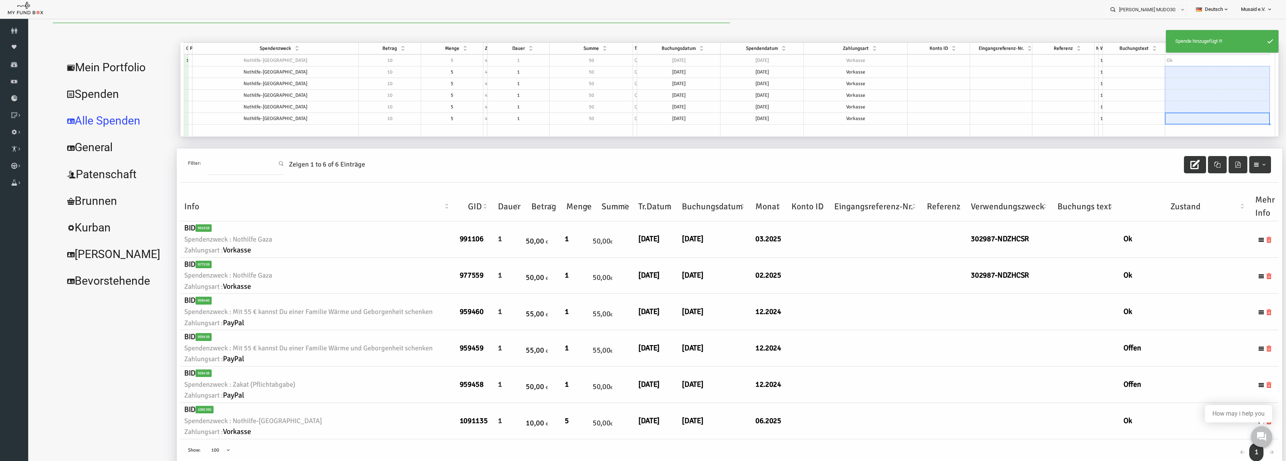
drag, startPoint x: 1182, startPoint y: 122, endPoint x: 1174, endPoint y: 72, distance: 50.1
click at [1174, 72] on tbody "1118508 Nothilfe-Gaza 10 5 4 1 50 Quantity/recurring 21.03.2025 21.03.2025 Vork…" at bounding box center [702, 95] width 1086 height 82
click at [1166, 122] on td at bounding box center [1192, 119] width 105 height 12
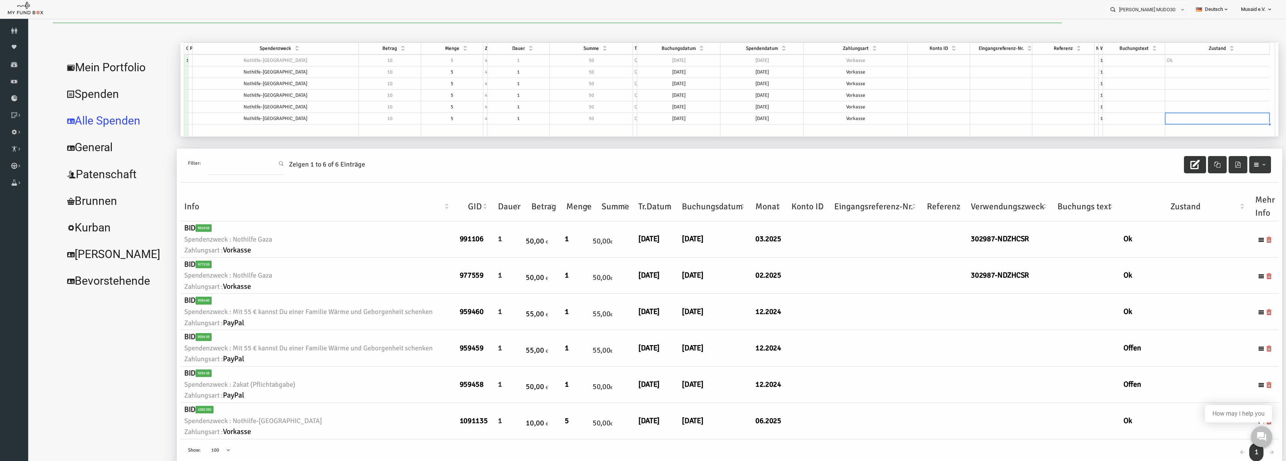
click at [1166, 122] on td at bounding box center [1192, 119] width 105 height 12
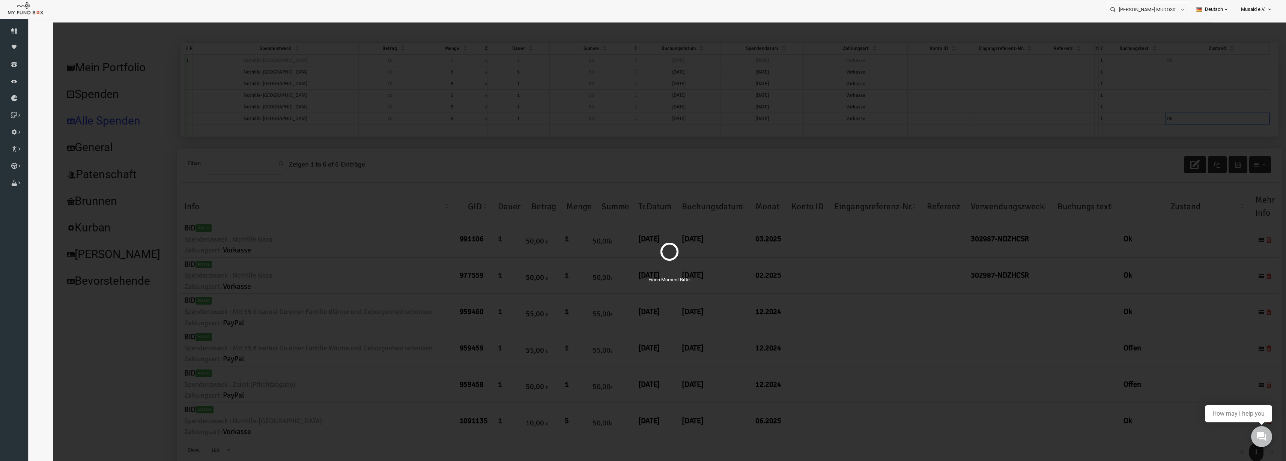
select select "100"
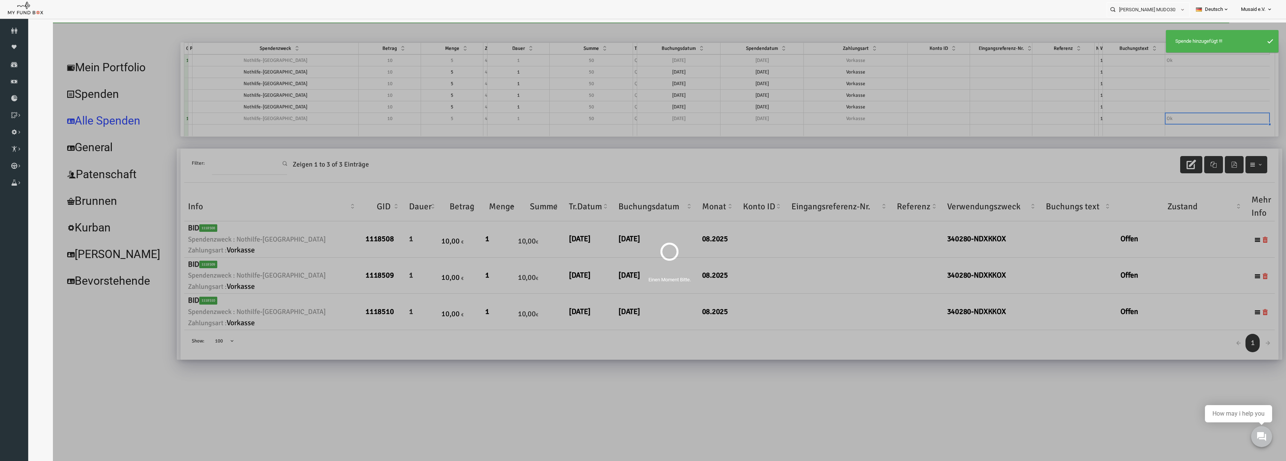
click at [1150, 72] on td at bounding box center [1192, 72] width 105 height 12
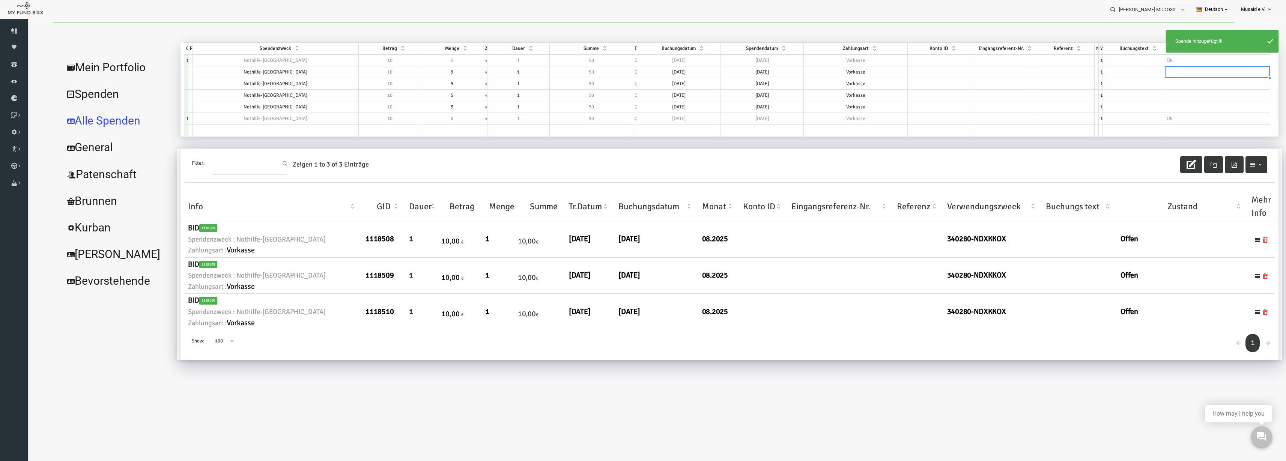
click at [1150, 72] on td at bounding box center [1192, 72] width 105 height 12
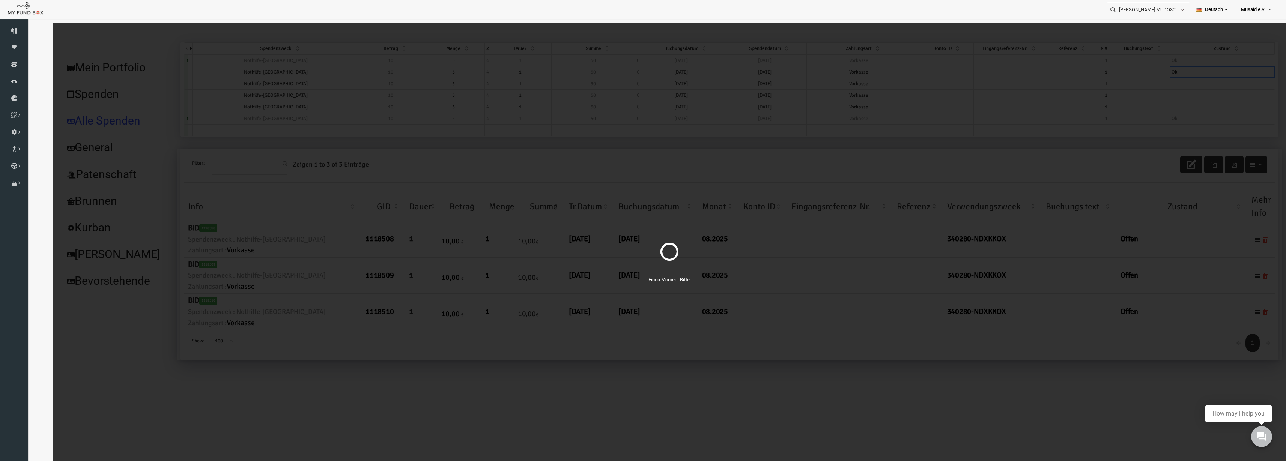
select select "100"
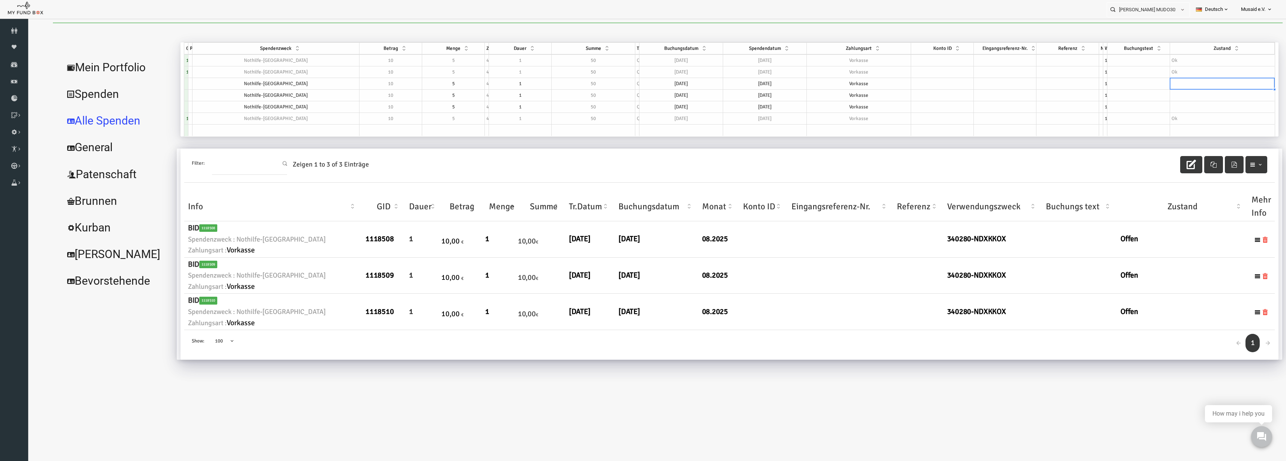
click at [1156, 87] on td at bounding box center [1197, 84] width 105 height 12
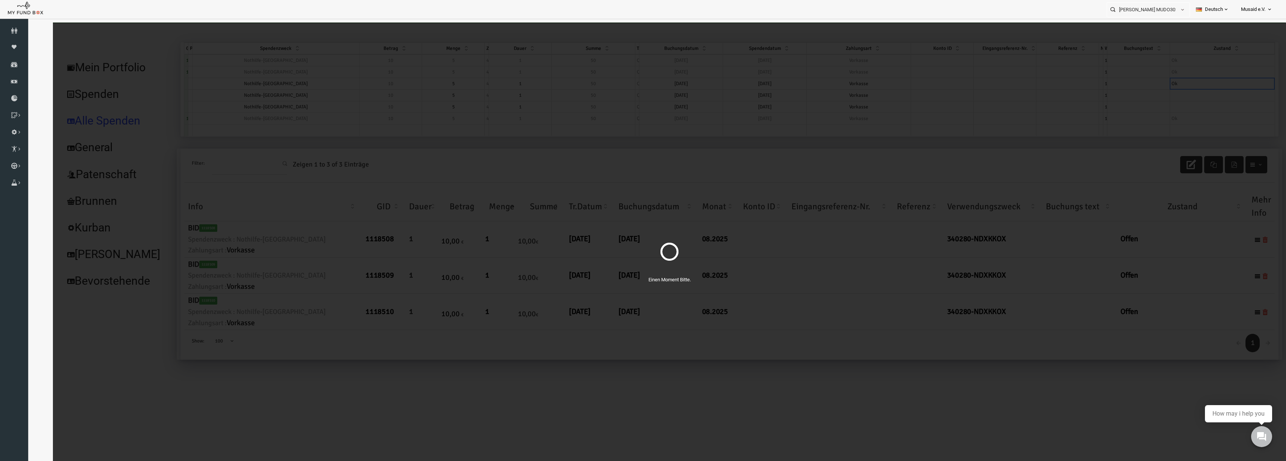
select select "100"
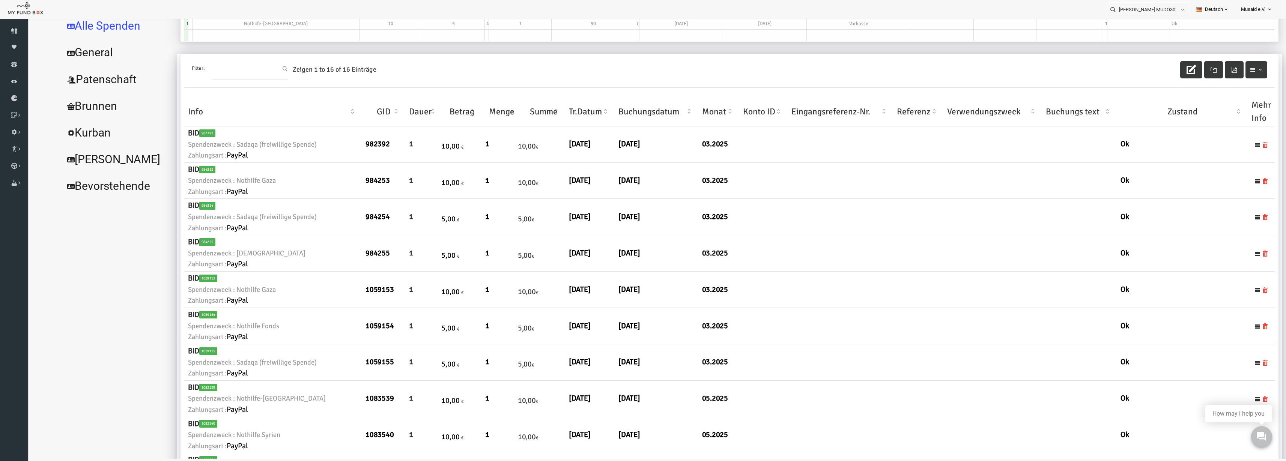
scroll to position [35, 0]
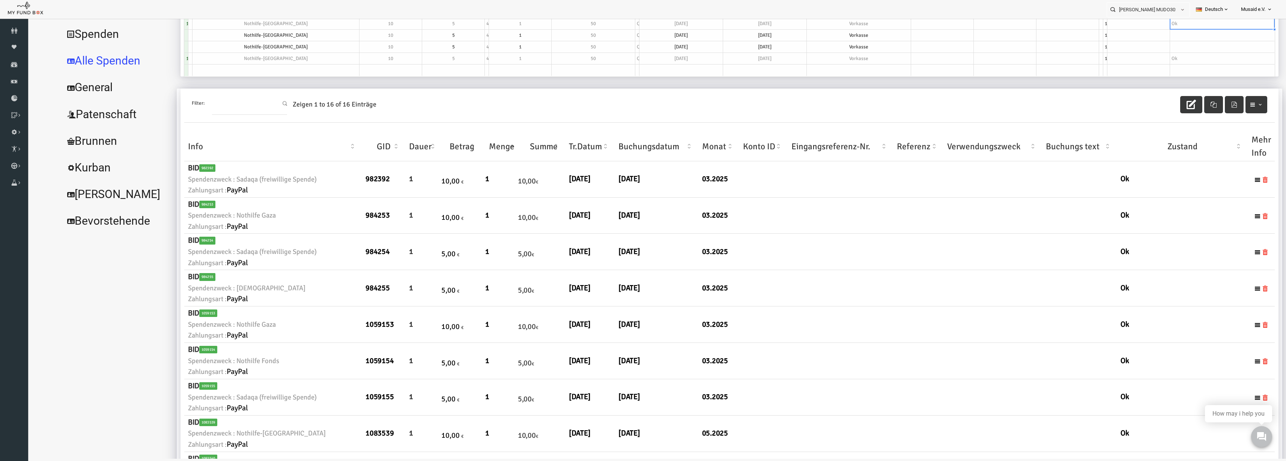
select select "100"
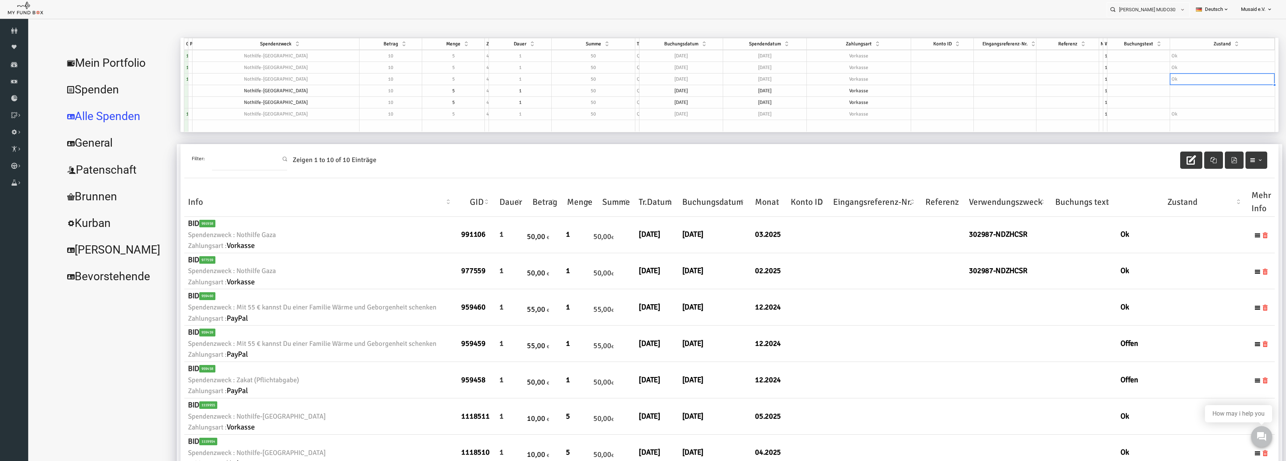
scroll to position [0, 0]
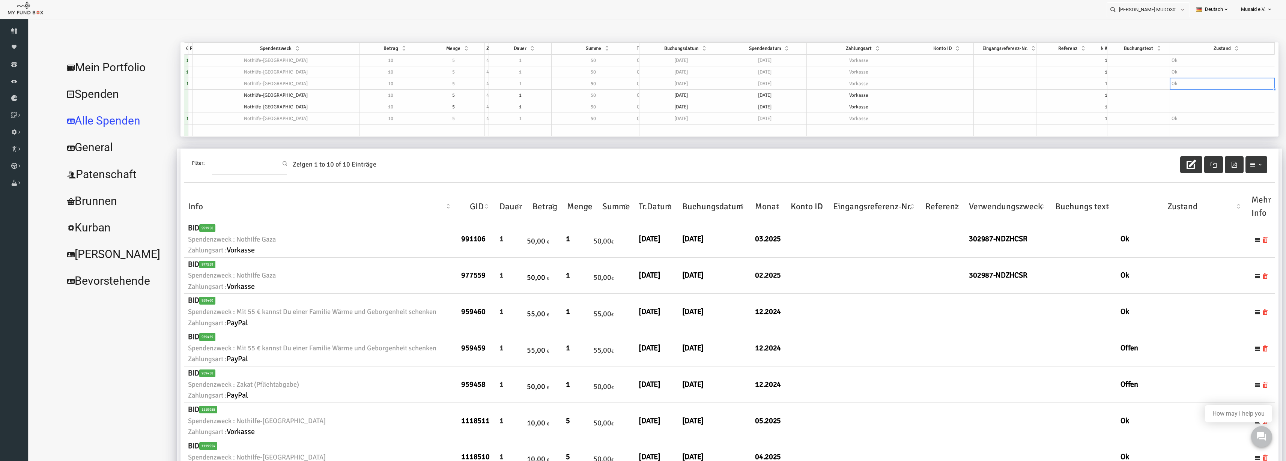
click at [1148, 94] on td at bounding box center [1197, 96] width 105 height 12
click at [1151, 107] on td at bounding box center [1197, 107] width 105 height 12
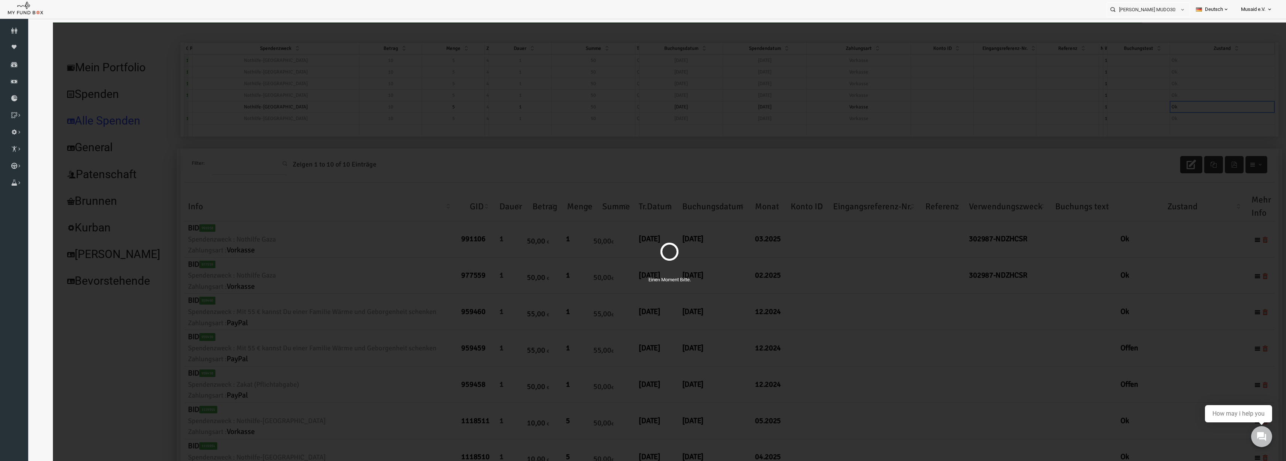
select select "100"
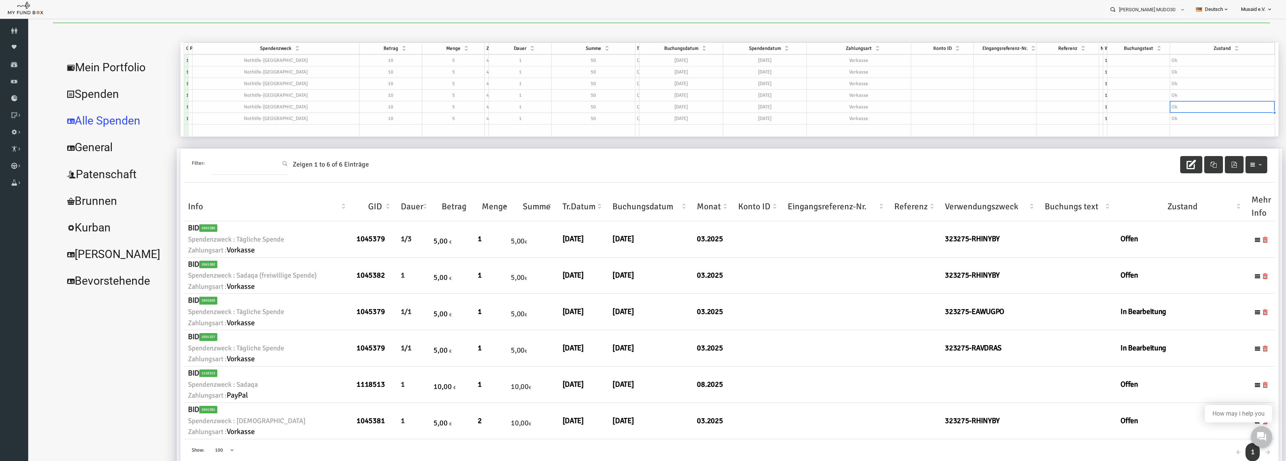
select select "100"
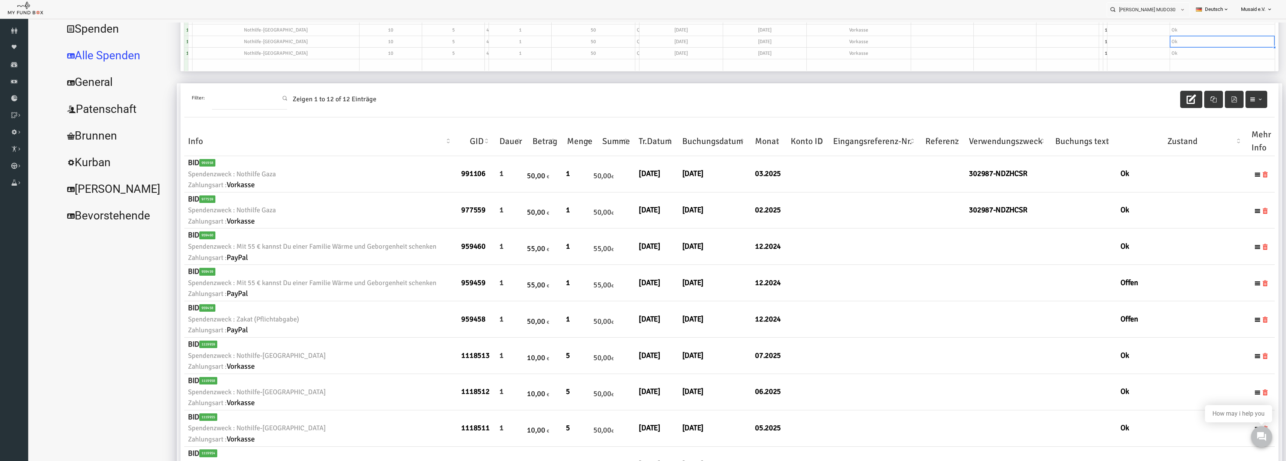
scroll to position [141, 0]
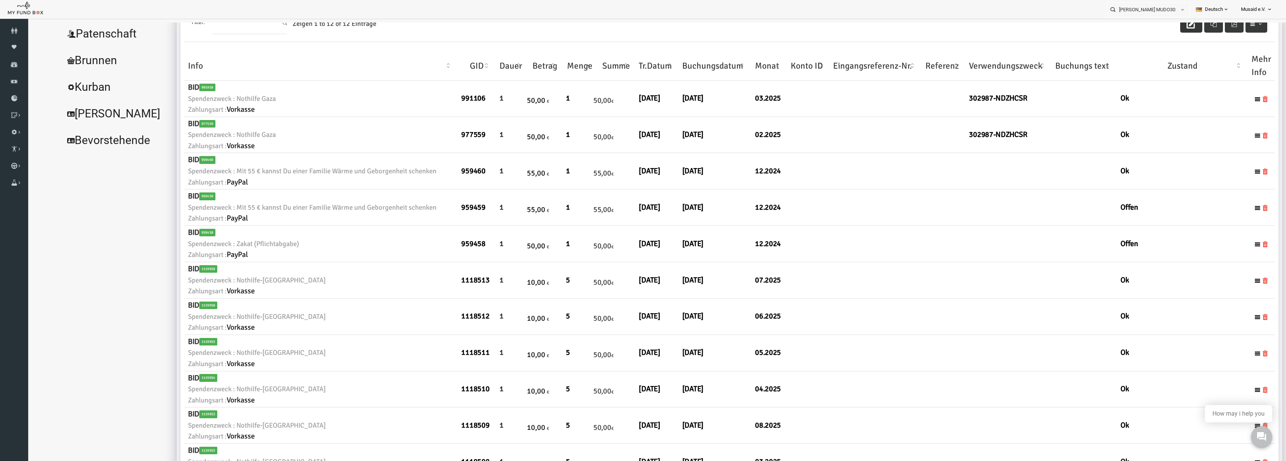
click at [1161, 24] on icon "button" at bounding box center [1165, 23] width 9 height 9
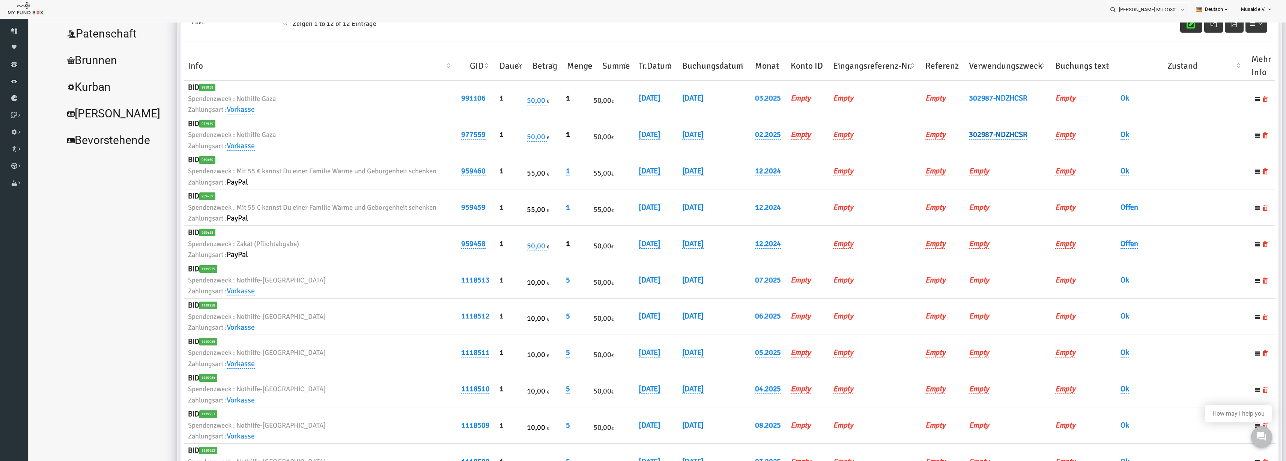
click at [953, 137] on link "302987-NDZHCSR" at bounding box center [973, 135] width 58 height 10
click at [973, 148] on input "302987-NDZHCSR" at bounding box center [1004, 146] width 90 height 13
click at [1054, 143] on button "submit" at bounding box center [1061, 147] width 14 height 14
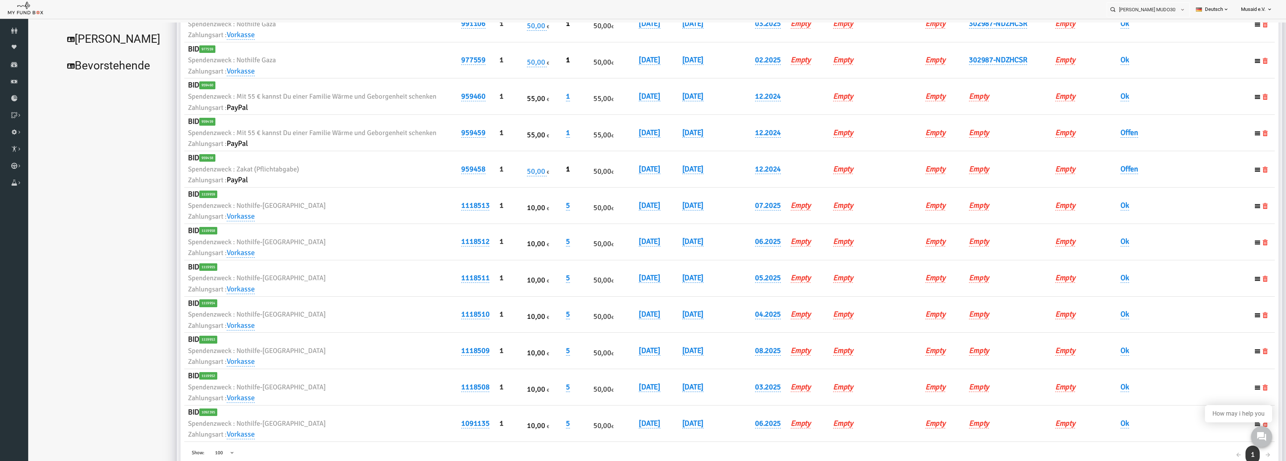
scroll to position [218, 0]
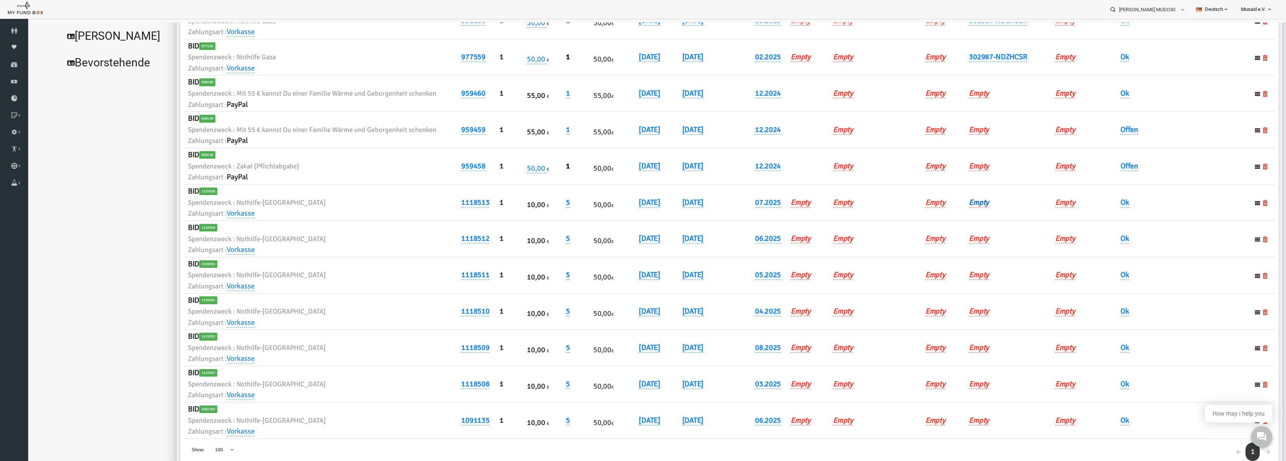
click at [947, 203] on link "Empty" at bounding box center [954, 203] width 20 height 10
type input "302987-NDZHCSR"
click at [1035, 218] on button "submit" at bounding box center [1042, 215] width 14 height 14
click at [956, 239] on link "Empty" at bounding box center [954, 239] width 20 height 10
type input "302987-NDZHCSR"
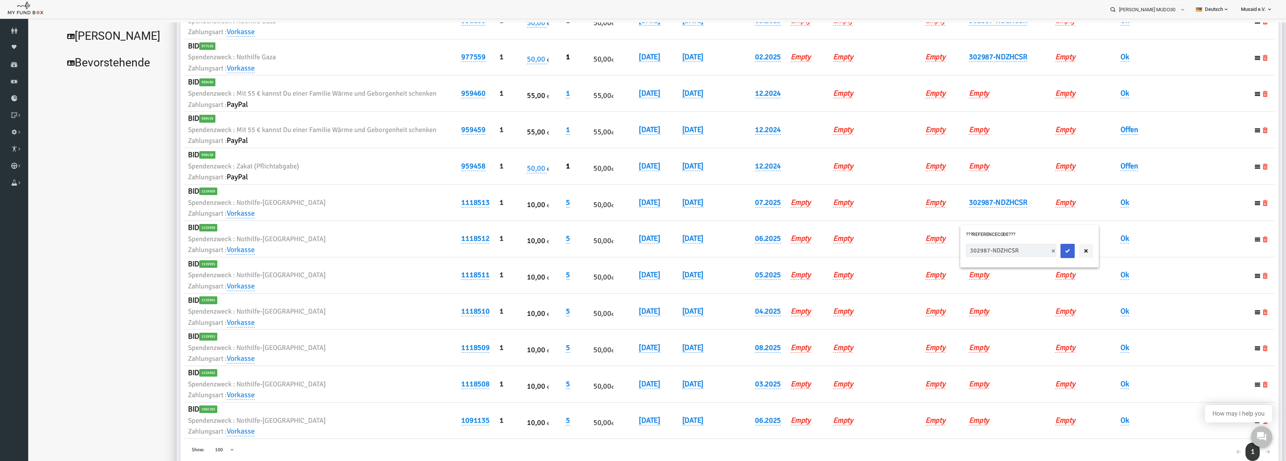
click at [1035, 250] on button "submit" at bounding box center [1042, 251] width 14 height 14
click at [949, 277] on link "Empty" at bounding box center [954, 275] width 20 height 10
type input "302987-NDZHCSR"
click at [1039, 289] on icon "submit" at bounding box center [1042, 287] width 6 height 6
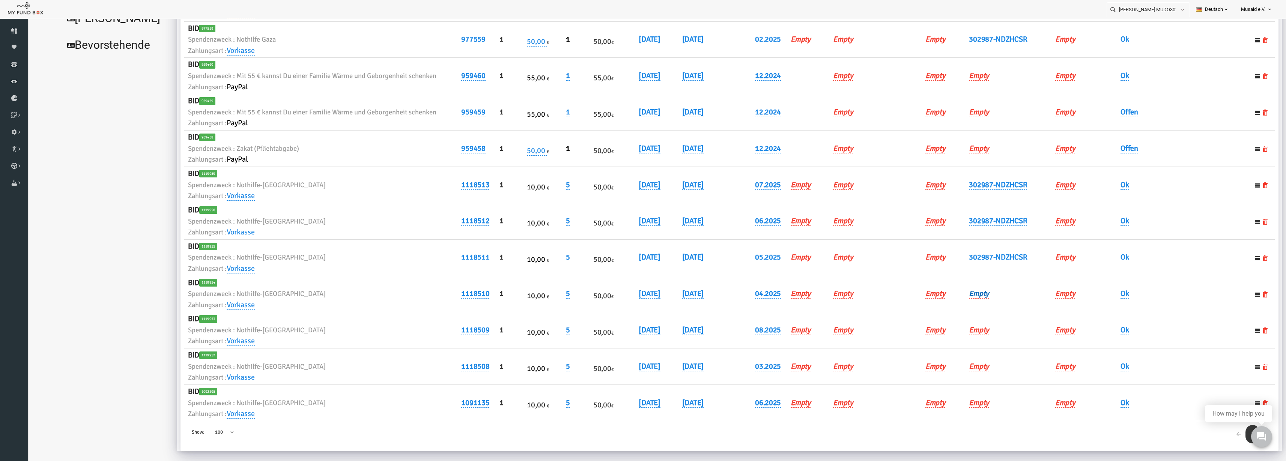
scroll to position [25, 0]
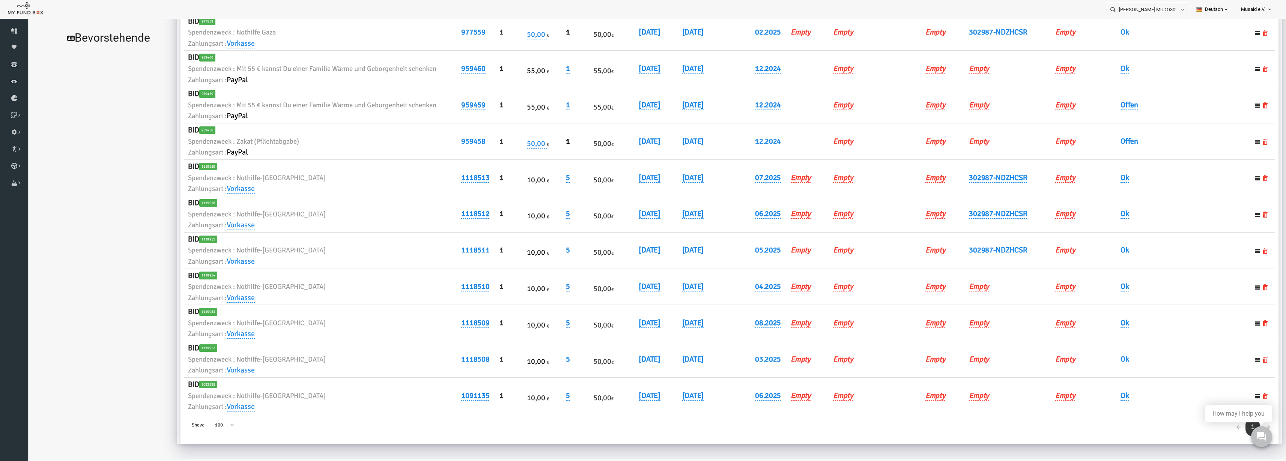
click at [951, 292] on h6 "Empty" at bounding box center [983, 287] width 79 height 12
click at [955, 291] on link "Empty" at bounding box center [954, 287] width 20 height 10
type input "302987-NDZHCSR"
click at [1035, 303] on button "submit" at bounding box center [1042, 299] width 14 height 14
click at [949, 325] on link "Empty" at bounding box center [954, 323] width 20 height 10
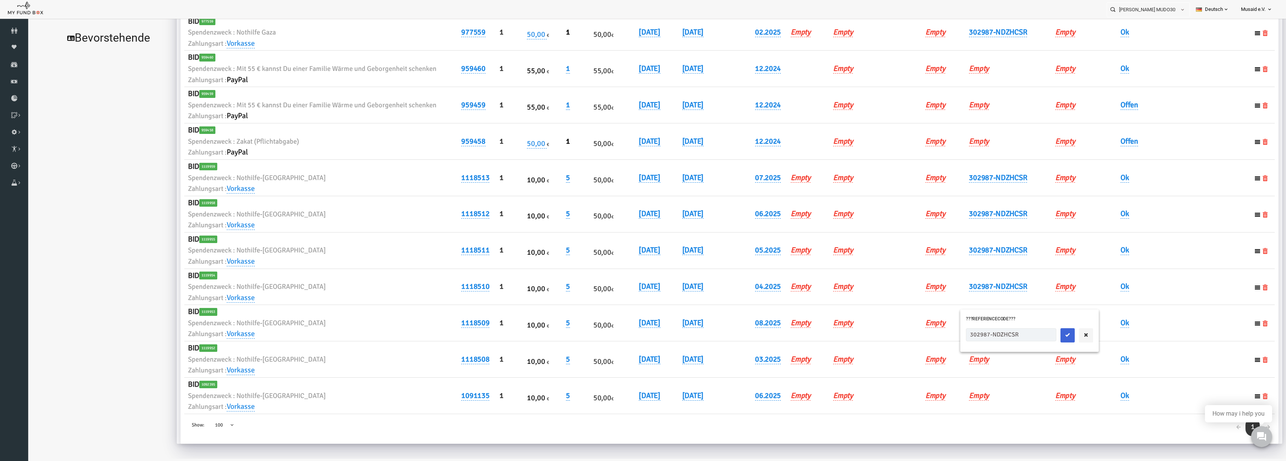
type input "302987-NDZHCSR"
click at [1039, 333] on icon "submit" at bounding box center [1042, 335] width 6 height 6
click at [954, 364] on link "Empty" at bounding box center [954, 360] width 20 height 10
type input "302987-NDZHCSR"
click at [1039, 371] on icon "submit" at bounding box center [1042, 371] width 6 height 6
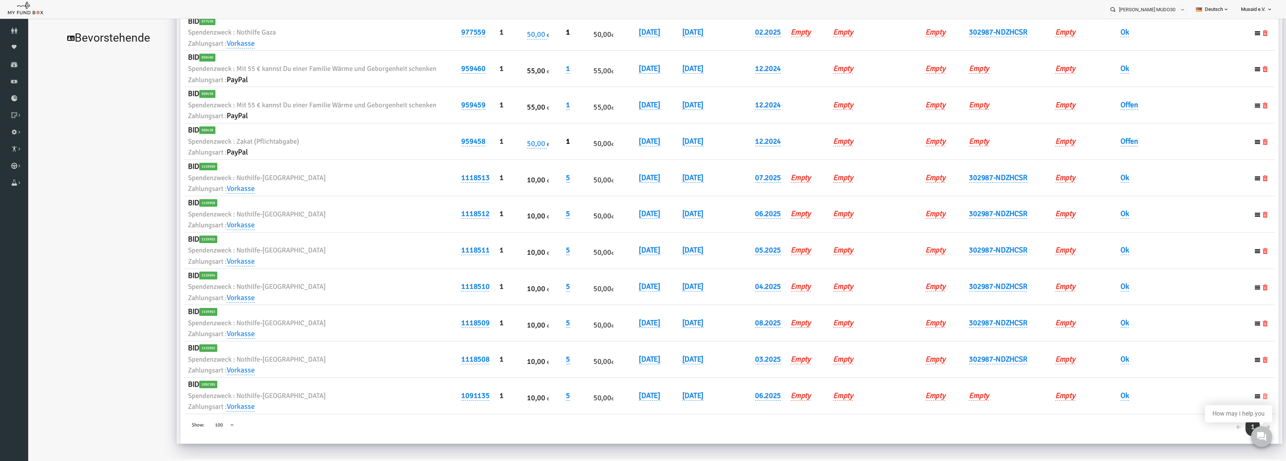
click at [1237, 397] on icon at bounding box center [1240, 396] width 6 height 6
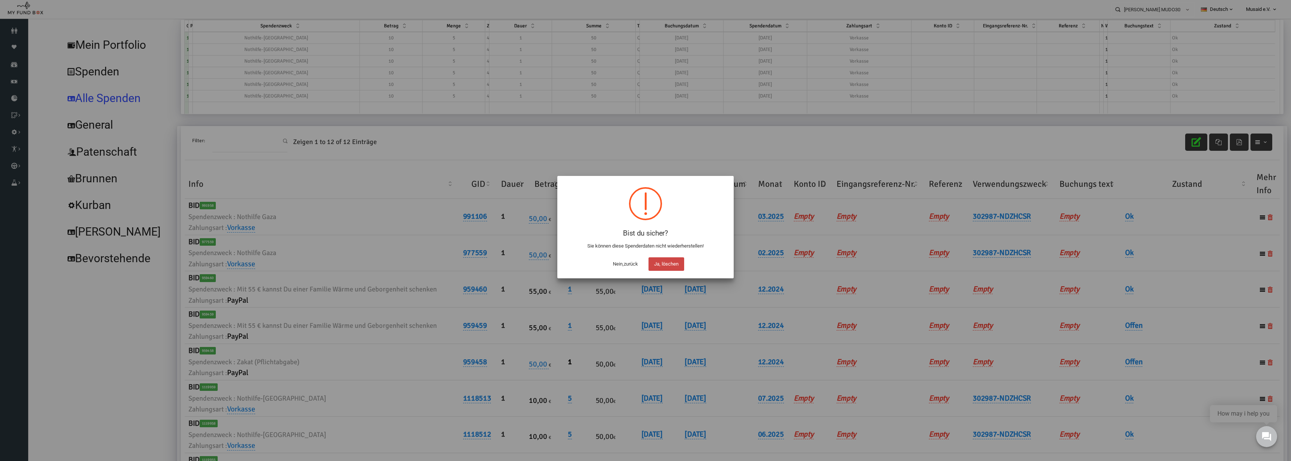
click at [667, 262] on button "Ja, löschen" at bounding box center [666, 264] width 36 height 14
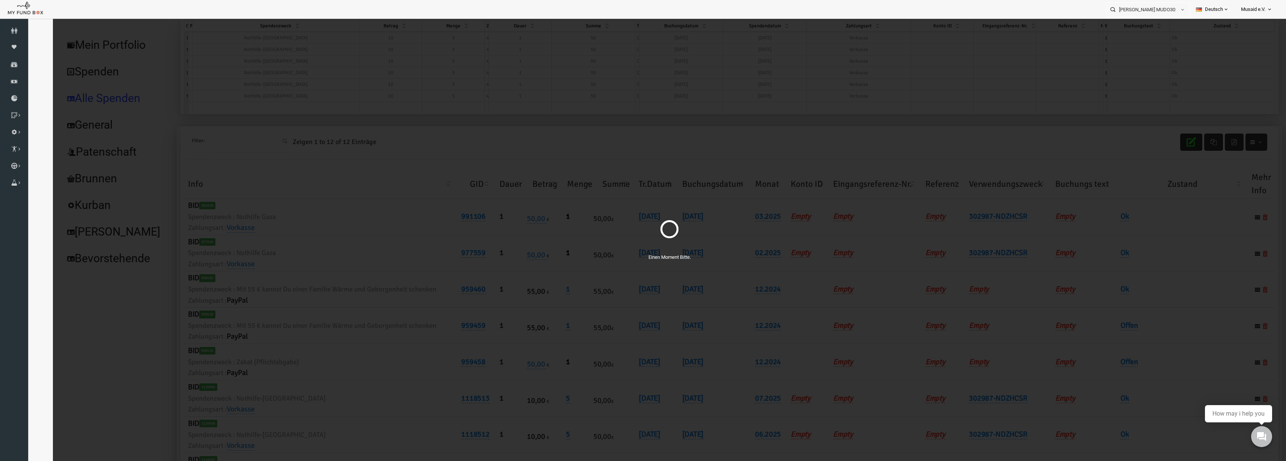
scroll to position [25, 0]
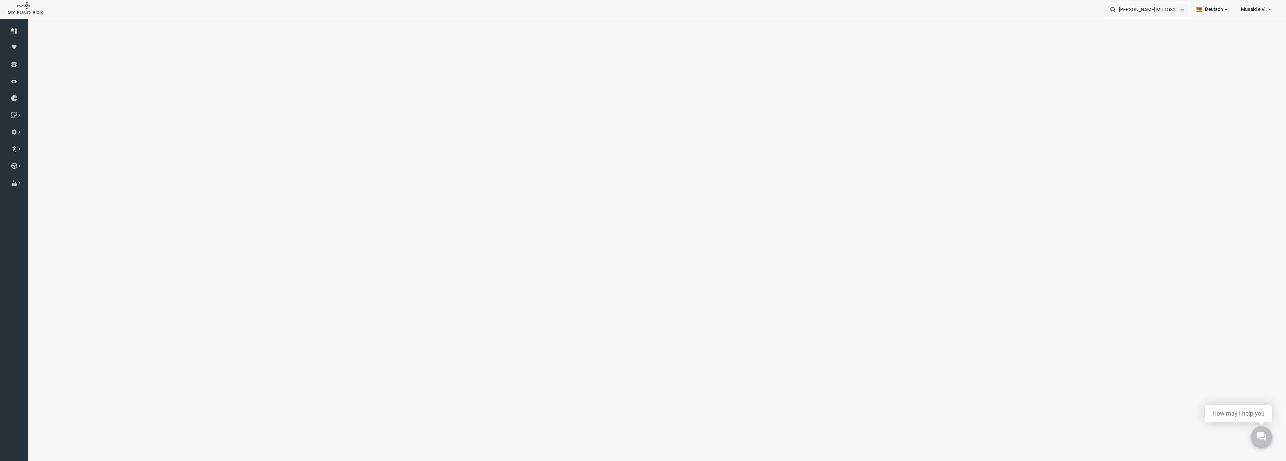
select select "100"
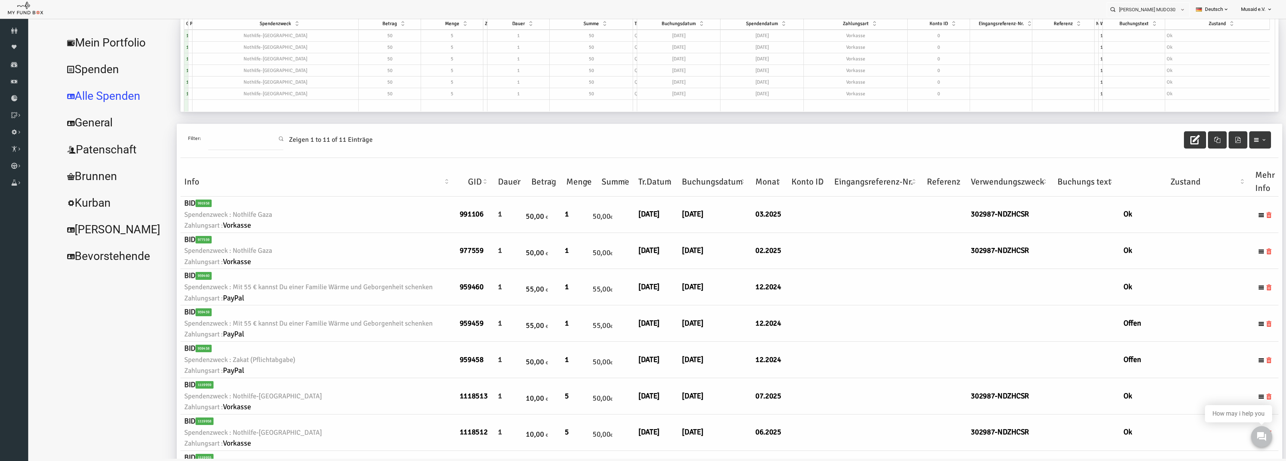
scroll to position [0, 0]
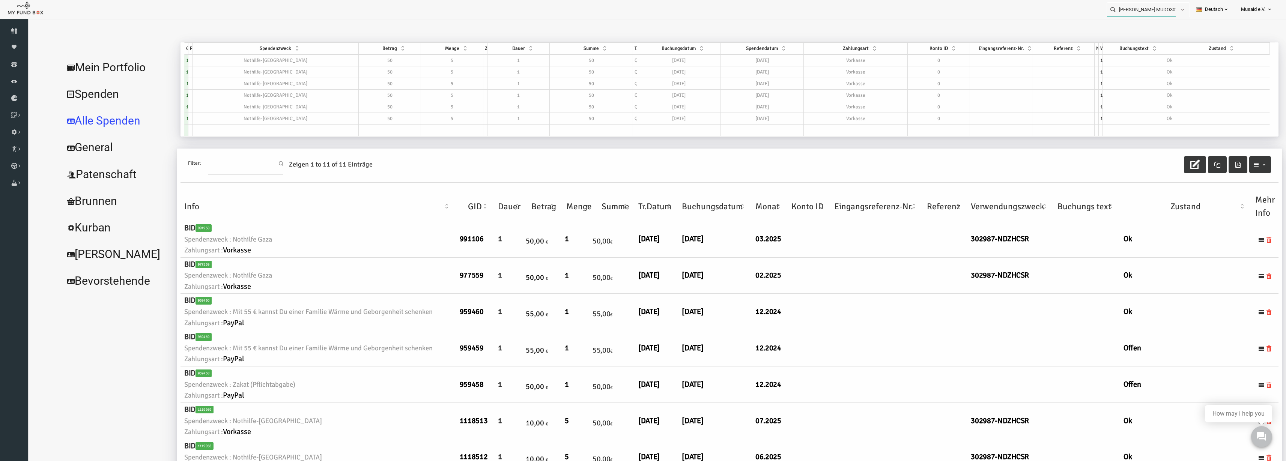
click at [1143, 10] on input "Kubilay Siner MUDO302987" at bounding box center [1141, 10] width 69 height 14
click at [1148, 28] on div "Sanel Dzehverovic MUDO326940" at bounding box center [1145, 24] width 88 height 15
type input "Sanel Dzehverovic MUDO326940"
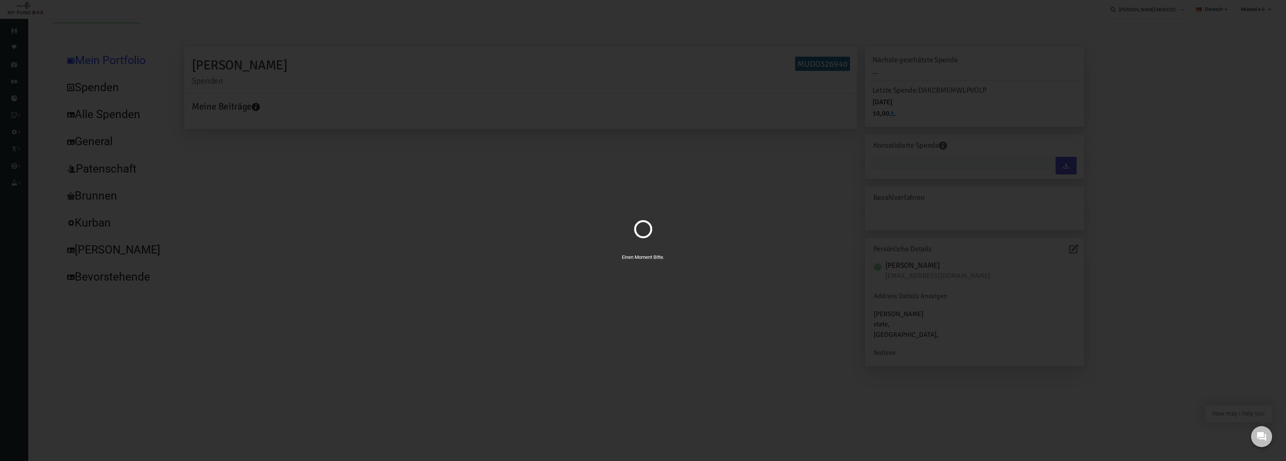
type input "[DATE] - [DATE]"
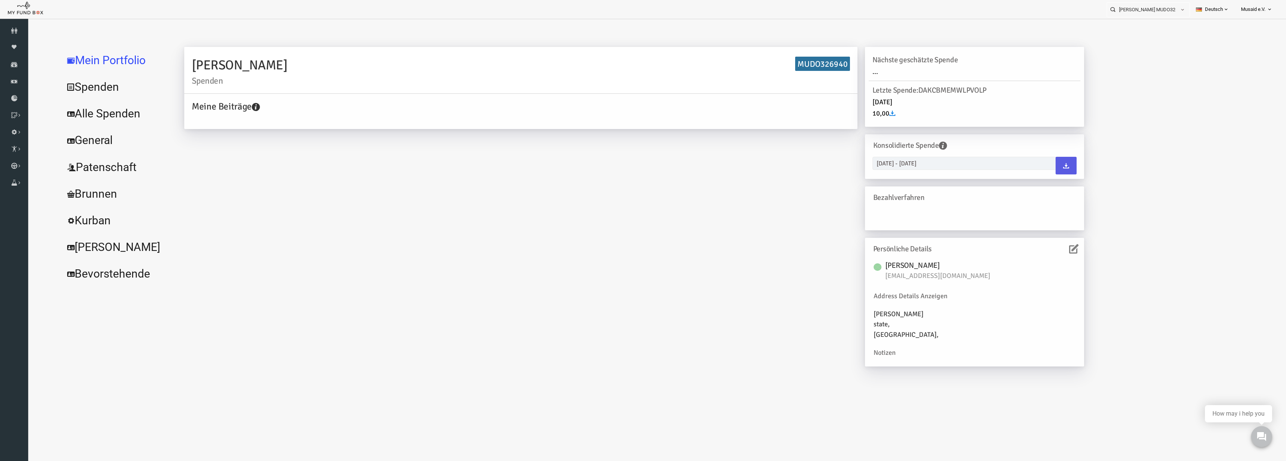
click at [71, 109] on link "Alle Spenden" at bounding box center [91, 113] width 113 height 27
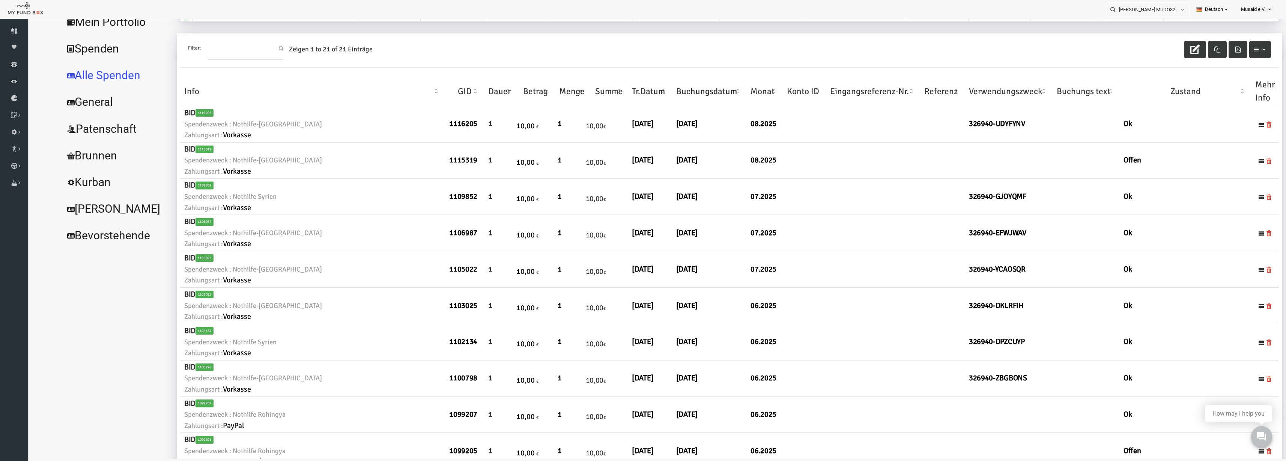
scroll to position [6, 0]
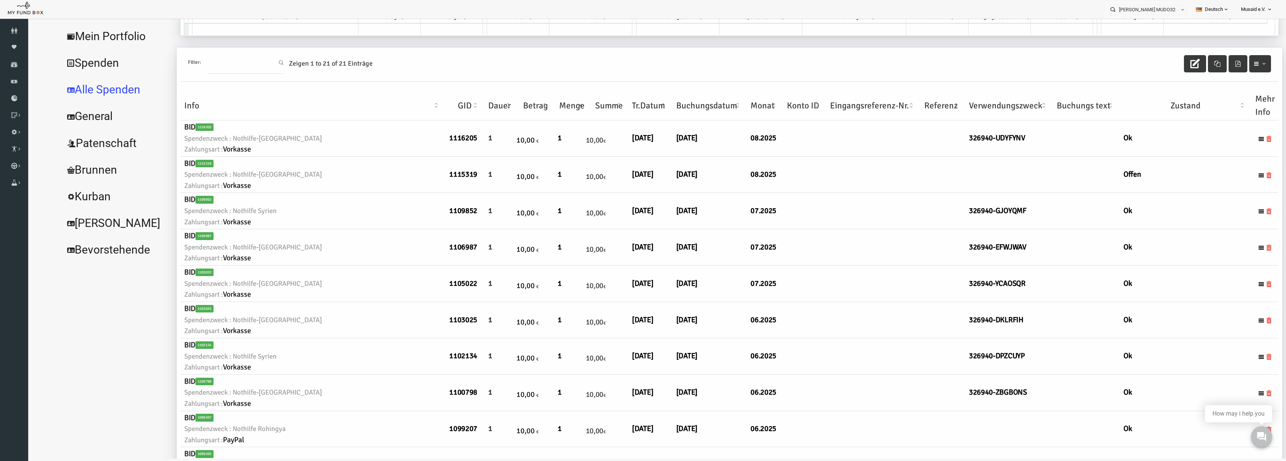
click at [959, 102] on th "Verwendungszweck" at bounding box center [984, 105] width 88 height 29
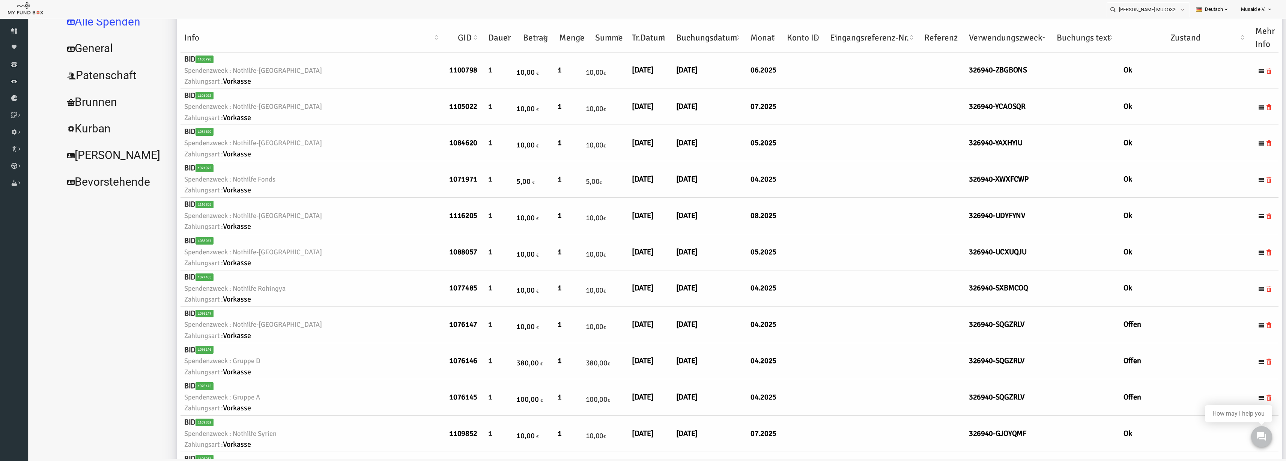
scroll to position [0, 0]
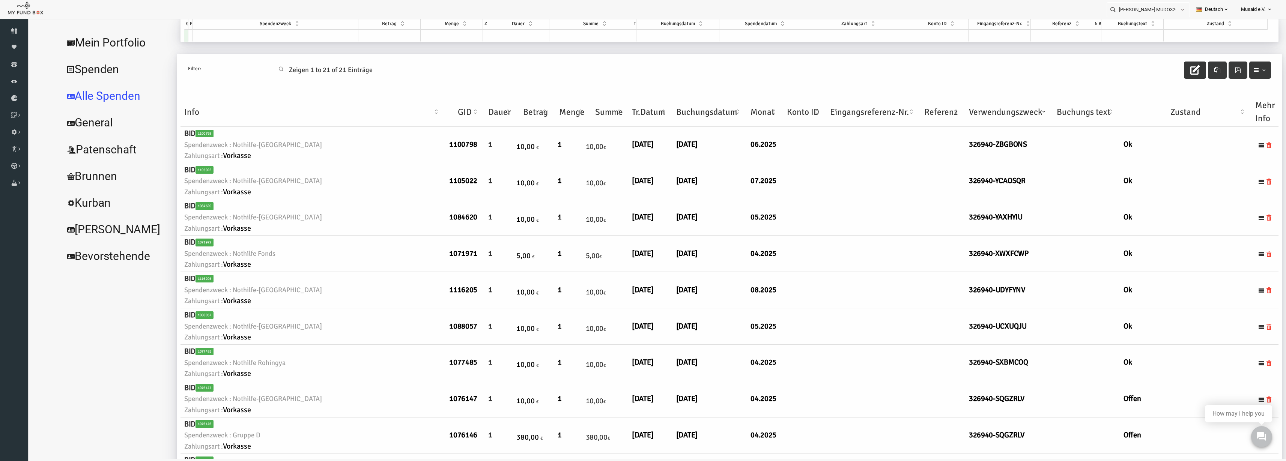
click at [1172, 69] on button "button" at bounding box center [1170, 70] width 22 height 17
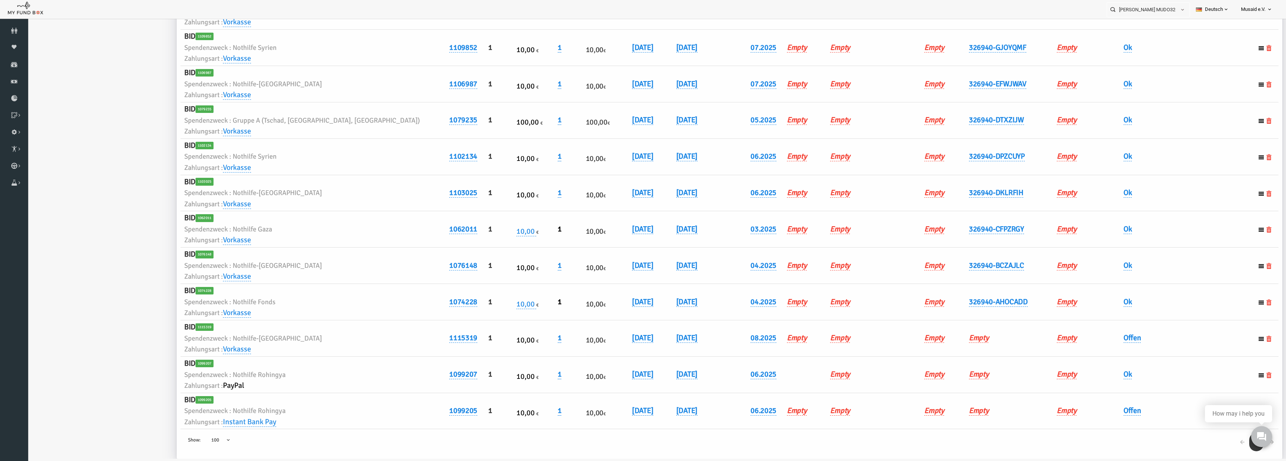
scroll to position [475, 0]
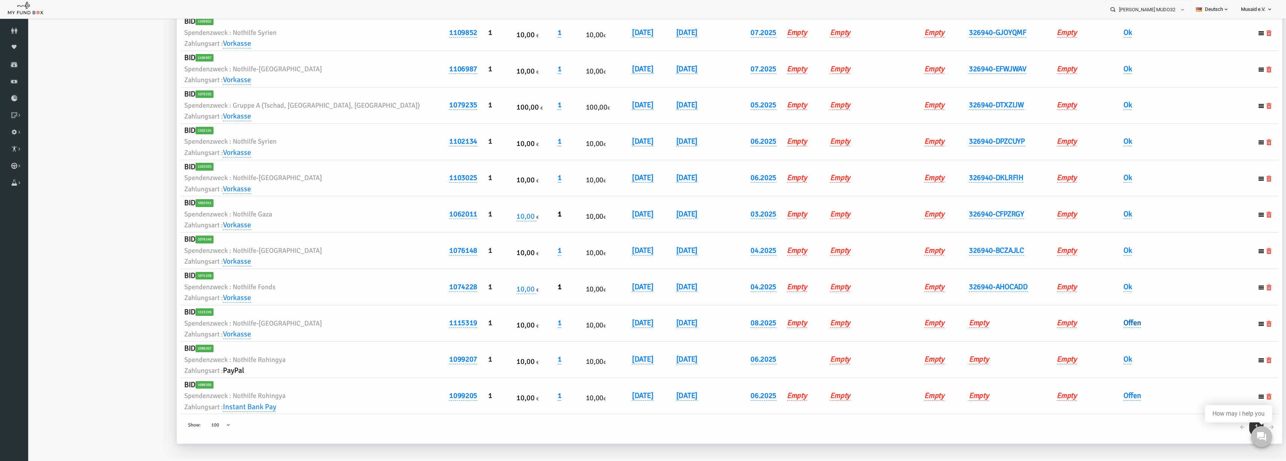
click at [1103, 321] on link "Offen" at bounding box center [1107, 323] width 18 height 10
drag, startPoint x: 1100, startPoint y: 327, endPoint x: 1103, endPoint y: 335, distance: 8.4
click at [1102, 330] on div "× Offen" at bounding box center [1144, 337] width 123 height 29
click at [1104, 338] on span "× Offen" at bounding box center [1126, 336] width 68 height 8
click at [1171, 329] on button "submit" at bounding box center [1174, 335] width 14 height 14
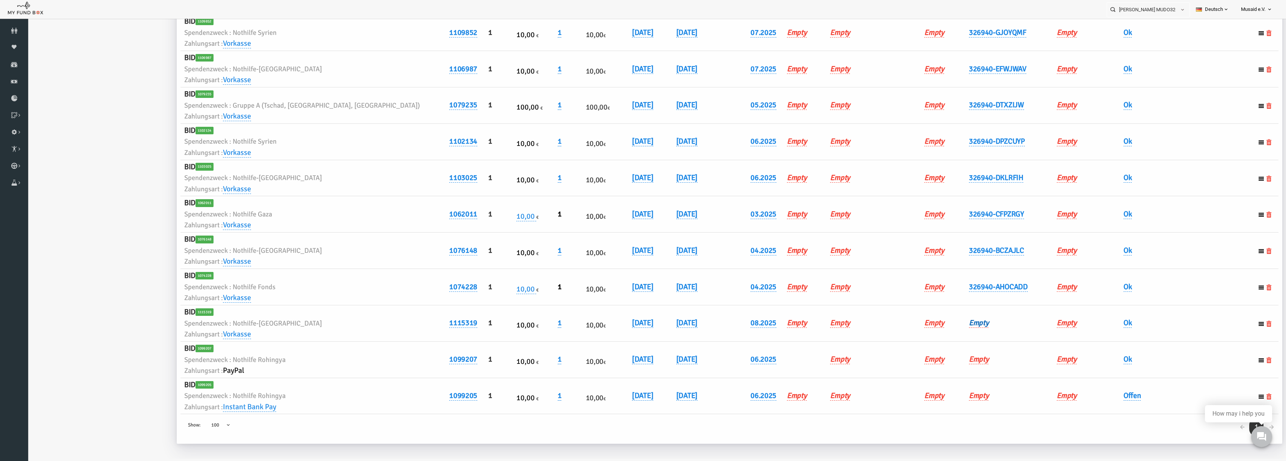
click at [944, 323] on link "Empty" at bounding box center [954, 323] width 20 height 10
type input "326940-QHMKIWQ"
click at [1016, 334] on button "submit" at bounding box center [1023, 335] width 14 height 14
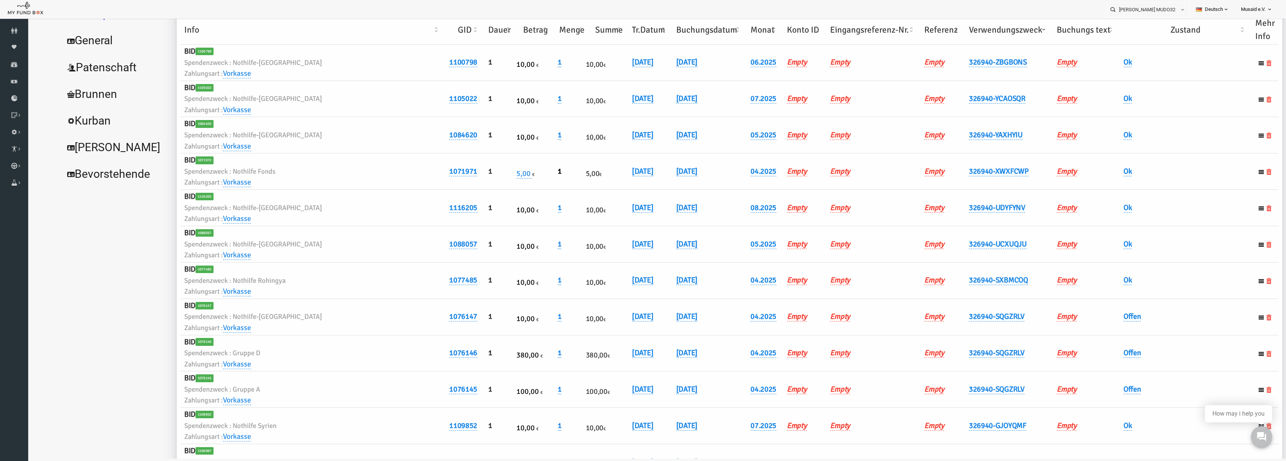
scroll to position [0, 0]
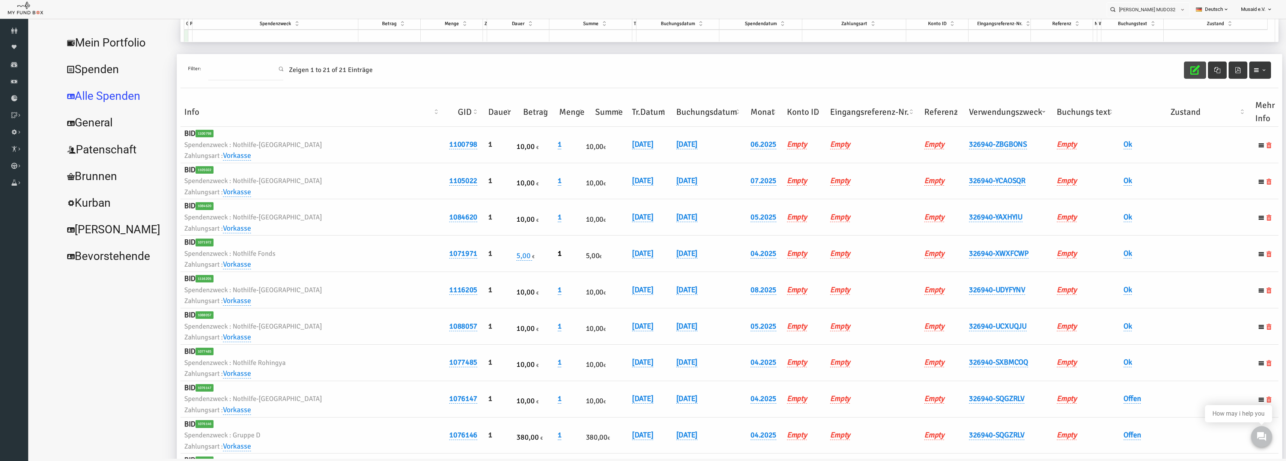
click at [1159, 63] on button "button" at bounding box center [1170, 70] width 22 height 17
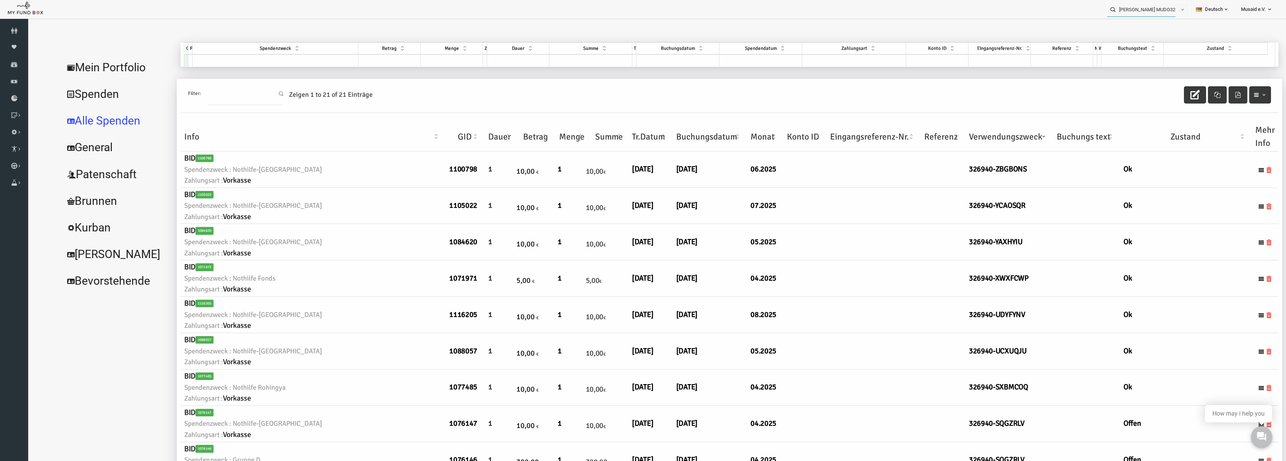
click at [1146, 11] on input "Sanel Dzehverovic MUDO326940" at bounding box center [1141, 10] width 69 height 14
click at [1146, 12] on input "Sanel Dzehverovic MUDO326940" at bounding box center [1141, 10] width 69 height 14
click at [1140, 27] on div "Roya Samadi MUDO316804" at bounding box center [1145, 24] width 88 height 15
type input "Roya Samadi MUDO316804"
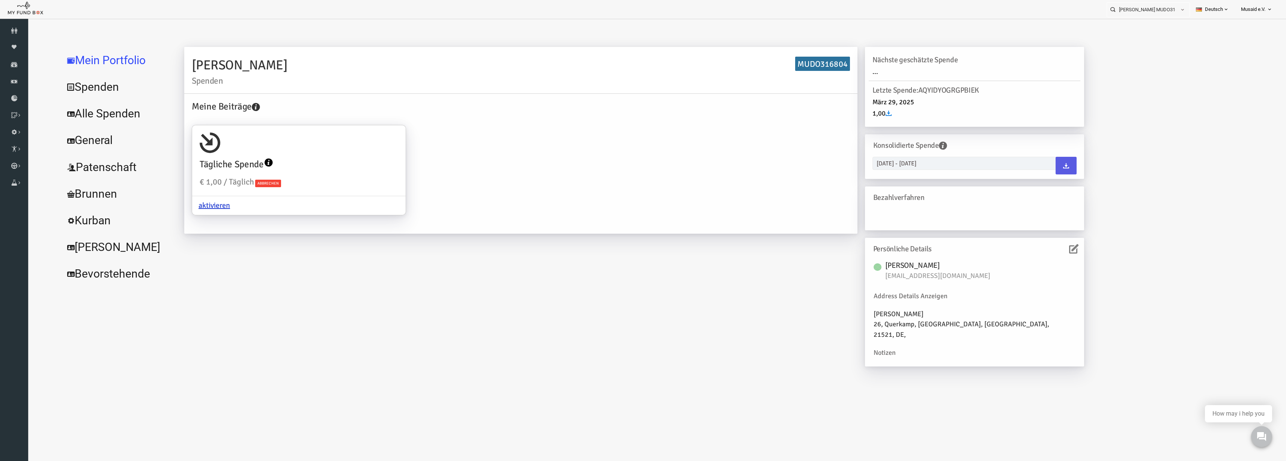
click at [77, 115] on link "Alle Spenden" at bounding box center [91, 113] width 113 height 27
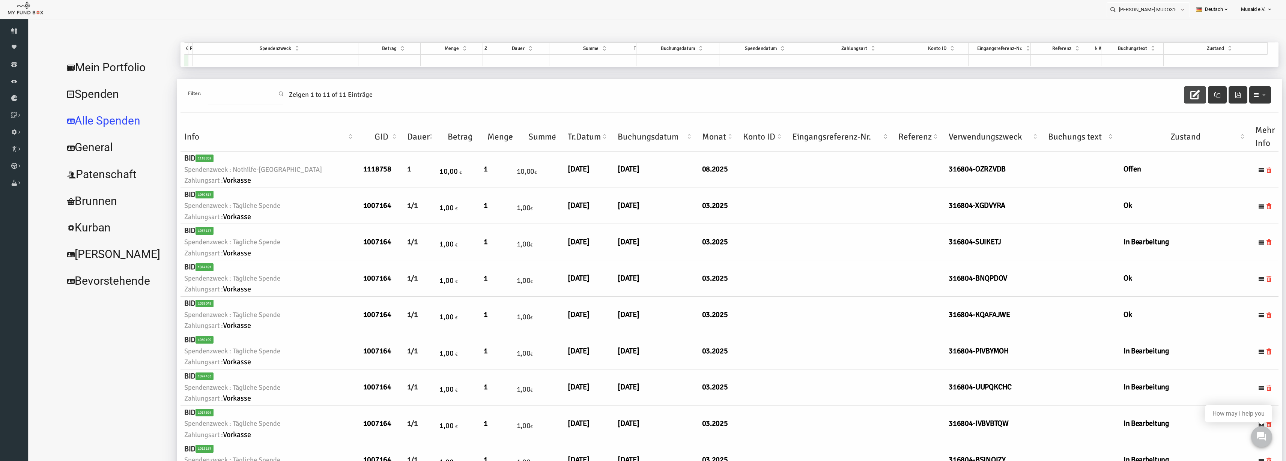
click at [1160, 96] on button "button" at bounding box center [1170, 94] width 22 height 17
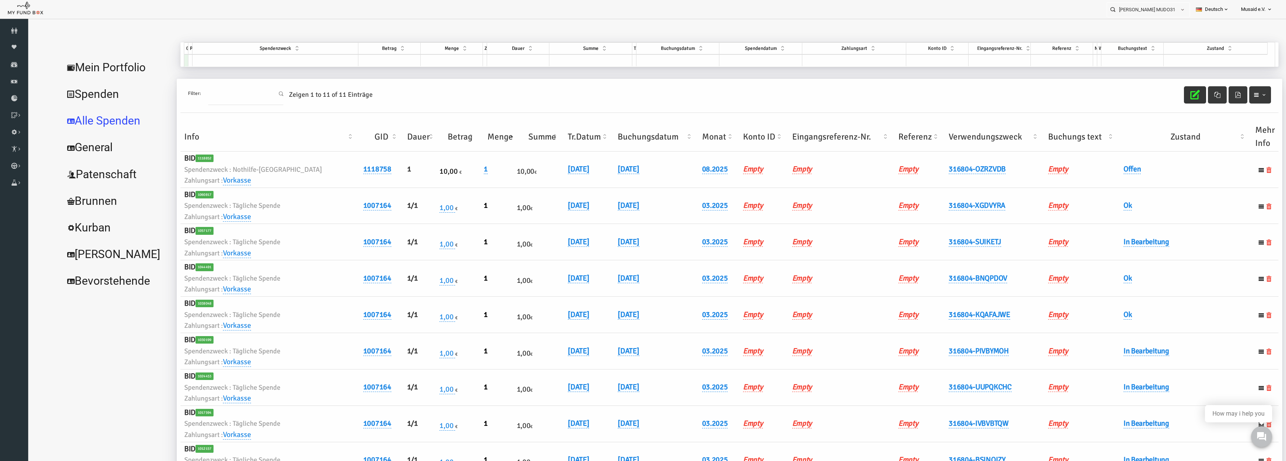
click at [1160, 96] on button "button" at bounding box center [1170, 94] width 22 height 17
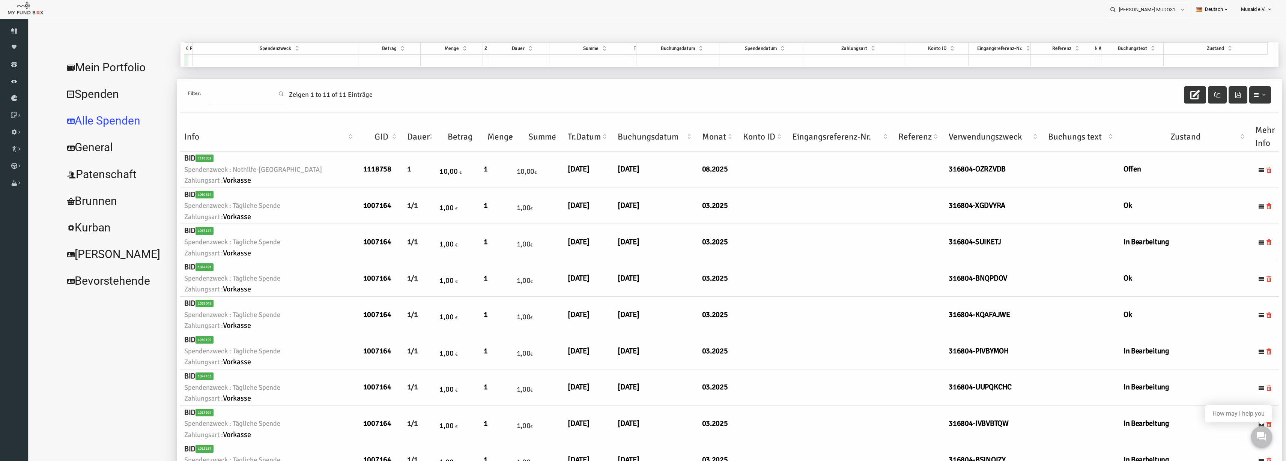
click at [1159, 98] on button "button" at bounding box center [1170, 94] width 22 height 17
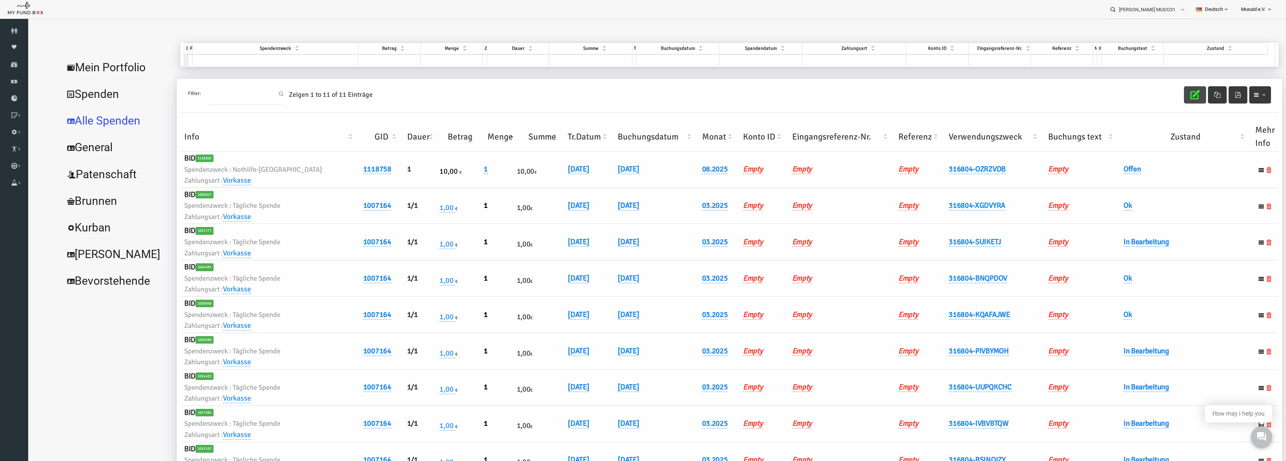
click at [1159, 98] on button "button" at bounding box center [1170, 94] width 22 height 17
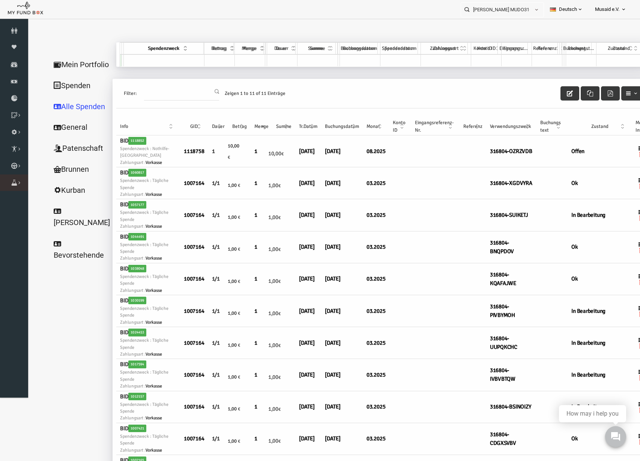
click at [0, 0] on icon at bounding box center [0, 0] width 0 height 0
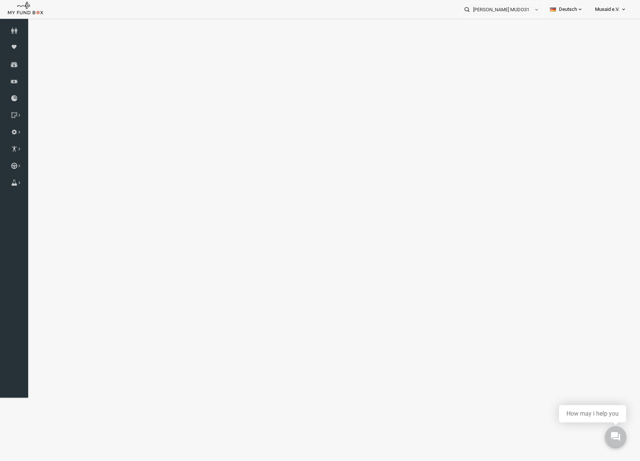
select select "100"
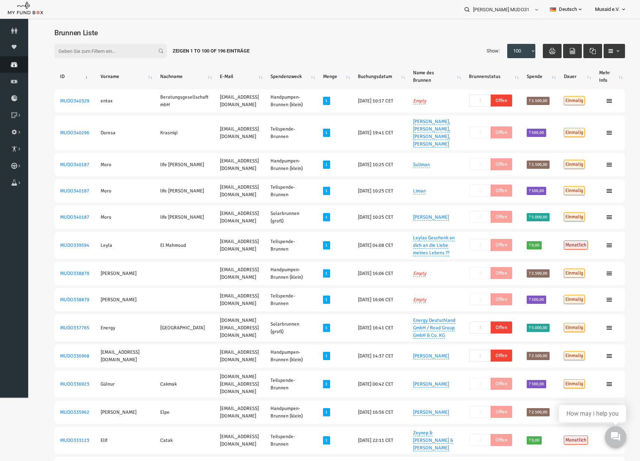
click at [14, 64] on icon at bounding box center [14, 65] width 28 height 6
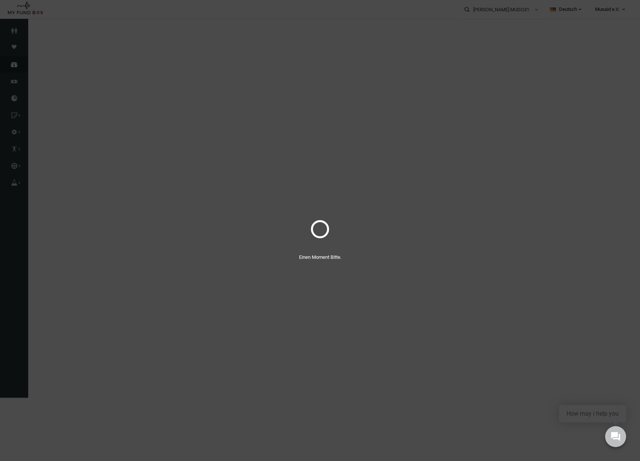
select select "100"
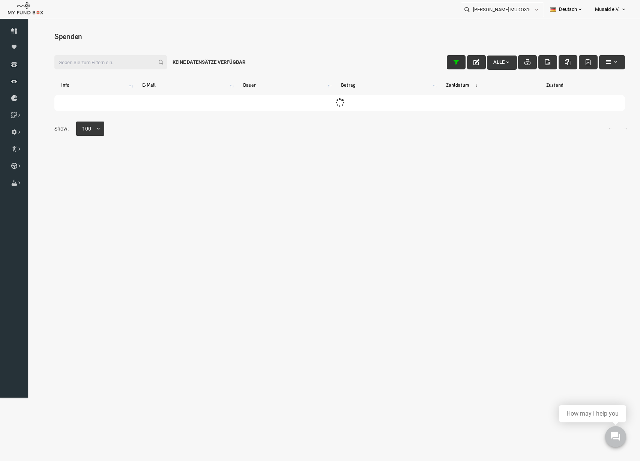
click at [441, 65] on icon "button" at bounding box center [444, 62] width 6 height 6
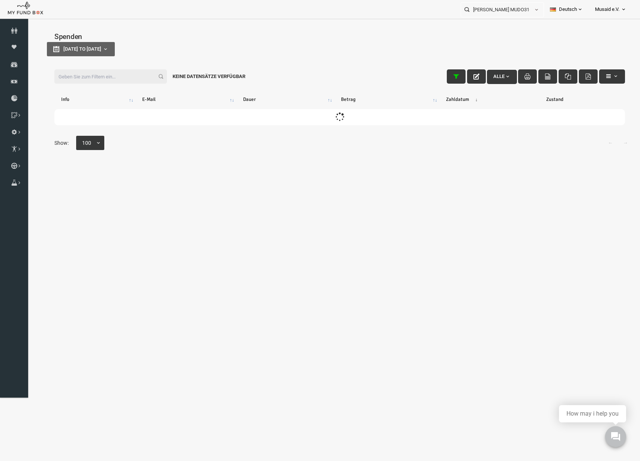
type input "[DATE]"
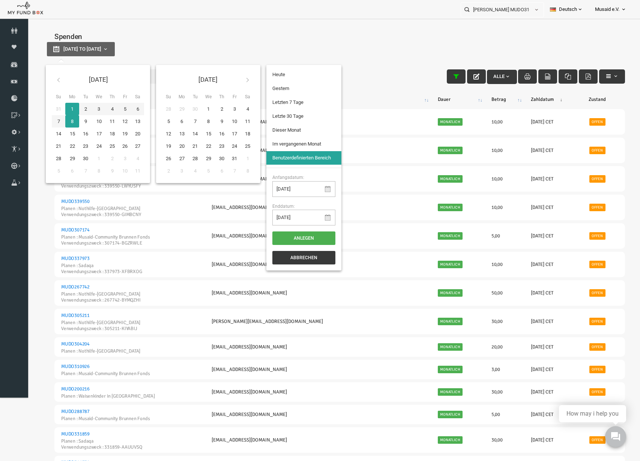
click at [54, 53] on button "[DATE] to [DATE]" at bounding box center [69, 49] width 68 height 14
type input "[DATE]"
click at [49, 77] on icon at bounding box center [46, 80] width 6 height 6
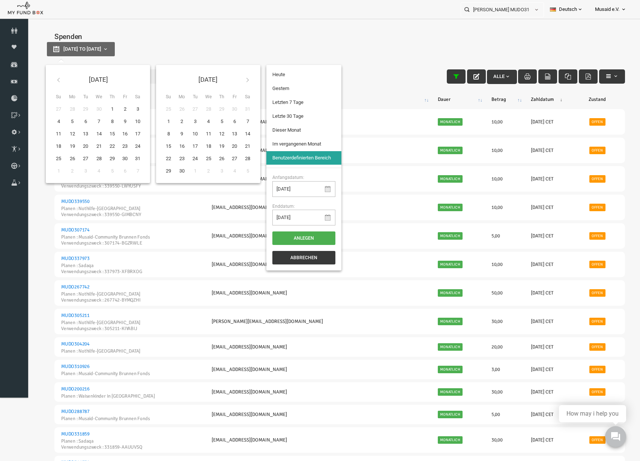
click at [49, 77] on icon at bounding box center [46, 80] width 6 height 6
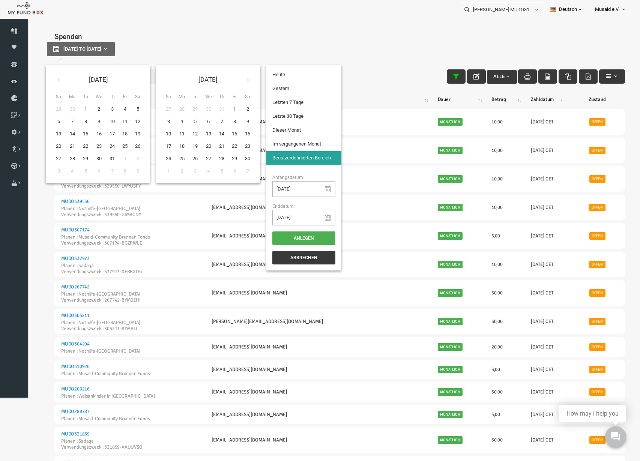
click at [49, 77] on icon at bounding box center [46, 80] width 6 height 6
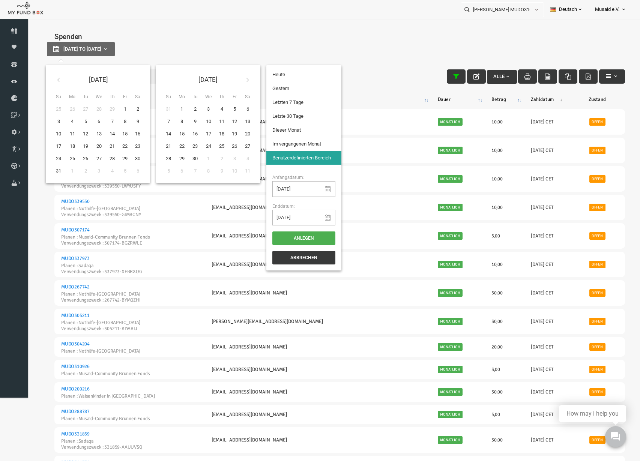
click at [49, 77] on icon at bounding box center [46, 80] width 6 height 6
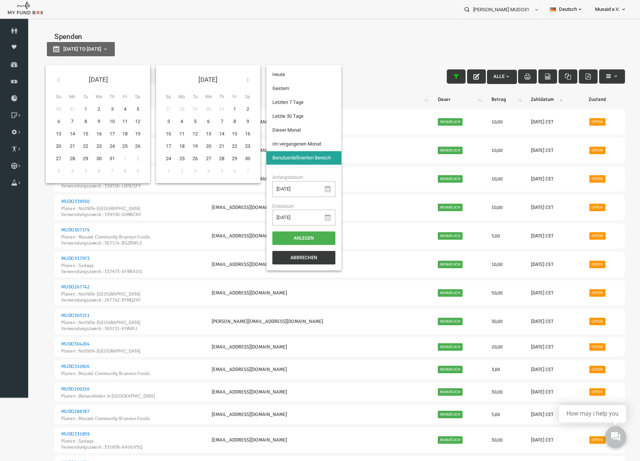
click at [49, 77] on icon at bounding box center [46, 80] width 6 height 6
type input "[DATE]"
click at [233, 83] on th at bounding box center [236, 80] width 14 height 18
click at [48, 81] on icon at bounding box center [46, 80] width 6 height 6
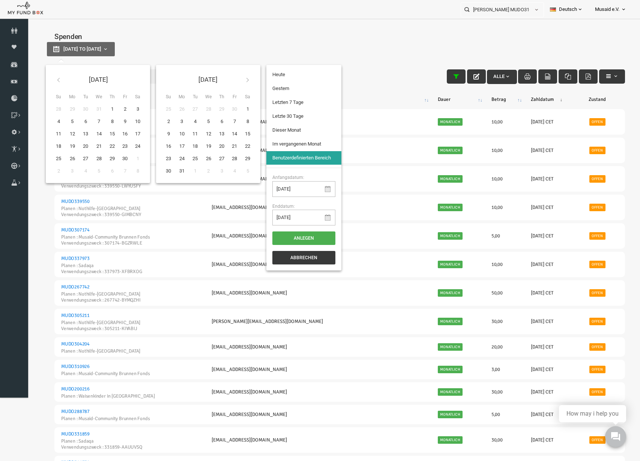
click at [48, 81] on icon at bounding box center [46, 80] width 6 height 6
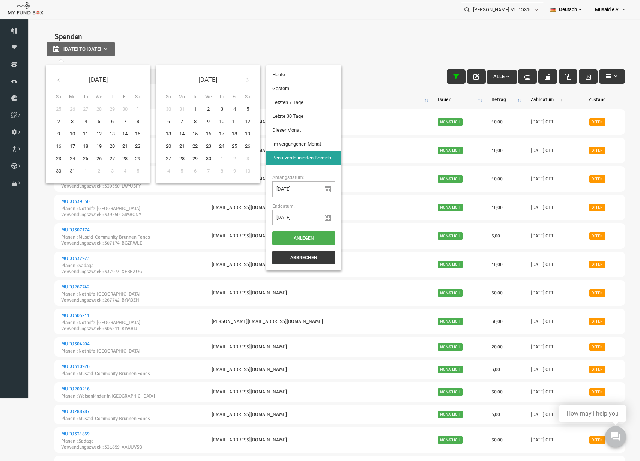
click at [48, 81] on icon at bounding box center [46, 80] width 6 height 6
type input "01-09-2022"
click at [235, 79] on icon at bounding box center [235, 80] width 6 height 6
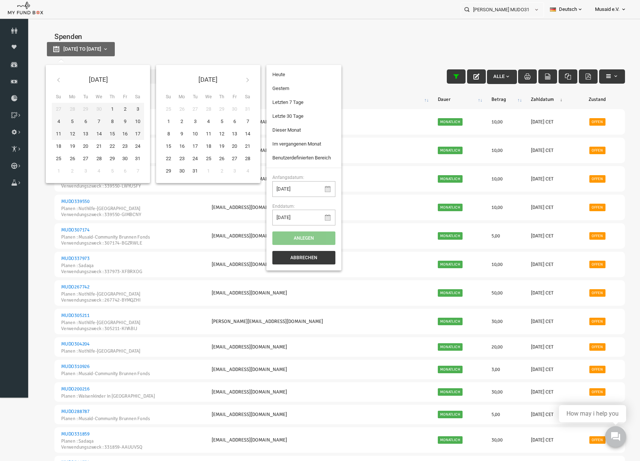
type input "31-12-2022"
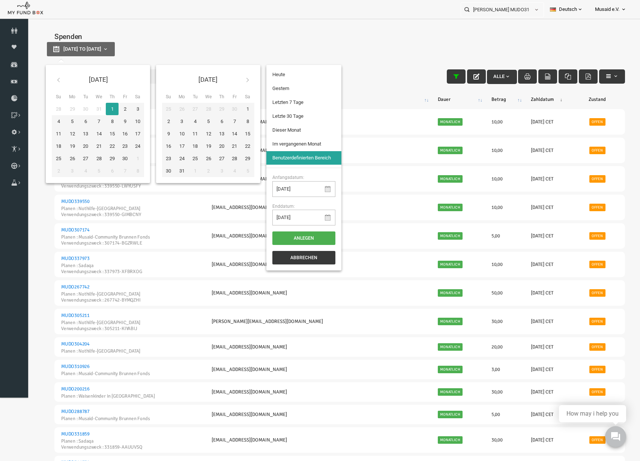
type input "01-09-2022"
click at [292, 239] on button "Anlegen" at bounding box center [291, 239] width 63 height 14
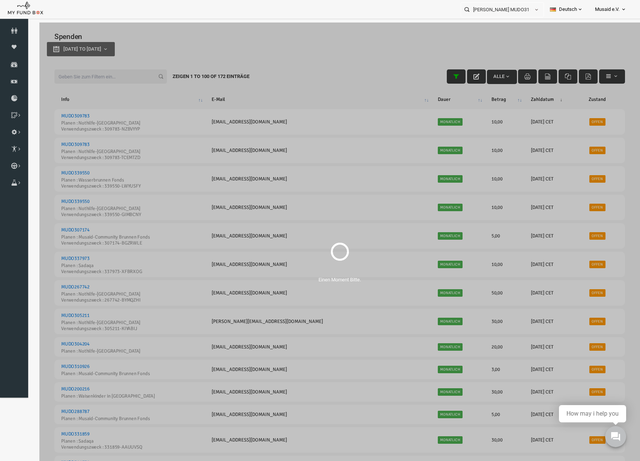
select select "100"
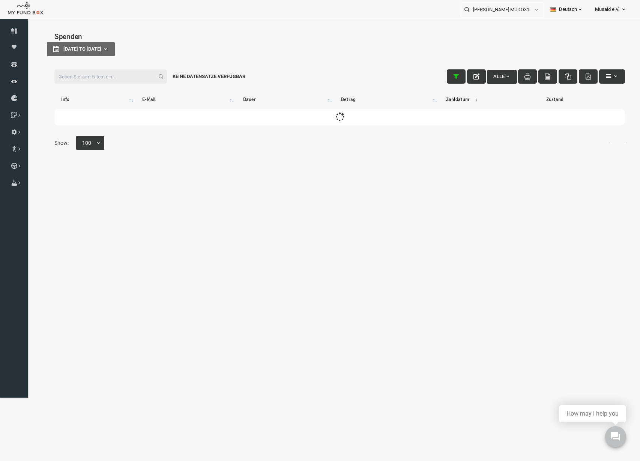
click at [107, 80] on input "Filter:" at bounding box center [98, 76] width 113 height 14
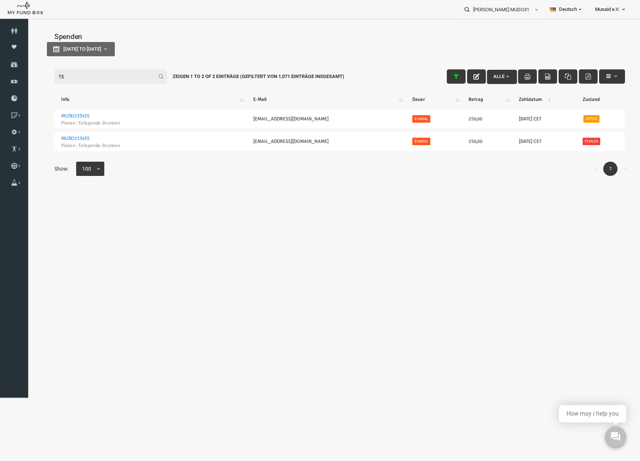
type input "T"
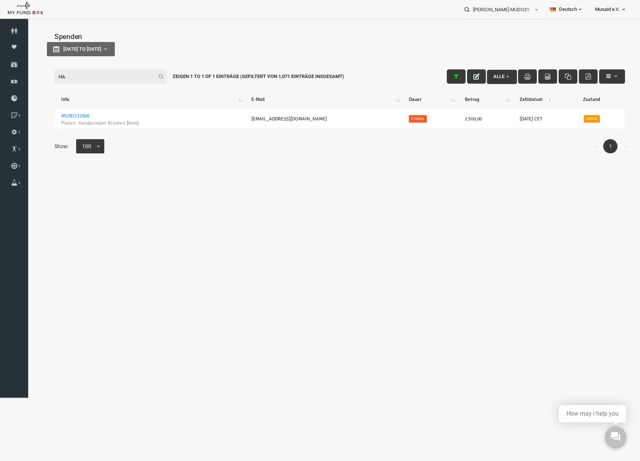
type input "H"
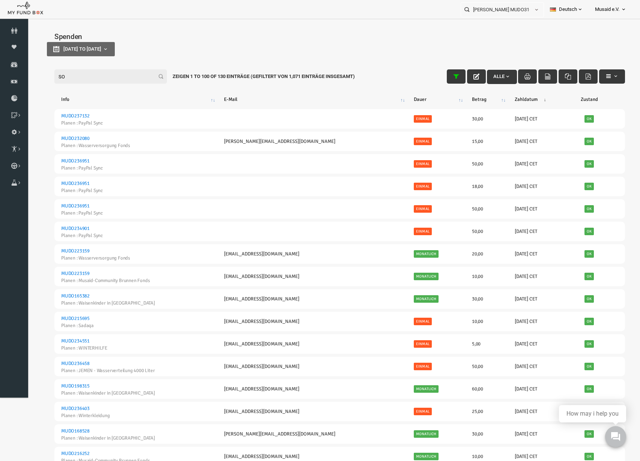
type input "S"
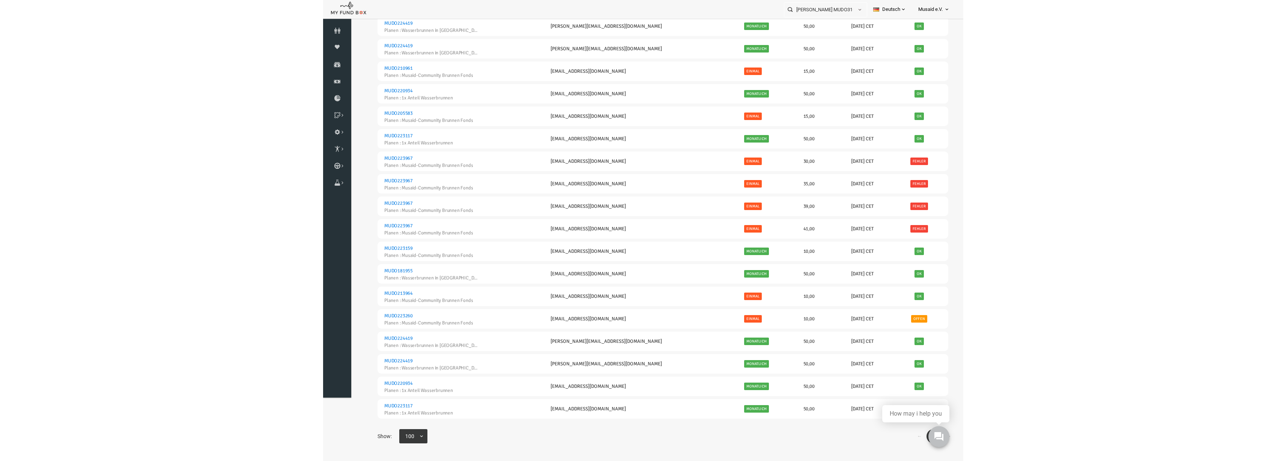
scroll to position [550, 0]
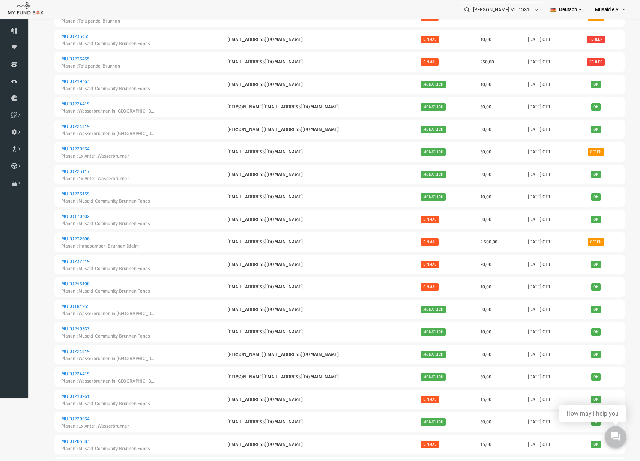
type input "BRUNNEN"
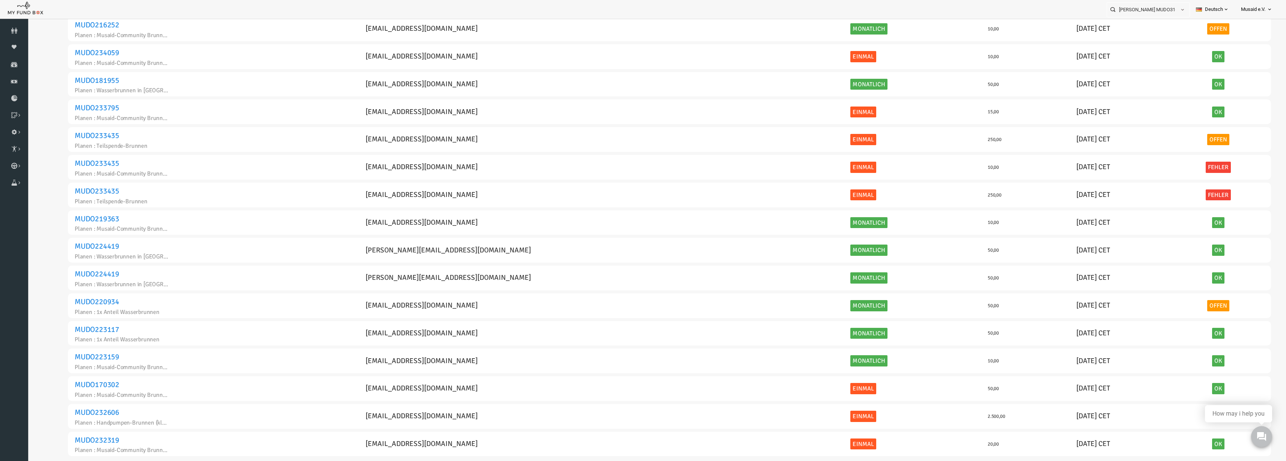
scroll to position [669, 0]
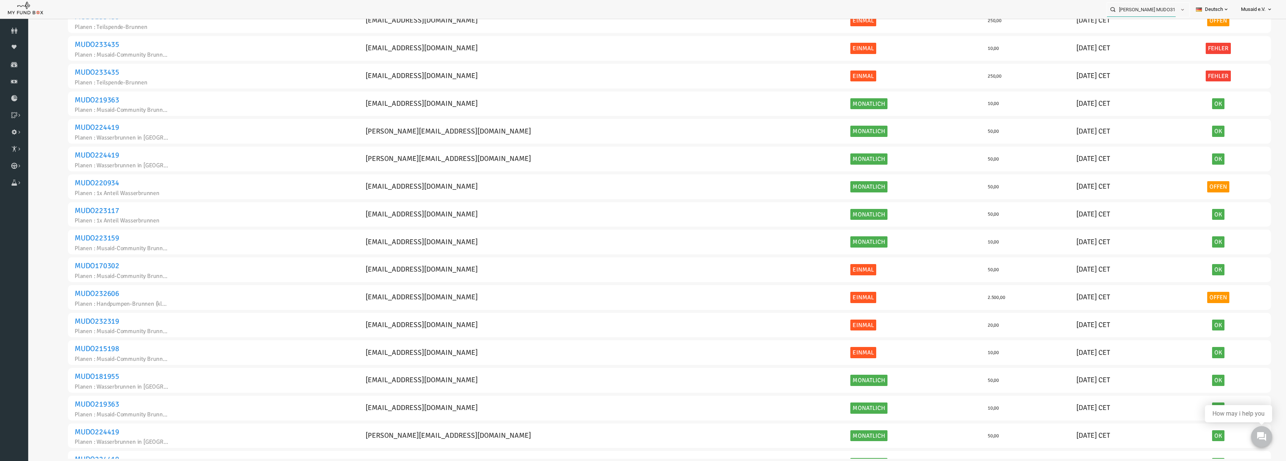
click at [1165, 12] on input "Roya Samadi MUDO316804" at bounding box center [1141, 10] width 69 height 14
click at [1171, 11] on input "Roya Samadi MUDO316804" at bounding box center [1141, 10] width 69 height 14
click at [1158, 3] on input "Roya Samadi MUDO316804" at bounding box center [1141, 10] width 69 height 14
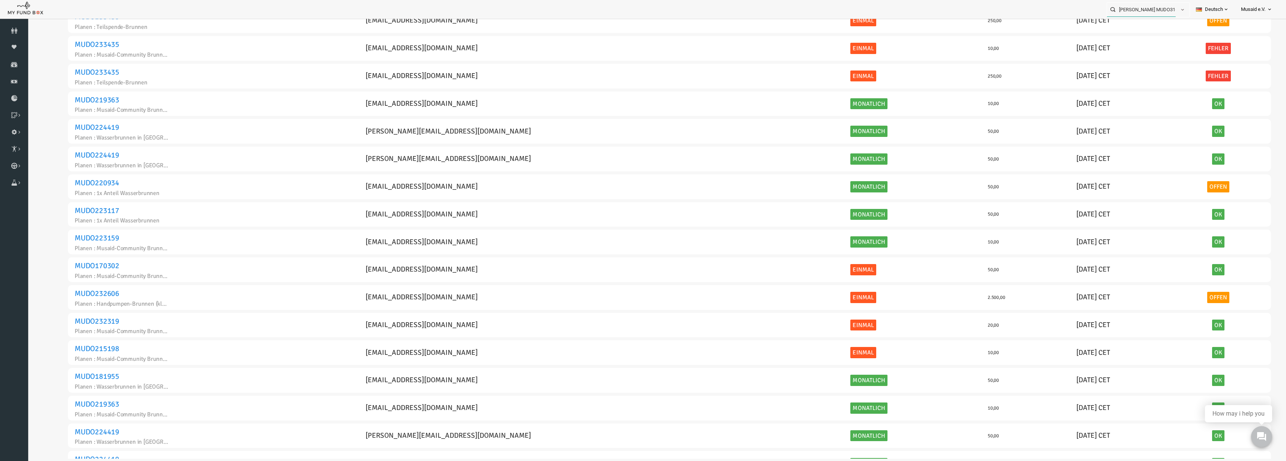
drag, startPoint x: 1150, startPoint y: 10, endPoint x: 1072, endPoint y: 6, distance: 78.6
click at [1072, 6] on div "Roya Samadi MUDO316804 Personal Contact BID Orphan GID Zahlungsstatus Partner O…" at bounding box center [639, 9] width 1278 height 19
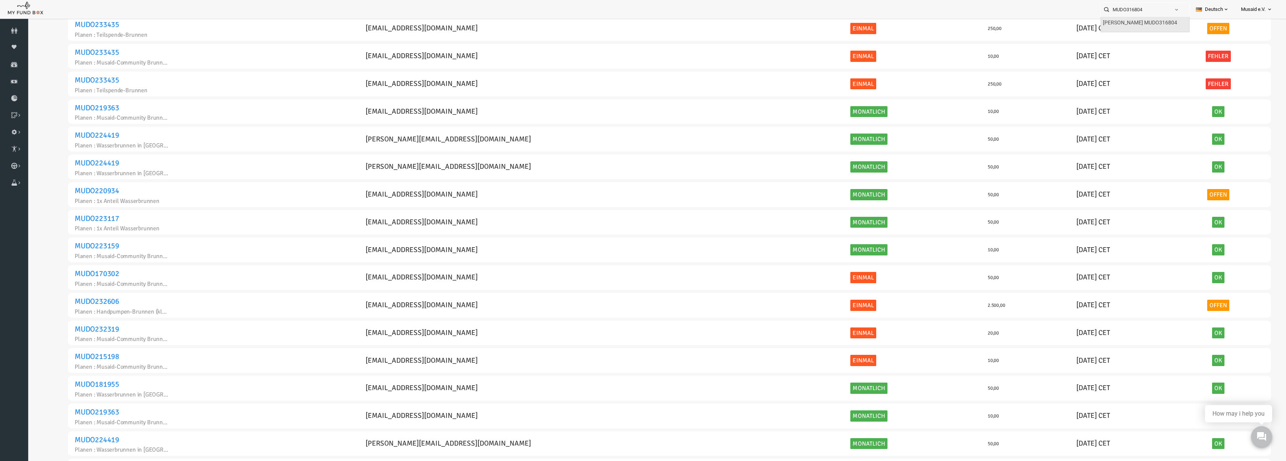
click at [1114, 22] on label "Roya Samadi MUDO316804" at bounding box center [1140, 23] width 74 height 8
type input "Roya Samadi MUDO316804"
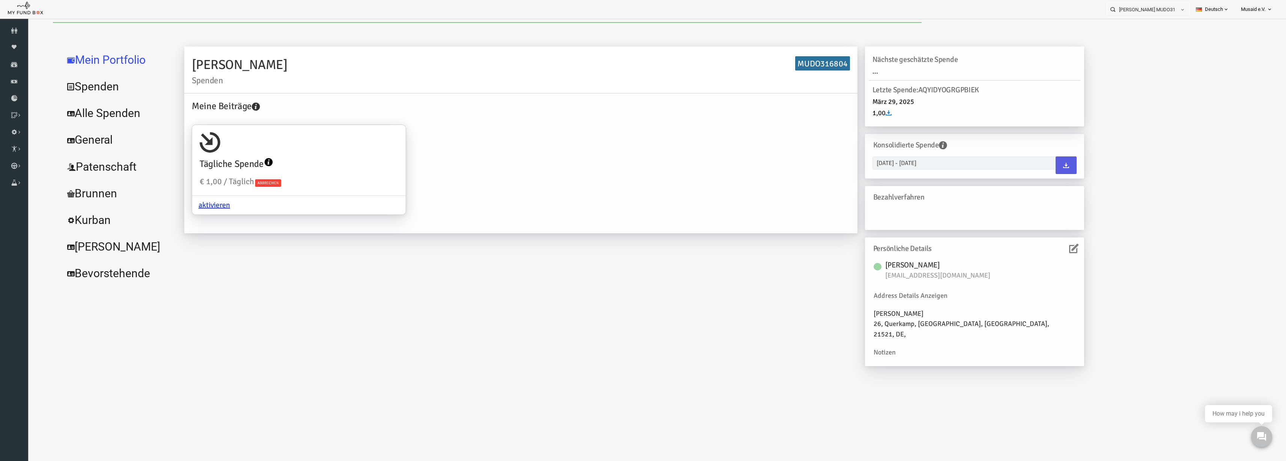
scroll to position [0, 0]
click at [65, 105] on link "Alle Spenden" at bounding box center [91, 113] width 113 height 27
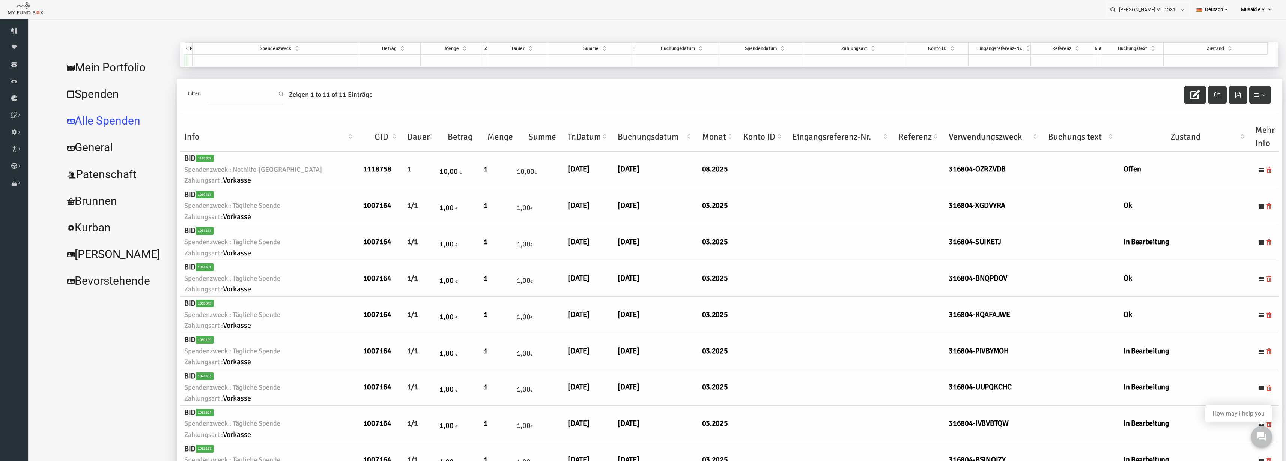
click at [1165, 97] on icon "button" at bounding box center [1169, 94] width 9 height 9
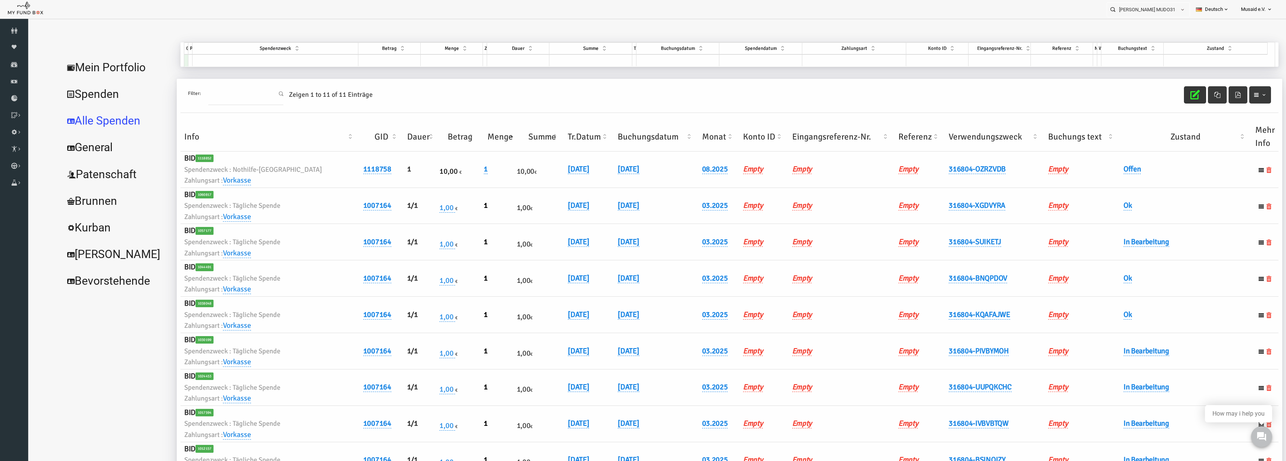
click at [976, 130] on th "Verwendungszweck" at bounding box center [969, 136] width 99 height 29
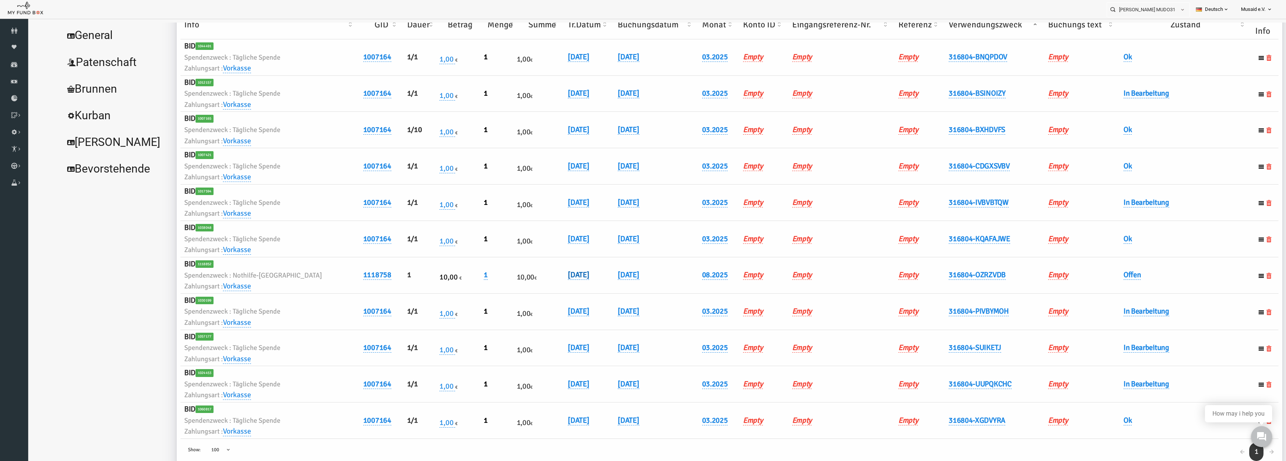
click at [543, 270] on link "[DATE]" at bounding box center [553, 275] width 21 height 10
drag, startPoint x: 522, startPoint y: 282, endPoint x: 514, endPoint y: 286, distance: 9.4
click at [514, 286] on input "[DATE]" at bounding box center [558, 280] width 90 height 13
click at [540, 281] on input "10.82.0251" at bounding box center [558, 280] width 90 height 13
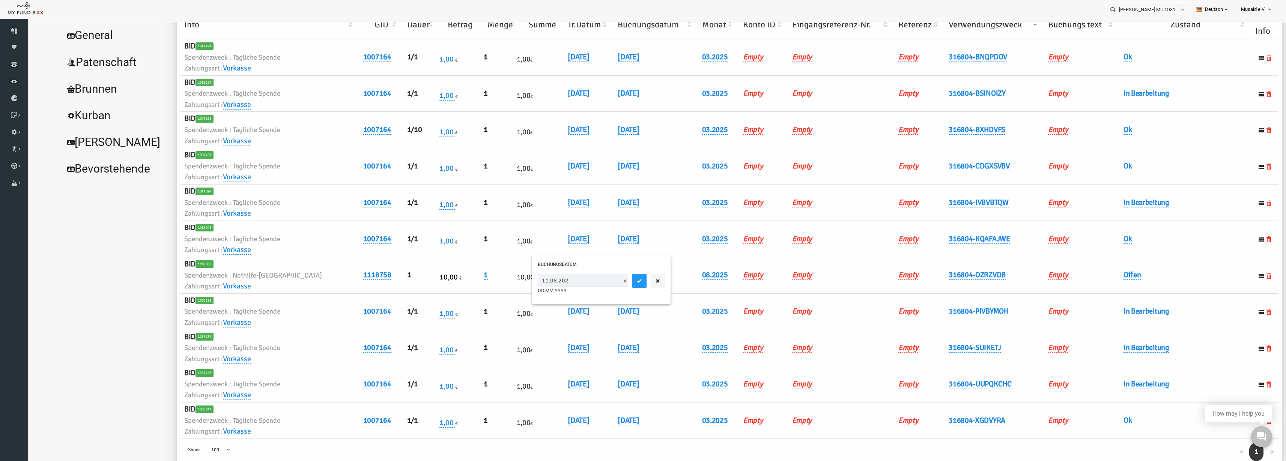
type input "11.08.2025"
click at [607, 284] on button "submit" at bounding box center [614, 281] width 14 height 14
click at [1099, 276] on link "Offen" at bounding box center [1107, 275] width 18 height 10
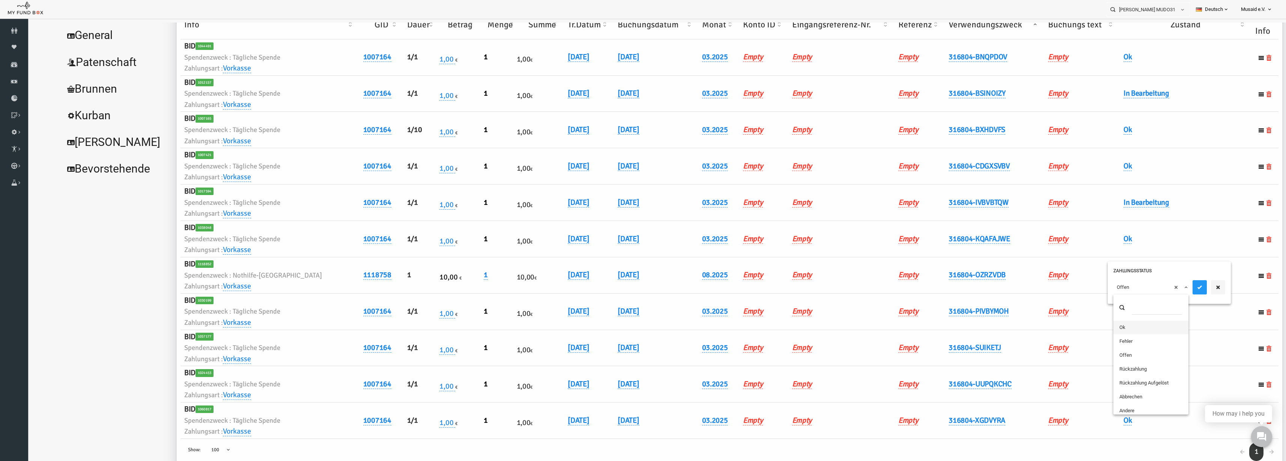
click at [1100, 282] on span "× Offen" at bounding box center [1125, 287] width 75 height 14
drag, startPoint x: 1104, startPoint y: 325, endPoint x: 1128, endPoint y: 314, distance: 26.6
drag, startPoint x: 1168, startPoint y: 289, endPoint x: 392, endPoint y: 27, distance: 818.9
click at [1168, 288] on button "submit" at bounding box center [1174, 287] width 14 height 14
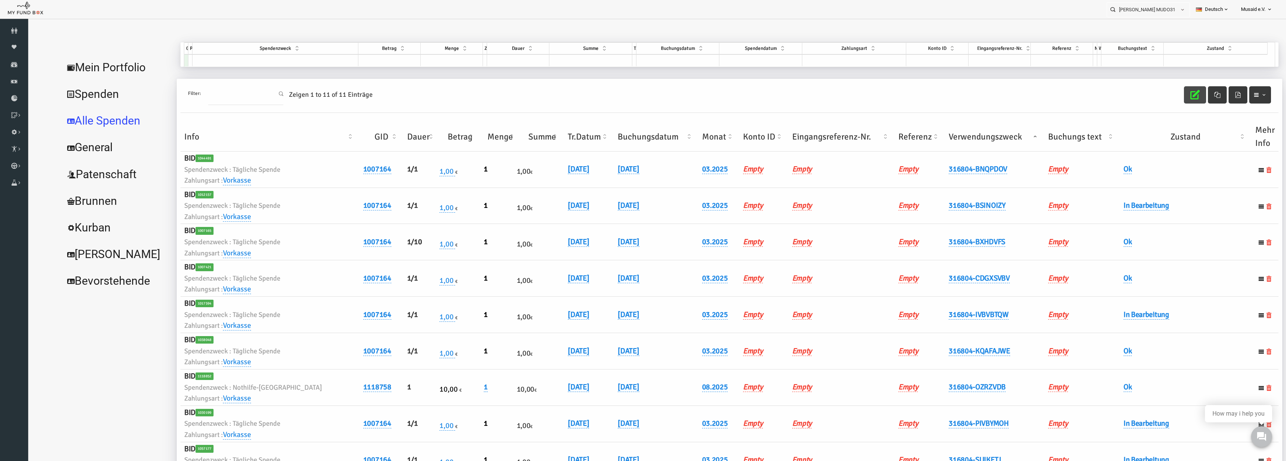
click at [1166, 96] on icon "button" at bounding box center [1169, 94] width 9 height 9
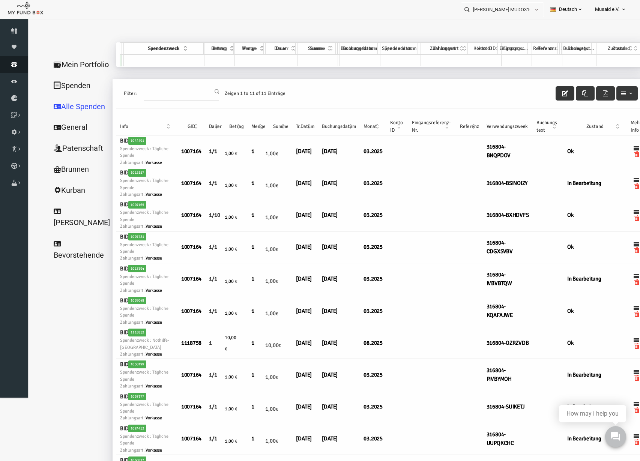
click at [14, 59] on link "Spenden" at bounding box center [14, 64] width 28 height 17
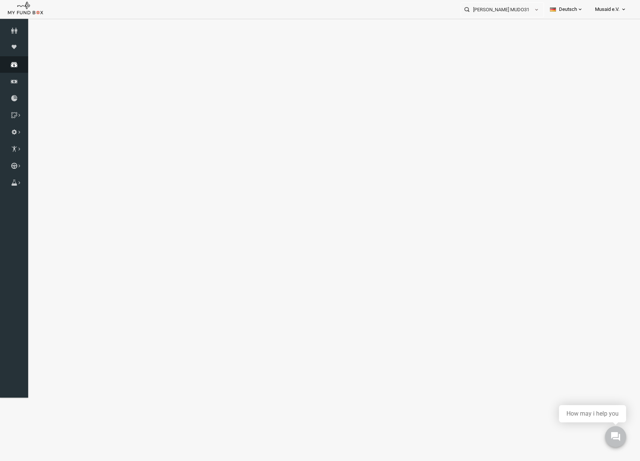
select select "100"
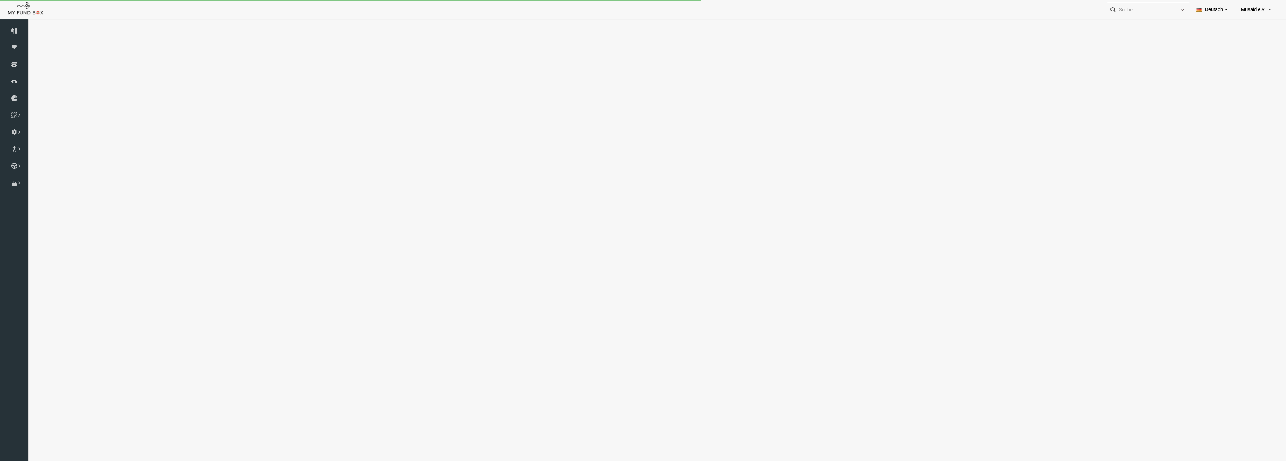
select select "100"
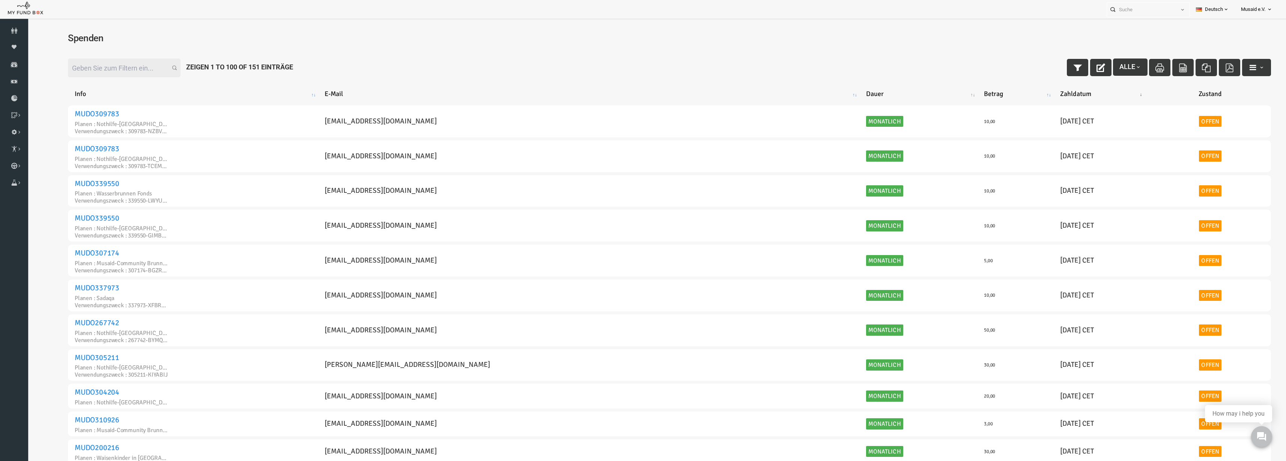
click at [1033, 72] on div "Filter: Alle Zeigen 1 to 100 of 151 Einträge" at bounding box center [644, 68] width 1218 height 34
click at [1042, 69] on button "button" at bounding box center [1052, 67] width 21 height 17
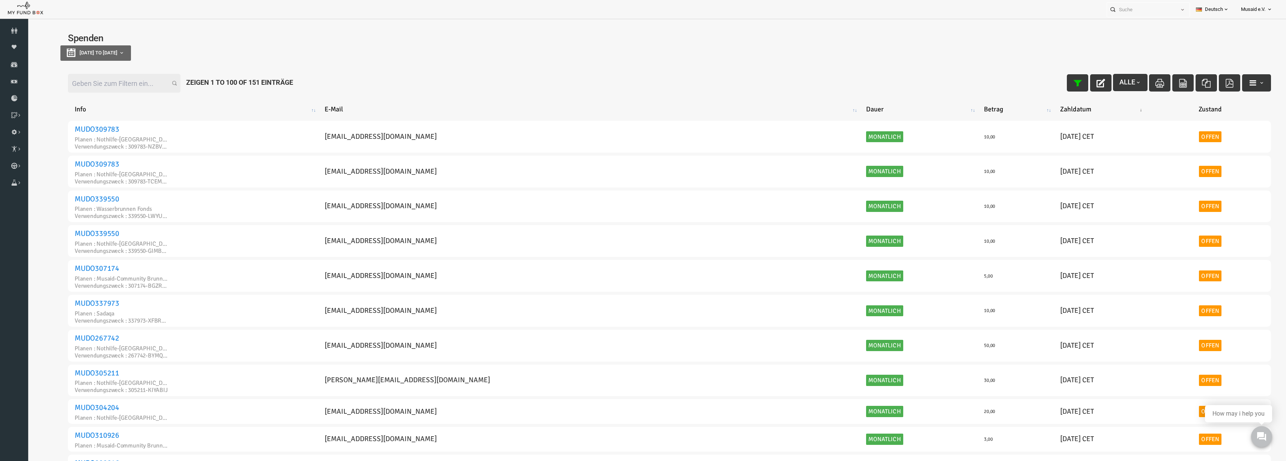
type input "[DATE]"
click at [97, 56] on button "[DATE] to [DATE]" at bounding box center [70, 52] width 71 height 15
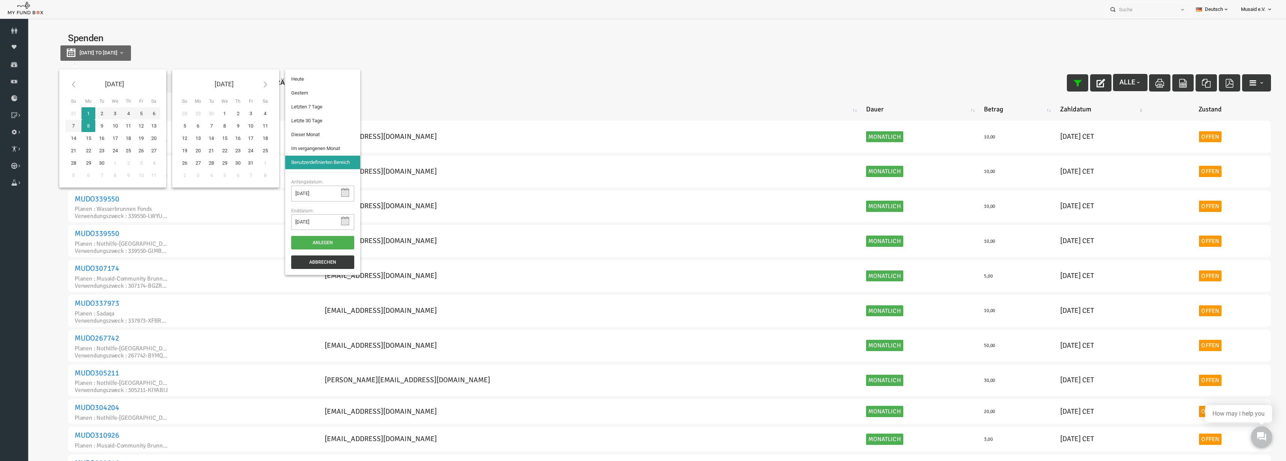
click at [48, 82] on icon at bounding box center [48, 84] width 9 height 9
type input "01-07-2025"
click at [241, 83] on icon at bounding box center [240, 84] width 9 height 9
type input "[DATE]"
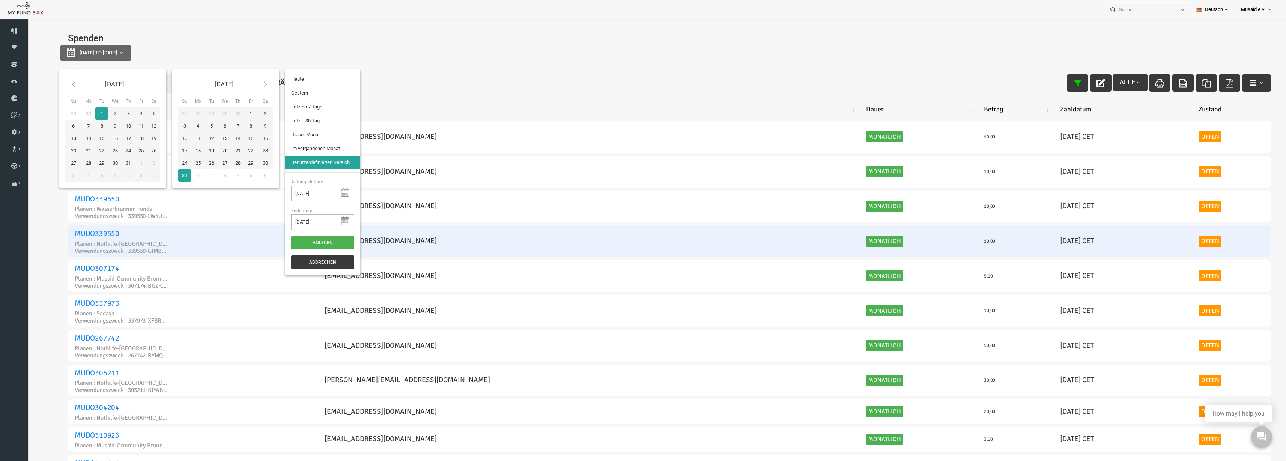
type input "01-07-2025"
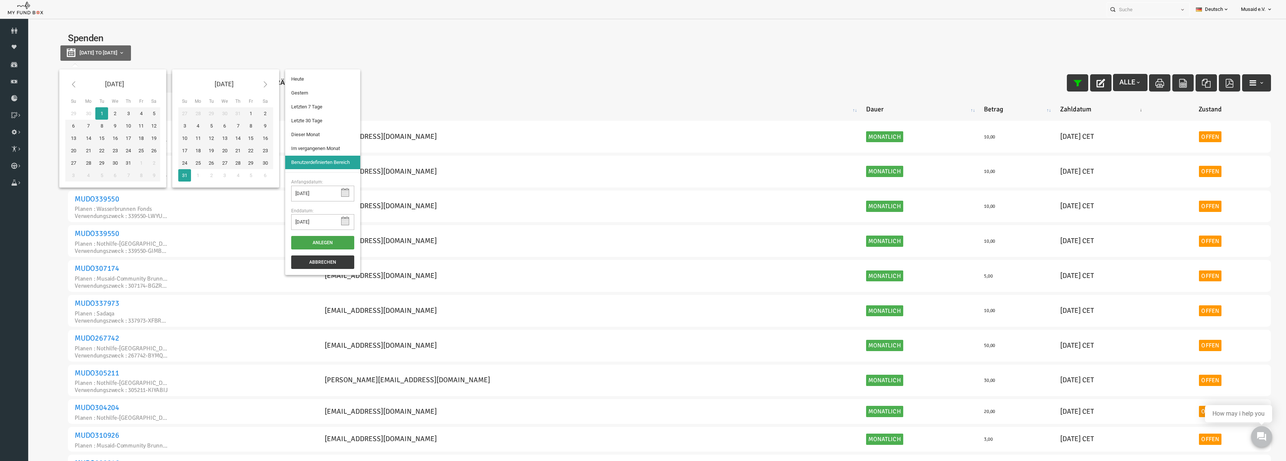
click at [321, 242] on button "Anlegen" at bounding box center [297, 243] width 63 height 14
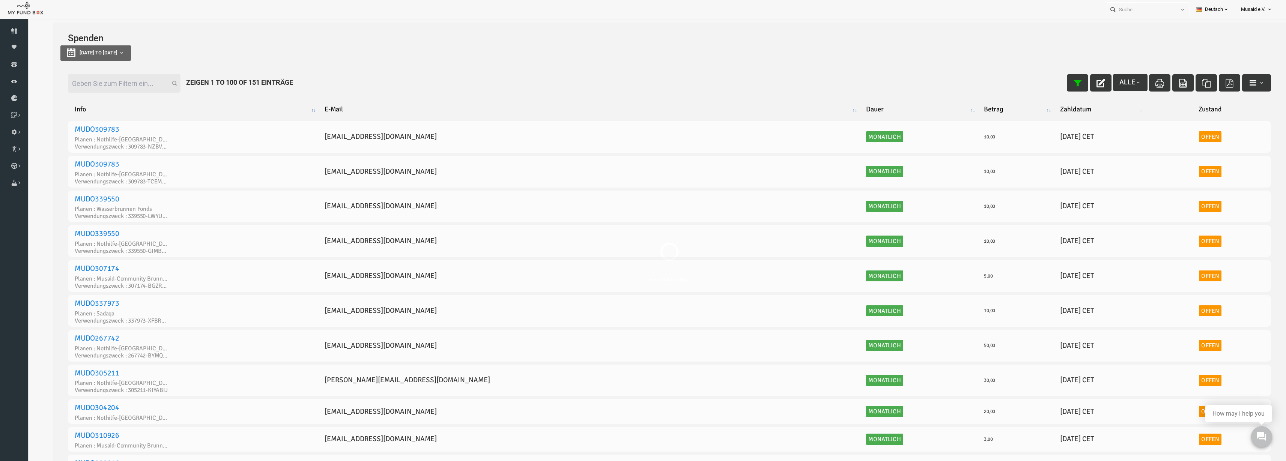
select select "100"
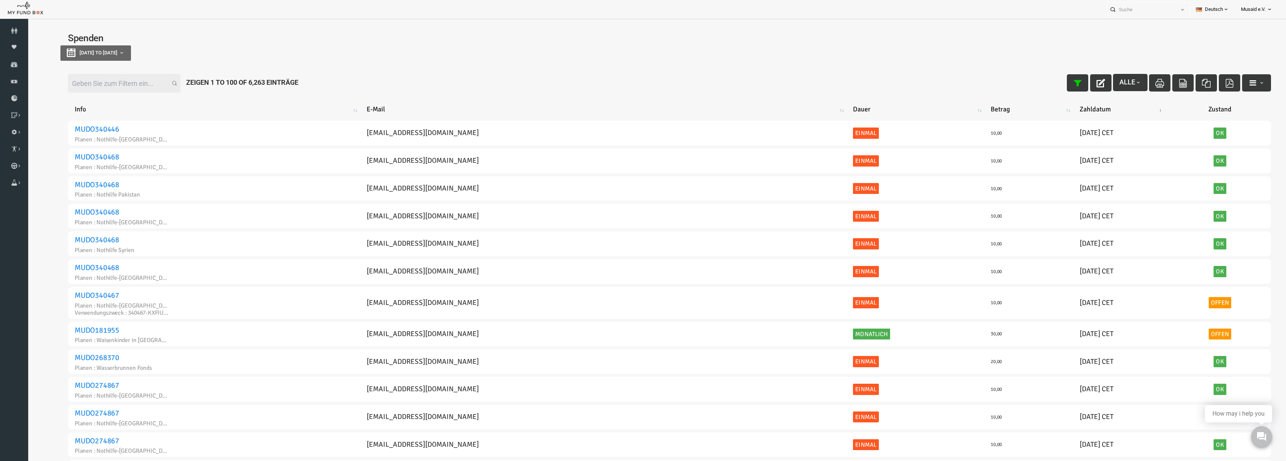
click at [73, 77] on input "Filter:" at bounding box center [99, 83] width 113 height 19
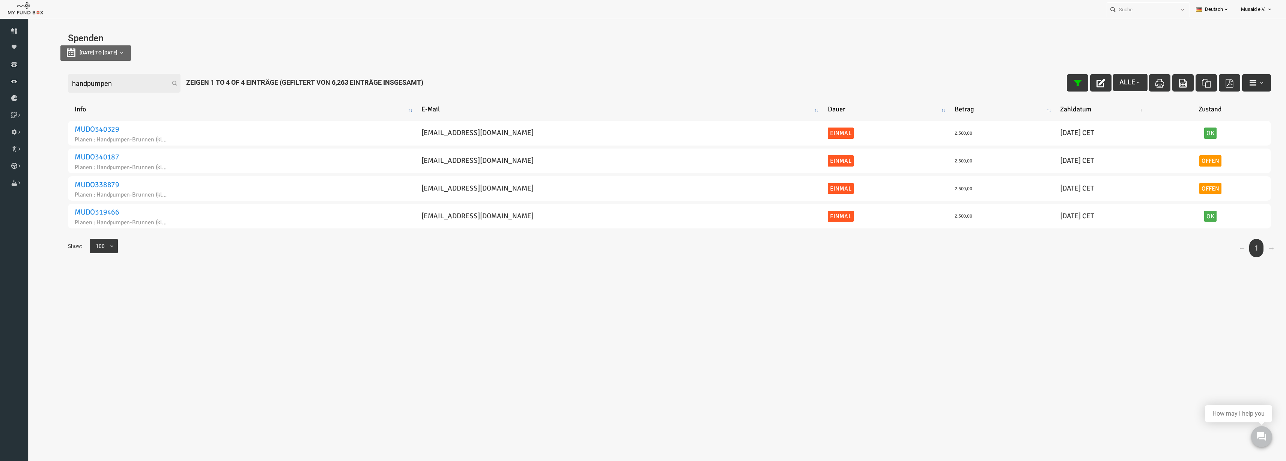
click at [1238, 83] on button "button" at bounding box center [1231, 82] width 29 height 17
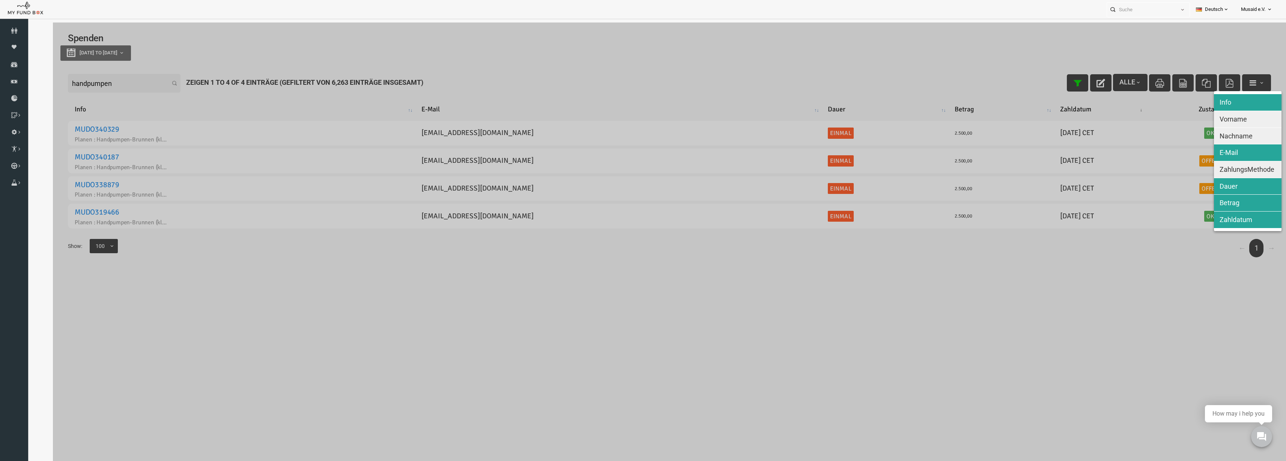
click at [1212, 133] on span "Nachname" at bounding box center [1210, 136] width 33 height 8
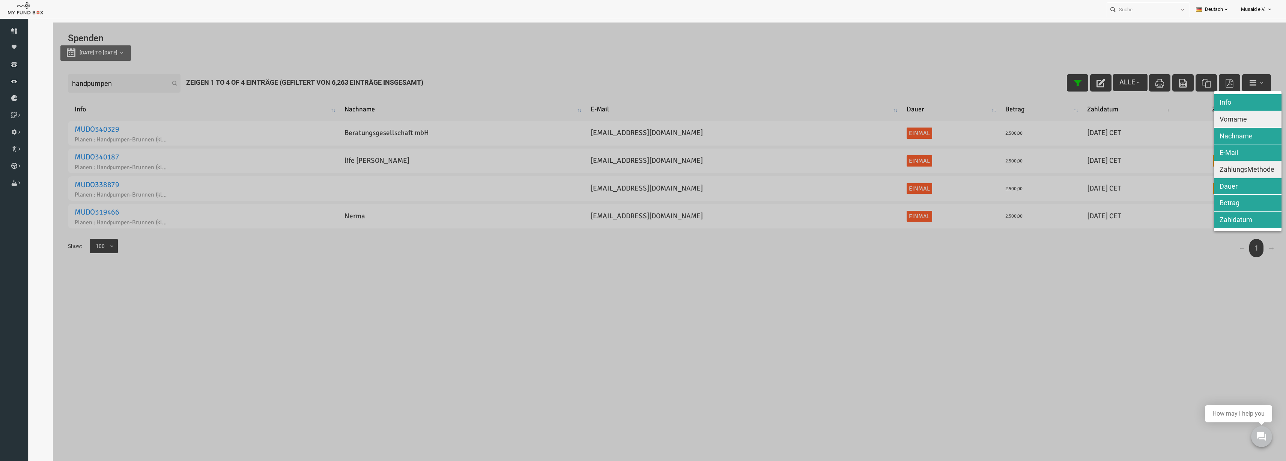
drag, startPoint x: 1212, startPoint y: 116, endPoint x: 1216, endPoint y: 164, distance: 47.8
click at [1212, 119] on span "Vorname" at bounding box center [1207, 119] width 27 height 8
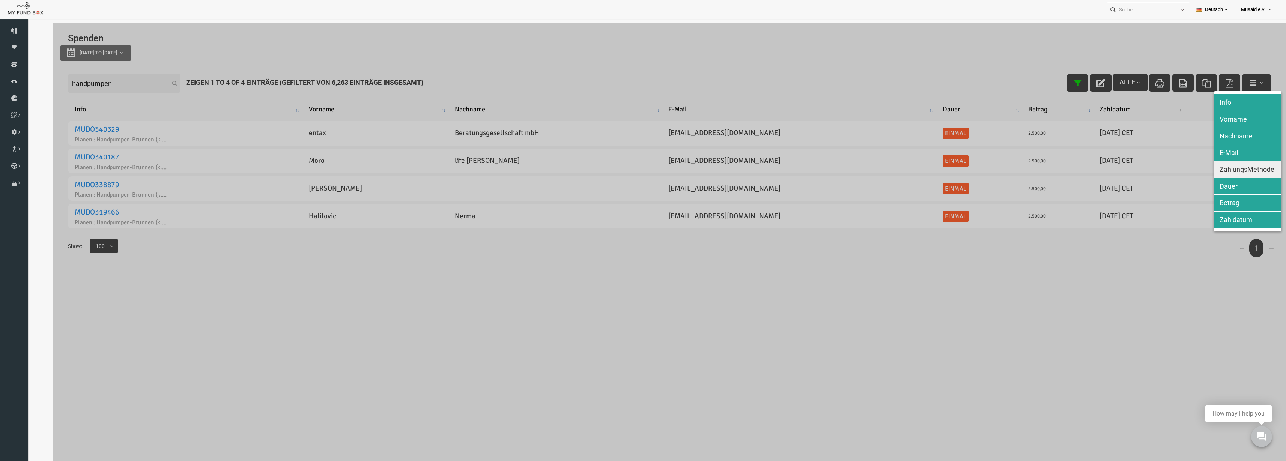
click at [1216, 165] on span "ZahlungsMethode" at bounding box center [1221, 169] width 55 height 8
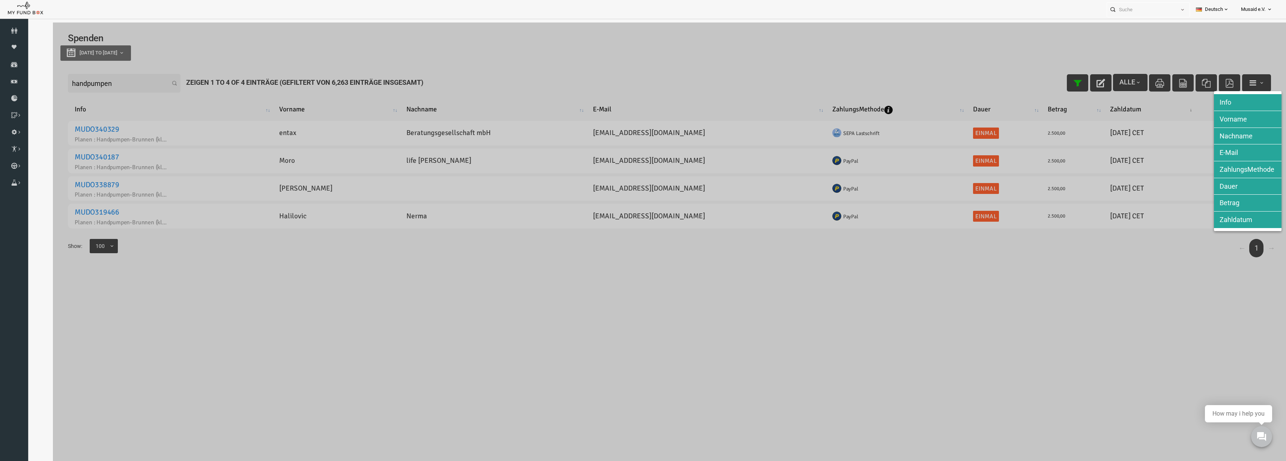
click at [880, 180] on div at bounding box center [644, 253] width 1233 height 461
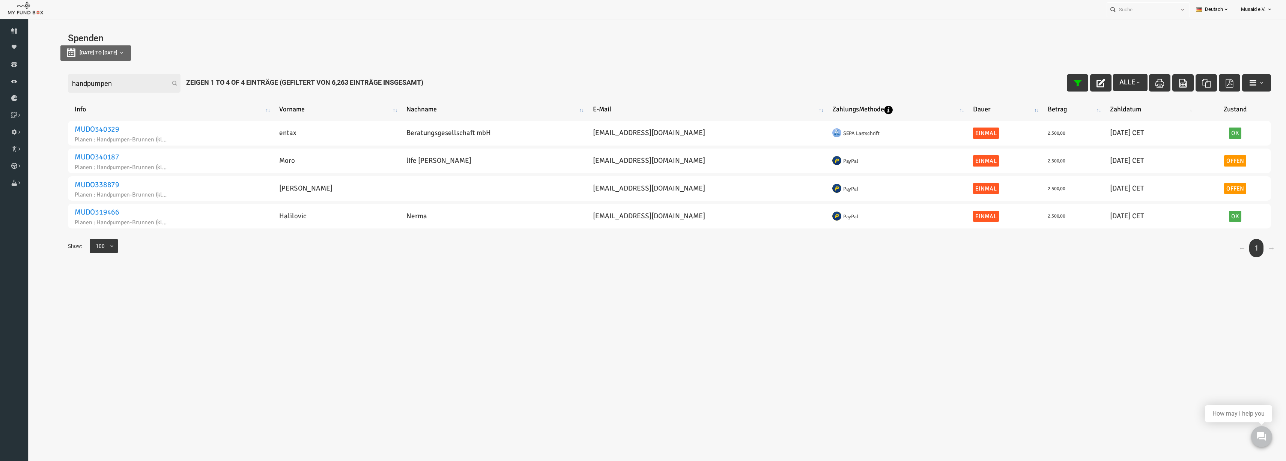
click at [96, 90] on input "handpumpen" at bounding box center [99, 83] width 113 height 19
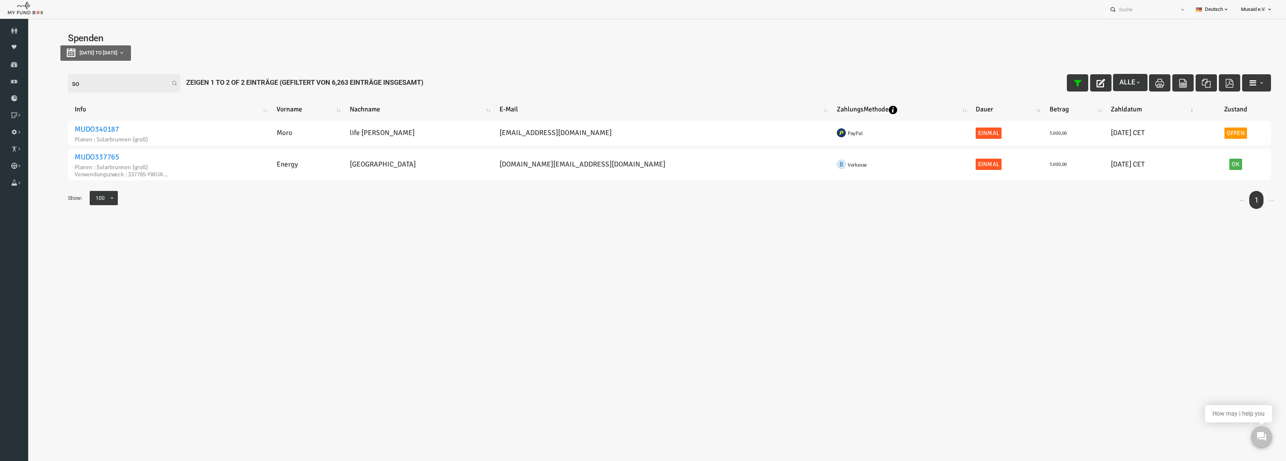
type input "s"
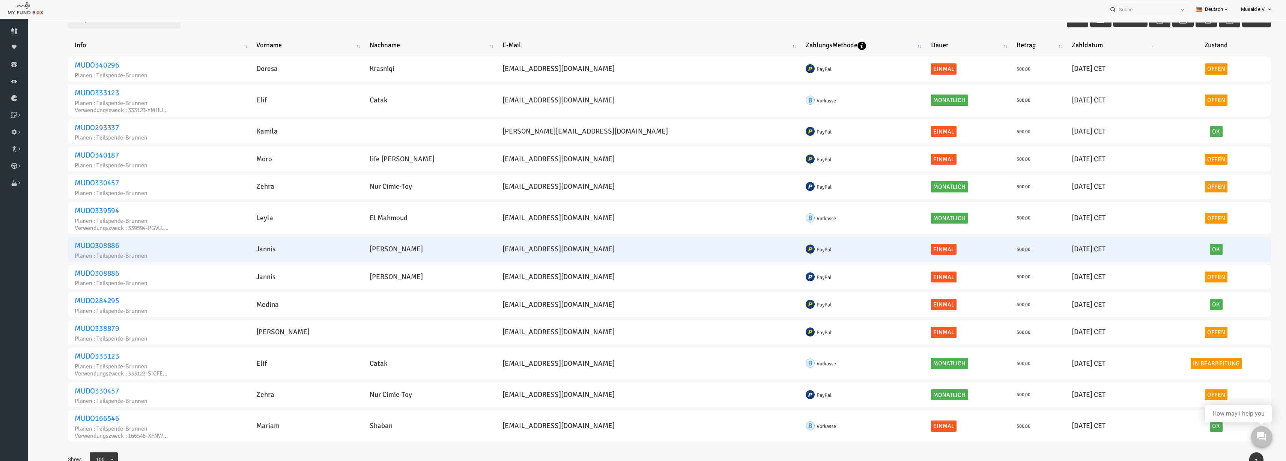
scroll to position [66, 0]
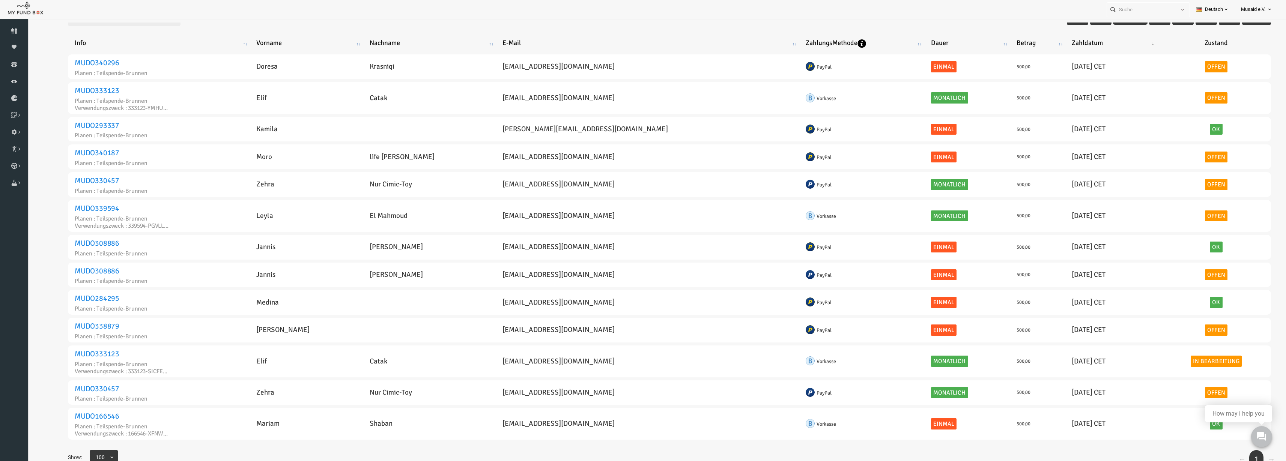
type input "teilspende"
click at [331, 15] on div "Personal Contact BID Orphan GID Zahlungsstatus Partner OID Verwendungszweck Tra…" at bounding box center [639, 9] width 1278 height 19
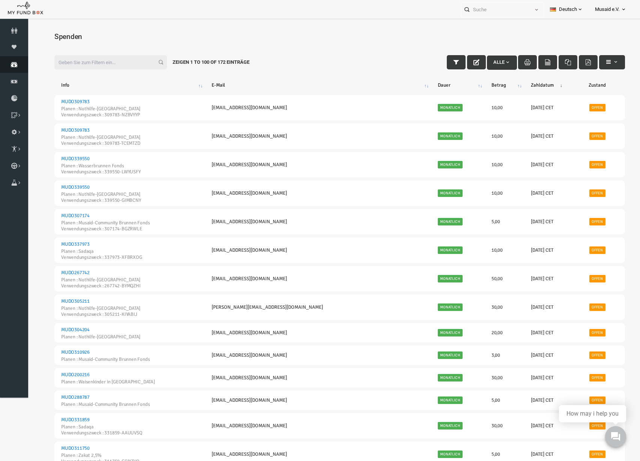
click at [15, 64] on icon at bounding box center [14, 65] width 28 height 6
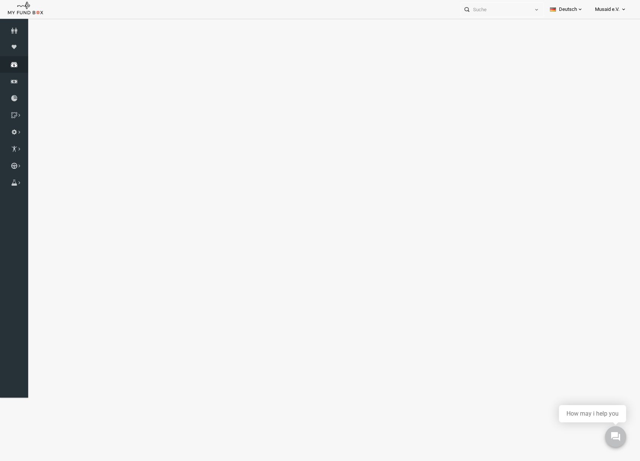
select select "100"
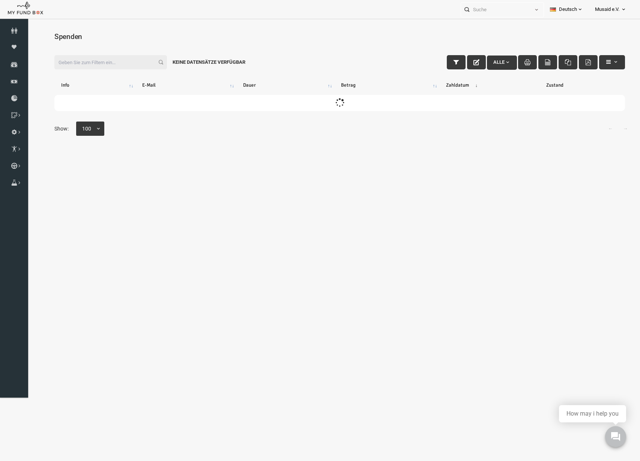
click at [424, 60] on div "Filter: Alle Keine Datensätze verfügbar" at bounding box center [328, 62] width 586 height 29
click at [441, 60] on icon "button" at bounding box center [444, 62] width 6 height 6
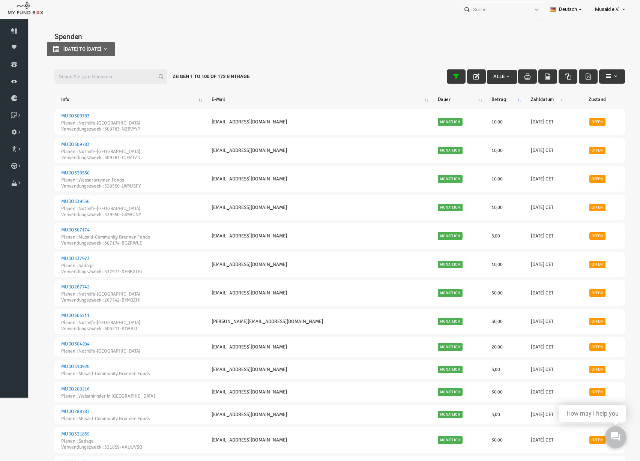
type input "[DATE]"
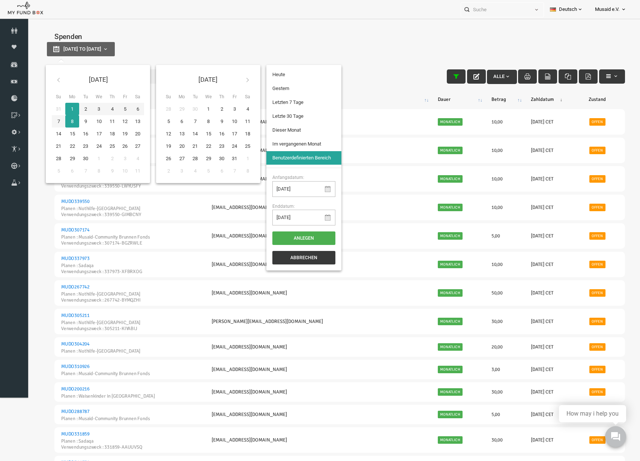
click at [84, 44] on button "[DATE] to [DATE]" at bounding box center [69, 49] width 68 height 14
type input "[DATE]"
click at [294, 122] on li "Letzte 30 Tage" at bounding box center [291, 117] width 75 height 14
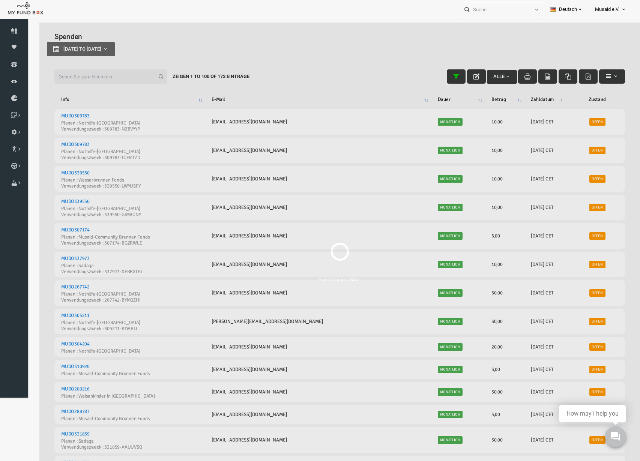
select select "100"
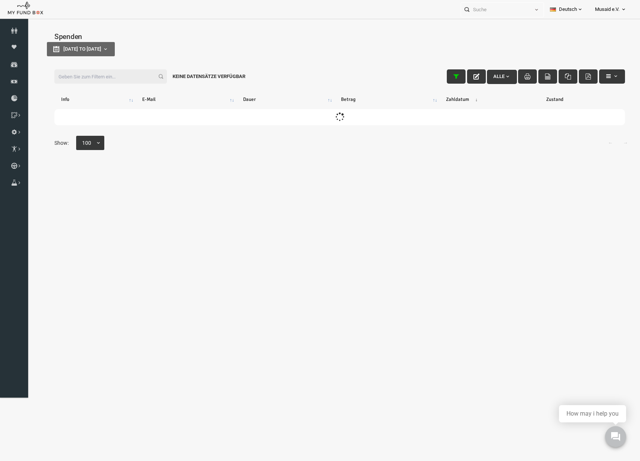
click at [115, 80] on input "Filter:" at bounding box center [98, 76] width 113 height 14
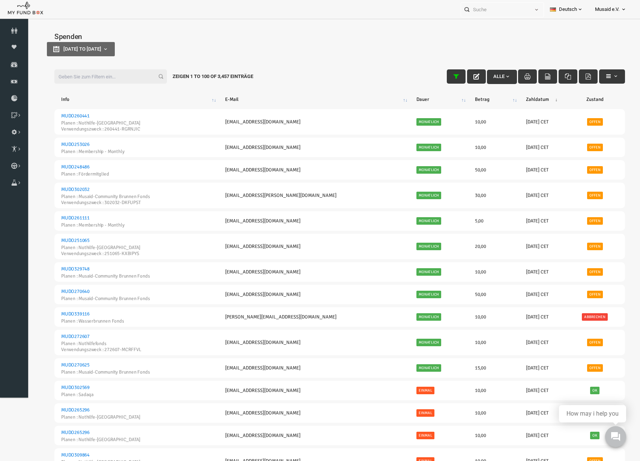
type input "n"
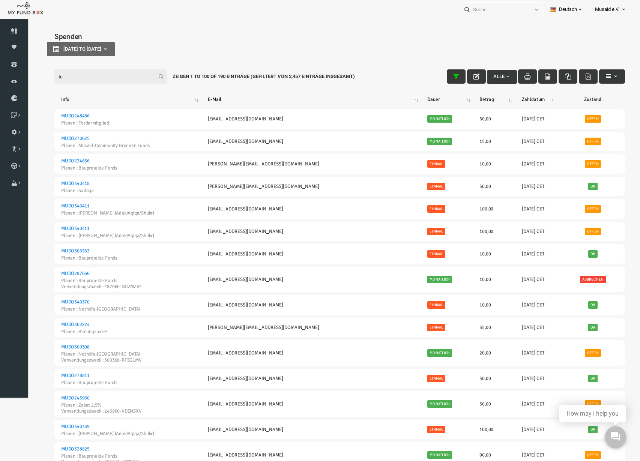
type input "t"
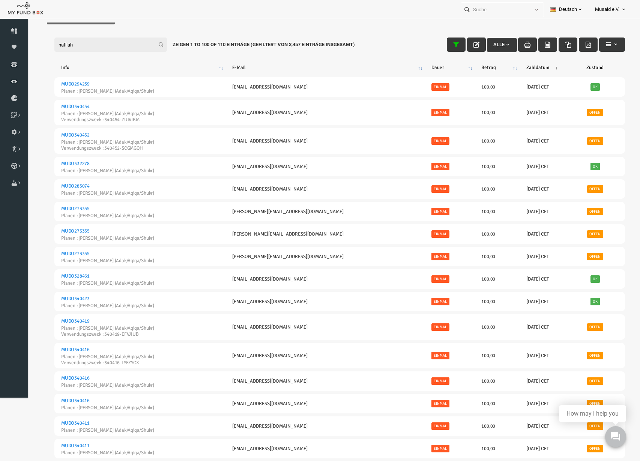
scroll to position [47, 0]
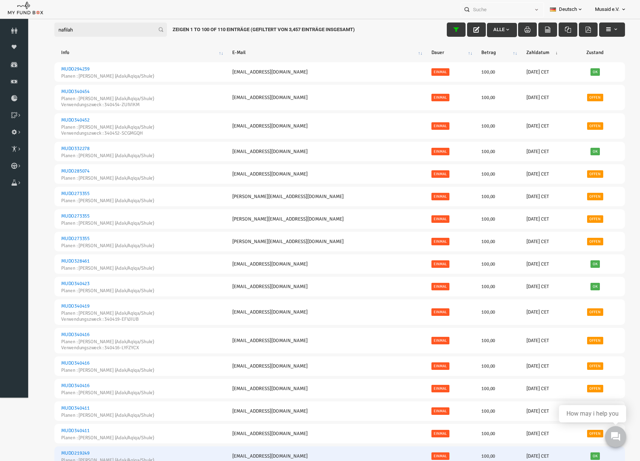
type input "nafilah"
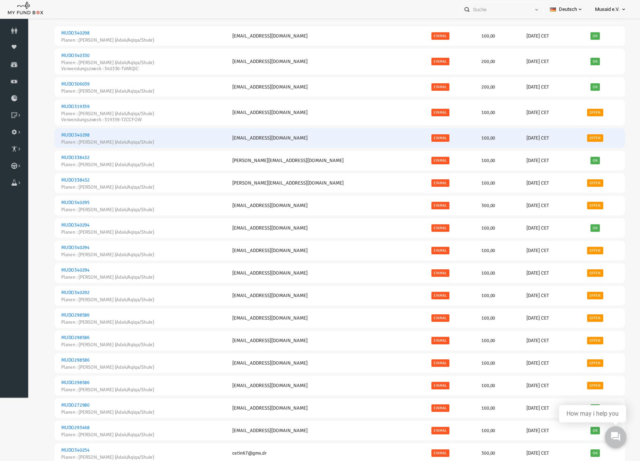
scroll to position [797, 0]
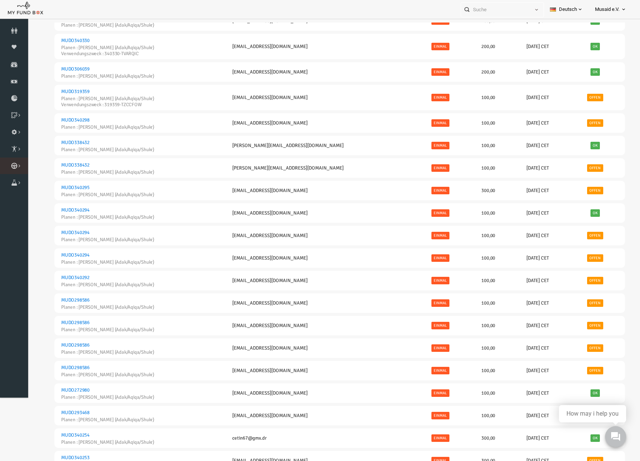
click at [0, 0] on link "Kurban Liste" at bounding box center [0, 0] width 0 height 0
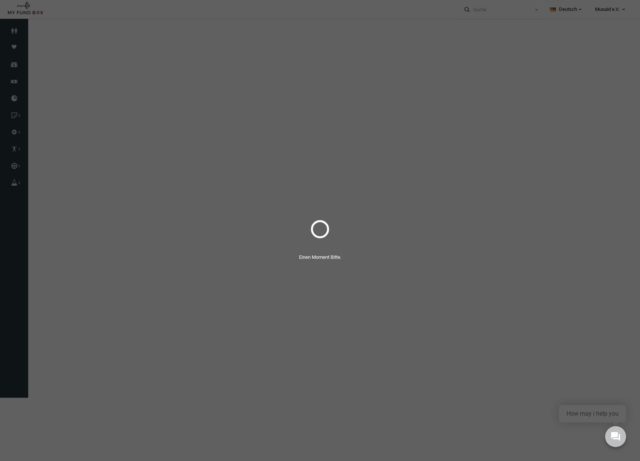
select select "100"
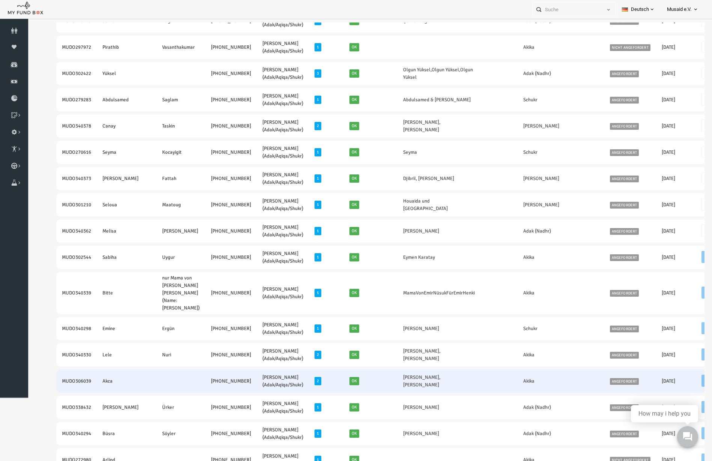
scroll to position [0, 0]
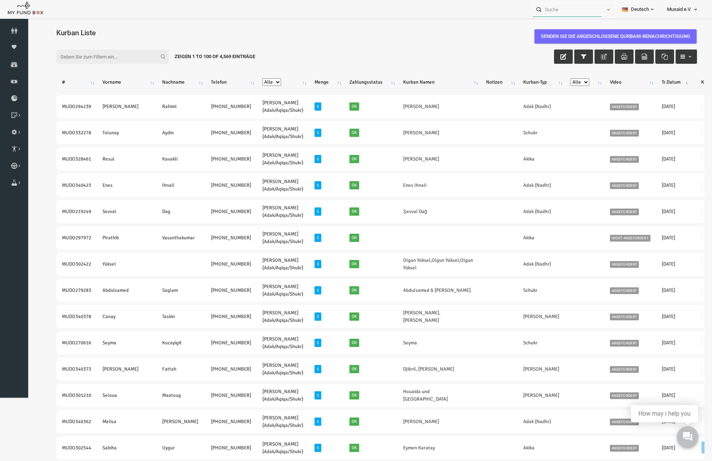
click at [549, 8] on input "text" at bounding box center [567, 10] width 69 height 14
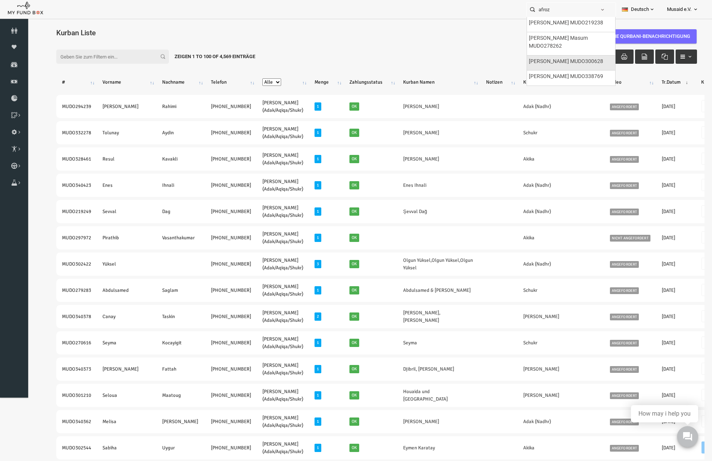
click at [550, 61] on label "[PERSON_NAME] MUDO300628" at bounding box center [566, 61] width 74 height 8
type input "[PERSON_NAME] MUDO300628"
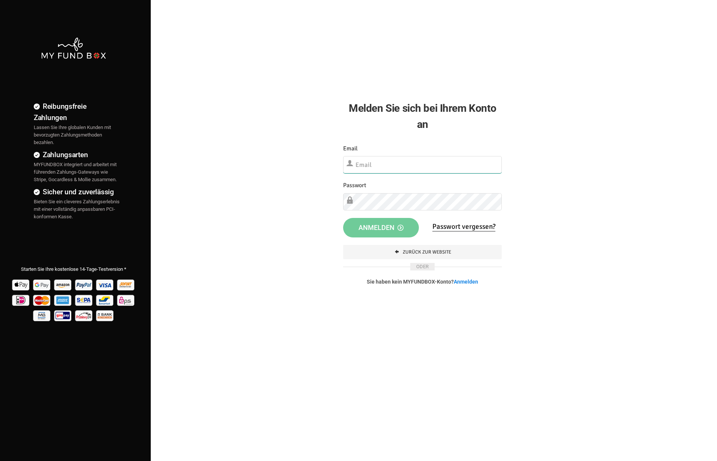
type input "[EMAIL_ADDRESS][DOMAIN_NAME]"
click at [382, 221] on button "Anmelden" at bounding box center [381, 228] width 76 height 20
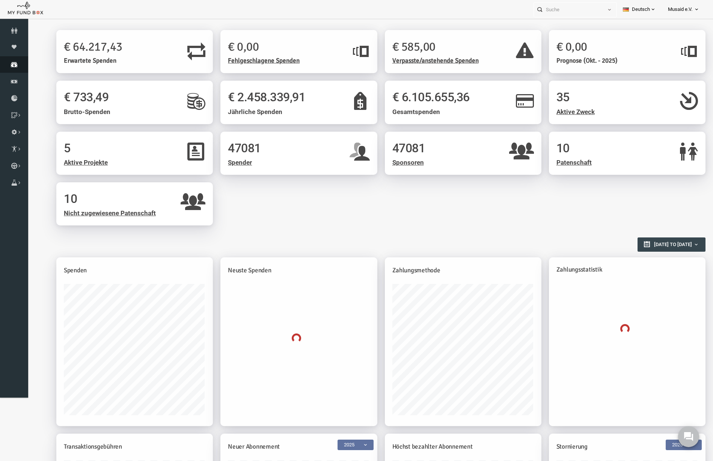
click at [14, 69] on link "Spenden" at bounding box center [14, 64] width 28 height 17
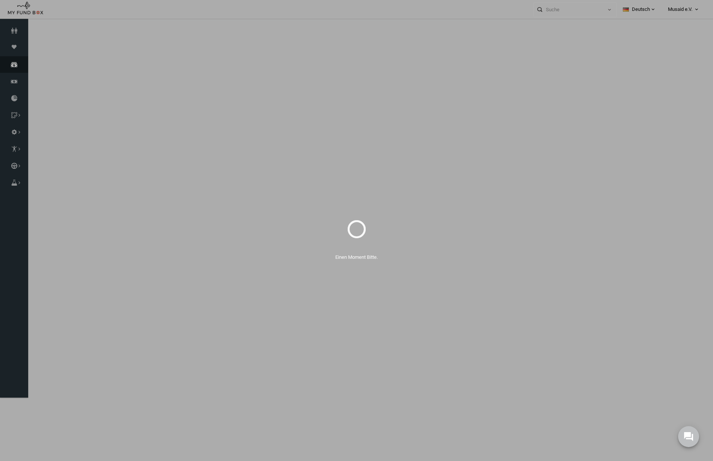
select select "100"
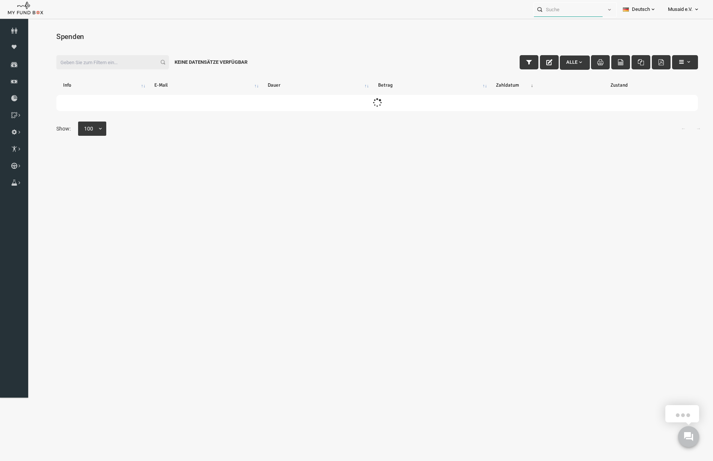
click at [572, 7] on input "text" at bounding box center [568, 10] width 69 height 14
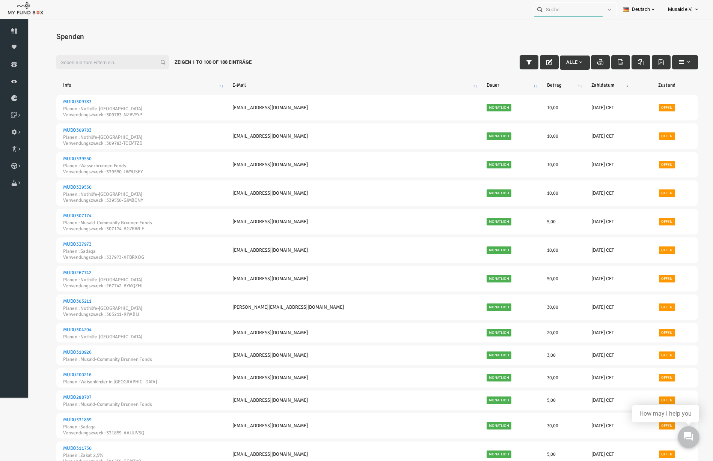
click at [565, 13] on input "text" at bounding box center [568, 10] width 69 height 14
click at [571, 9] on input "text" at bounding box center [568, 10] width 69 height 14
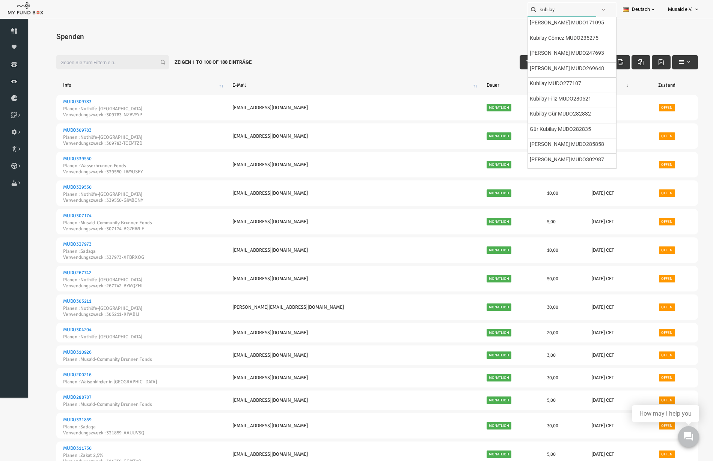
click at [552, 11] on input "kubilay" at bounding box center [561, 10] width 69 height 14
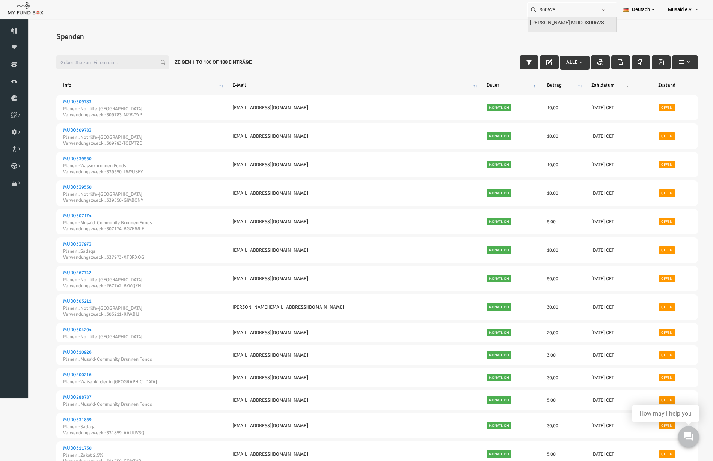
click at [548, 20] on label "Fahmida Afroz MUDO300628" at bounding box center [566, 23] width 74 height 8
type input "Fahmida Afroz MUDO300628"
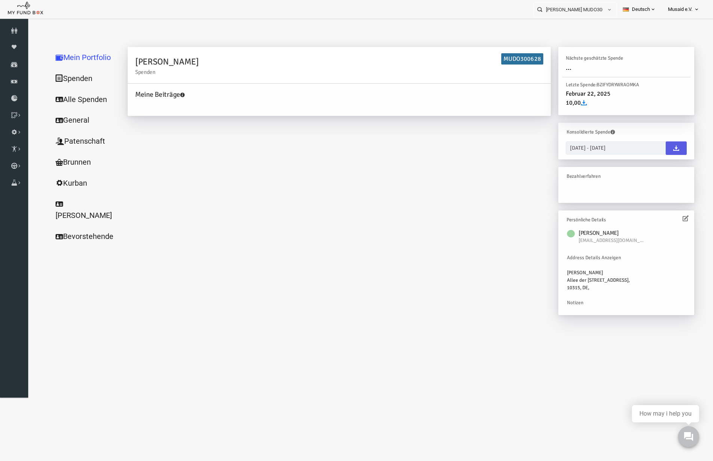
click at [87, 98] on link "Alle Spenden" at bounding box center [72, 99] width 75 height 21
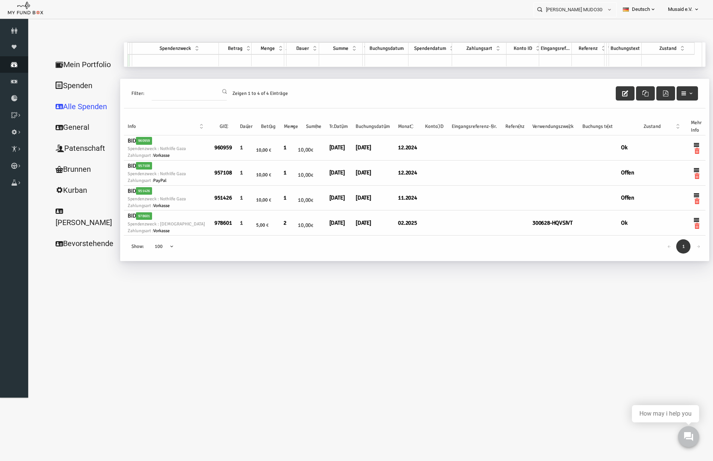
click at [5, 66] on icon at bounding box center [14, 65] width 28 height 6
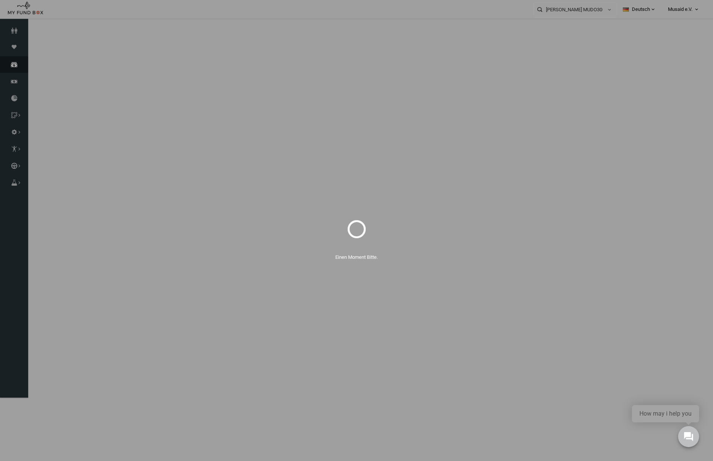
select select "100"
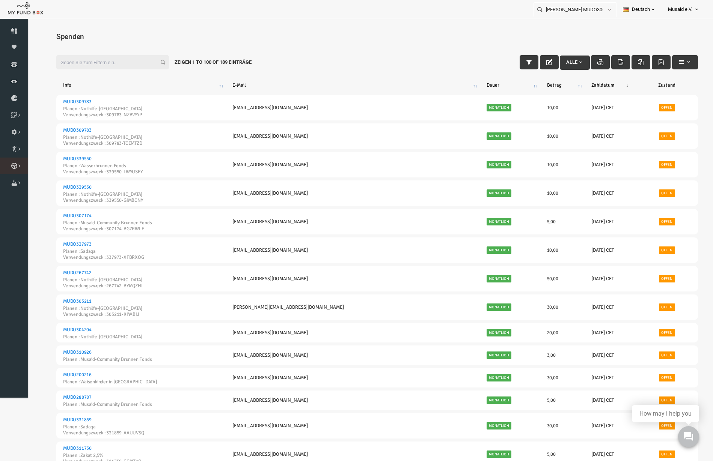
click at [0, 0] on link "Kurban Liste" at bounding box center [0, 0] width 0 height 0
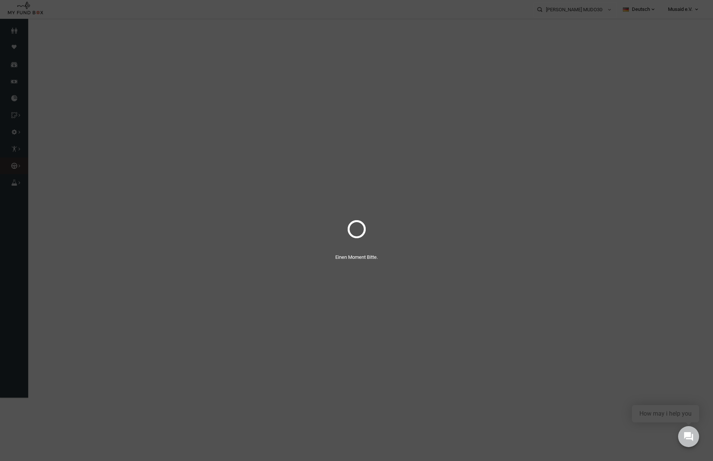
select select "100"
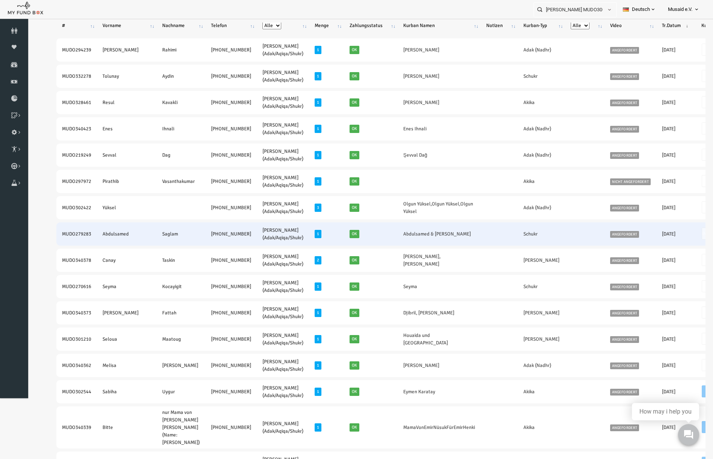
scroll to position [235, 0]
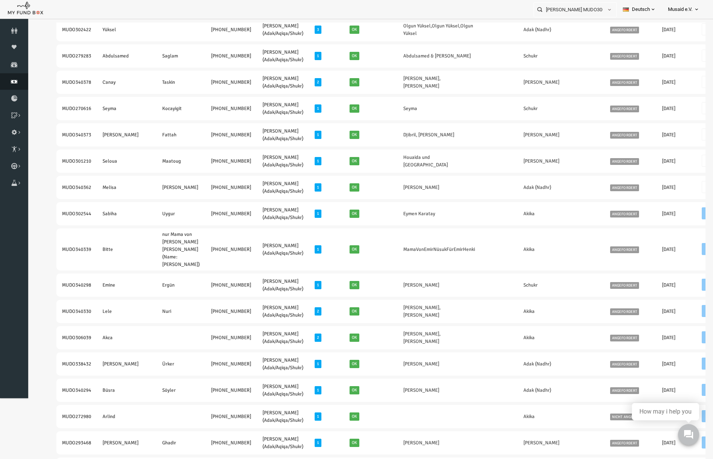
click at [9, 80] on icon at bounding box center [14, 81] width 28 height 6
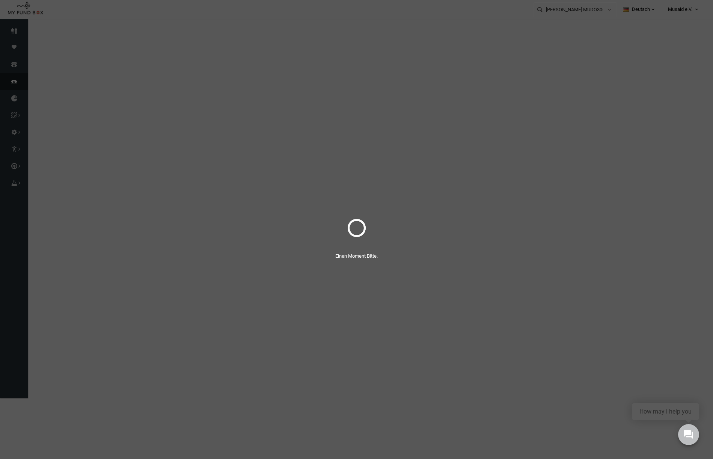
select select "100"
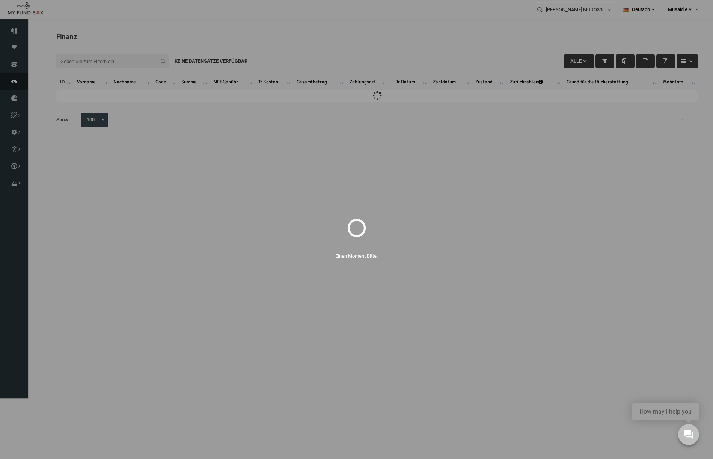
scroll to position [0, 0]
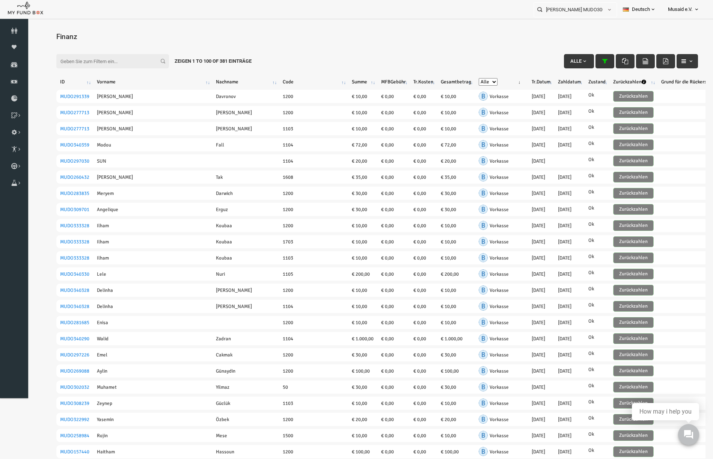
click at [588, 61] on icon "button" at bounding box center [591, 61] width 6 height 6
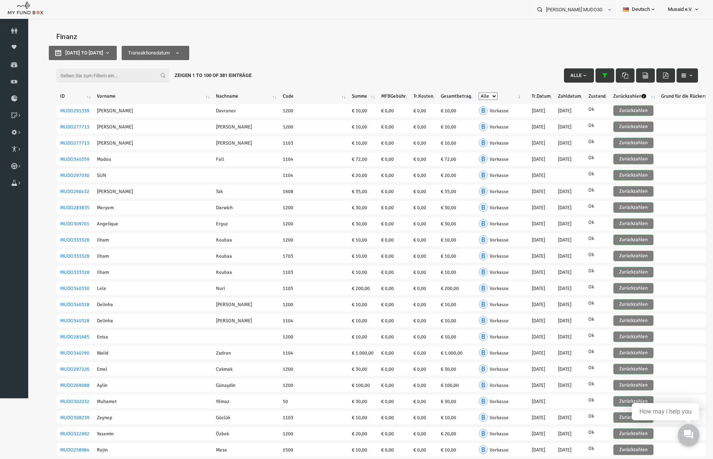
click at [95, 58] on div "Filter: Alle Zeigen 1 to 100 of 381 Einträge" at bounding box center [363, 63] width 656 height 20
type input "21-08-2025"
type input "27-08-2025"
click at [89, 51] on span "21-08-2025 to 27-08-2025" at bounding box center [70, 53] width 38 height 6
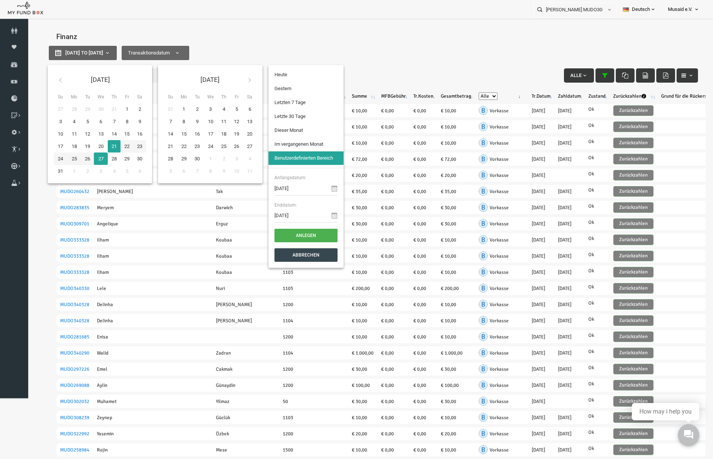
type input "[DATE]"
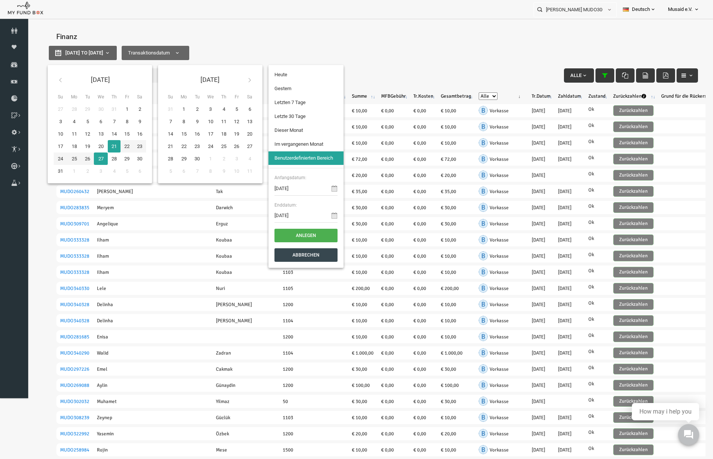
type input "[DATE]"
click at [276, 111] on li "Letzte 30 Tage" at bounding box center [291, 117] width 75 height 14
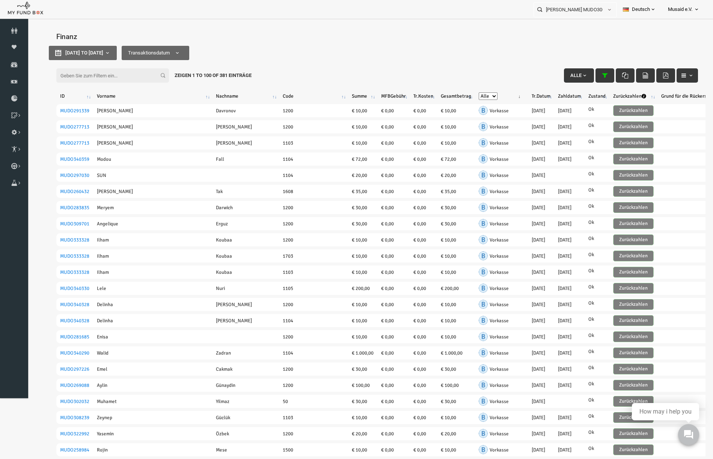
select select "100"
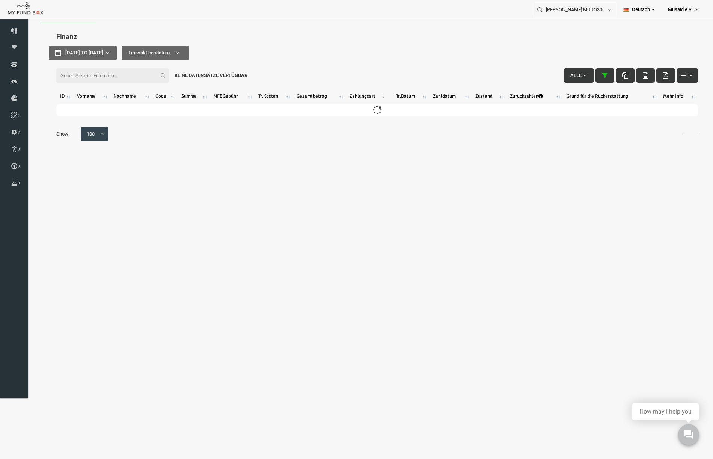
click at [103, 72] on input "Filter:" at bounding box center [98, 75] width 113 height 14
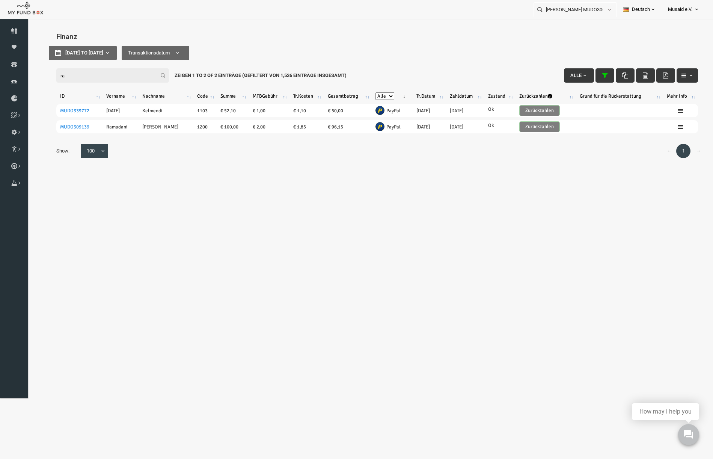
type input "r"
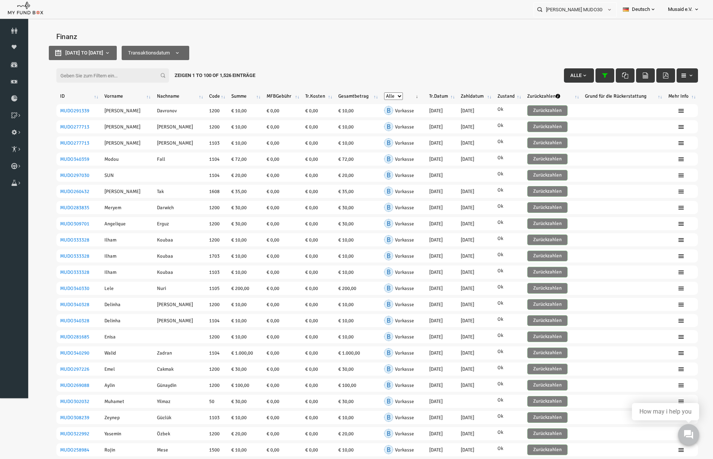
click at [99, 53] on div "Filter: Alle Zeigen 1 to 100 of 1,526 Einträge" at bounding box center [363, 63] width 656 height 20
click at [98, 56] on div "Filter: Alle Zeigen 1 to 100 of 1,526 Einträge" at bounding box center [363, 63] width 656 height 20
click at [105, 55] on div "Filter: Alle Zeigen 1 to 100 of 1,526 Einträge" at bounding box center [363, 63] width 656 height 20
drag, startPoint x: 112, startPoint y: 45, endPoint x: 119, endPoint y: 54, distance: 11.2
click at [103, 46] on button "[DATE] to [DATE]" at bounding box center [69, 53] width 68 height 14
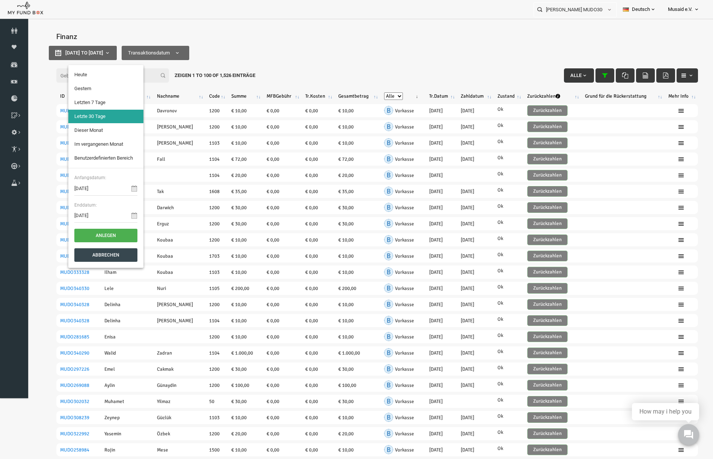
type input "[DATE]"
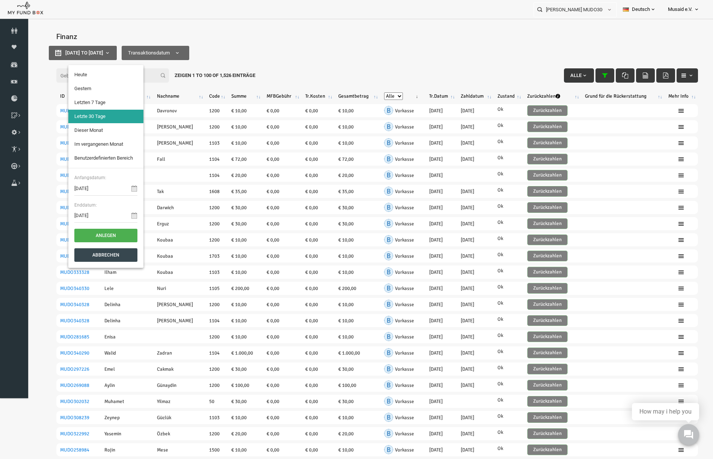
type input "[DATE]"
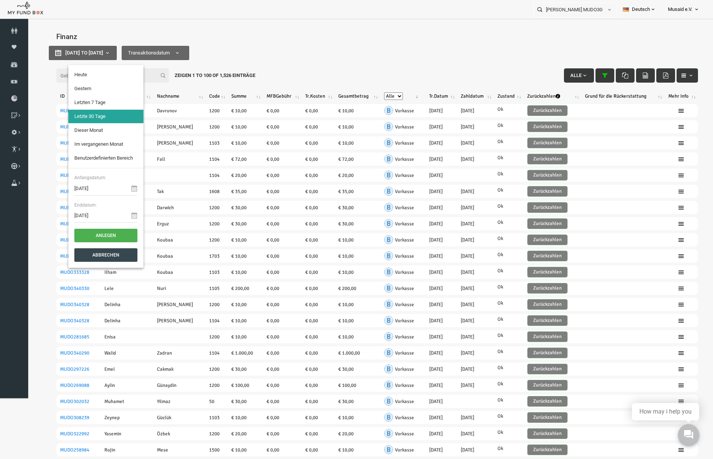
type input "[DATE]"
click at [108, 161] on li "Benutzerdefinierten Bereich" at bounding box center [91, 158] width 75 height 14
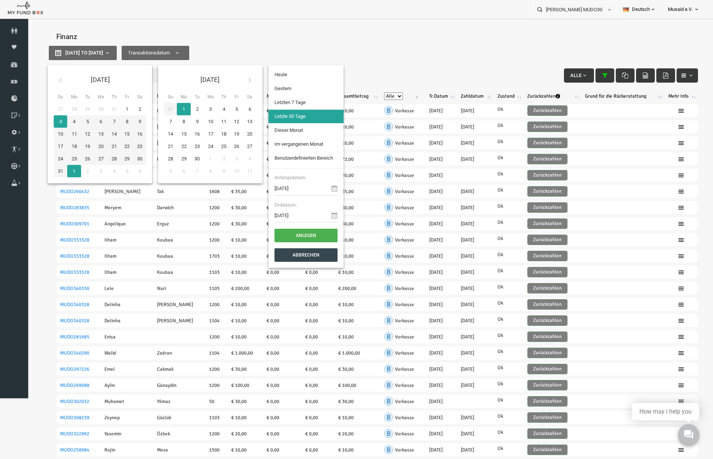
click at [49, 81] on icon at bounding box center [47, 80] width 6 height 6
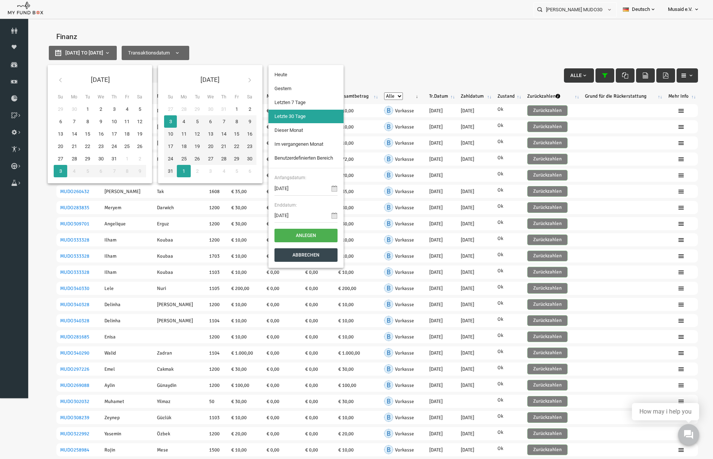
click at [49, 81] on icon at bounding box center [47, 80] width 6 height 6
type input "04-04-2025"
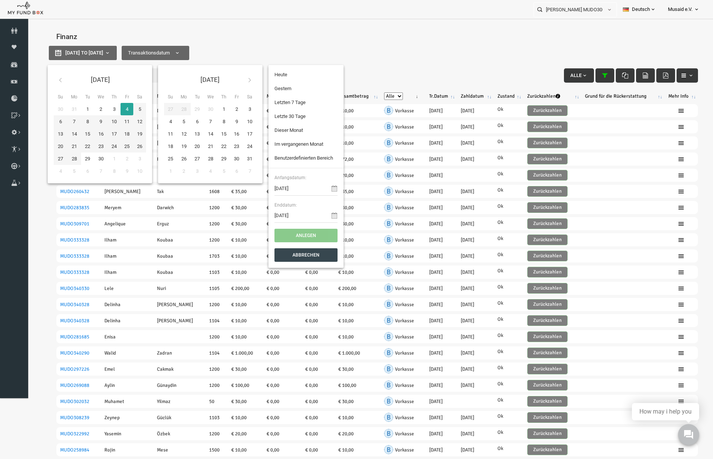
click at [233, 77] on th at bounding box center [236, 80] width 14 height 18
click at [234, 78] on th at bounding box center [236, 80] width 14 height 18
type input "[DATE]"
type input "04-04-2025"
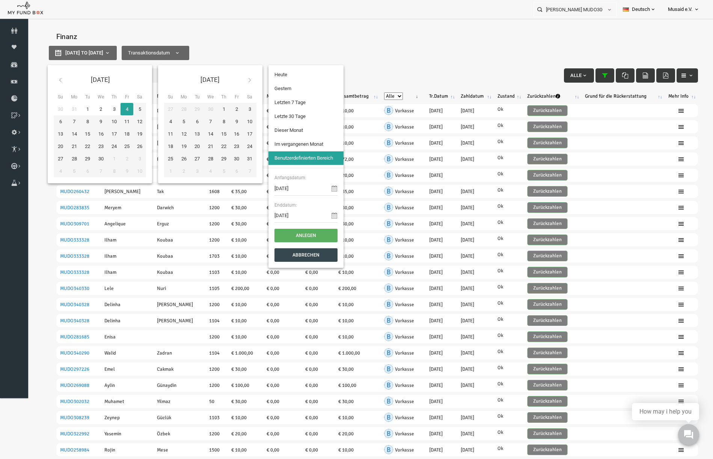
click at [295, 236] on button "Anlegen" at bounding box center [291, 236] width 63 height 14
select select "100"
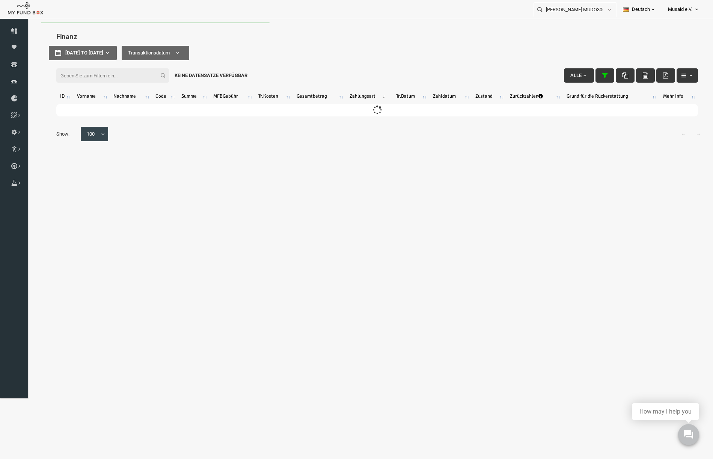
click at [119, 76] on input "Filter:" at bounding box center [98, 75] width 113 height 14
click at [116, 76] on input "Filter:" at bounding box center [98, 75] width 113 height 14
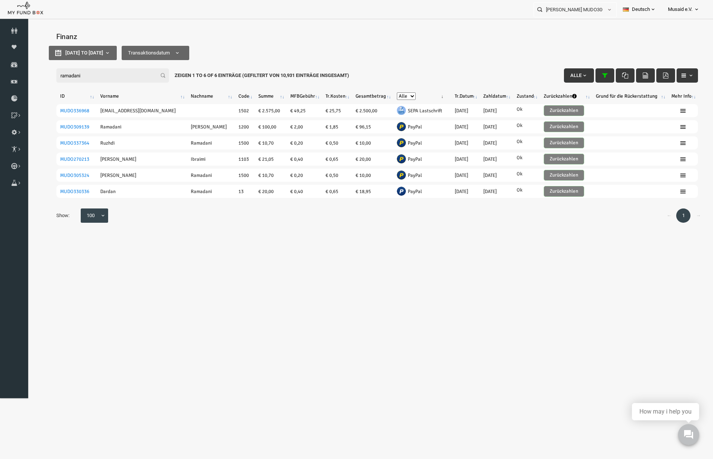
type input "ramadani"
click at [0, 0] on link "Kurban Liste" at bounding box center [0, 0] width 0 height 0
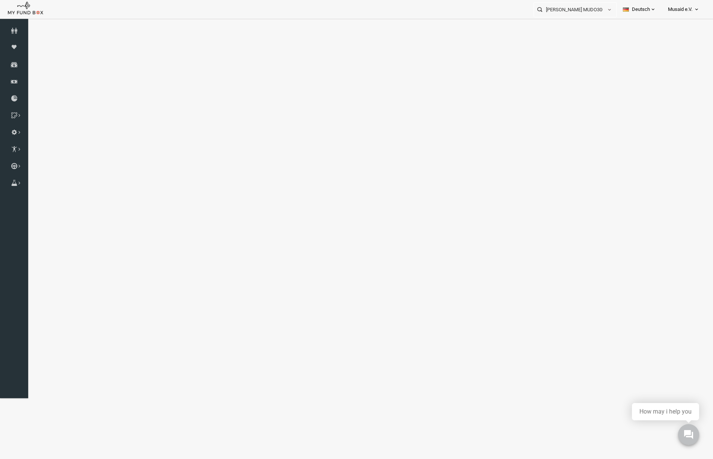
select select "100"
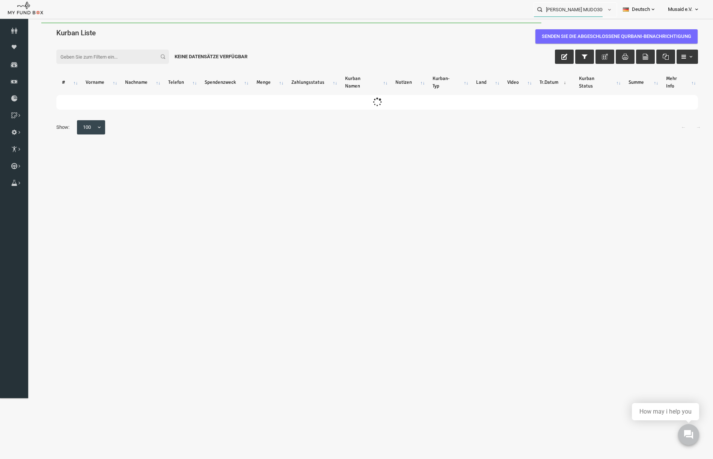
click at [576, 7] on input "Fahmida Afroz MUDO300628" at bounding box center [568, 10] width 69 height 14
click at [22, 70] on link "Spenden" at bounding box center [14, 64] width 28 height 17
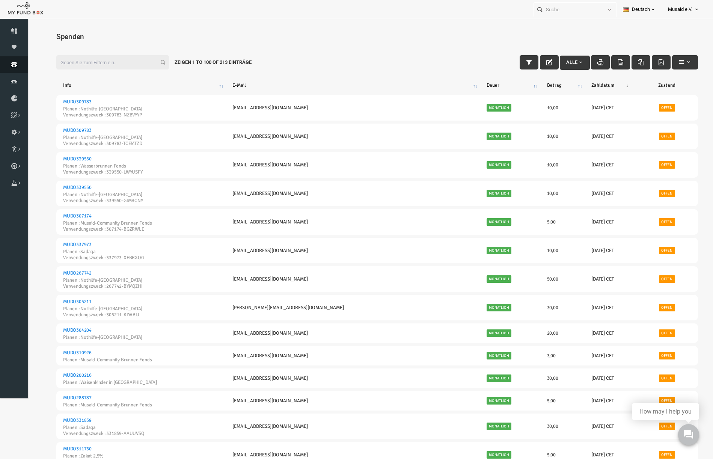
click at [8, 67] on icon at bounding box center [14, 65] width 28 height 6
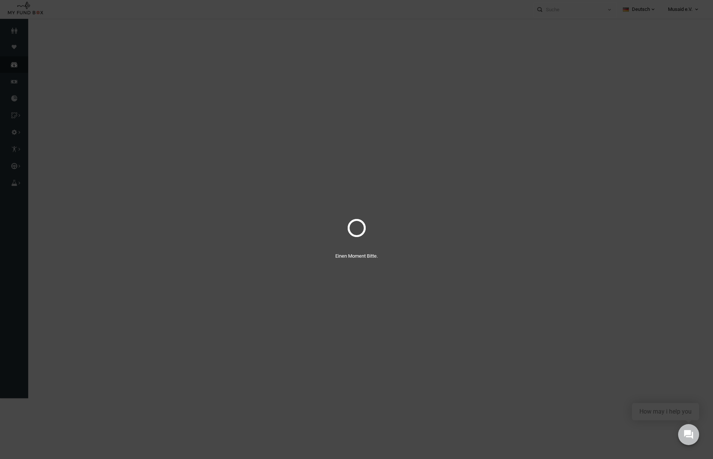
select select "100"
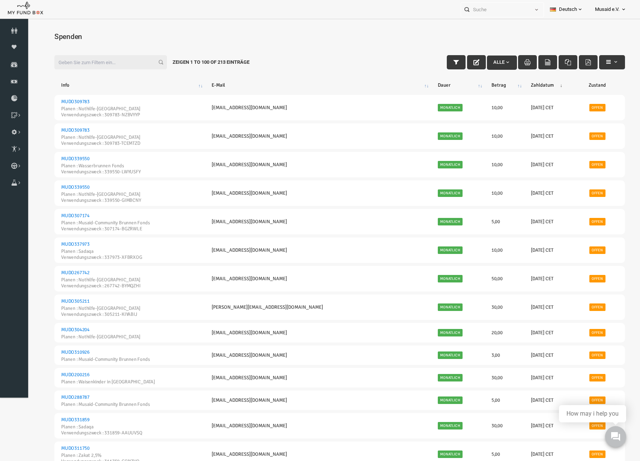
click at [110, 65] on input "Filter:" at bounding box center [98, 62] width 113 height 14
click at [594, 61] on icon "button" at bounding box center [596, 62] width 6 height 6
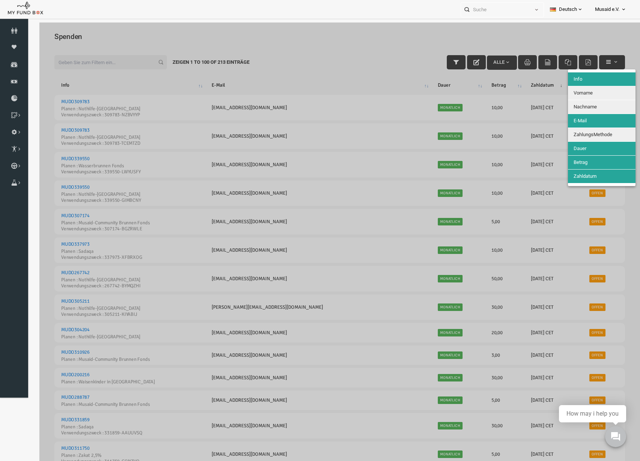
click at [578, 111] on button "Nachname" at bounding box center [590, 107] width 68 height 14
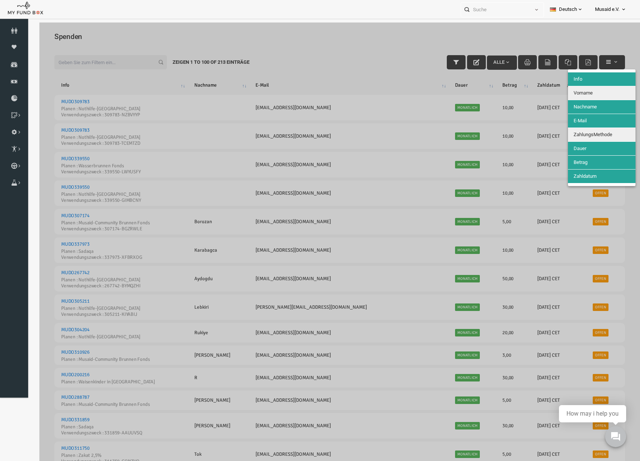
click at [578, 96] on button "Vorname" at bounding box center [590, 93] width 68 height 14
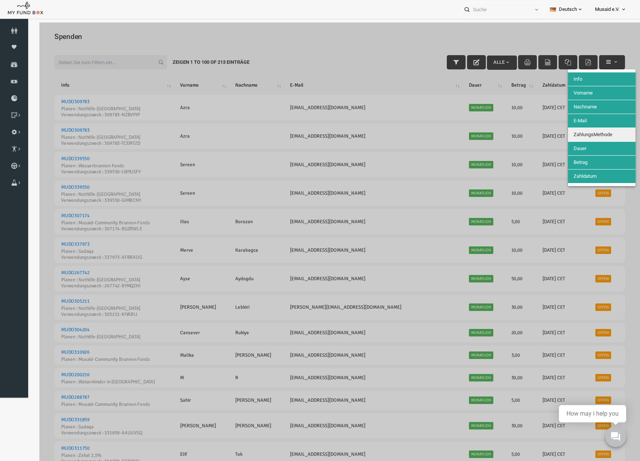
click at [576, 131] on button "ZahlungsMethode" at bounding box center [590, 135] width 68 height 14
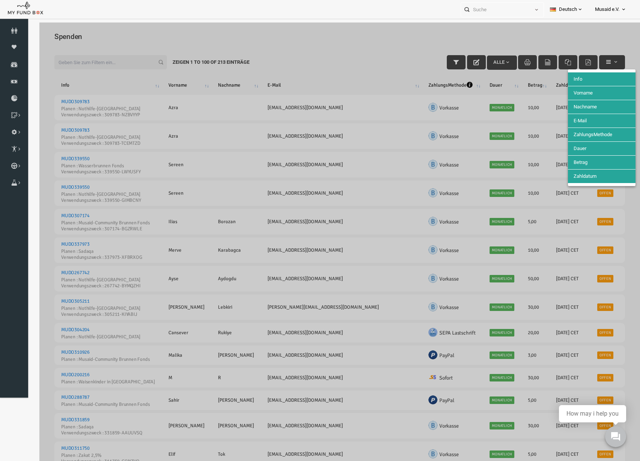
click at [310, 111] on div at bounding box center [327, 252] width 601 height 459
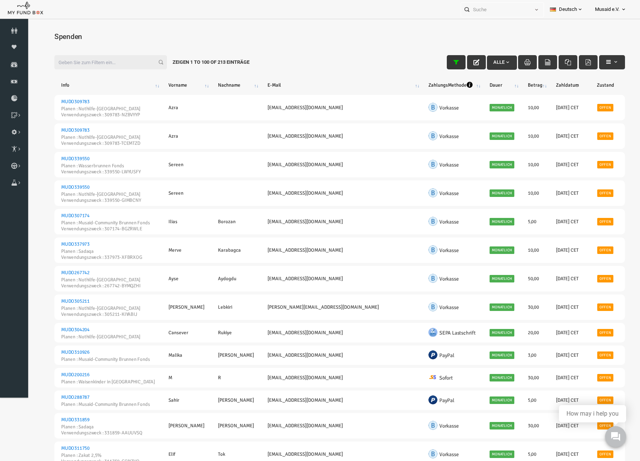
click at [435, 66] on button "button" at bounding box center [444, 62] width 19 height 14
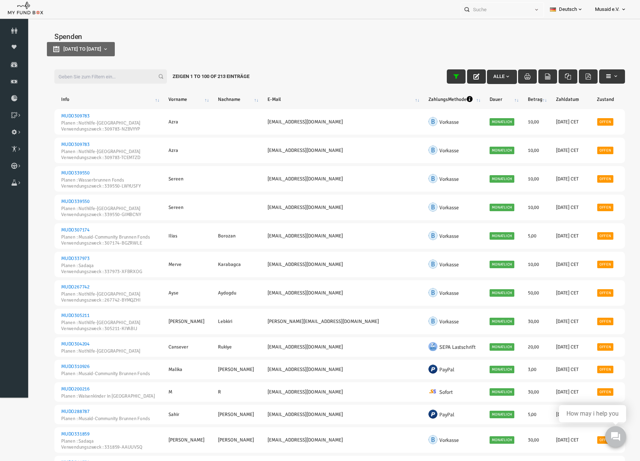
click at [459, 73] on button "button" at bounding box center [464, 76] width 19 height 14
type input "[DATE]"
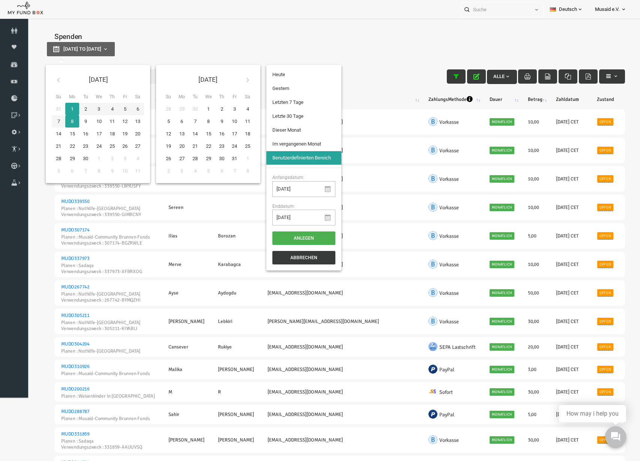
click at [102, 52] on button "[DATE] to [DATE]" at bounding box center [69, 49] width 68 height 14
type input "[DATE]"
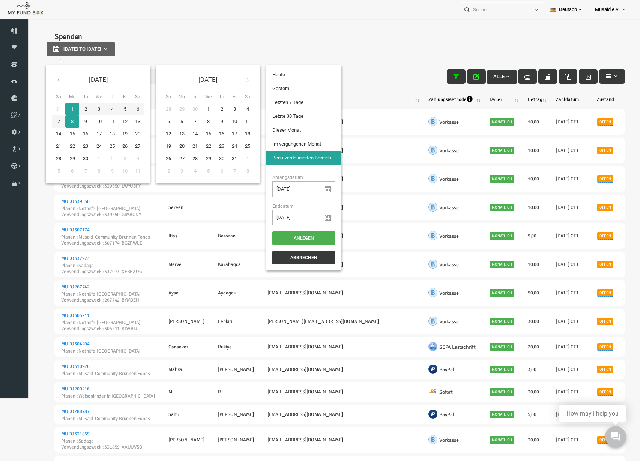
type input "[DATE]"
click at [322, 111] on li "Letzte 30 Tage" at bounding box center [291, 117] width 75 height 14
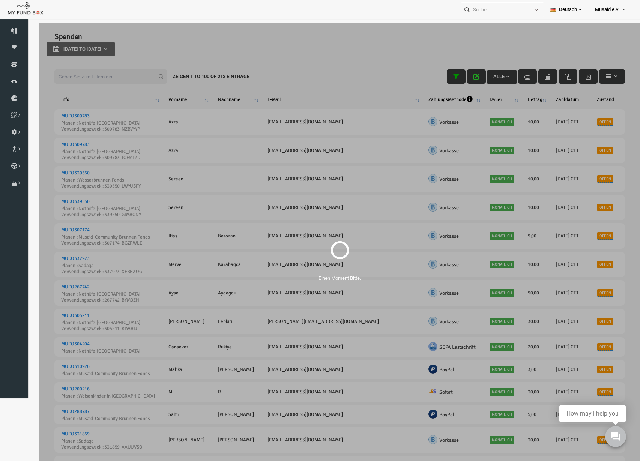
select select "100"
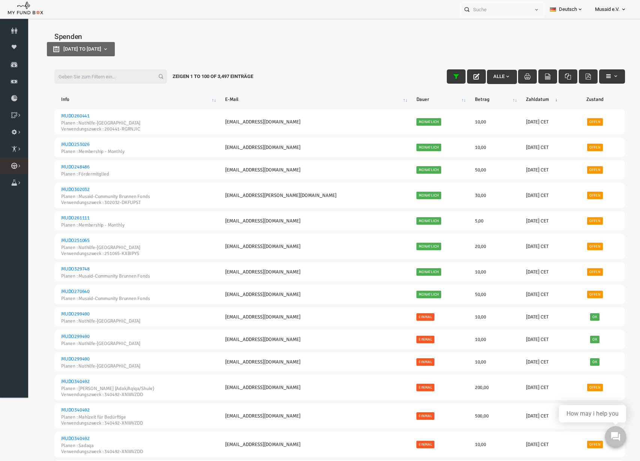
click at [0, 0] on link "Kurban Liste" at bounding box center [0, 0] width 0 height 0
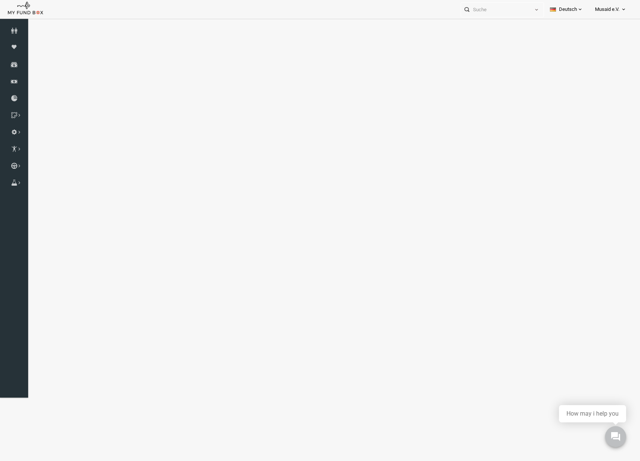
select select "100"
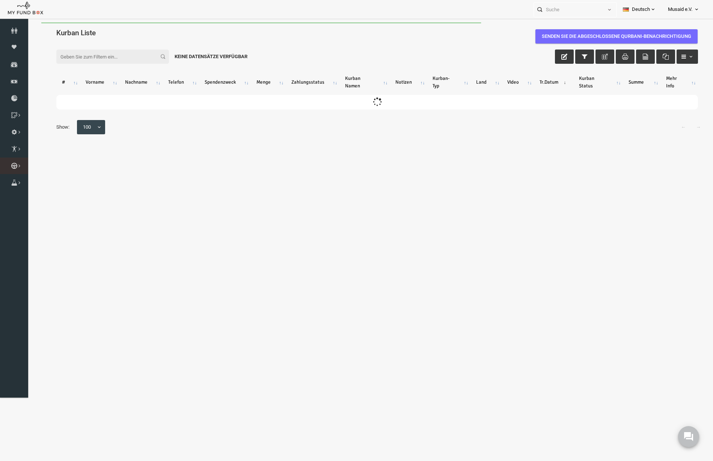
click at [0, 0] on link "Kurban Liste" at bounding box center [0, 0] width 0 height 0
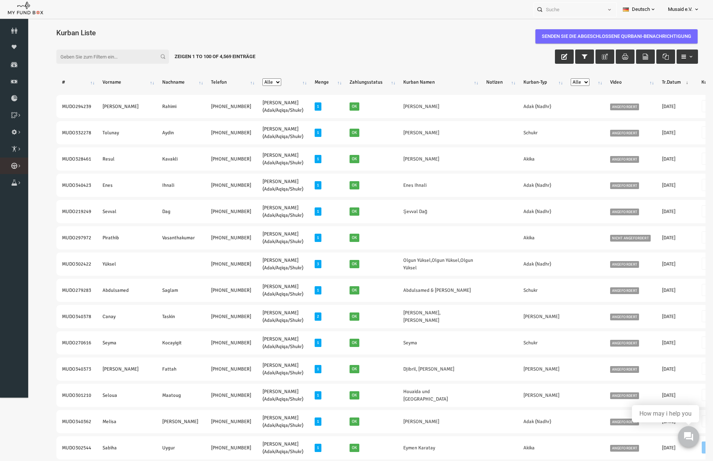
click at [0, 0] on link "Kurban Liste" at bounding box center [0, 0] width 0 height 0
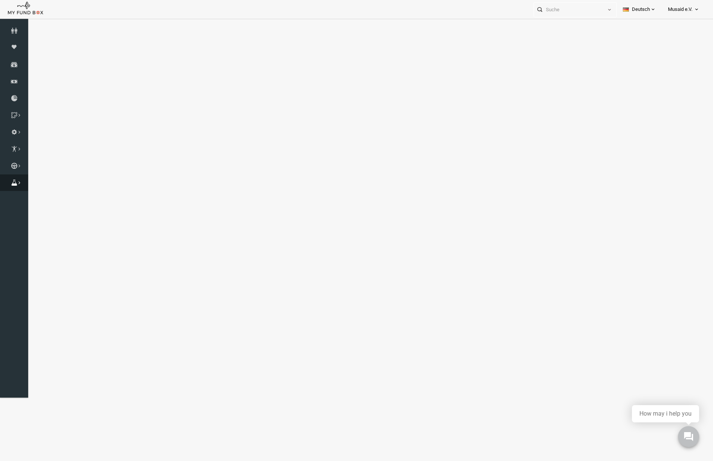
select select "100"
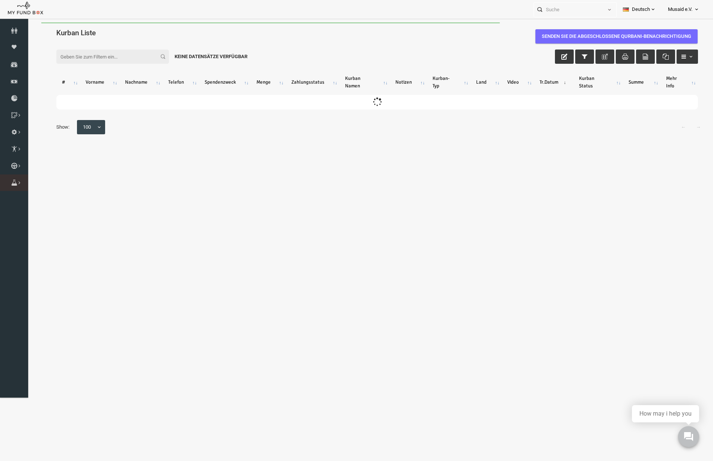
click at [0, 0] on icon at bounding box center [0, 0] width 0 height 0
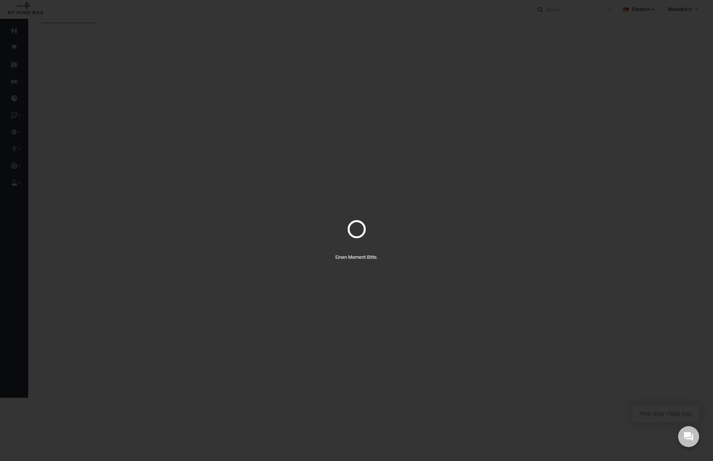
select select "100"
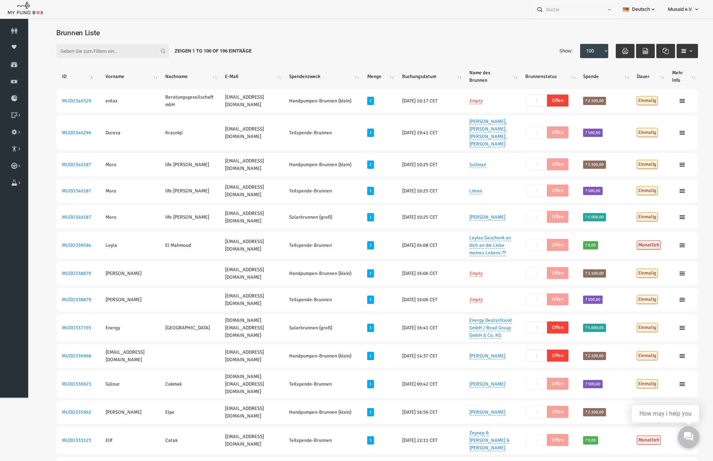
click at [103, 46] on input "Filter:" at bounding box center [98, 51] width 113 height 14
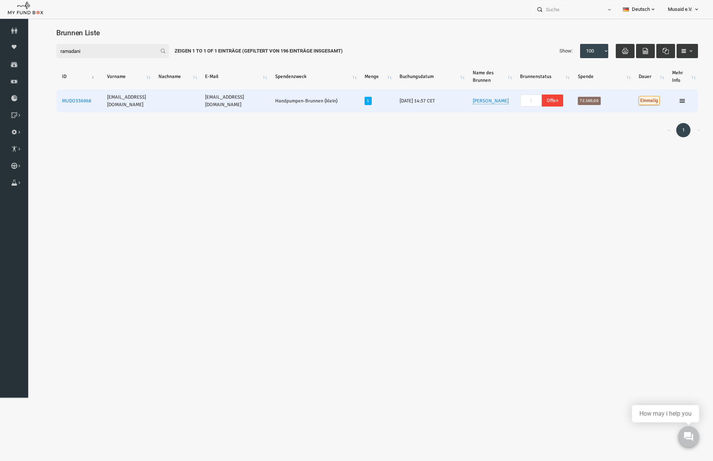
type input "ramadani"
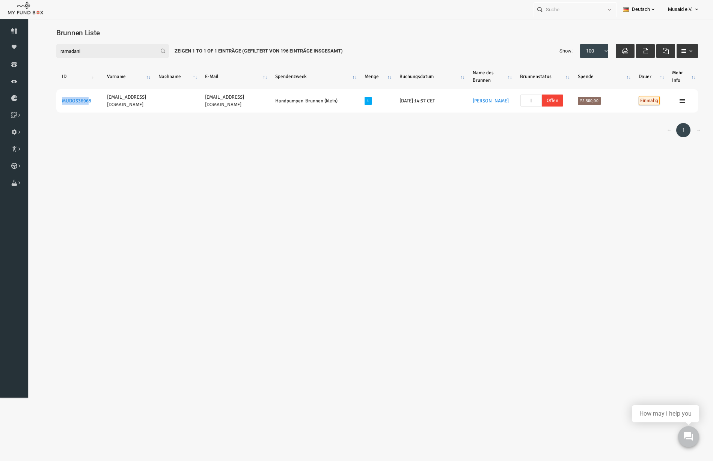
drag, startPoint x: 75, startPoint y: 112, endPoint x: 39, endPoint y: 115, distance: 35.7
click at [39, 115] on table "ID Vorname Nachname E-Mail Spendenzweck [PERSON_NAME] Buchungsdatum Name des Br…" at bounding box center [363, 89] width 656 height 67
click at [73, 123] on table "ID Vorname Nachname E-Mail Spendenzweck [PERSON_NAME] Buchungsdatum Name des Br…" at bounding box center [363, 89] width 656 height 67
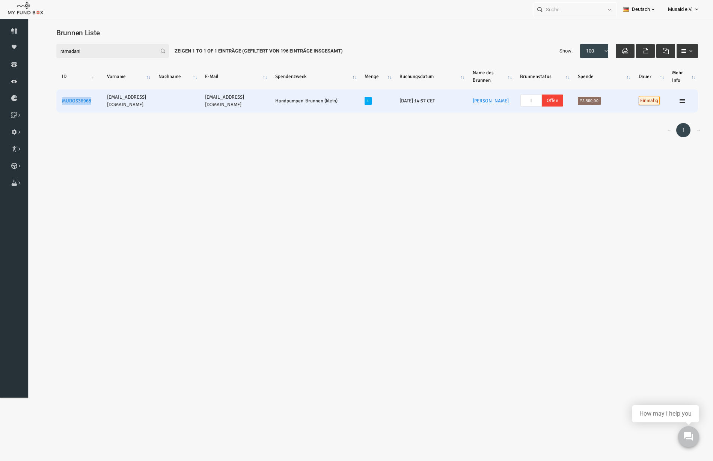
drag, startPoint x: 82, startPoint y: 113, endPoint x: 47, endPoint y: 114, distance: 35.7
click at [47, 113] on td "MUDO336968" at bounding box center [64, 100] width 45 height 23
copy link "MUDO336968"
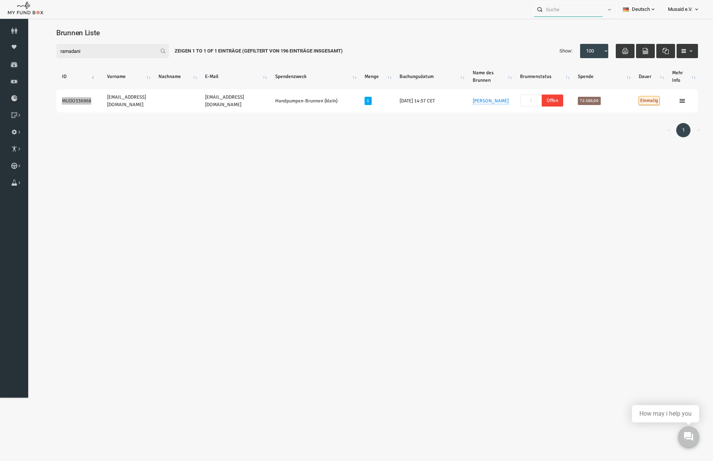
click at [564, 8] on input "text" at bounding box center [568, 10] width 69 height 14
paste input "MUDO336968"
click at [577, 26] on label "[EMAIL_ADDRESS][DOMAIN_NAME] MUDO336968" at bounding box center [570, 27] width 82 height 16
type input "[EMAIL_ADDRESS][DOMAIN_NAME] MUDO336968"
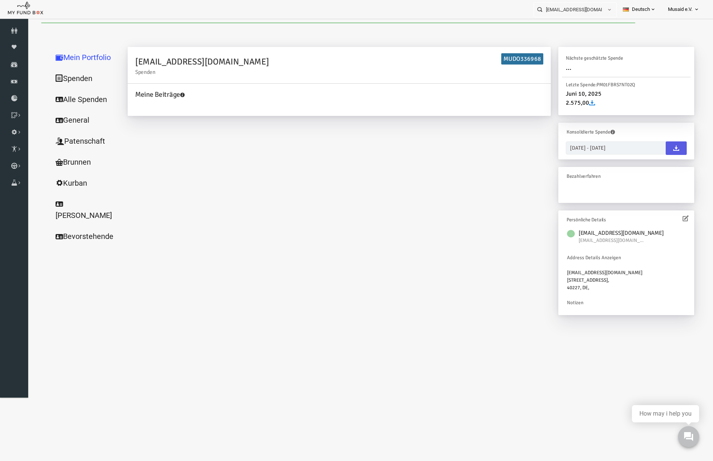
drag, startPoint x: 111, startPoint y: 120, endPoint x: 69, endPoint y: 98, distance: 47.0
click at [69, 98] on link "Alle Spenden" at bounding box center [72, 99] width 75 height 21
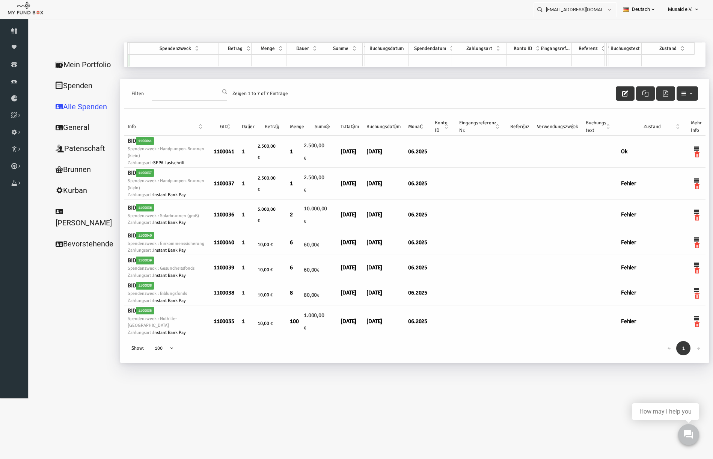
drag, startPoint x: 607, startPoint y: 94, endPoint x: 608, endPoint y: 101, distance: 6.8
click at [607, 94] on button "button" at bounding box center [611, 93] width 19 height 14
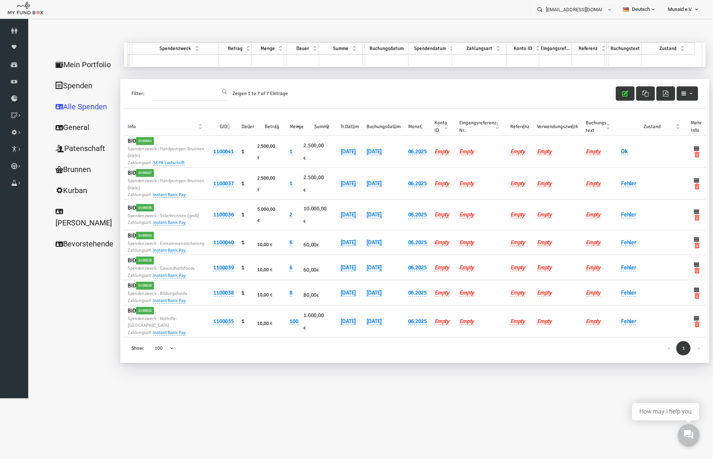
click at [609, 151] on link "Ok" at bounding box center [610, 151] width 7 height 7
click at [628, 152] on span "× Ok" at bounding box center [651, 151] width 68 height 8
click at [626, 168] on button "submit" at bounding box center [624, 165] width 14 height 14
click at [611, 96] on icon "button" at bounding box center [611, 93] width 6 height 6
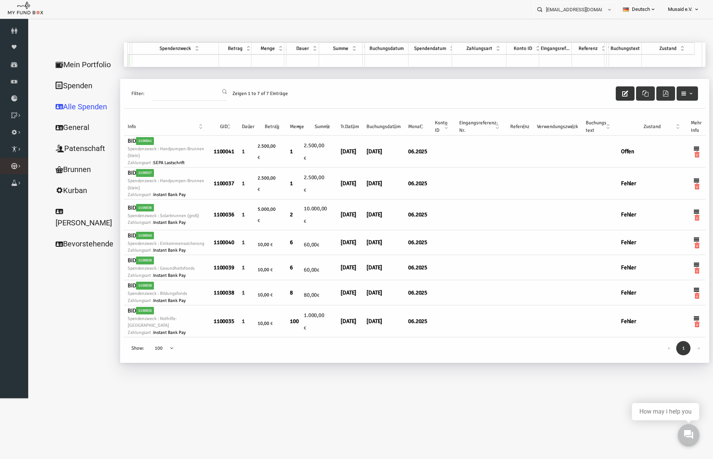
click at [0, 0] on li "Kurban Liste" at bounding box center [0, 0] width 0 height 0
click at [0, 0] on icon at bounding box center [0, 0] width 0 height 0
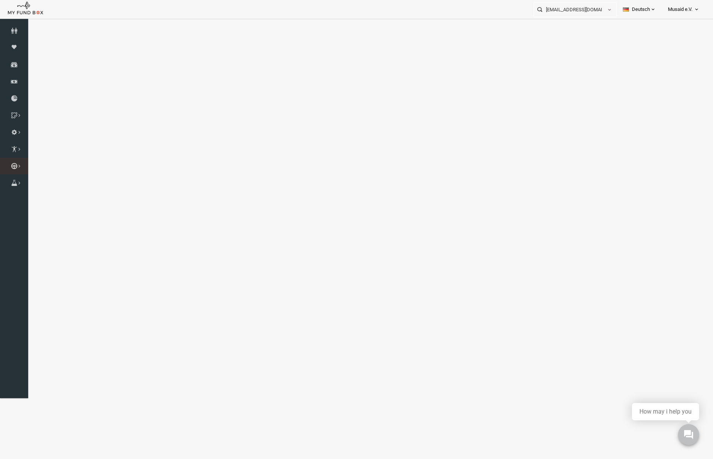
select select "100"
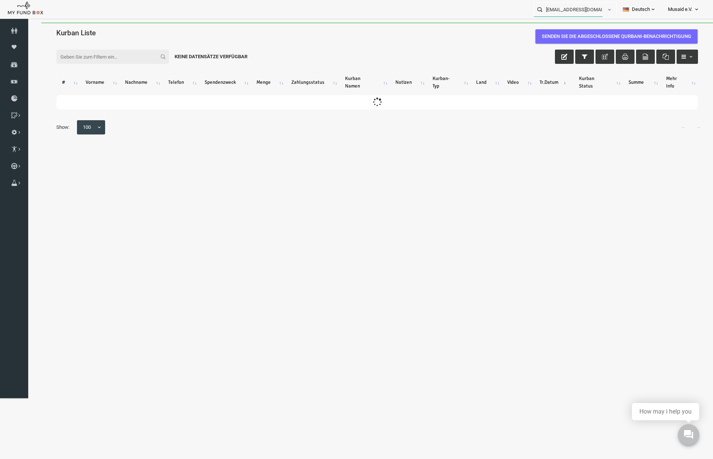
click at [588, 11] on input "[EMAIL_ADDRESS][DOMAIN_NAME] MUDO336968" at bounding box center [568, 10] width 69 height 14
click at [585, 18] on ul "[EMAIL_ADDRESS][DOMAIN_NAME] MUDO336968 Personal Contact BID Orphan GID Zahlung…" at bounding box center [619, 9] width 172 height 19
click at [584, 8] on input "[EMAIL_ADDRESS][DOMAIN_NAME] MUDO336968" at bounding box center [568, 10] width 69 height 14
drag, startPoint x: 584, startPoint y: 8, endPoint x: 646, endPoint y: 6, distance: 62.7
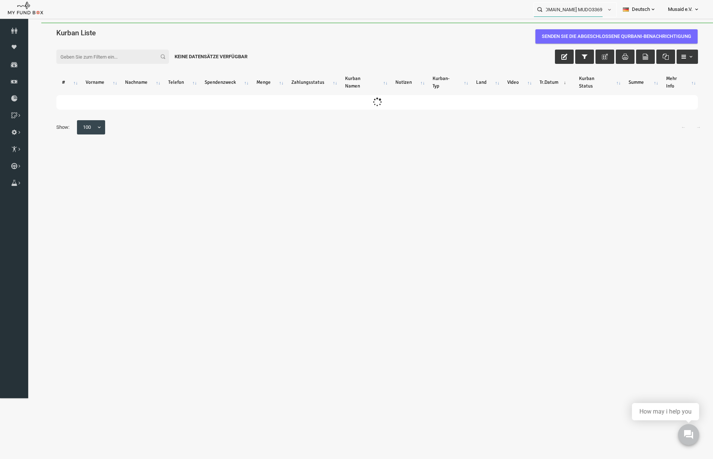
click at [646, 6] on ul "[EMAIL_ADDRESS][DOMAIN_NAME] MUDO336968 Personal Contact BID Orphan GID Zahlung…" at bounding box center [619, 9] width 172 height 19
click at [578, 11] on input "[EMAIL_ADDRESS][DOMAIN_NAME] MUDO336968" at bounding box center [568, 10] width 69 height 14
drag, startPoint x: 568, startPoint y: 11, endPoint x: 604, endPoint y: 10, distance: 36.4
click at [604, 10] on div "[EMAIL_ADDRESS][DOMAIN_NAME] MUDO336968 Personal Contact BID Orphan GID Zahlung…" at bounding box center [574, 9] width 83 height 15
click at [569, 9] on input "[EMAIL_ADDRESS][DOMAIN_NAME] MUDO336968" at bounding box center [568, 10] width 69 height 14
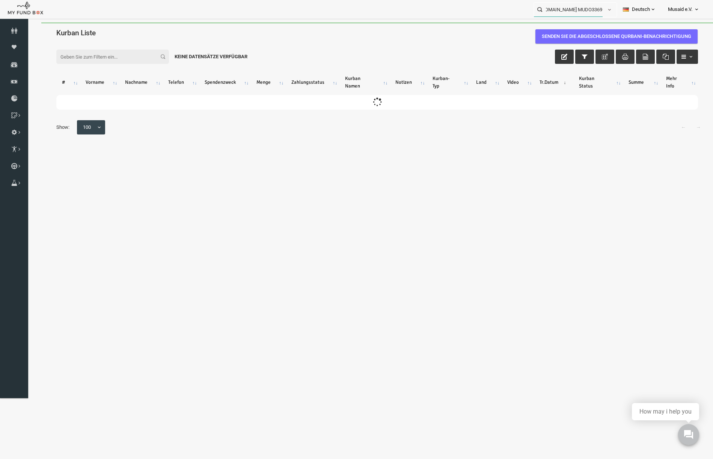
click at [597, 13] on input "[EMAIL_ADDRESS][DOMAIN_NAME] MUDO336968" at bounding box center [568, 10] width 69 height 14
drag, startPoint x: 597, startPoint y: 12, endPoint x: 478, endPoint y: 2, distance: 119.4
click at [478, 2] on div "[EMAIL_ADDRESS][DOMAIN_NAME] MUDO336968 Personal Contact BID Orphan GID Zahlung…" at bounding box center [352, 9] width 705 height 19
paste input "MUDO336968"
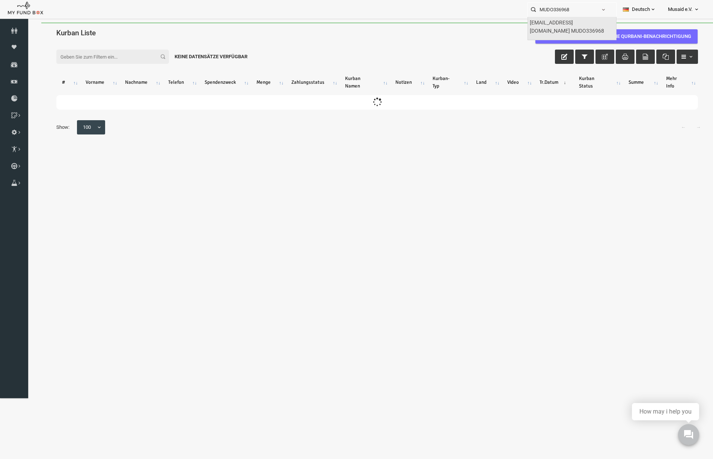
click at [571, 30] on label "[EMAIL_ADDRESS][DOMAIN_NAME] MUDO336968" at bounding box center [570, 27] width 82 height 16
type input "[EMAIL_ADDRESS][DOMAIN_NAME] MUDO336968"
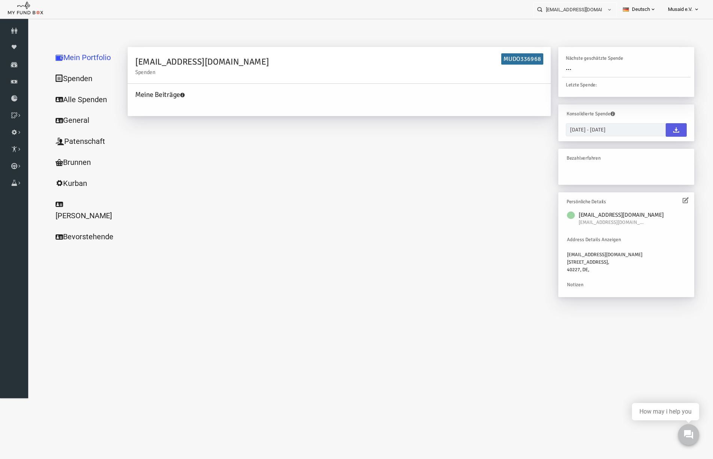
click at [57, 99] on link "Alle Spenden" at bounding box center [72, 99] width 75 height 21
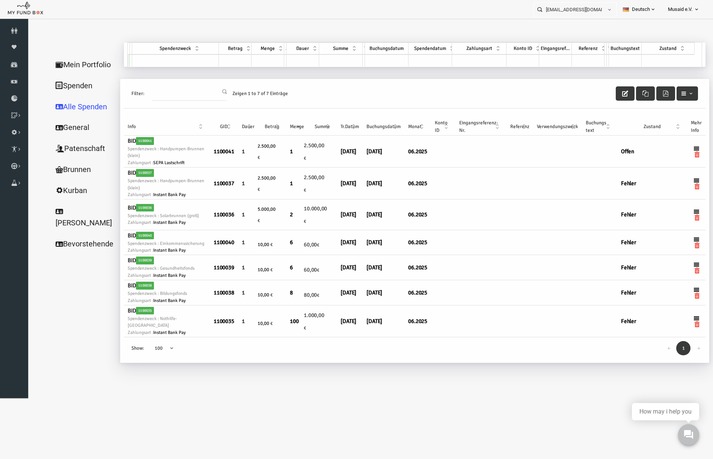
click at [62, 62] on link "Mein Portfolio" at bounding box center [72, 64] width 75 height 21
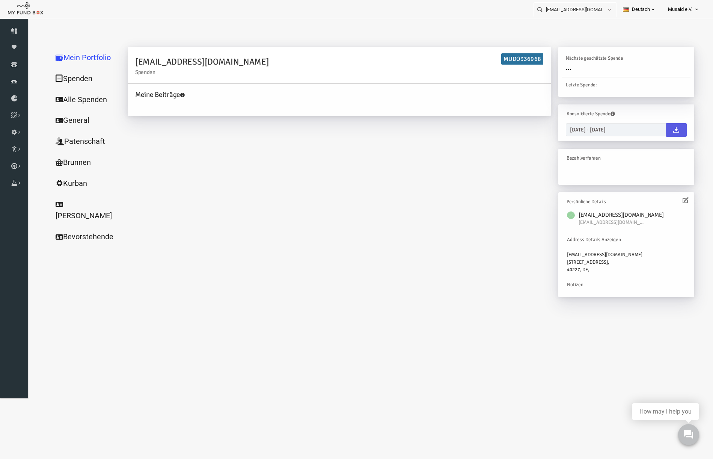
click at [673, 200] on icon at bounding box center [671, 200] width 6 height 6
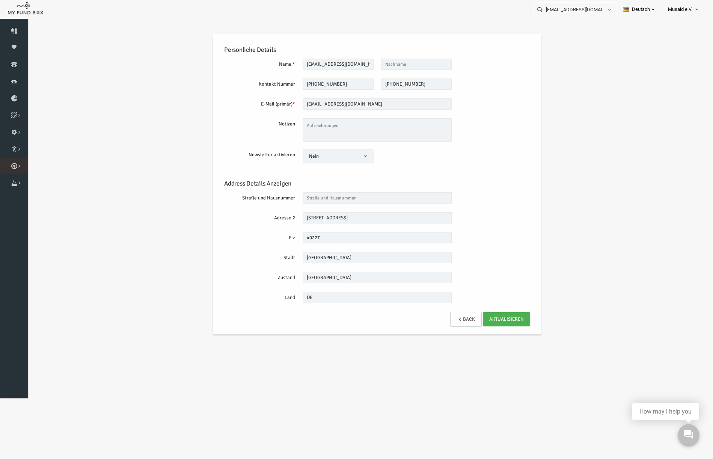
click at [0, 0] on link "Kurban Liste" at bounding box center [0, 0] width 0 height 0
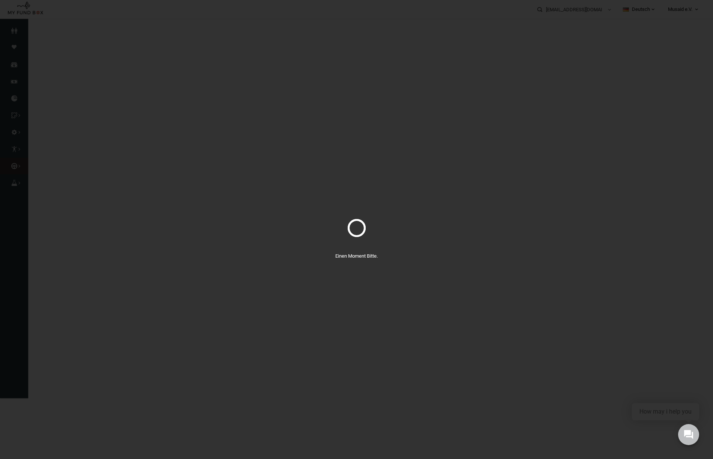
select select "100"
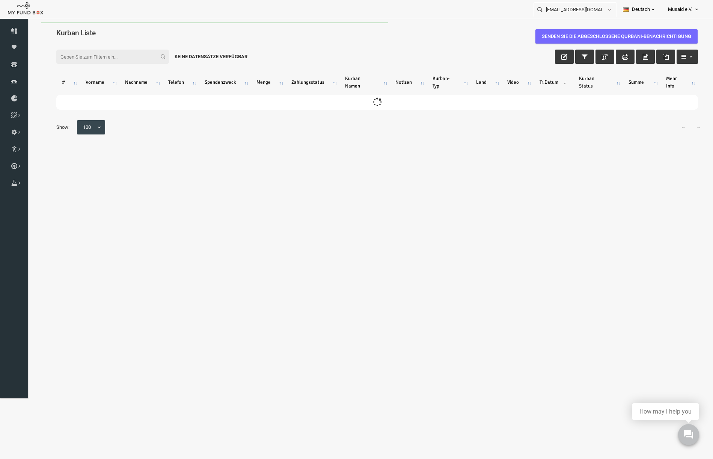
click at [107, 61] on input "Filter:" at bounding box center [98, 57] width 113 height 14
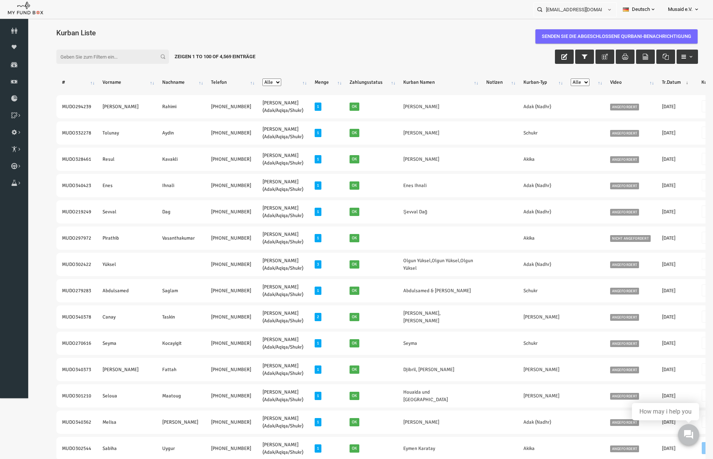
click at [112, 66] on div "Filter: Zeigen 1 to 100 of 4,569 Einträge" at bounding box center [363, 56] width 656 height 29
click at [105, 54] on input "Filter:" at bounding box center [98, 57] width 113 height 14
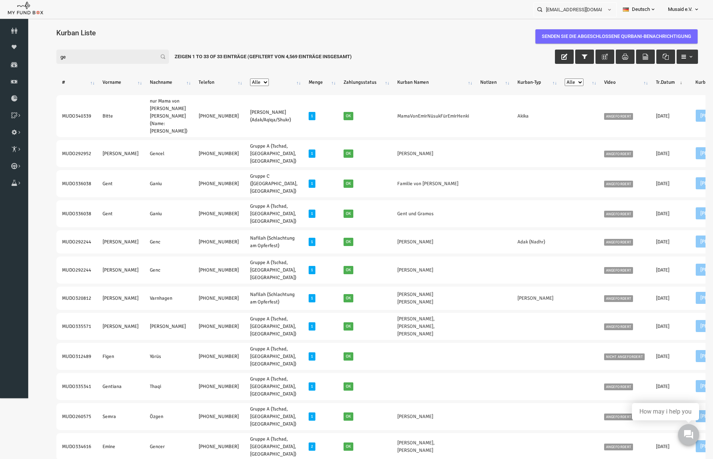
type input "g"
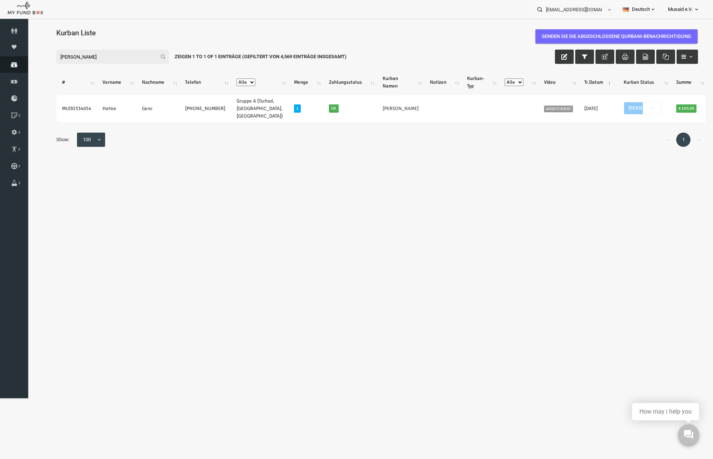
type input "[PERSON_NAME]"
click at [19, 62] on icon at bounding box center [14, 65] width 28 height 6
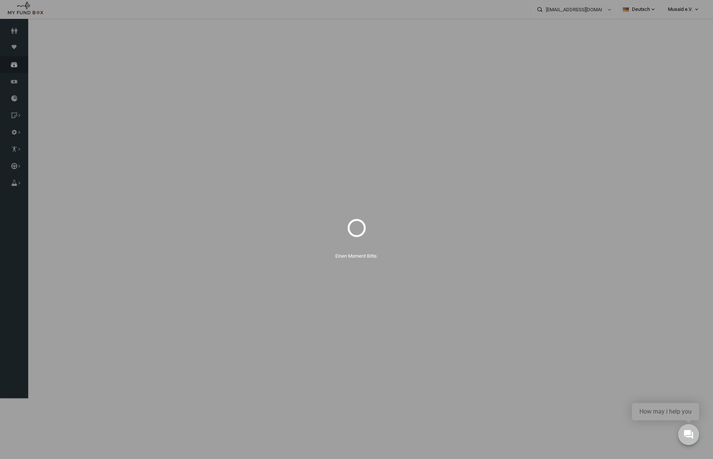
select select "100"
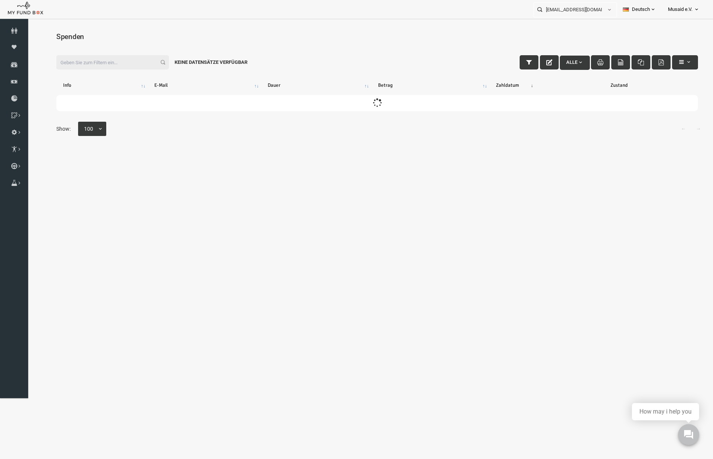
drag, startPoint x: 511, startPoint y: 64, endPoint x: 482, endPoint y: 64, distance: 28.9
click at [512, 64] on icon "button" at bounding box center [515, 62] width 6 height 6
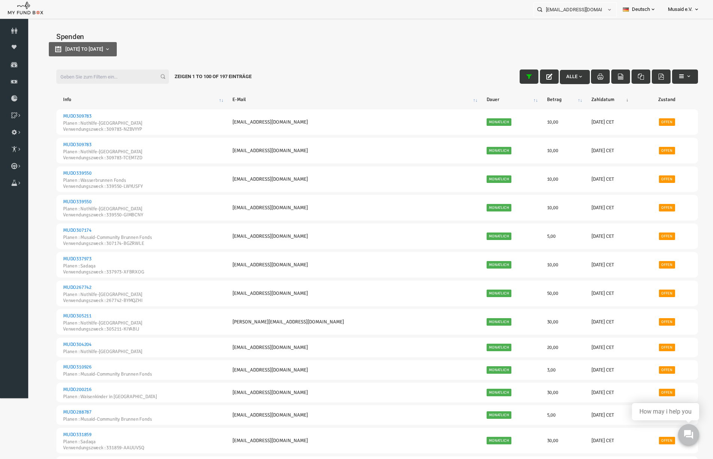
type input "[DATE]"
click at [103, 51] on button "[DATE] to [DATE]" at bounding box center [69, 49] width 68 height 14
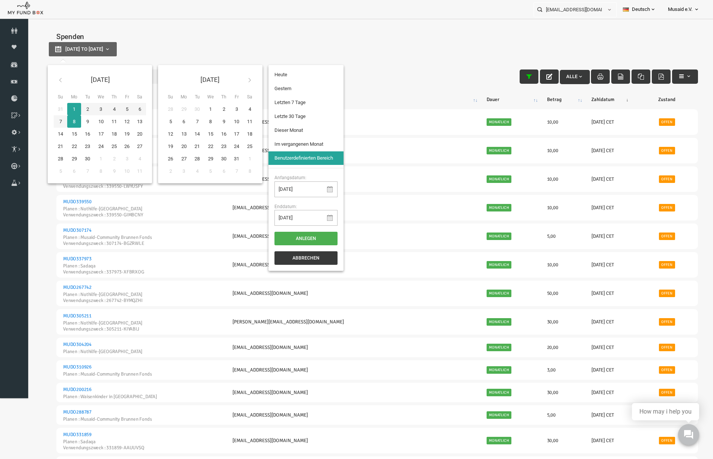
type input "[DATE]"
click at [277, 106] on li "Letzten 7 Tage" at bounding box center [291, 103] width 75 height 14
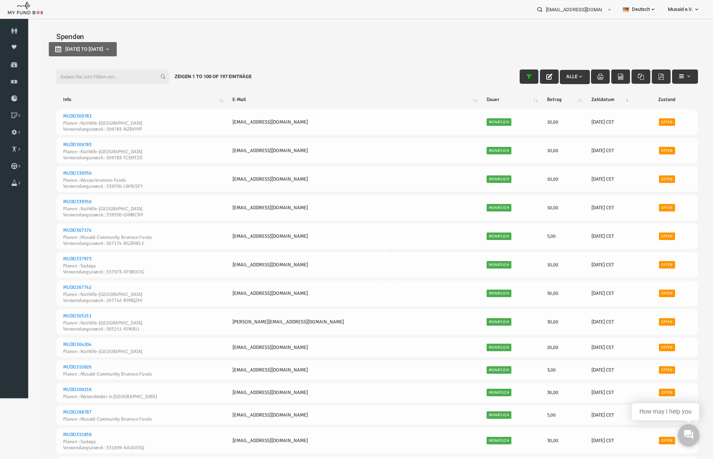
select select "100"
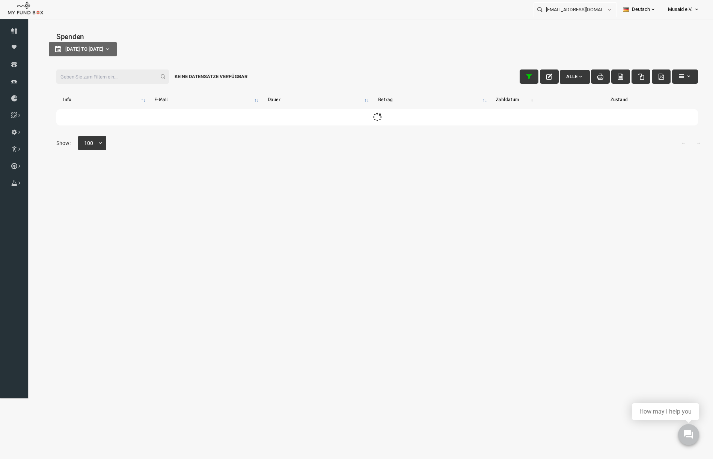
click at [92, 78] on input "Filter:" at bounding box center [98, 76] width 113 height 14
drag, startPoint x: 86, startPoint y: 76, endPoint x: 13, endPoint y: 59, distance: 74.4
click at [27, 59] on html "Spender nicht gefunden Patenschaft nicht gefunden Partner nicht gefunden !!!! B…" at bounding box center [362, 252] width 671 height 459
type input "[PERSON_NAME]"
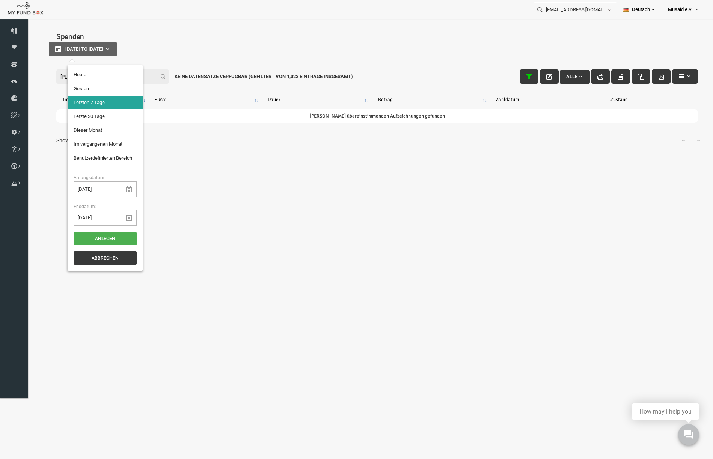
click at [81, 51] on span "[DATE] to [DATE]" at bounding box center [70, 49] width 38 height 6
type input "[DATE]"
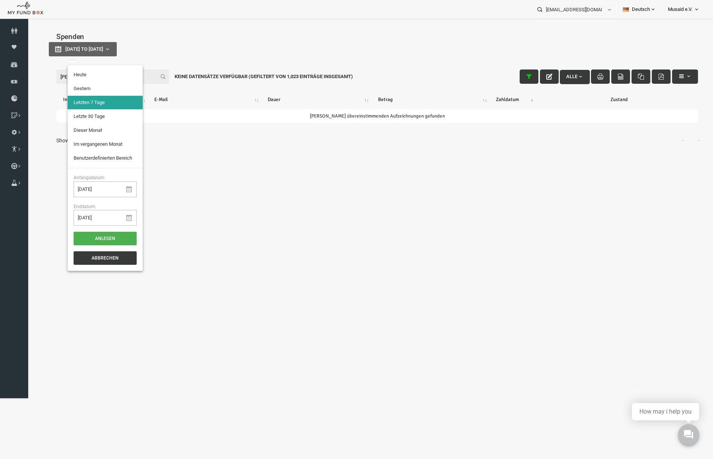
type input "[DATE]"
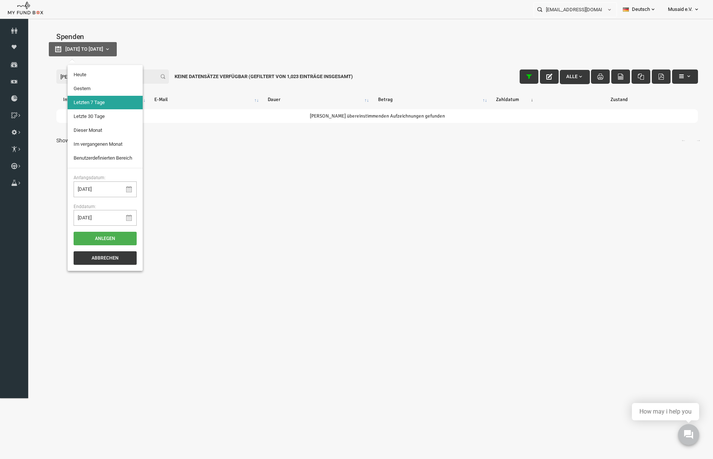
type input "[DATE]"
click at [530, 98] on th "Zustand" at bounding box center [604, 100] width 157 height 14
click at [512, 79] on icon "button" at bounding box center [515, 77] width 6 height 6
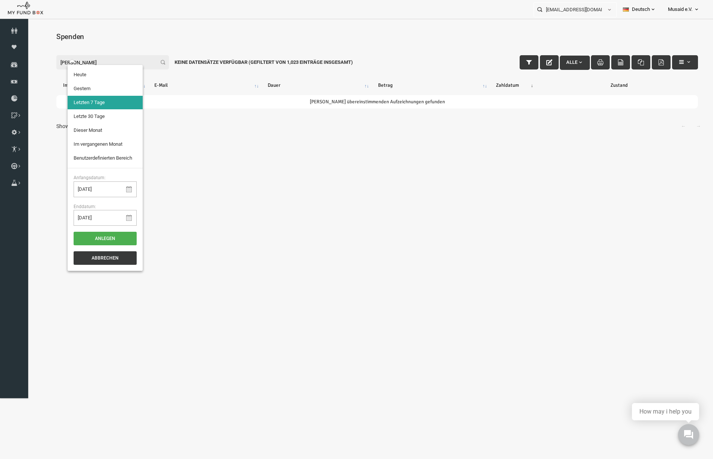
click at [162, 64] on div "Keine Datensätze verfügbar (Gefiltert von 1,023 Einträge insgesamt)" at bounding box center [249, 62] width 189 height 14
click at [169, 42] on div "Spenden [DATE] to [DATE]" at bounding box center [363, 40] width 656 height 28
type input "[DATE]"
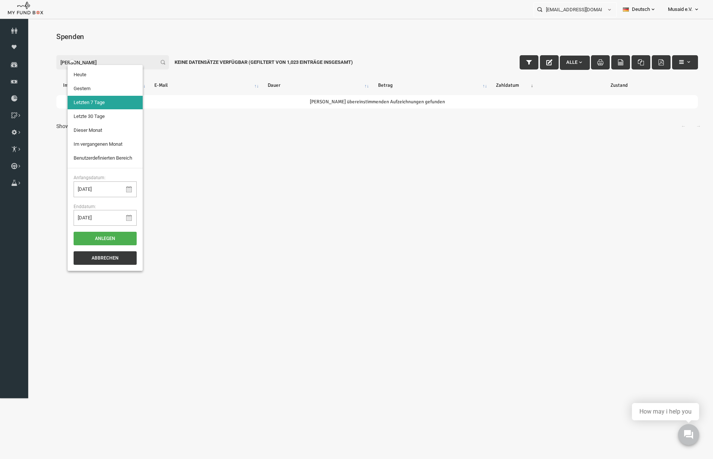
type input "[DATE]"
click at [213, 158] on body "Spender nicht gefunden Patenschaft nicht gefunden Partner nicht gefunden !!!! B…" at bounding box center [362, 255] width 671 height 459
type input "[DATE]"
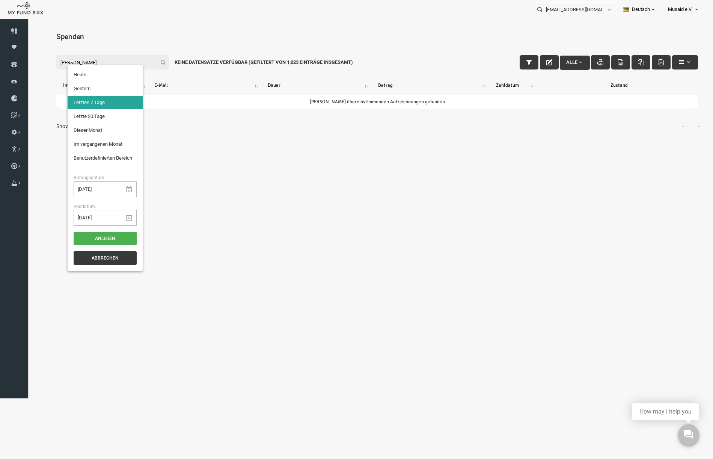
type input "[DATE]"
click at [78, 114] on li "Letzte 30 Tage" at bounding box center [91, 117] width 75 height 14
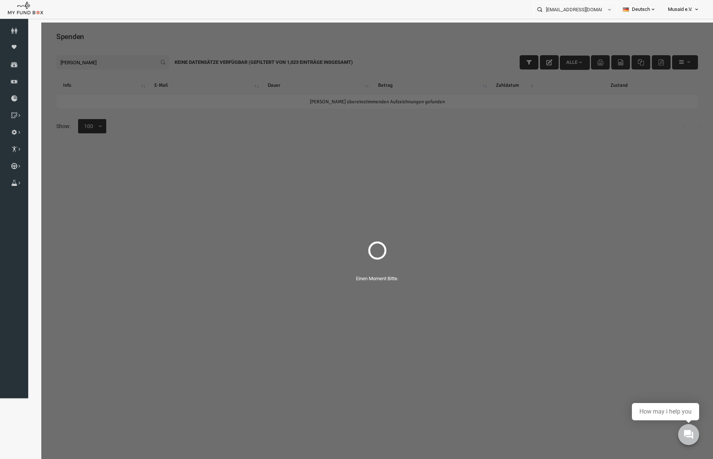
select select "100"
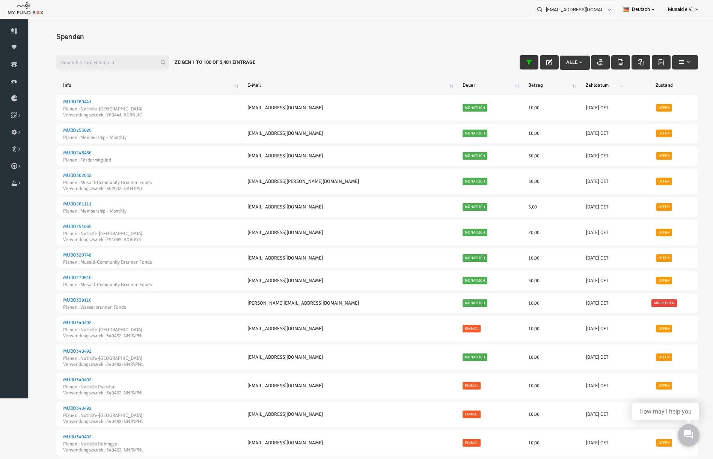
click at [505, 61] on button "button" at bounding box center [514, 62] width 19 height 14
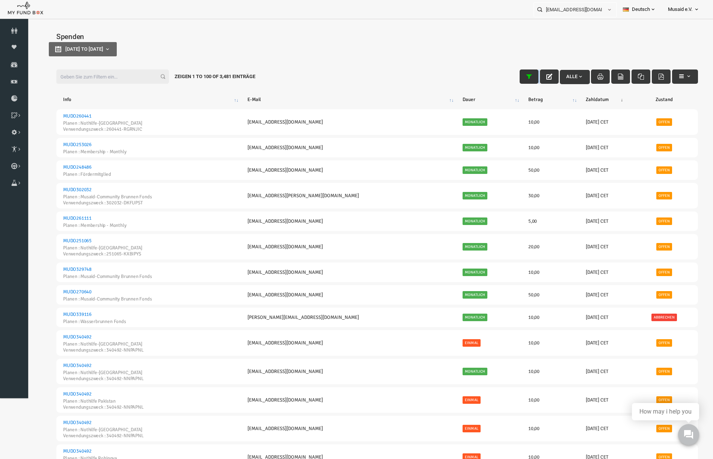
click at [507, 72] on button "button" at bounding box center [514, 76] width 19 height 14
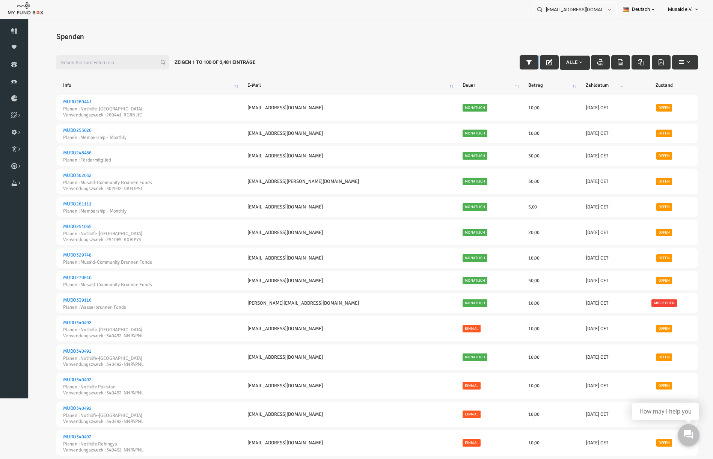
click at [507, 72] on div "Filter: Alle Zeigen 1 to 100 of 3,481 Einträge" at bounding box center [363, 62] width 656 height 29
click at [512, 62] on icon "button" at bounding box center [515, 62] width 6 height 6
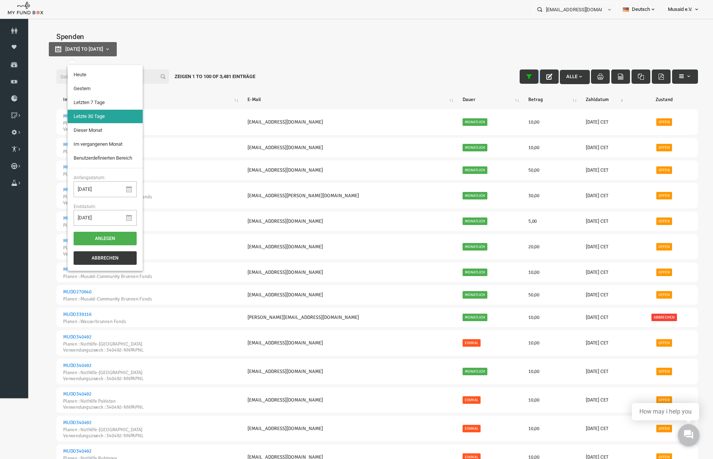
click at [96, 49] on b "button" at bounding box center [93, 49] width 6 height 6
type input "[DATE]"
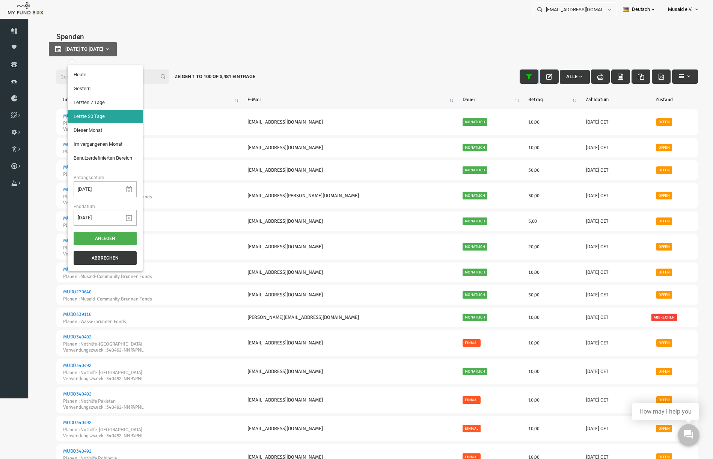
type input "[DATE]"
click at [97, 117] on li "Letzte 30 Tage" at bounding box center [91, 117] width 75 height 14
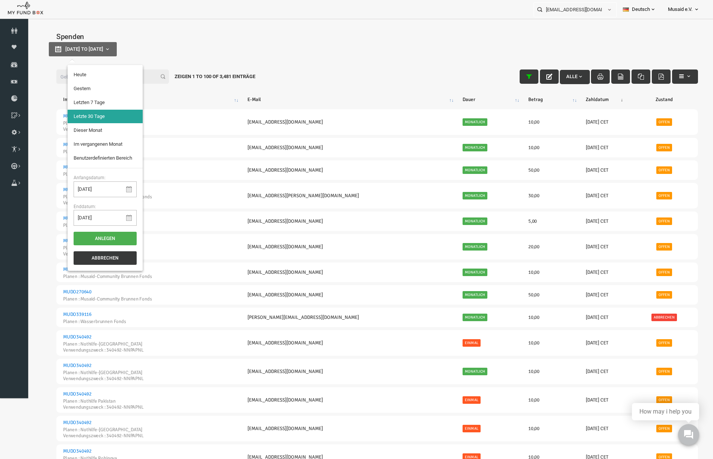
select select "100"
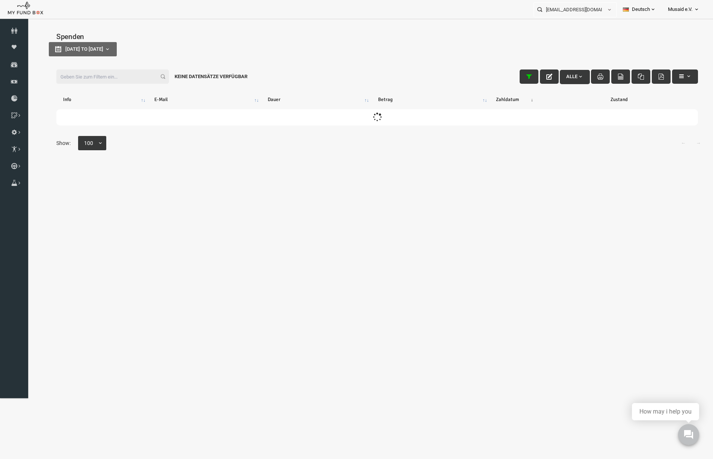
click at [160, 69] on div "Keine Datensätze verfügbar" at bounding box center [197, 76] width 84 height 14
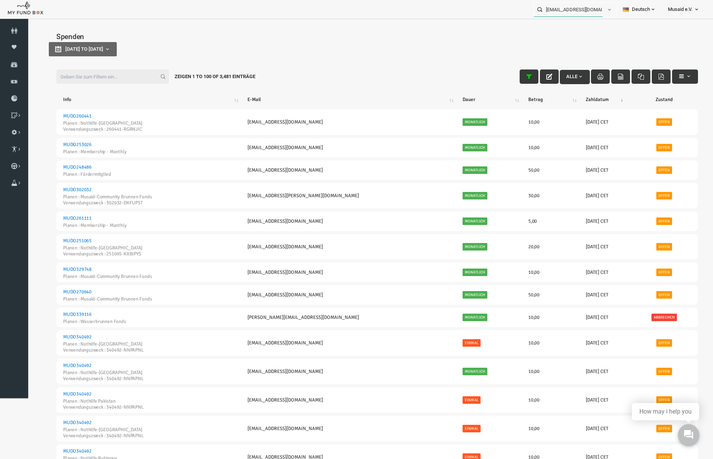
click at [555, 10] on input "[EMAIL_ADDRESS][DOMAIN_NAME] MUDO336968" at bounding box center [568, 10] width 69 height 14
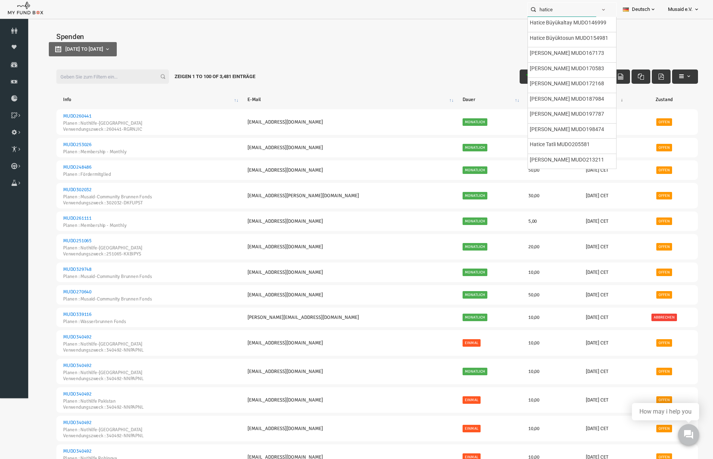
type input "hatice"
click at [463, 71] on div "Filter: Alle Zeigen 1 to 100 of 3,481 Einträge" at bounding box center [363, 76] width 656 height 29
click at [89, 48] on span "[DATE] to [DATE]" at bounding box center [70, 49] width 38 height 6
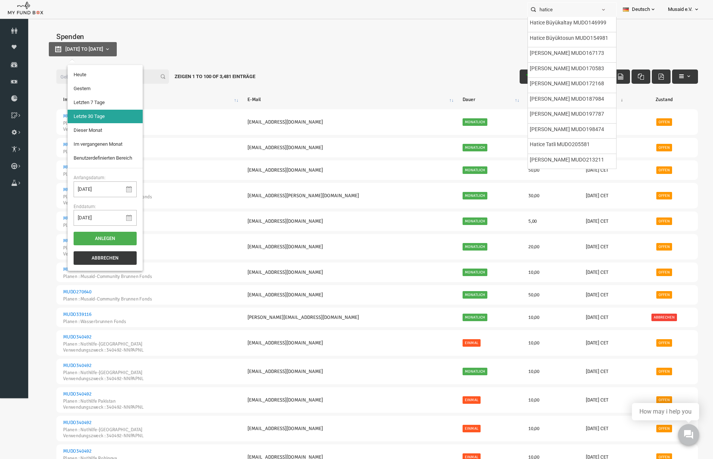
type input "[DATE]"
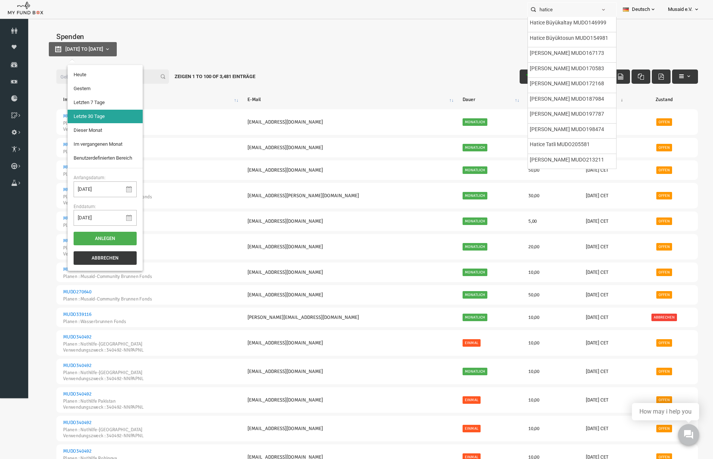
type input "[DATE]"
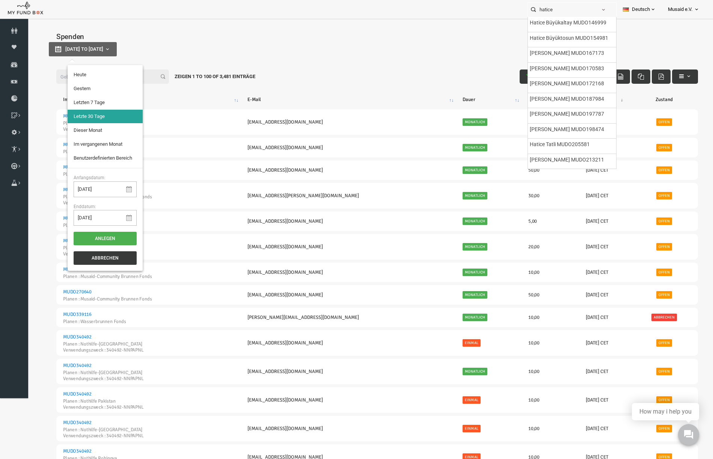
type input "[DATE]"
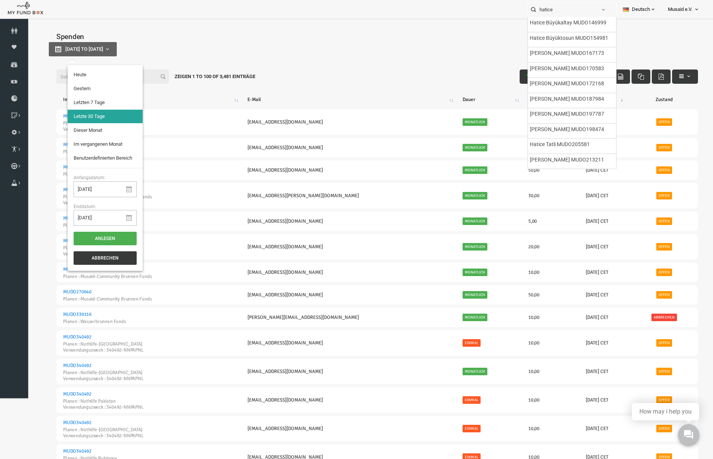
type input "[DATE]"
click at [110, 115] on li "Letzte 30 Tage" at bounding box center [91, 117] width 75 height 14
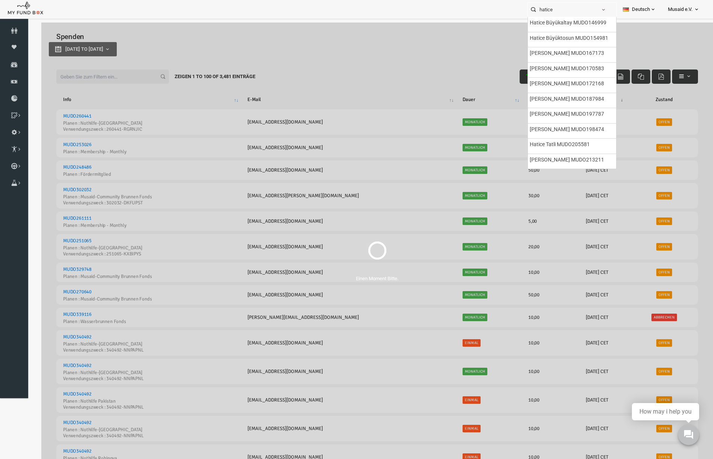
select select "100"
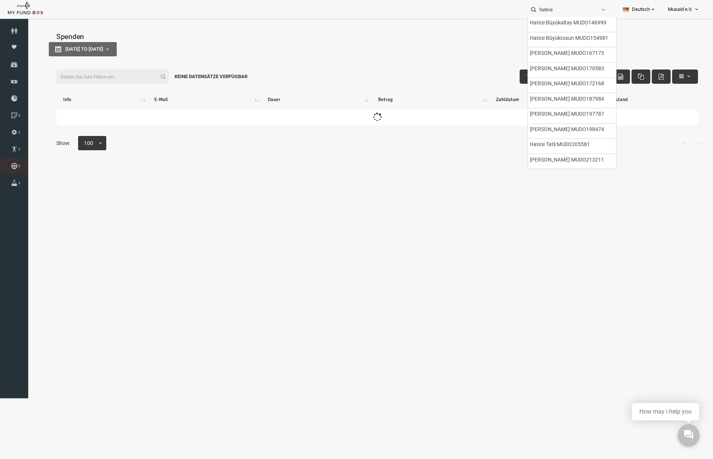
click at [0, 0] on link "Kurban Liste" at bounding box center [0, 0] width 0 height 0
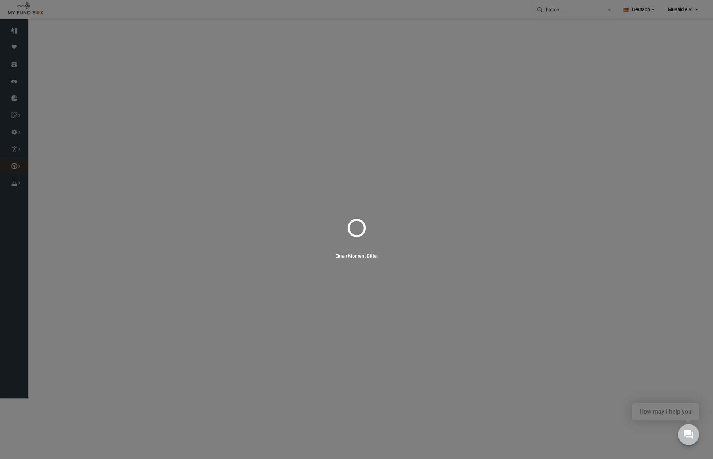
select select "100"
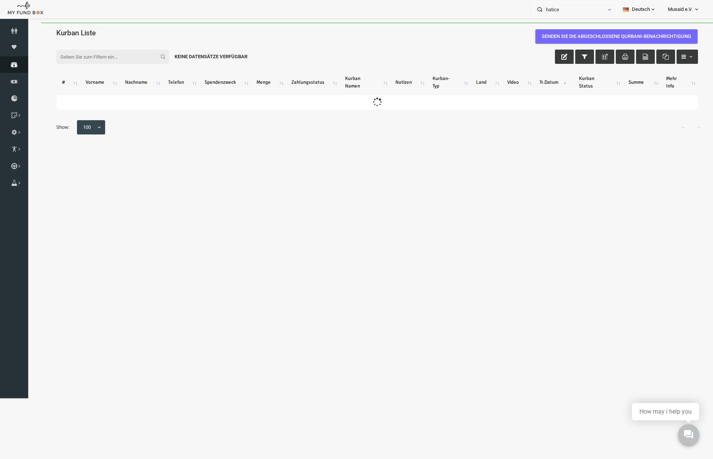
click at [24, 63] on icon at bounding box center [14, 65] width 28 height 6
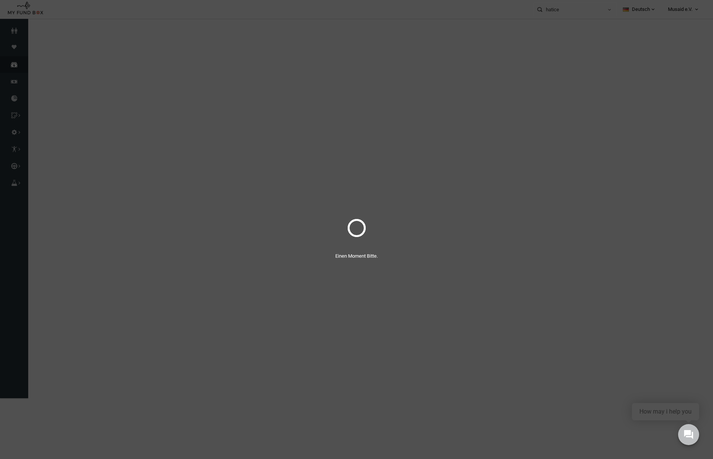
select select "100"
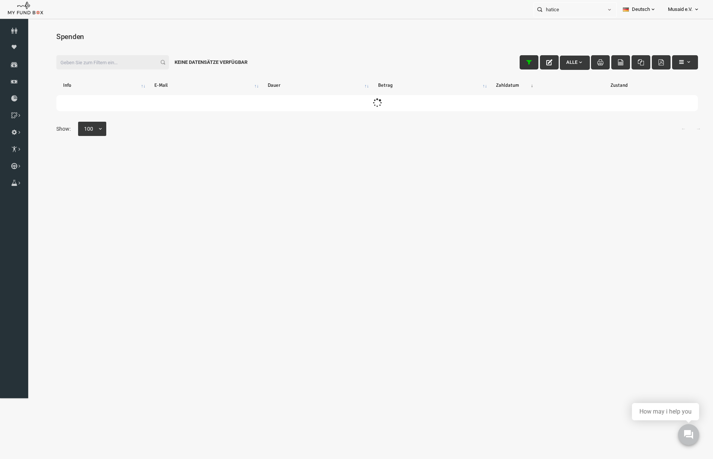
click at [505, 67] on button "button" at bounding box center [514, 62] width 19 height 14
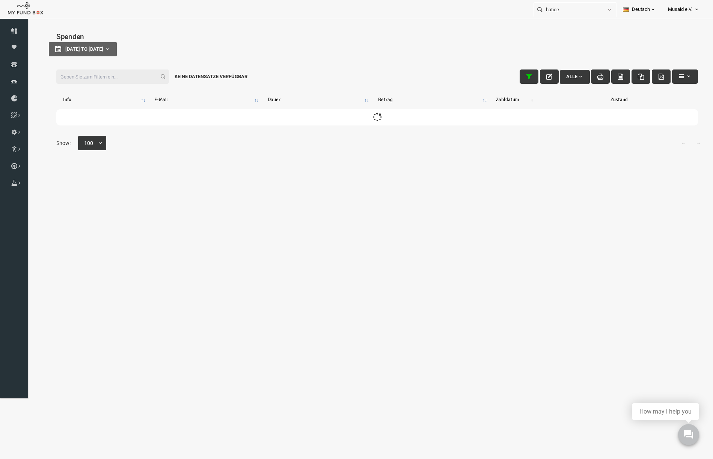
type input "[DATE]"
click at [78, 53] on button "[DATE] to [DATE]" at bounding box center [69, 49] width 68 height 14
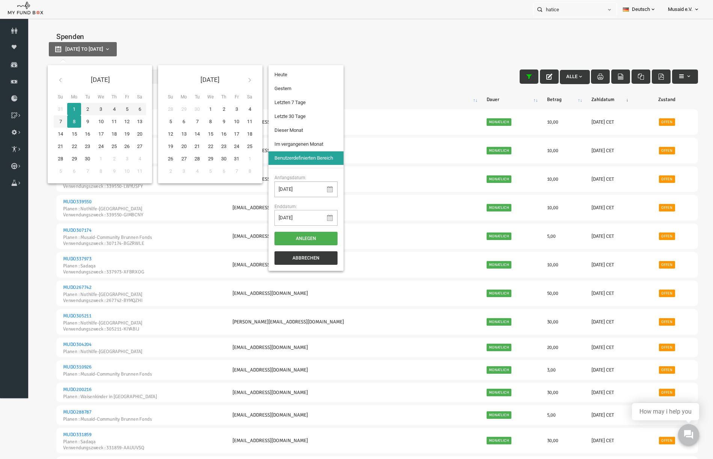
click at [46, 81] on icon at bounding box center [47, 80] width 6 height 6
type input "[DATE]"
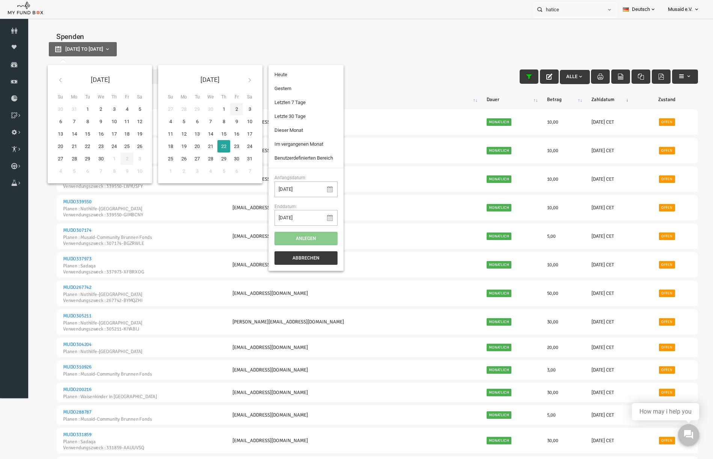
click at [238, 80] on icon at bounding box center [236, 80] width 6 height 6
type input "[DATE]"
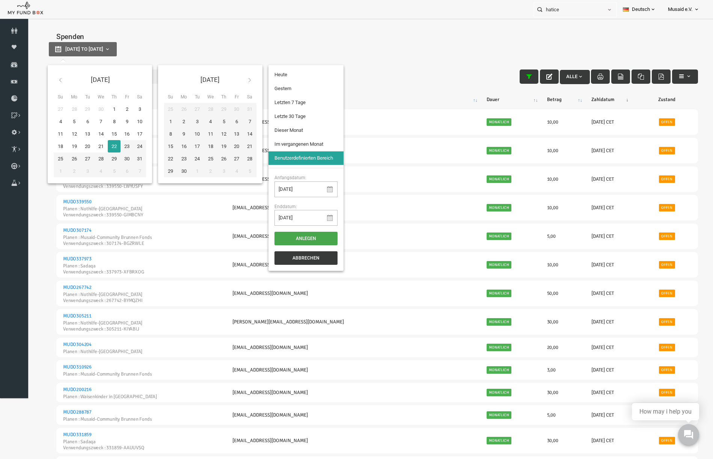
type input "[DATE]"
click at [269, 237] on button "Anlegen" at bounding box center [291, 239] width 63 height 14
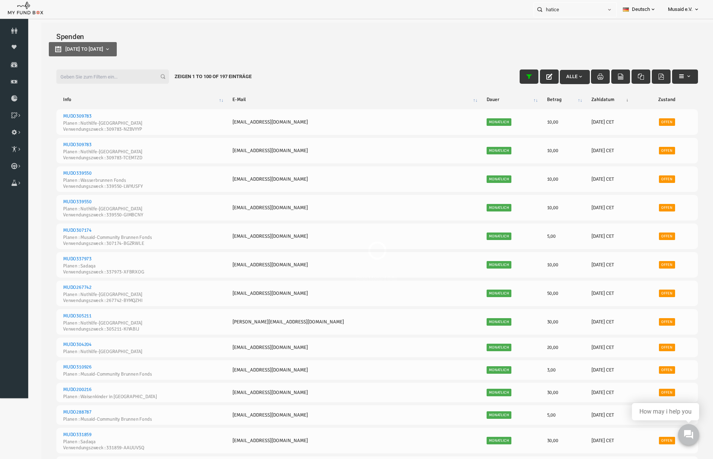
select select "100"
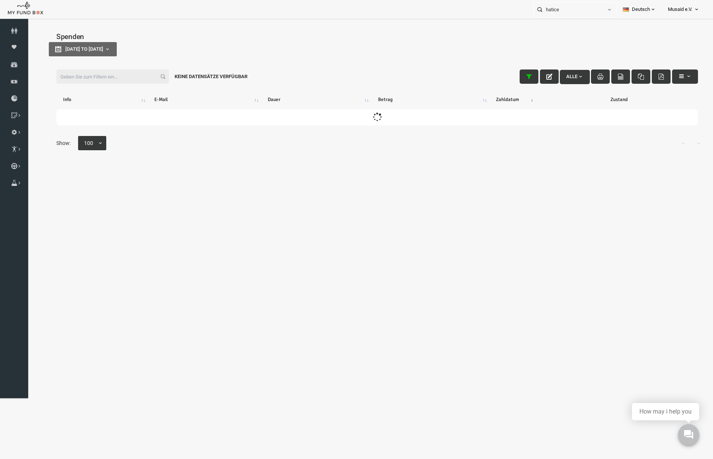
click at [107, 78] on input "Filter:" at bounding box center [98, 76] width 113 height 14
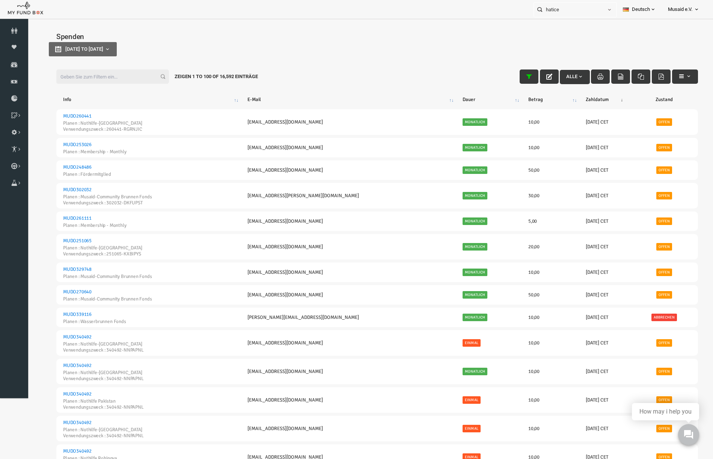
click at [98, 78] on input "Filter:" at bounding box center [98, 76] width 113 height 14
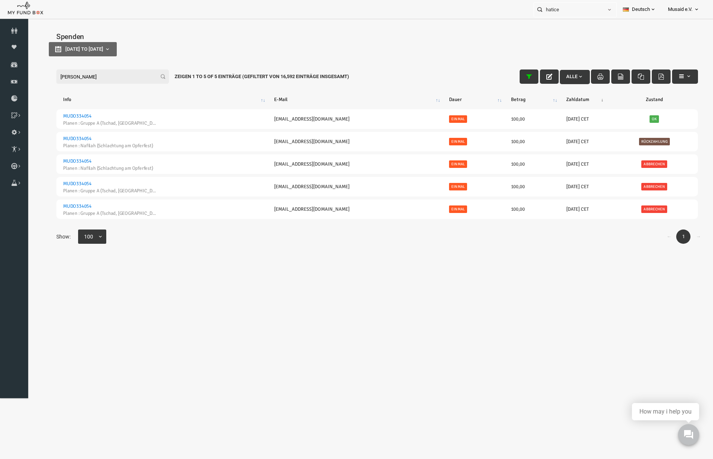
type input "[PERSON_NAME]"
click at [681, 71] on div "Filter: [PERSON_NAME] Alle Zeigen 1 to 5 of 5 Einträge (Gefiltert von 16,592 Ei…" at bounding box center [363, 76] width 656 height 29
click at [672, 70] on button "button" at bounding box center [671, 76] width 26 height 14
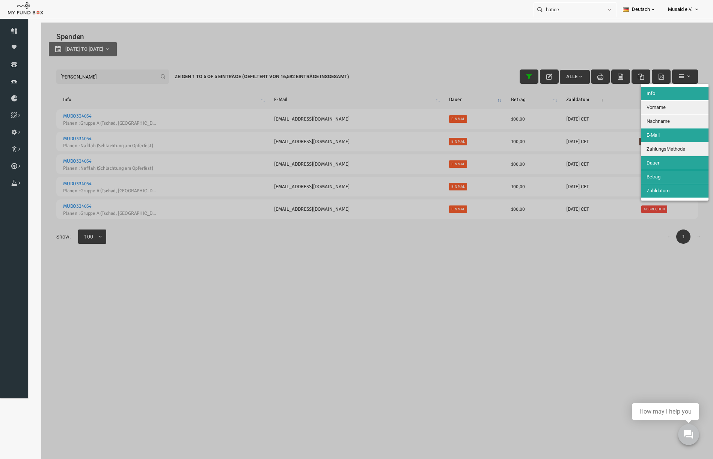
click at [645, 118] on span "Nachname" at bounding box center [643, 121] width 23 height 6
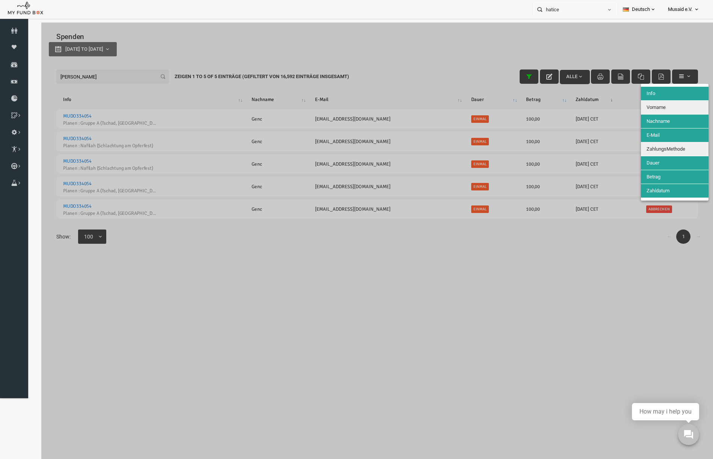
click at [645, 109] on span "Vorname" at bounding box center [641, 107] width 19 height 6
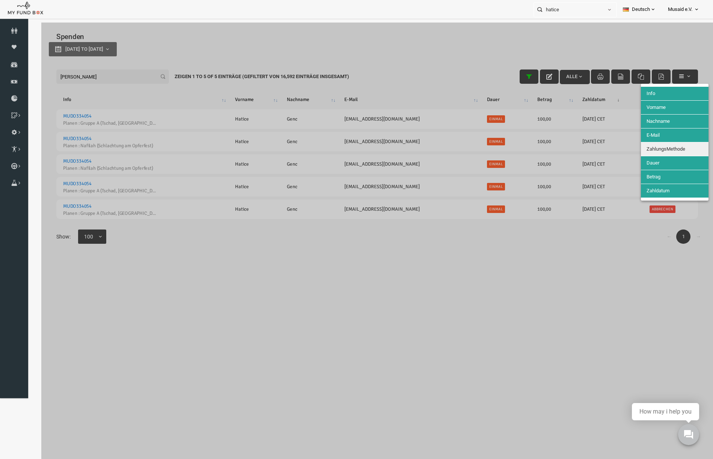
click at [652, 145] on button "ZahlungsMethode" at bounding box center [661, 149] width 68 height 14
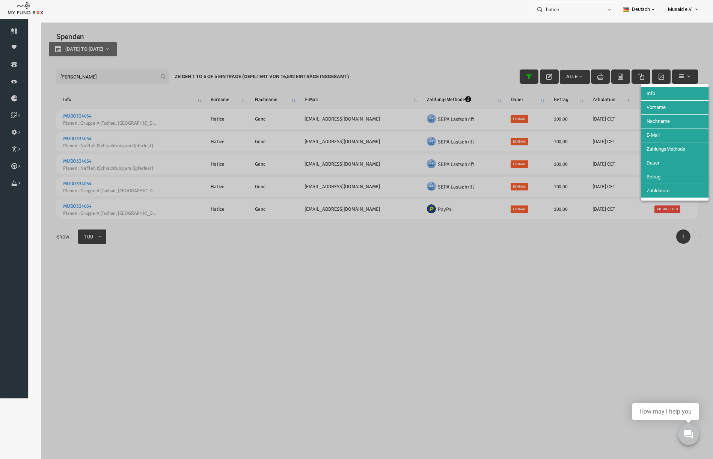
click at [505, 119] on div at bounding box center [362, 252] width 671 height 459
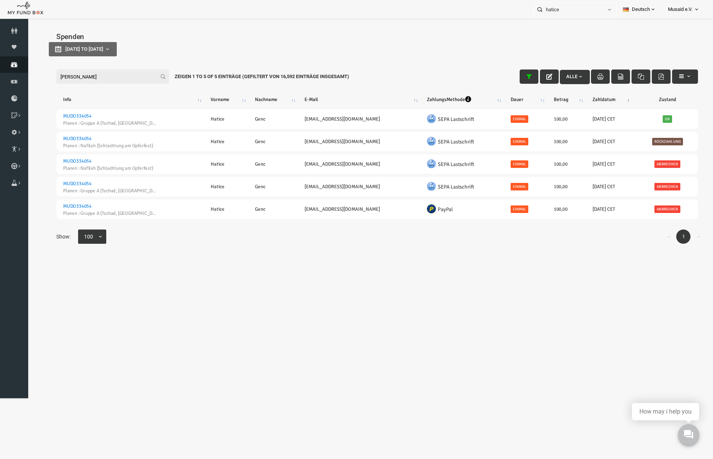
click at [5, 71] on link "Spenden" at bounding box center [14, 64] width 28 height 17
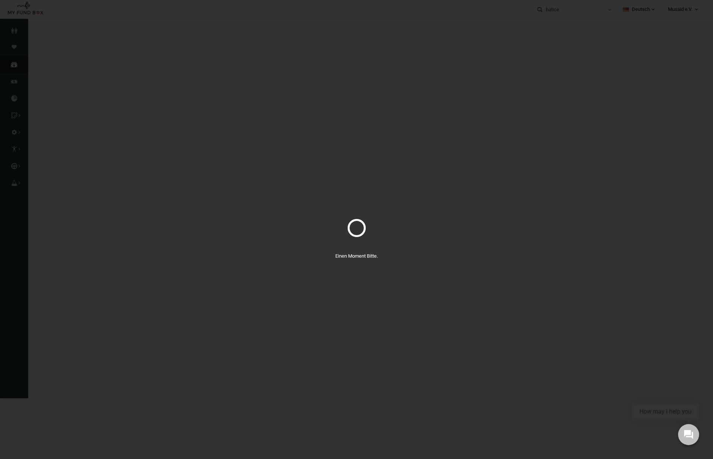
select select "100"
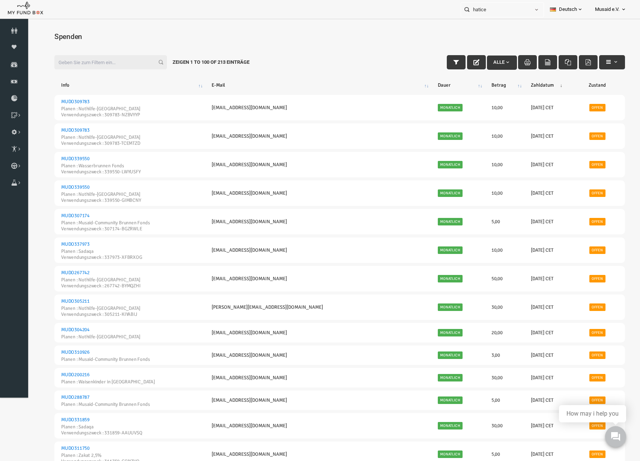
click at [286, 33] on h4 "Spenden" at bounding box center [328, 36] width 586 height 11
click at [0, 0] on link "Kurban Liste" at bounding box center [0, 0] width 0 height 0
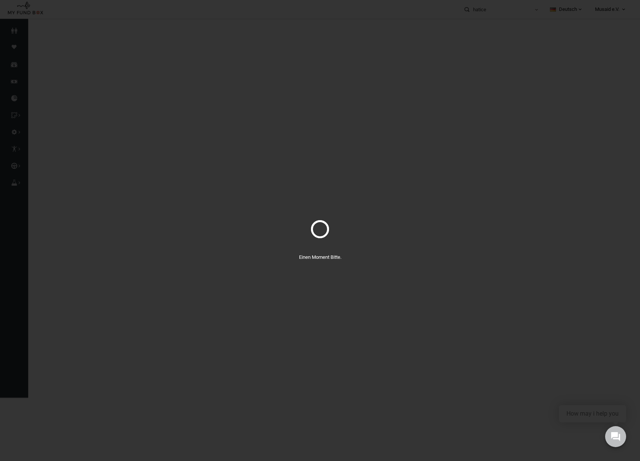
select select "100"
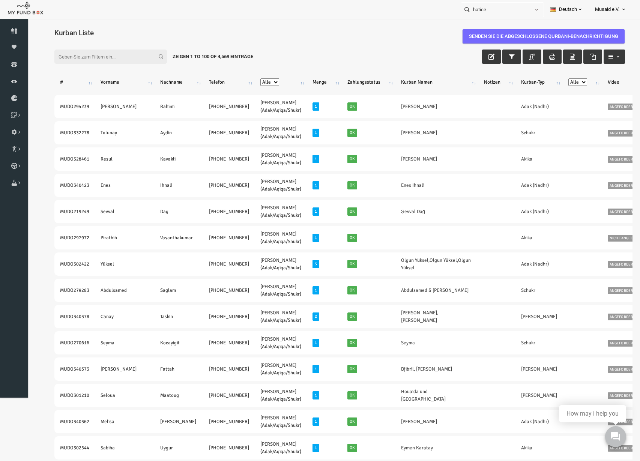
drag, startPoint x: 428, startPoint y: 297, endPoint x: 10, endPoint y: 141, distance: 445.7
click at [27, 141] on html "Kurban Liste Senden Sie die abgeschlossene Qurbani-Benachrichtigung [DATE] to […" at bounding box center [327, 253] width 601 height 461
click at [47, 71] on div "Filter: Zeigen 1 to 100 of 4,569 Einträge" at bounding box center [328, 56] width 586 height 29
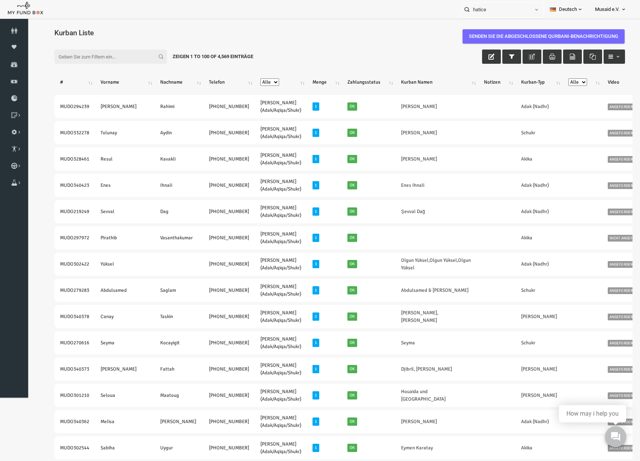
drag, startPoint x: 43, startPoint y: 79, endPoint x: 64, endPoint y: 90, distance: 23.7
click at [64, 90] on th "#" at bounding box center [62, 82] width 41 height 20
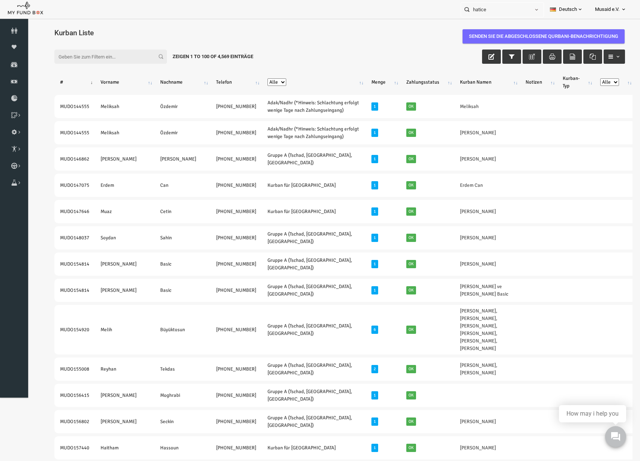
click at [42, 84] on th "#" at bounding box center [62, 82] width 41 height 20
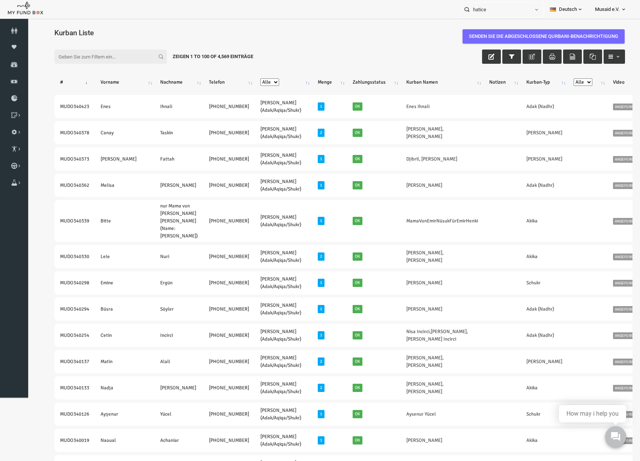
click at [42, 84] on th "#" at bounding box center [62, 82] width 41 height 20
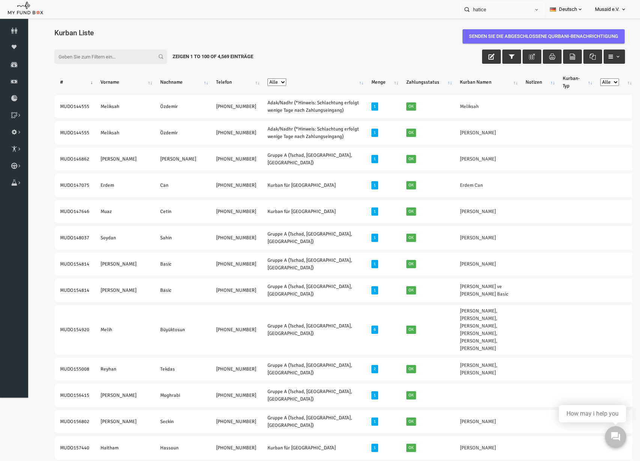
click at [42, 84] on th "#" at bounding box center [62, 82] width 41 height 20
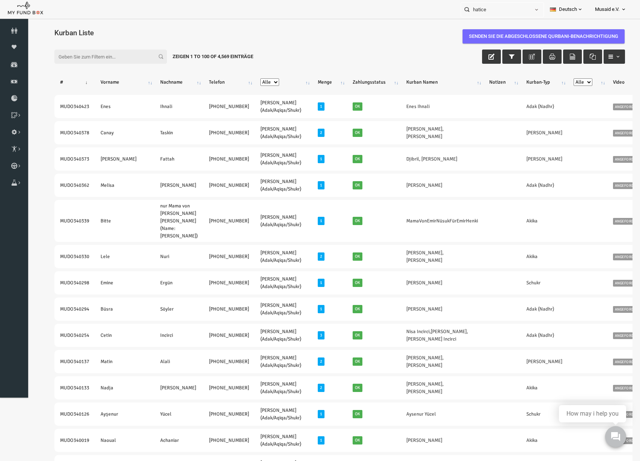
click at [42, 84] on th "#" at bounding box center [62, 82] width 41 height 20
